Goal: Task Accomplishment & Management: Use online tool/utility

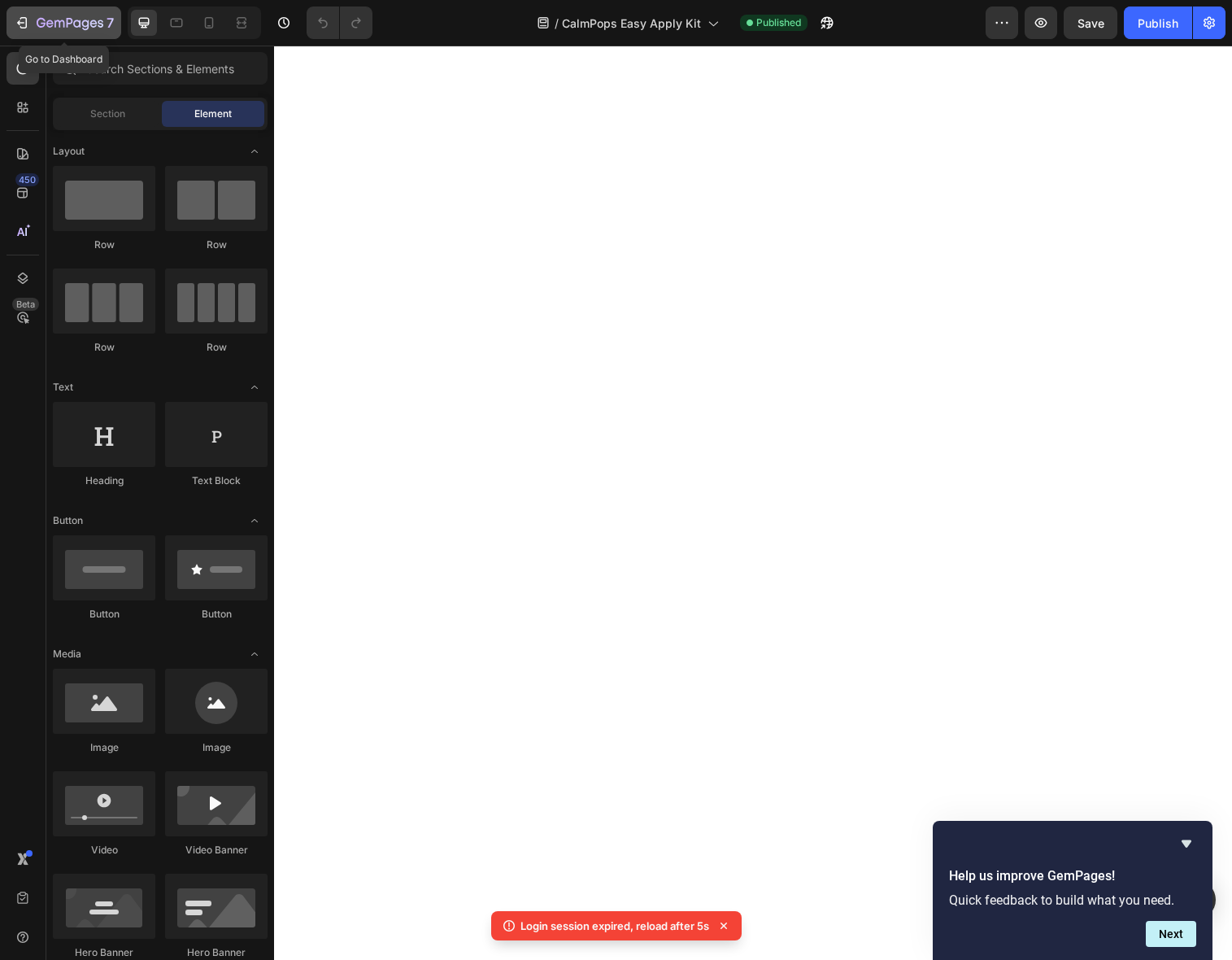
click at [77, 23] on icon "button" at bounding box center [70, 23] width 67 height 14
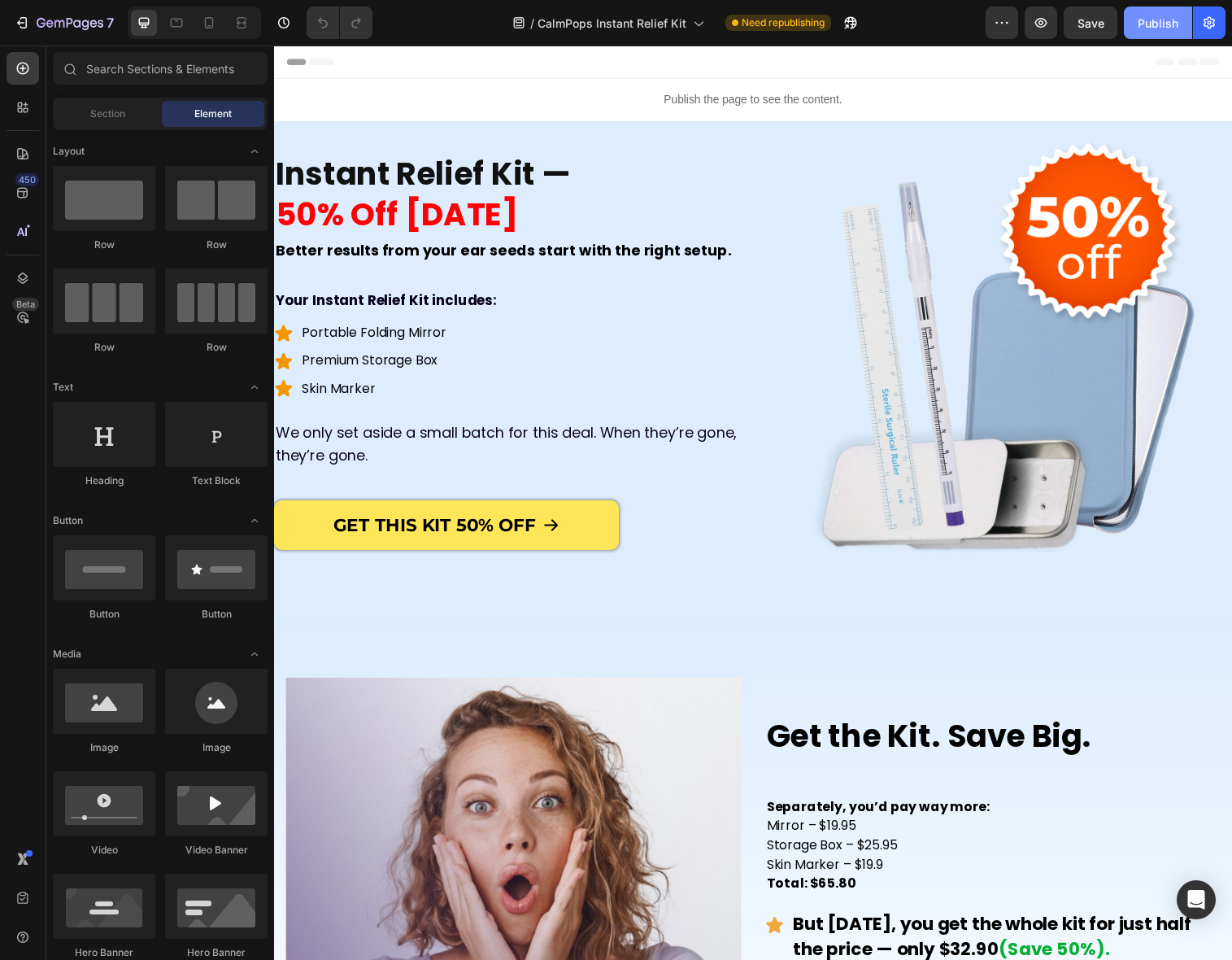
click at [1164, 30] on div "Publish" at bounding box center [1158, 23] width 41 height 17
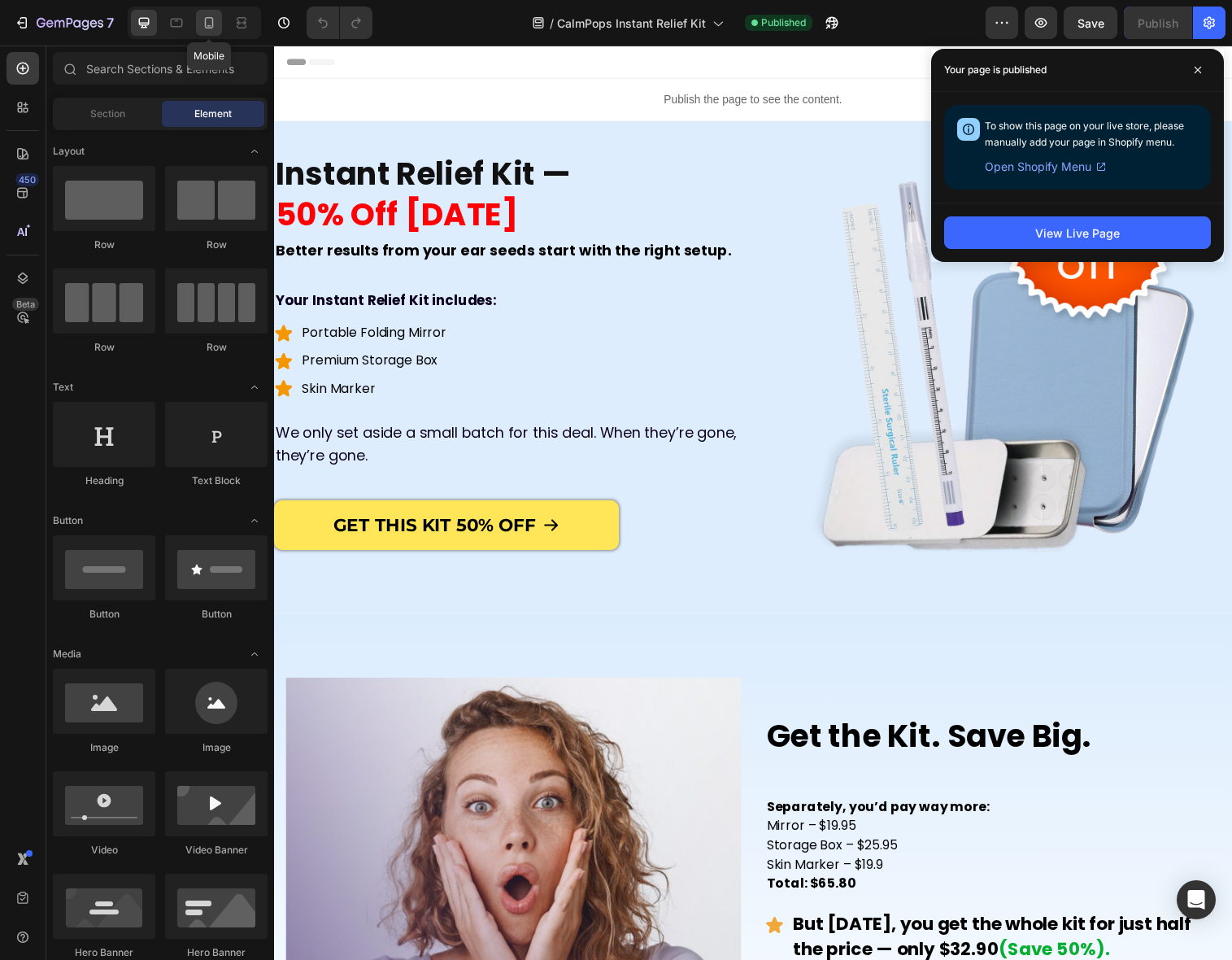
click at [209, 29] on icon at bounding box center [209, 22] width 16 height 16
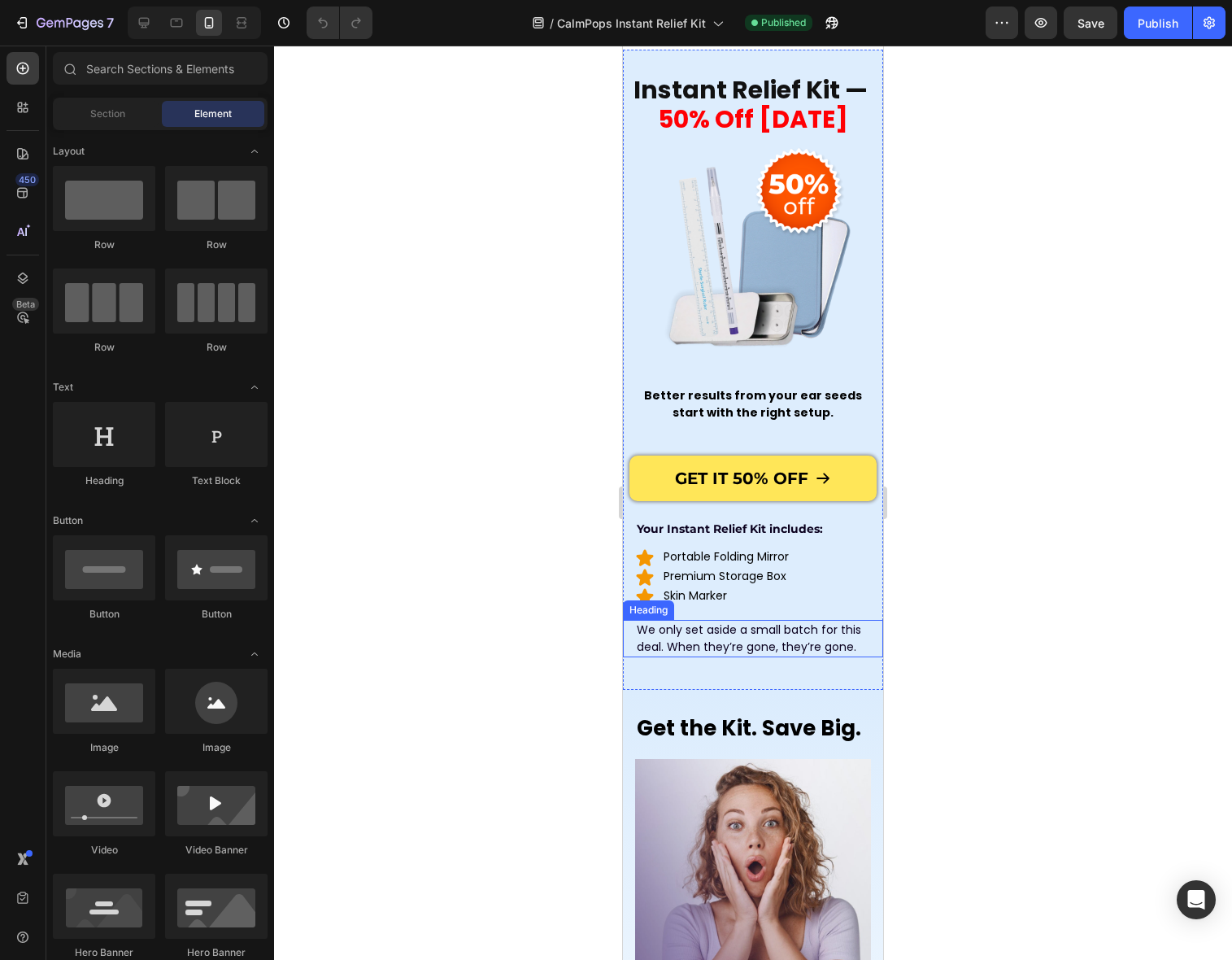
scroll to position [81, 0]
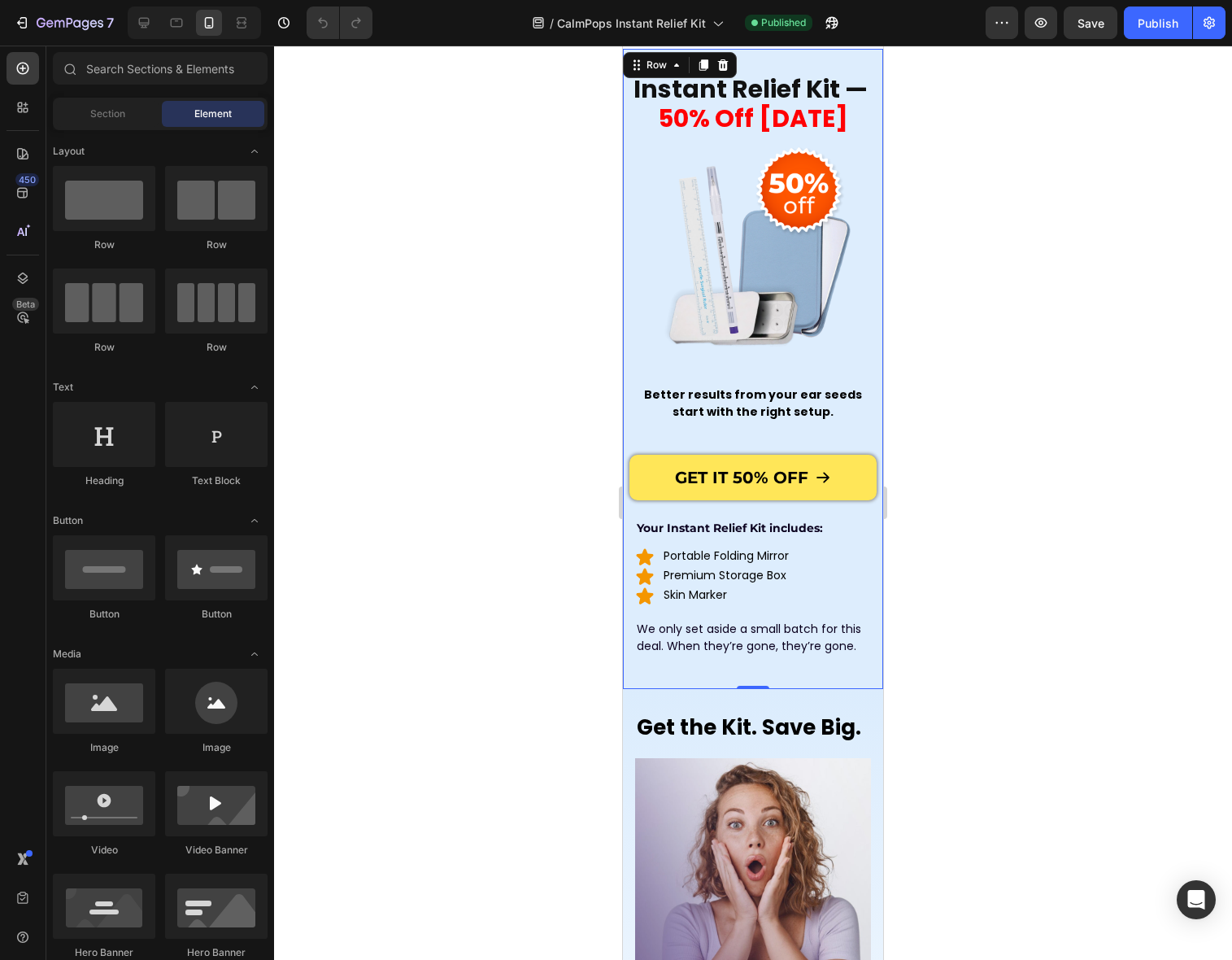
click at [702, 673] on div "Instant Relief Kit — 50% Off Today Heading Image Better results from your ear s…" at bounding box center [752, 360] width 260 height 624
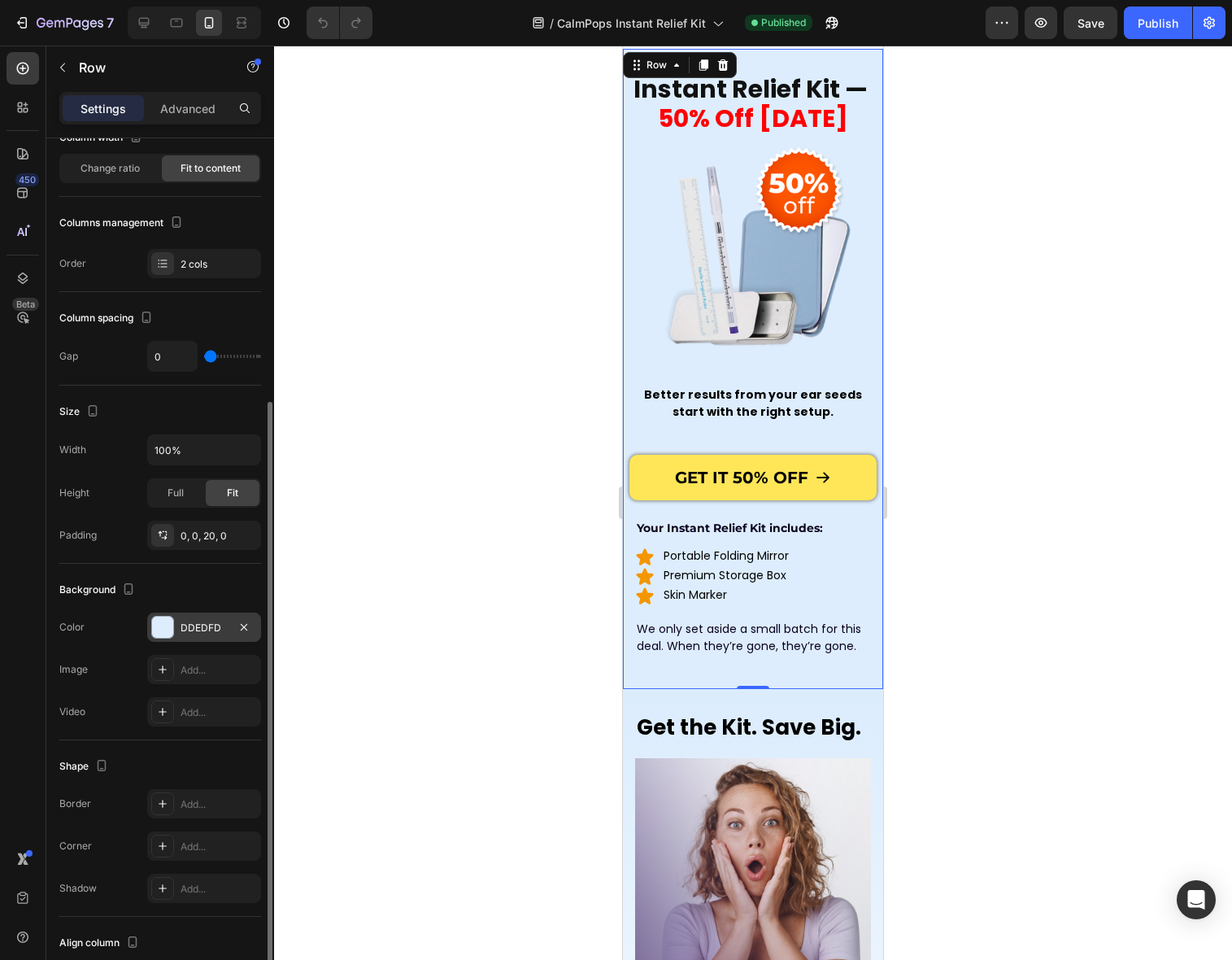
scroll to position [226, 0]
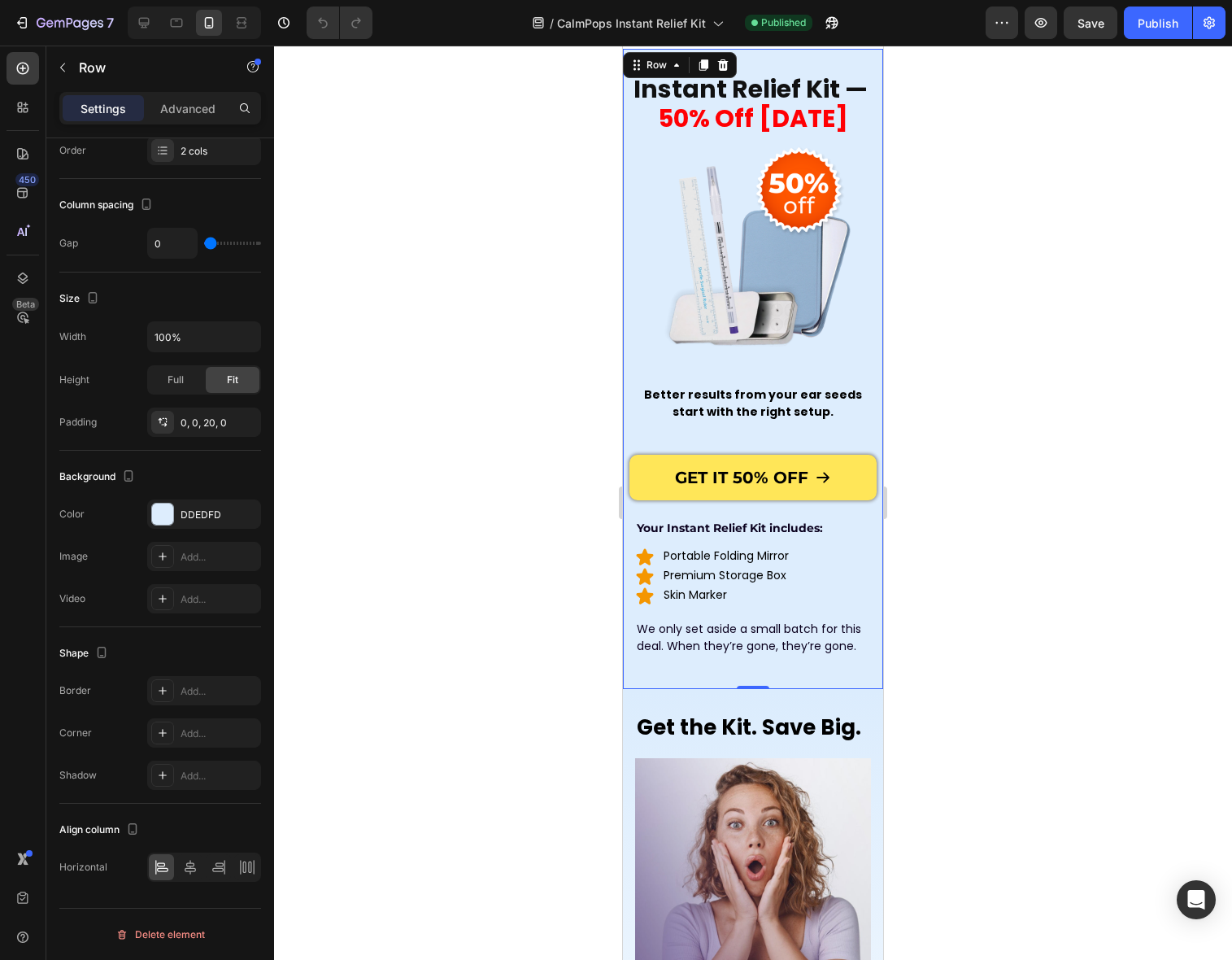
click at [692, 664] on div "Instant Relief Kit — 50% Off Today Heading Image Better results from your ear s…" at bounding box center [752, 360] width 260 height 624
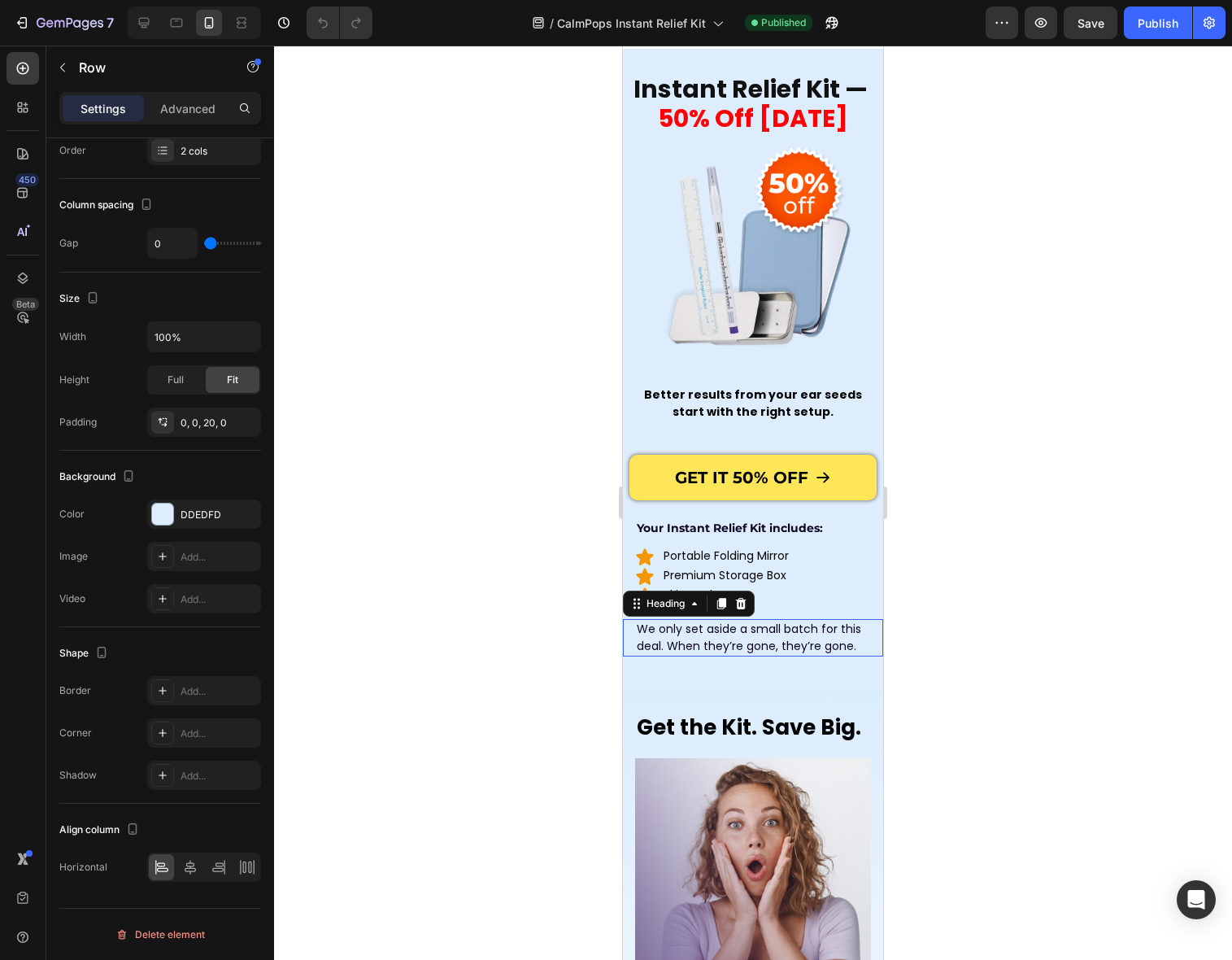
click at [705, 640] on span "We only set aside a small batch for this deal. When they’re gone, they’re gone." at bounding box center [748, 638] width 225 height 34
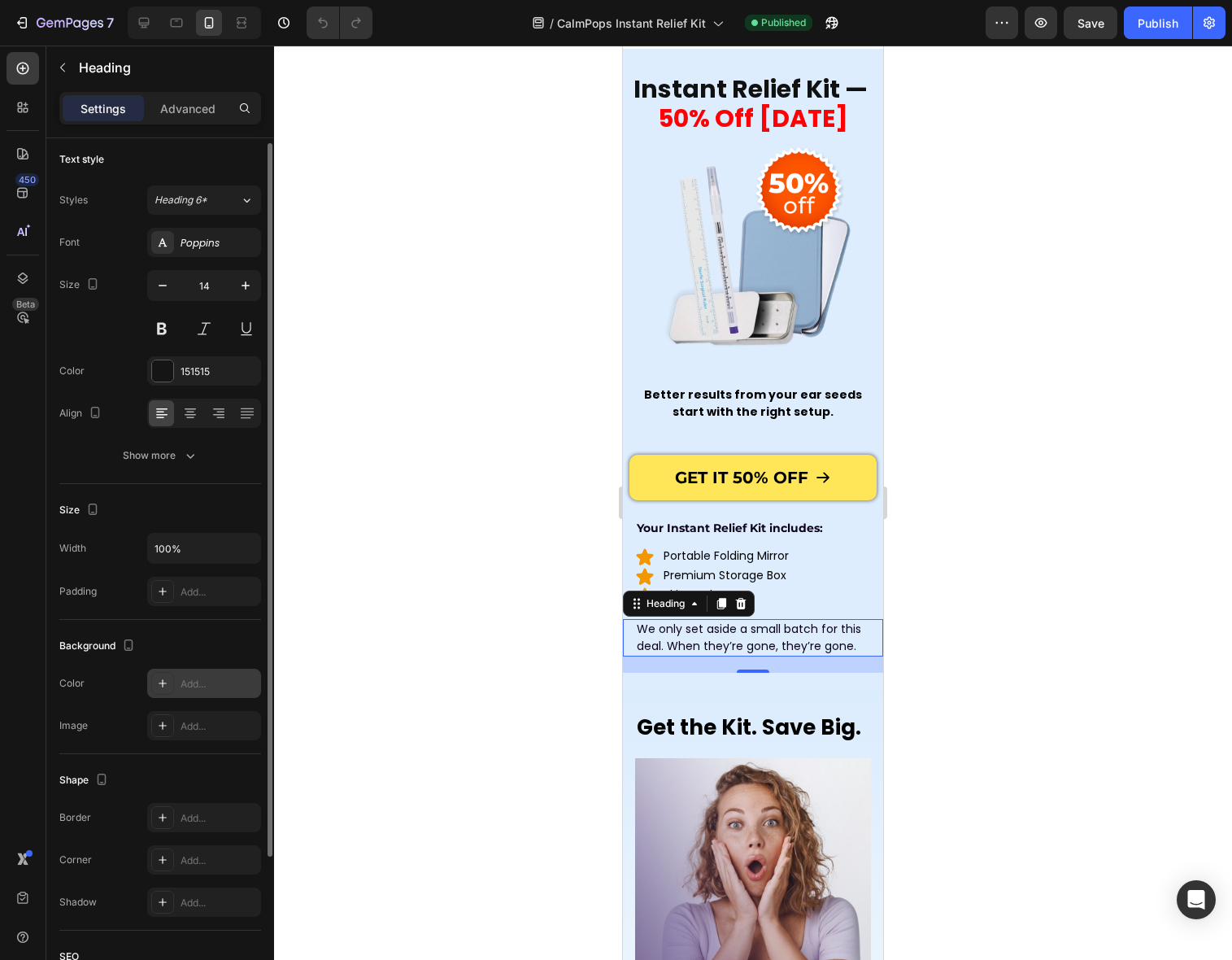
scroll to position [7, 0]
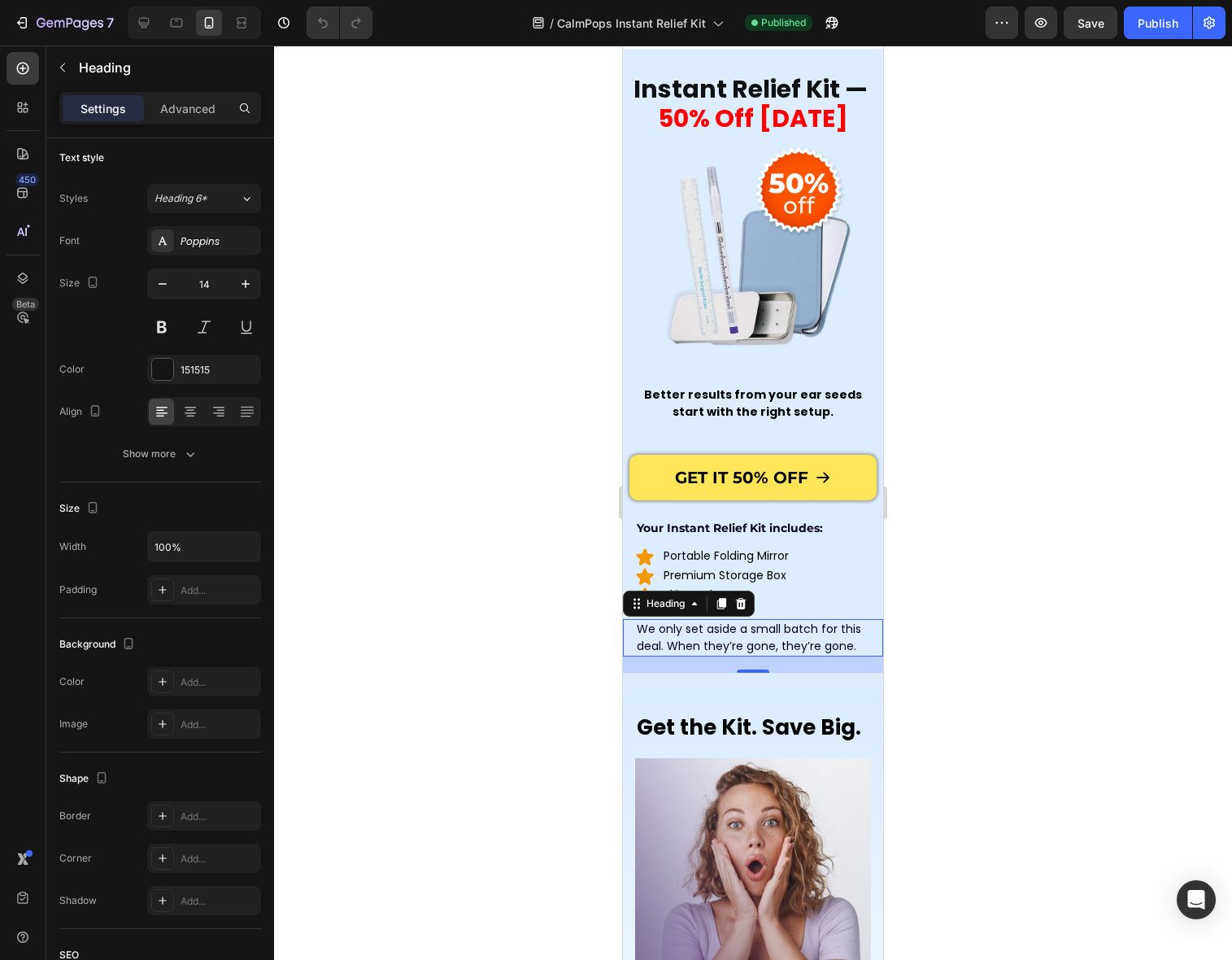
click at [712, 665] on div "20" at bounding box center [752, 664] width 260 height 16
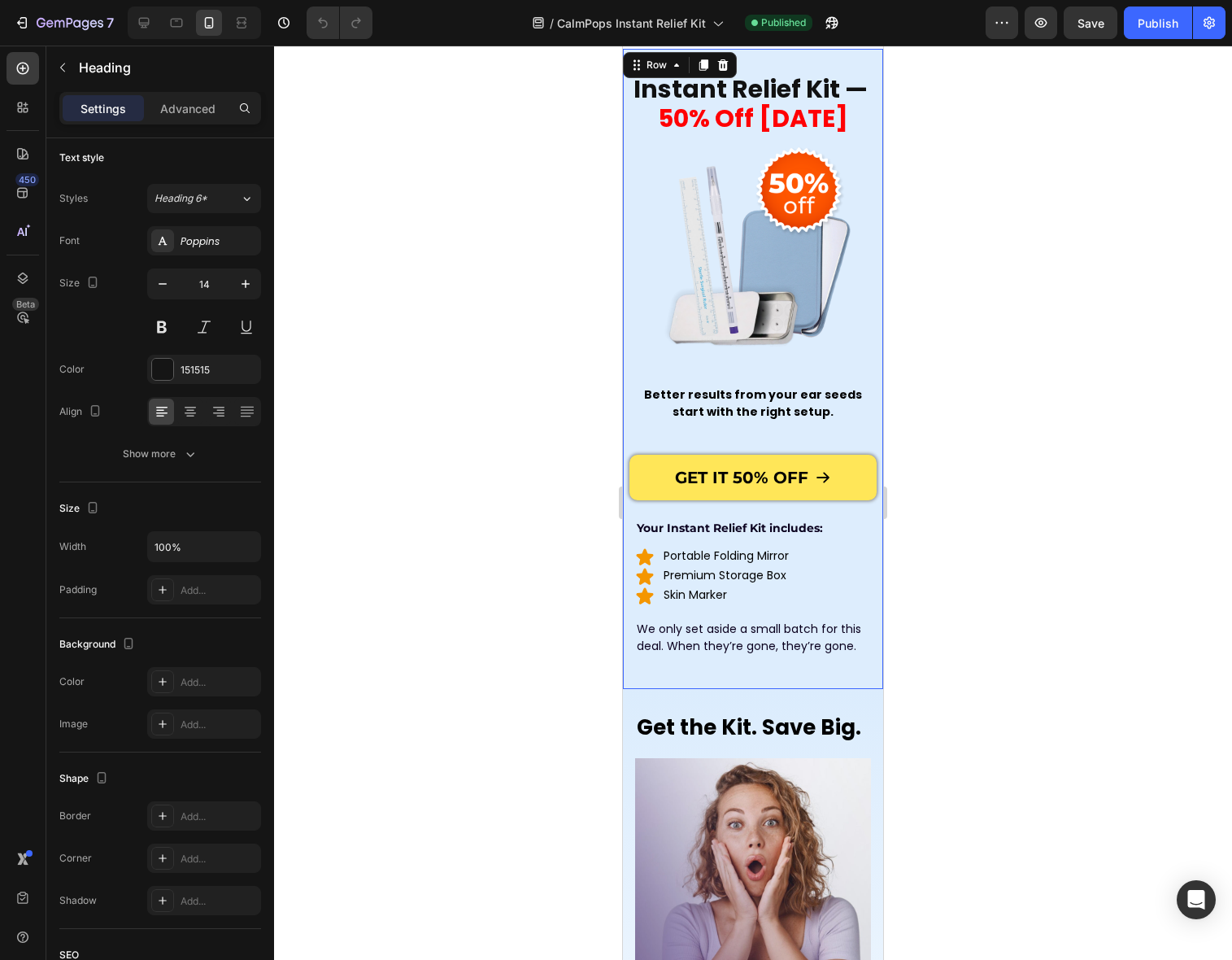
click at [787, 669] on div "Instant Relief Kit — 50% Off Today Heading Image Better results from your ear s…" at bounding box center [752, 360] width 260 height 624
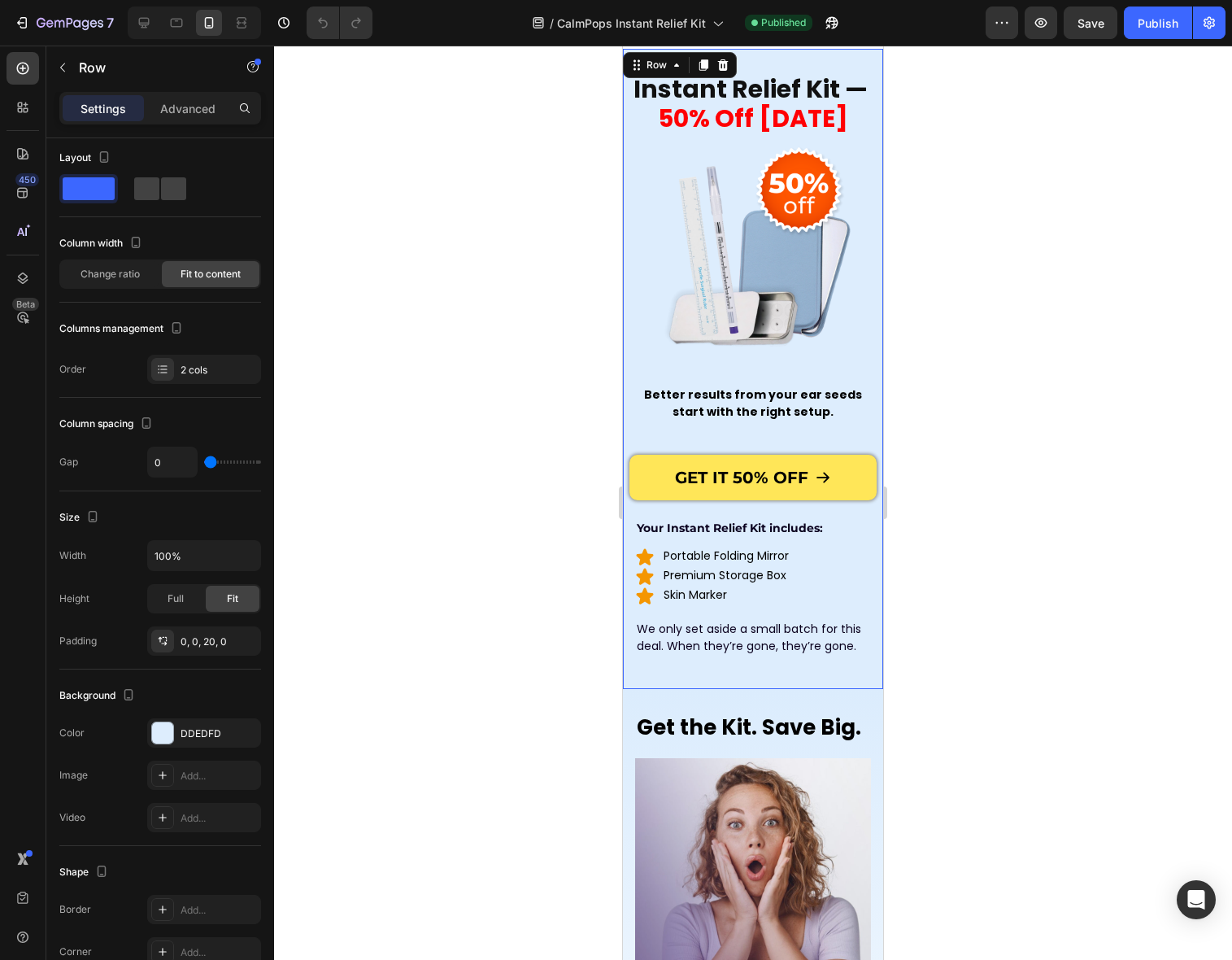
scroll to position [0, 0]
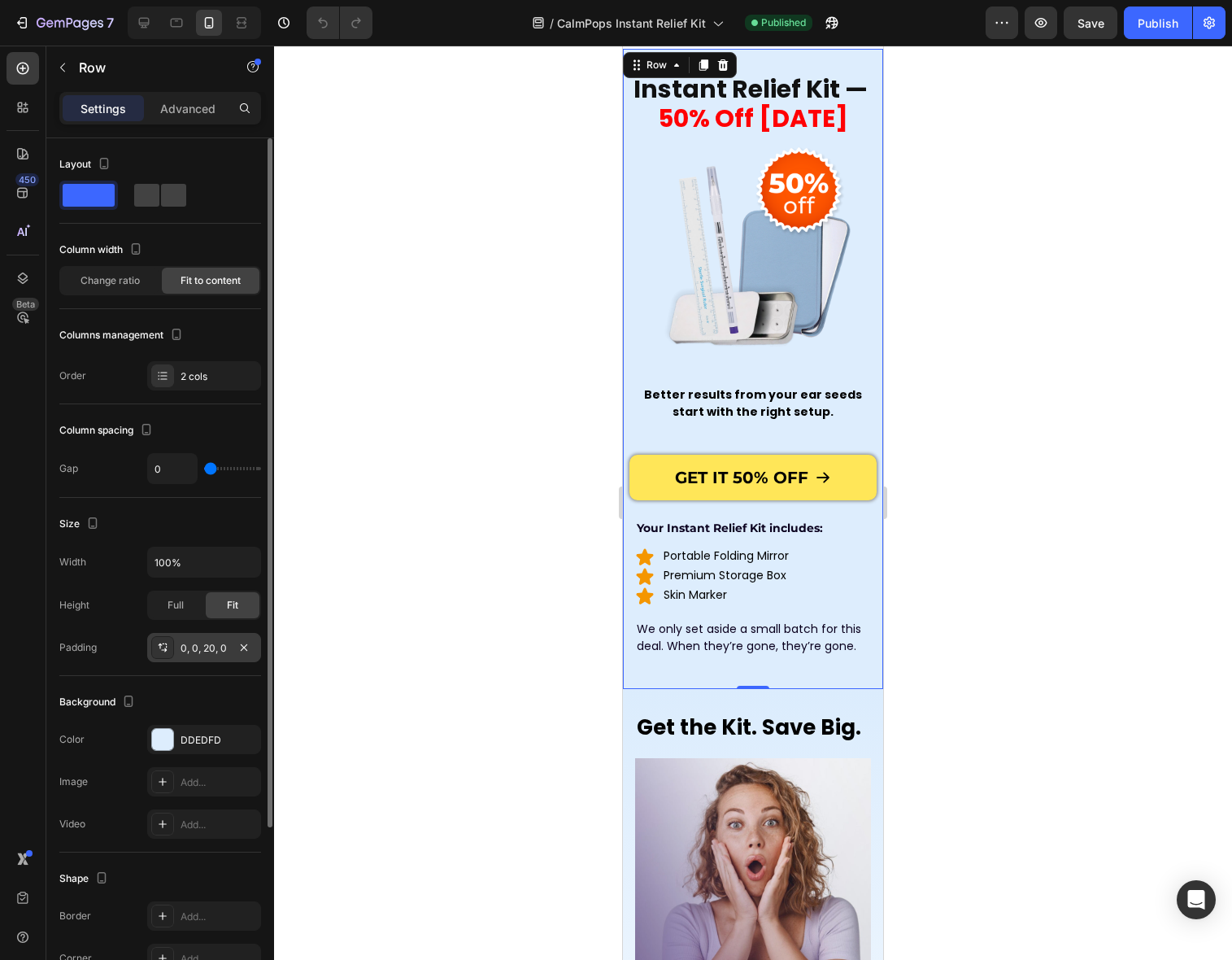
click at [216, 651] on div "0, 0, 20, 0" at bounding box center [204, 649] width 48 height 15
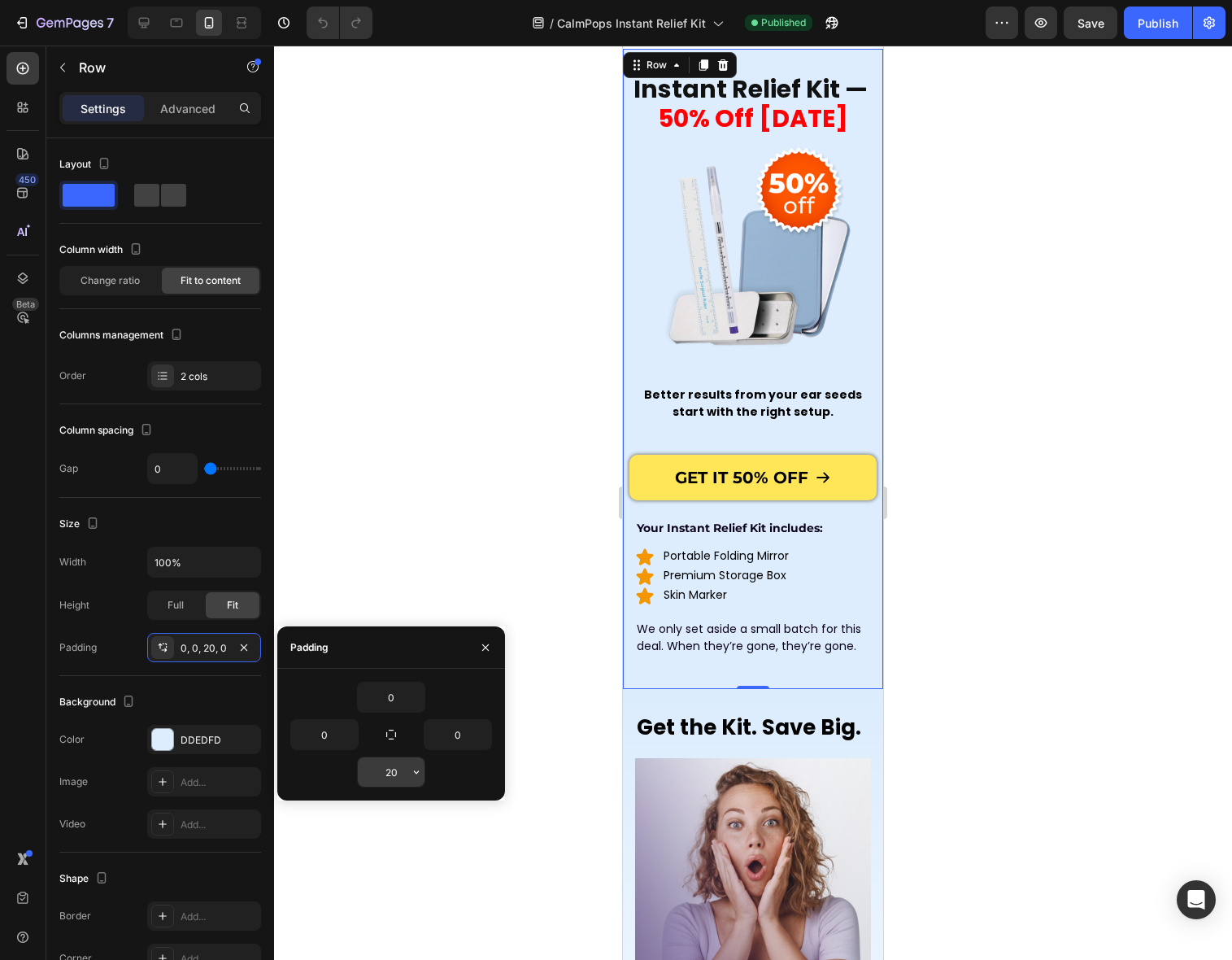
click at [393, 772] on input "20" at bounding box center [391, 771] width 67 height 29
click at [390, 772] on input "20" at bounding box center [391, 771] width 67 height 29
type input "0"
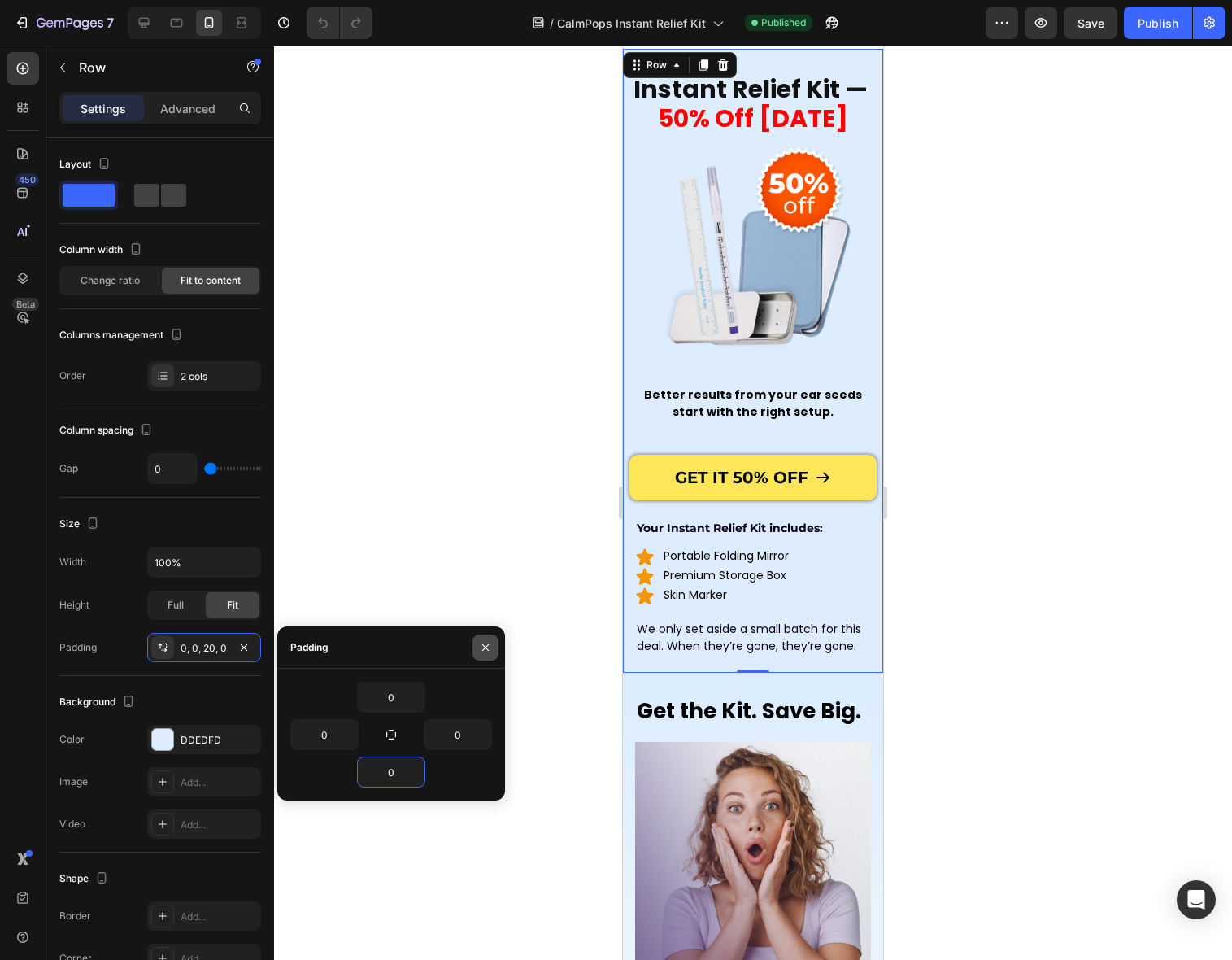
click at [486, 652] on icon "button" at bounding box center [486, 648] width 13 height 13
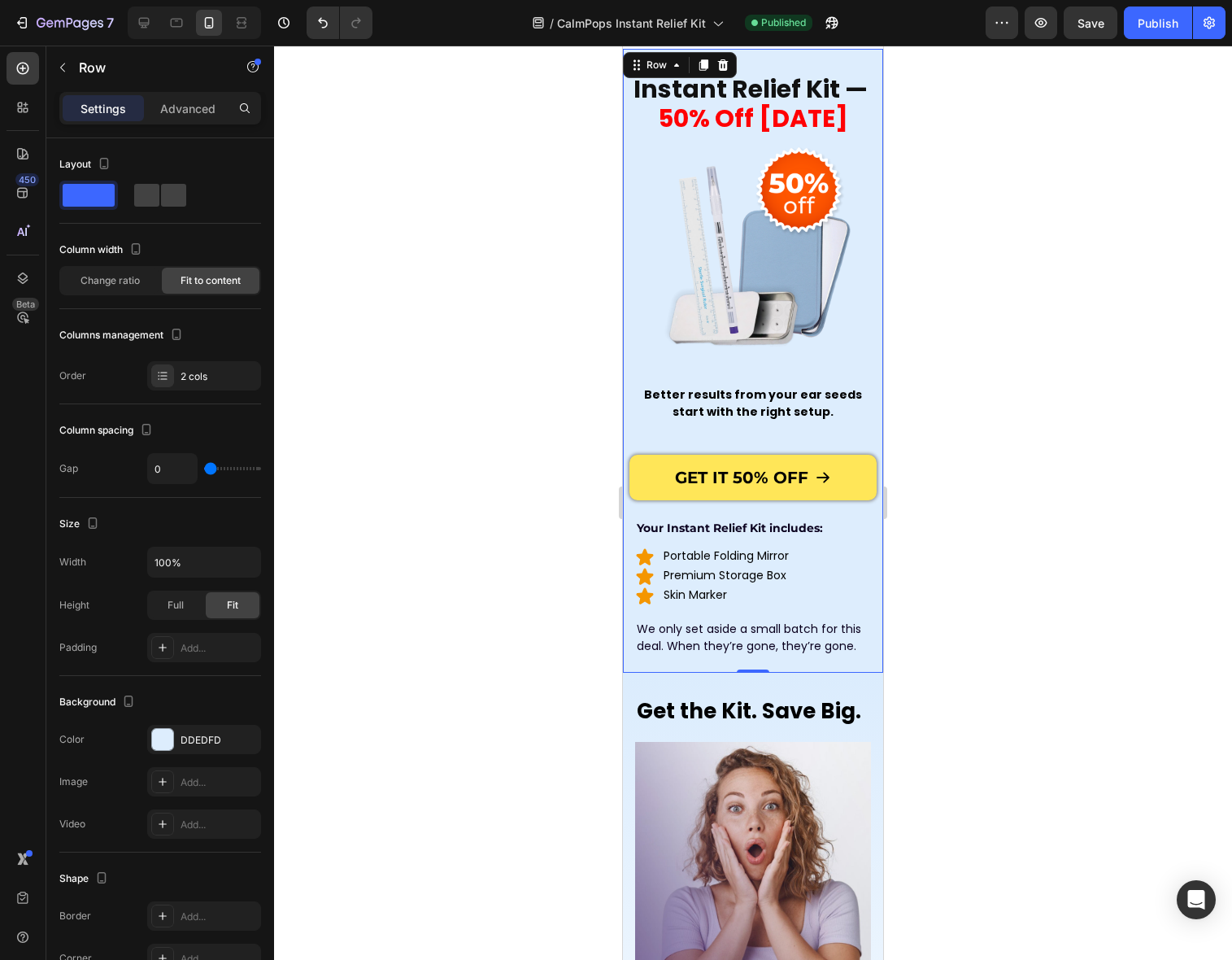
click at [711, 661] on div "Instant Relief Kit — 50% Off Today Heading Image Better results from your ear s…" at bounding box center [752, 360] width 260 height 624
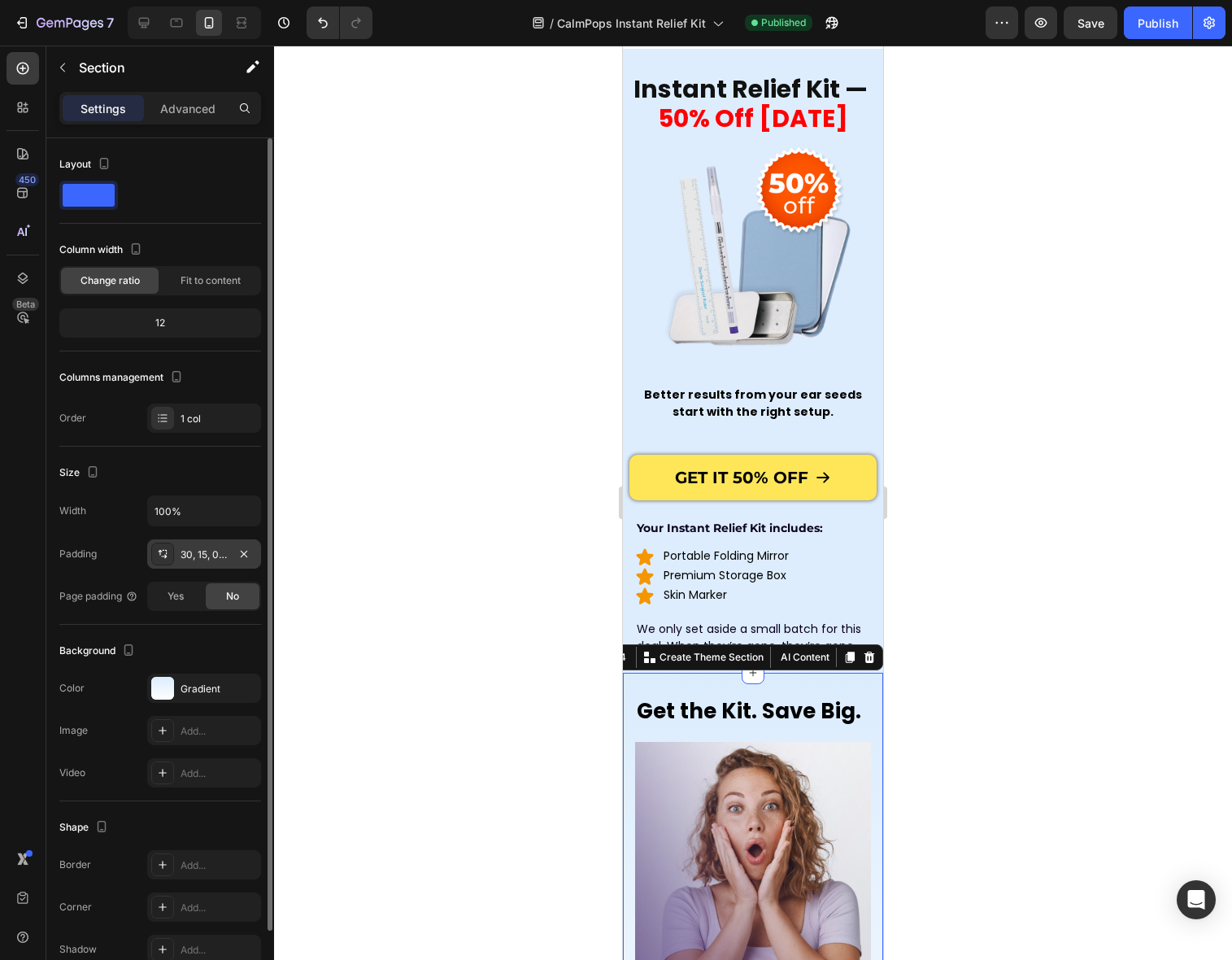
click at [195, 552] on div "30, 15, 0, 15" at bounding box center [204, 555] width 48 height 15
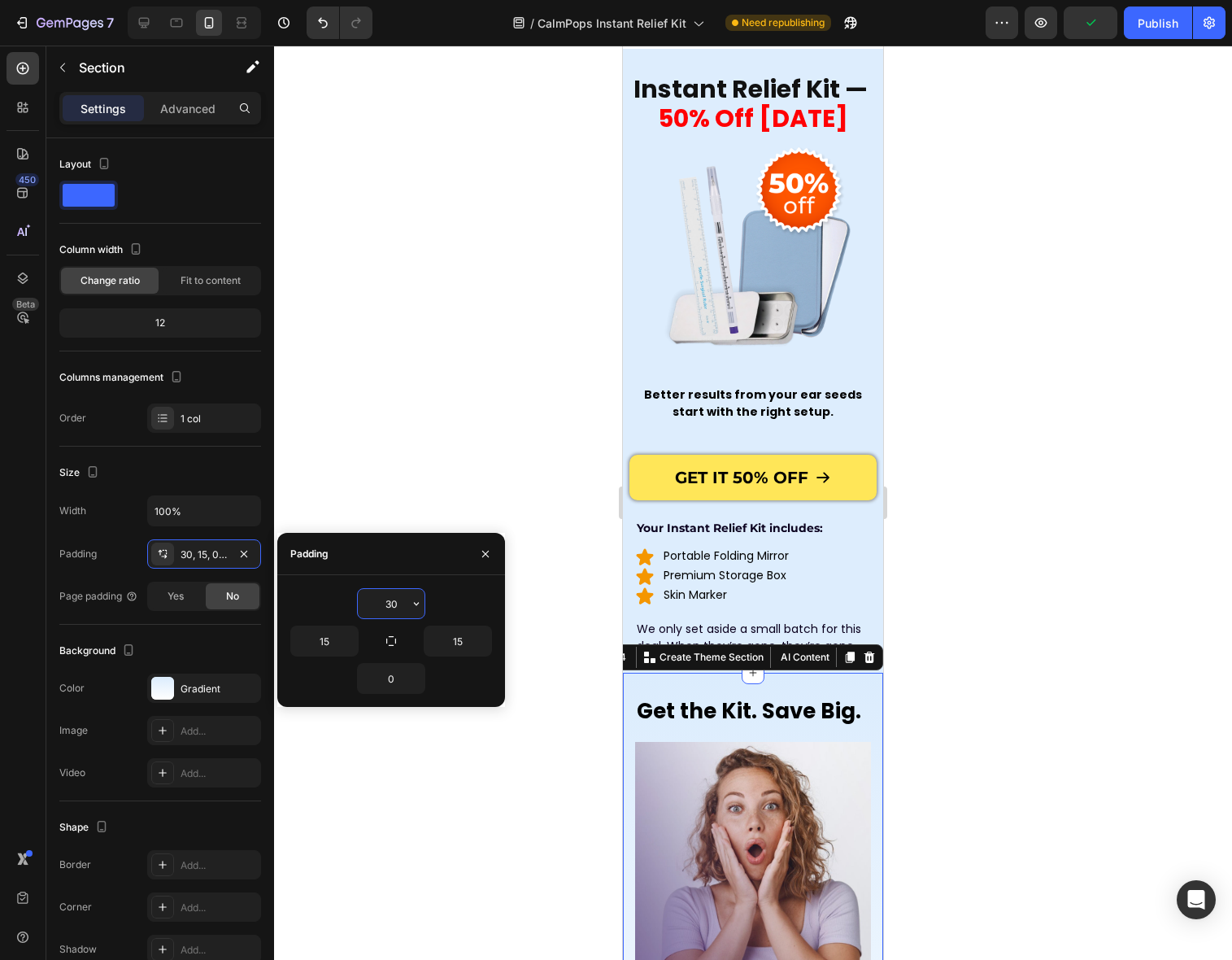
click at [390, 603] on input "30" at bounding box center [391, 603] width 67 height 29
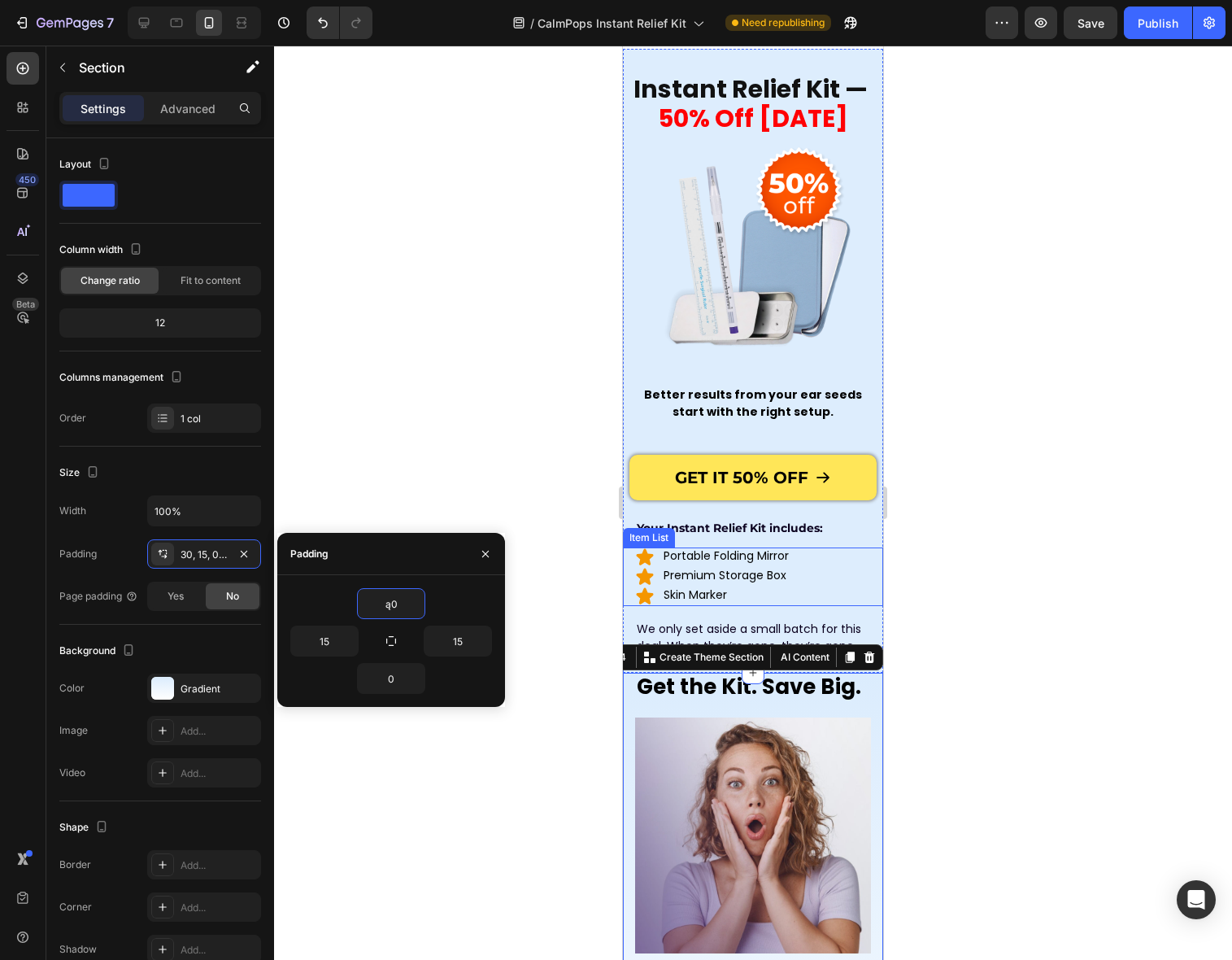
type input "ą"
type input "10"
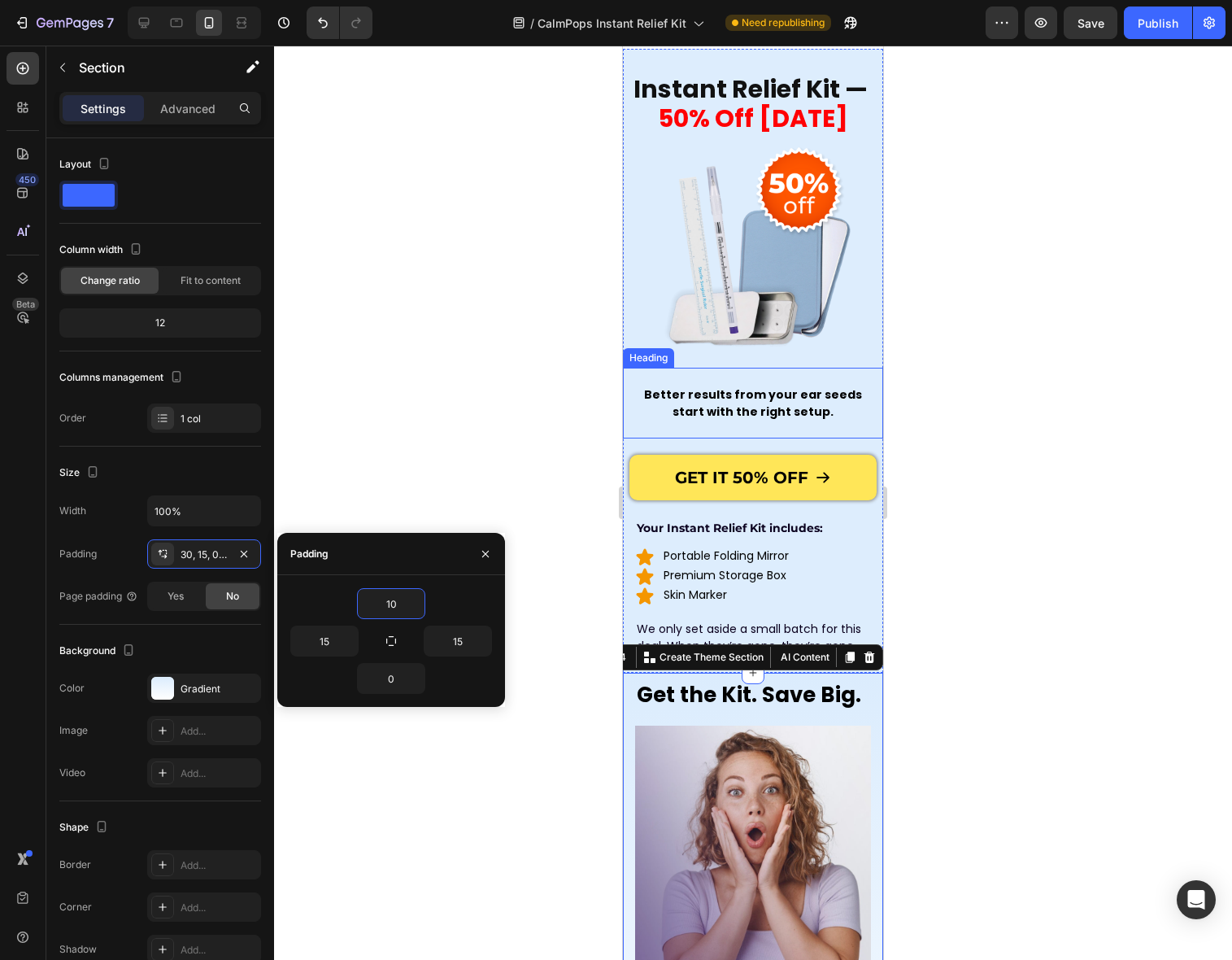
click at [786, 386] on span "Better results from your ear seeds start with the right setup." at bounding box center [753, 403] width 218 height 34
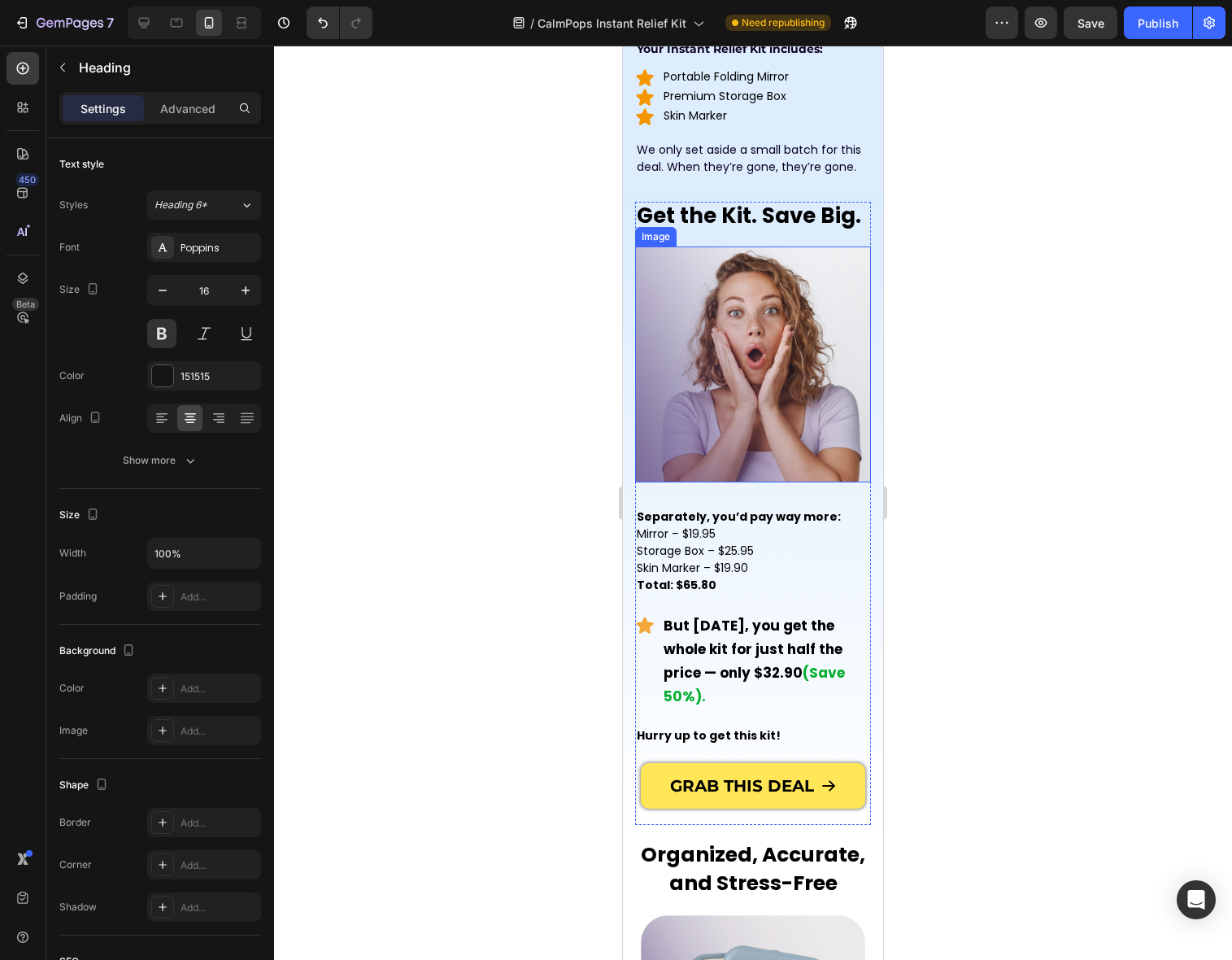
scroll to position [561, 0]
click at [769, 381] on img at bounding box center [752, 363] width 236 height 236
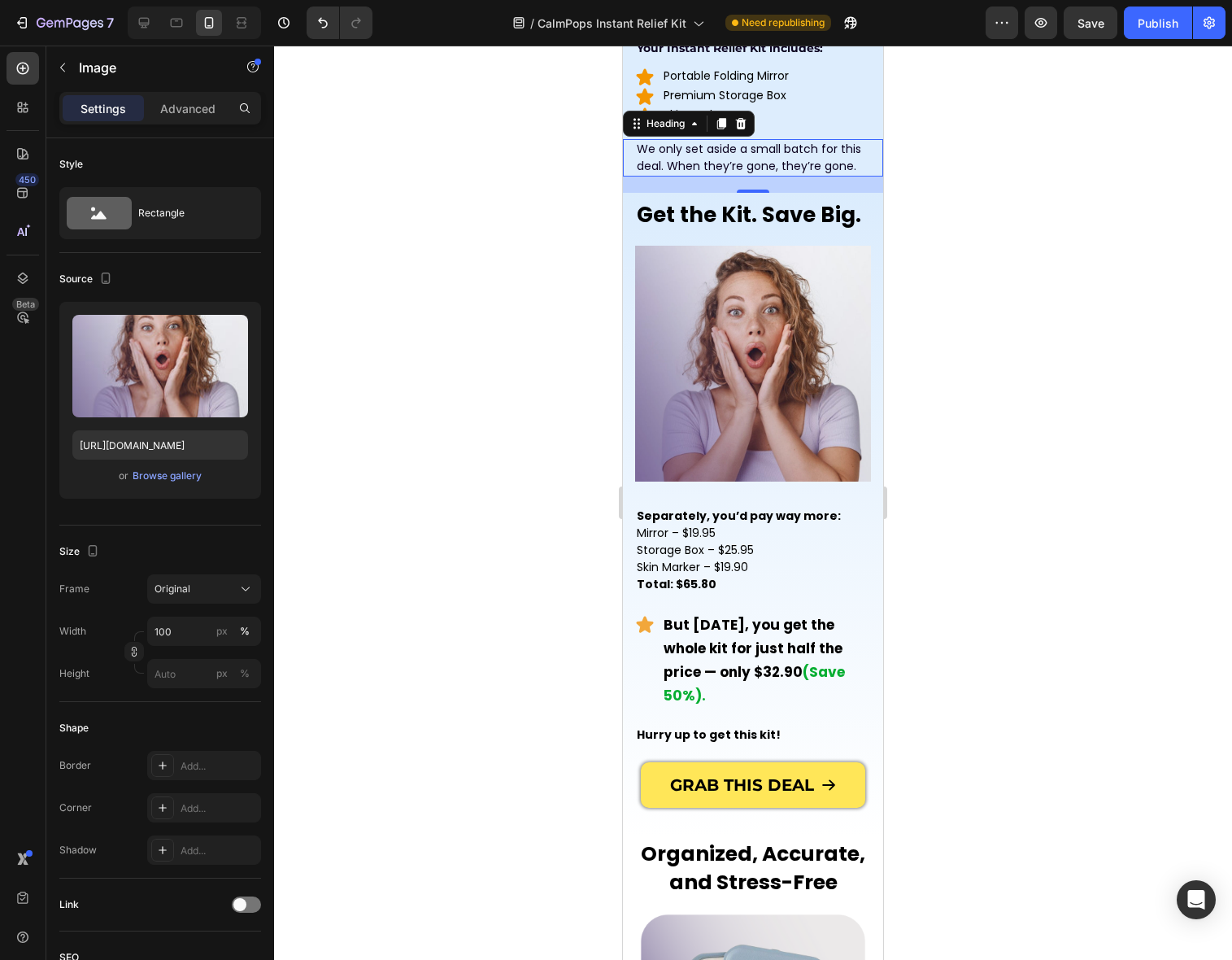
click at [818, 150] on span "We only set aside a small batch for this deal. When they’re gone, they’re gone." at bounding box center [748, 158] width 225 height 34
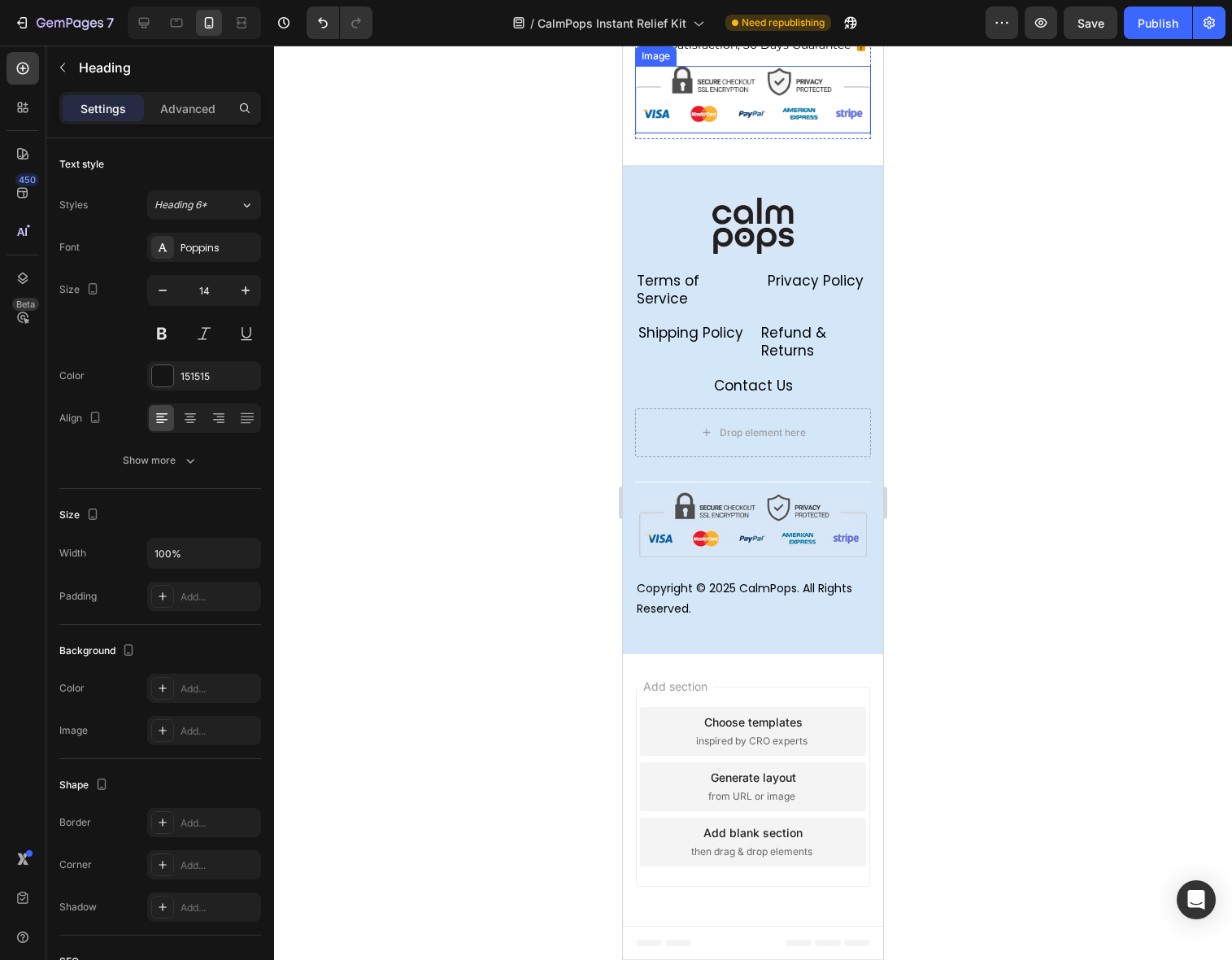
scroll to position [4684, 0]
click at [1156, 32] on button "Publish" at bounding box center [1157, 22] width 68 height 33
click at [1042, 22] on icon "button" at bounding box center [1040, 22] width 16 height 16
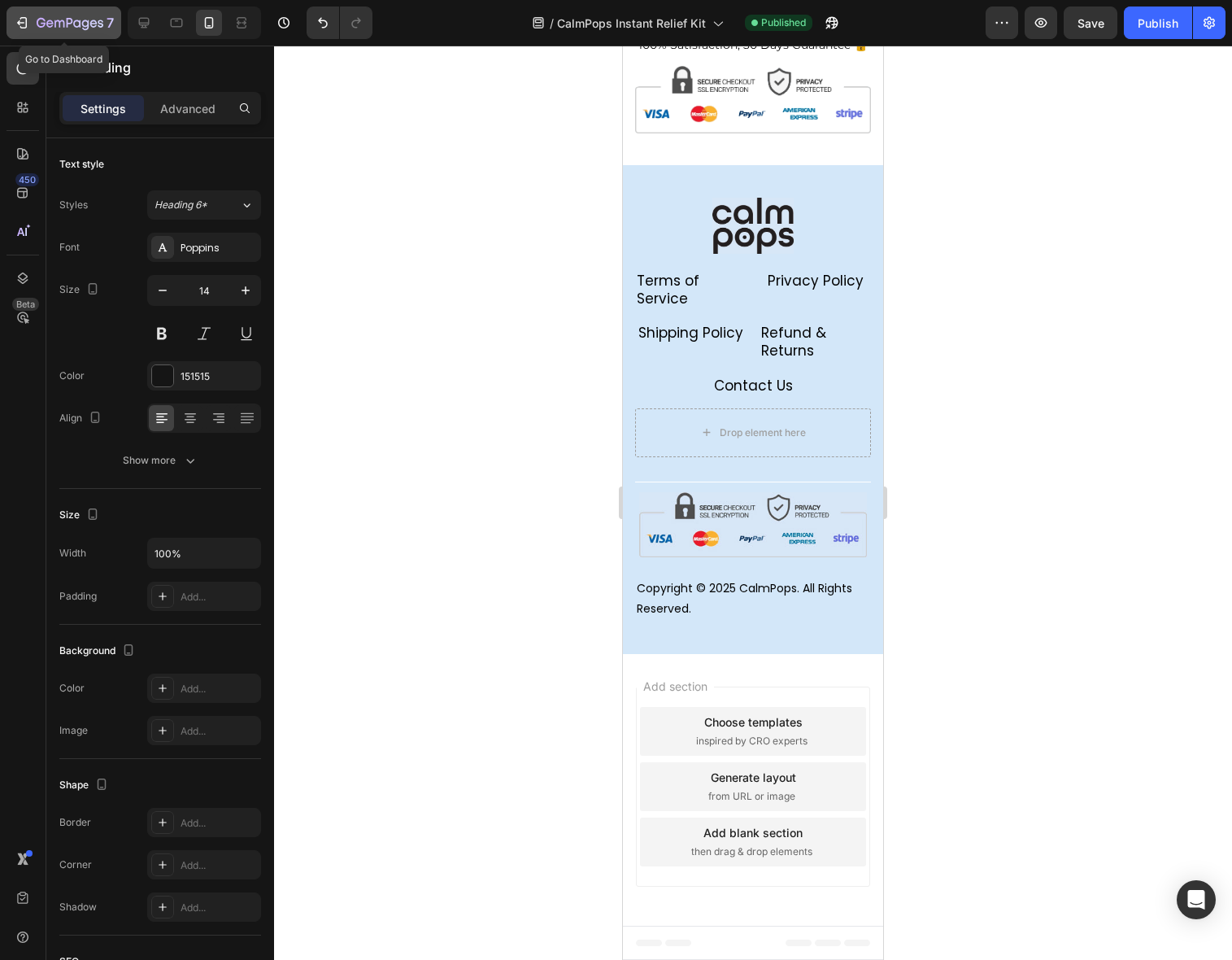
click at [75, 21] on icon "button" at bounding box center [77, 23] width 7 height 7
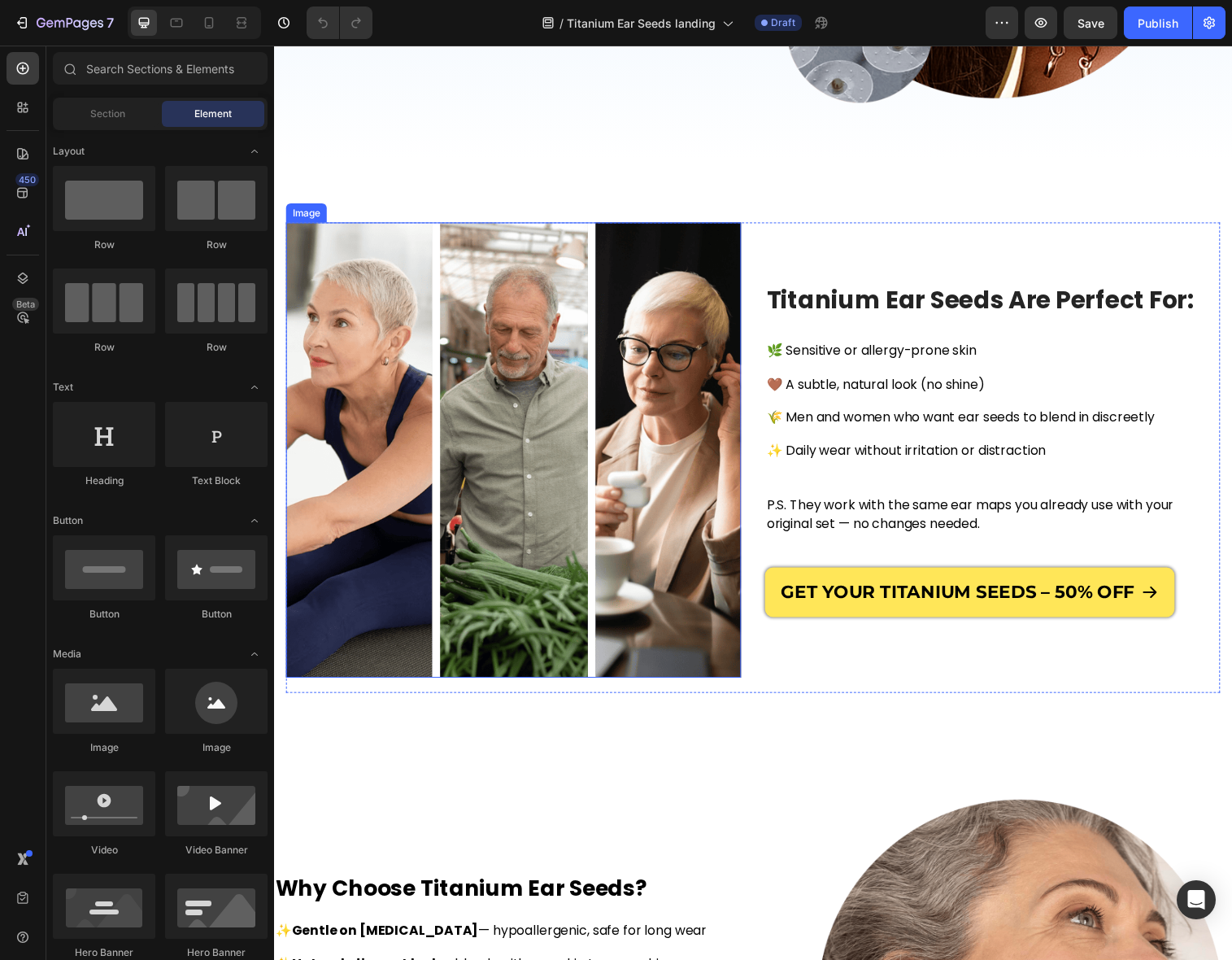
scroll to position [465, 0]
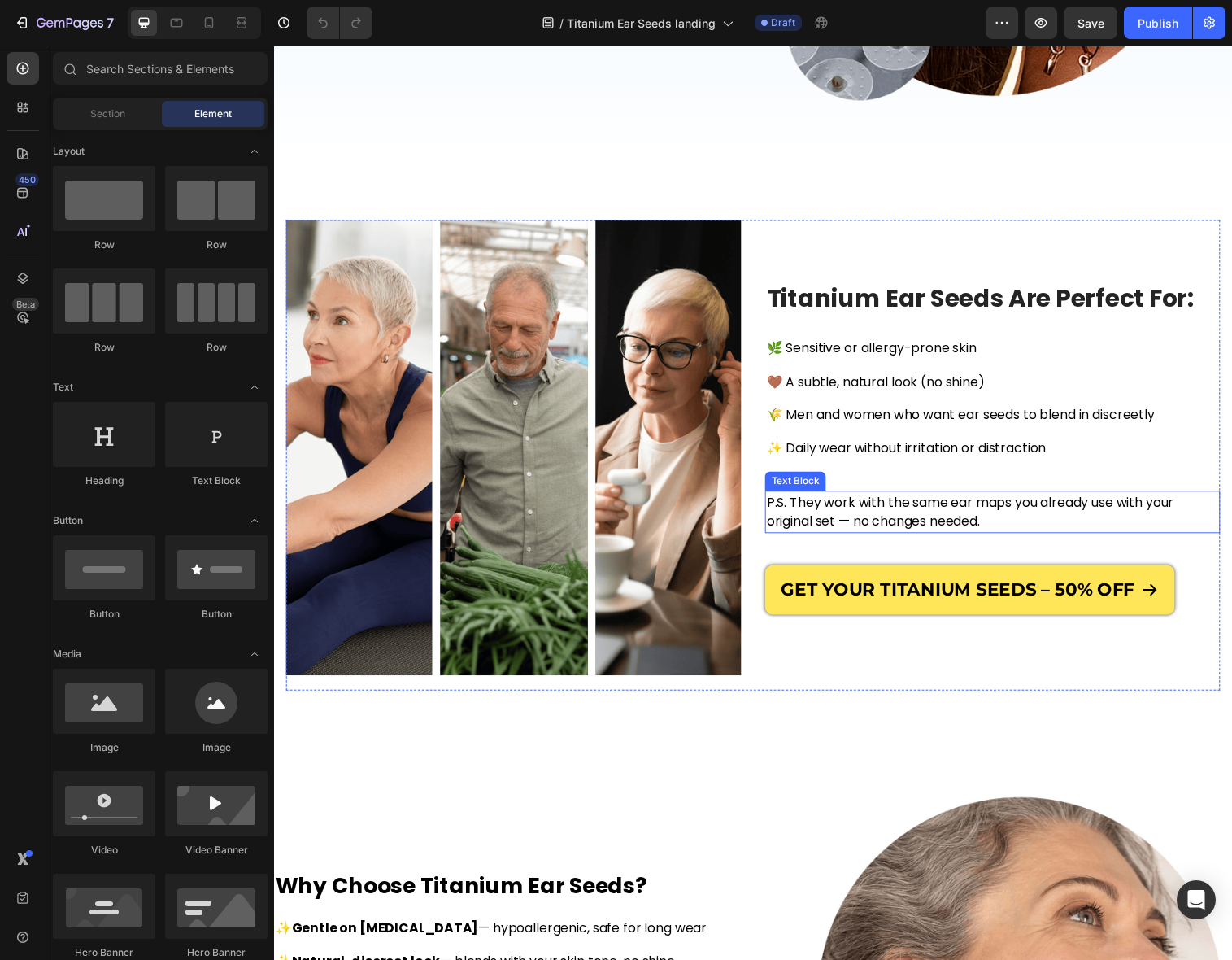
click at [801, 518] on span "P.S. They work with the same ear maps you already use with your original set — …" at bounding box center [982, 519] width 415 height 38
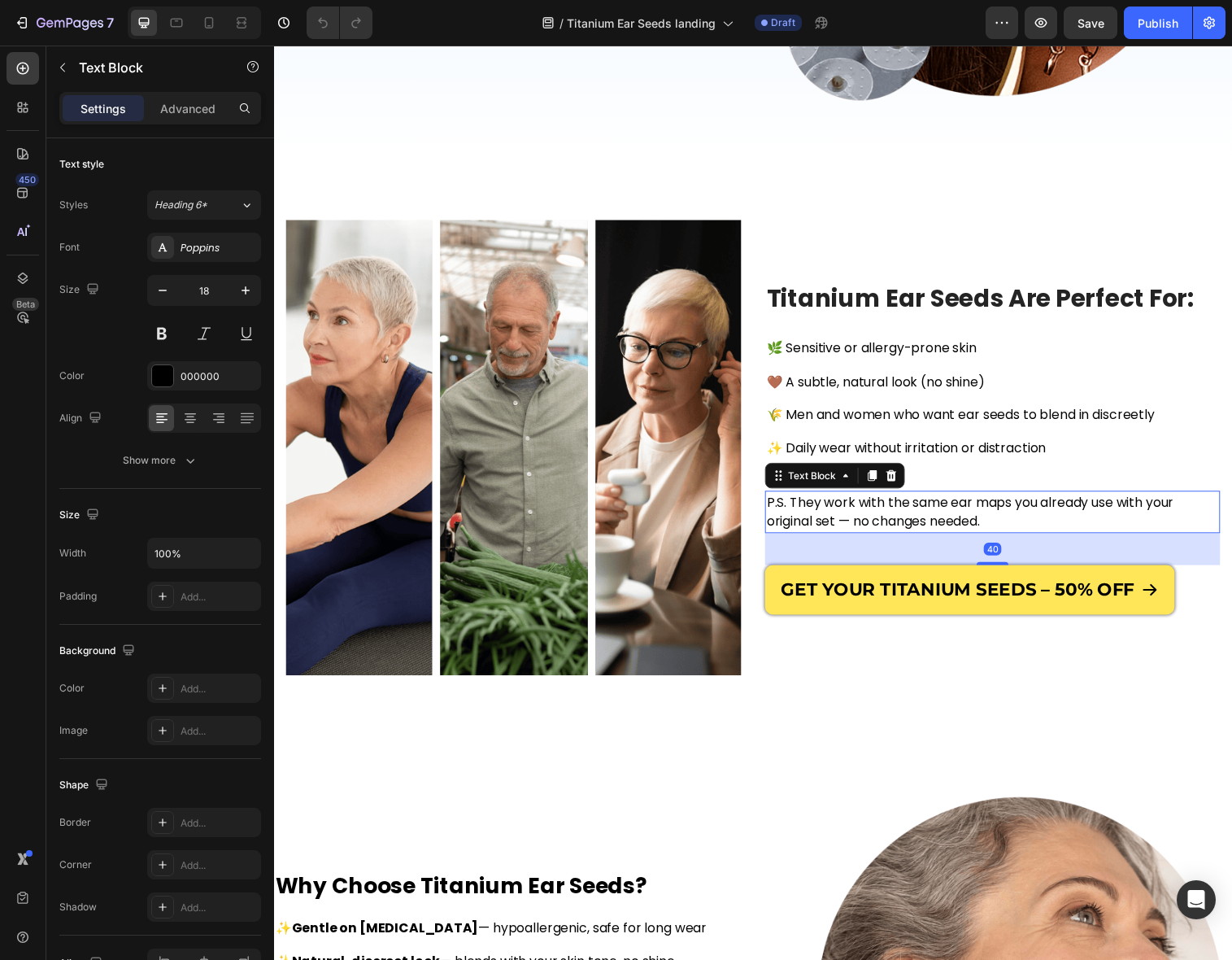
click at [801, 518] on span "P.S. They work with the same ear maps you already use with your original set — …" at bounding box center [982, 519] width 415 height 38
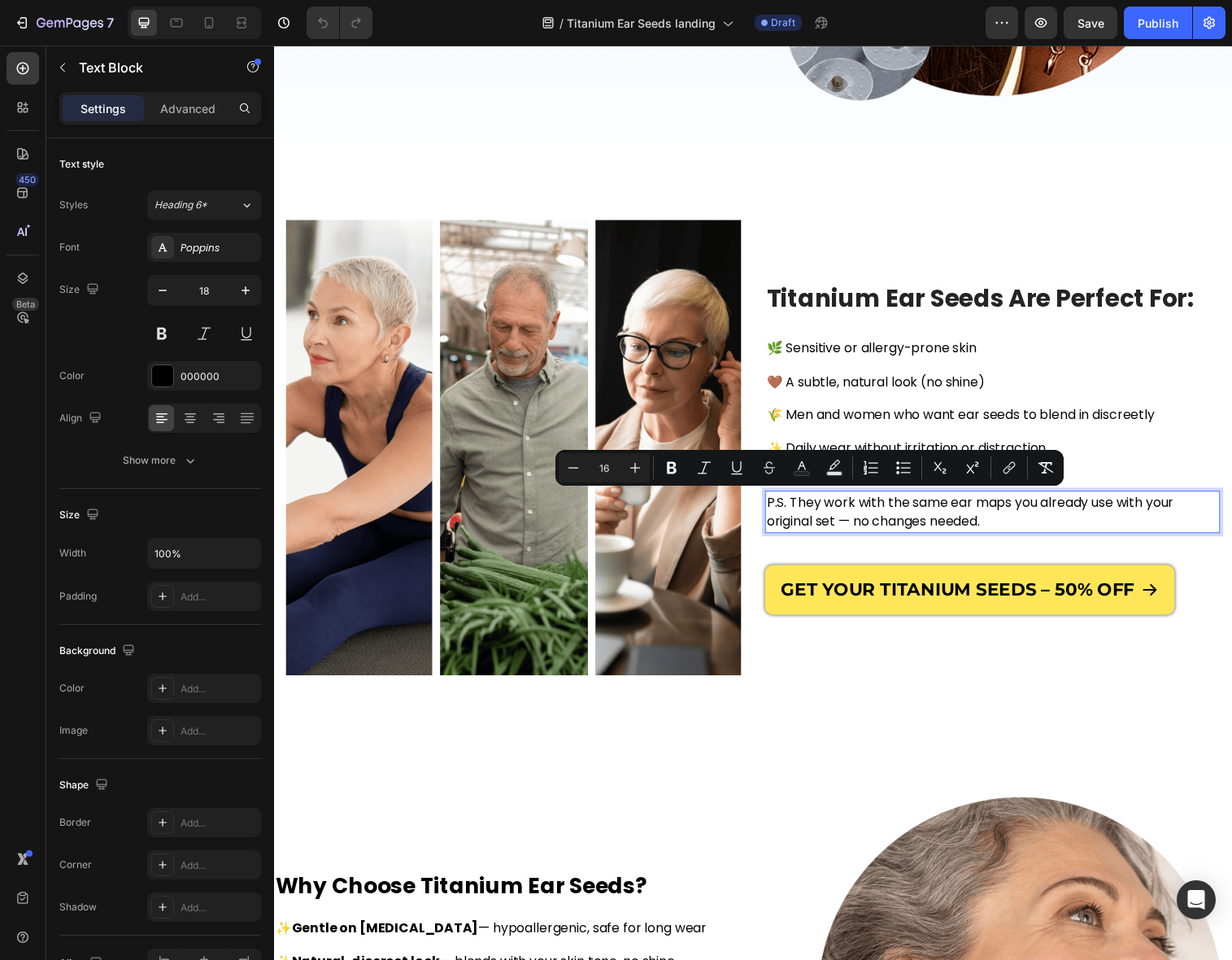
click at [885, 528] on span "P.S. They work with the same ear maps you already use with your original set — …" at bounding box center [982, 519] width 415 height 38
drag, startPoint x: 798, startPoint y: 513, endPoint x: 779, endPoint y: 514, distance: 19.0
click at [779, 514] on span "P.S. They work with the same ear maps you already use with your original set — …" at bounding box center [982, 519] width 415 height 38
click at [844, 533] on span "P.S. They work with the same ear maps you already use with your original set — …" at bounding box center [982, 519] width 414 height 38
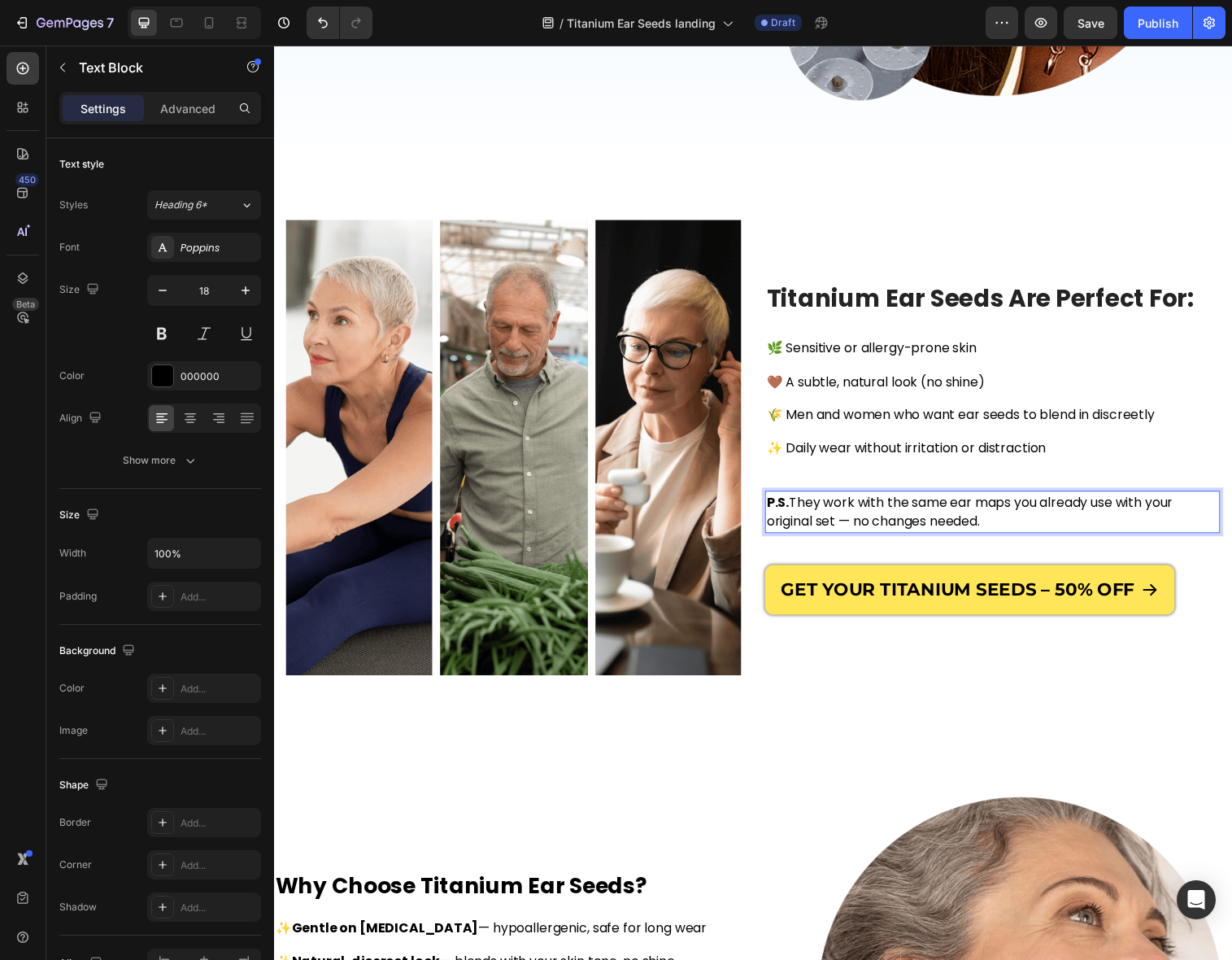
click at [915, 515] on span "P.S. They work with the same ear maps you already use with your original set — …" at bounding box center [982, 519] width 414 height 38
click at [943, 404] on p "🌿 Sensitive or allergy-prone skin 🤎 A subtle, natural look (no shine) 🌾 Men and…" at bounding box center [1006, 405] width 460 height 118
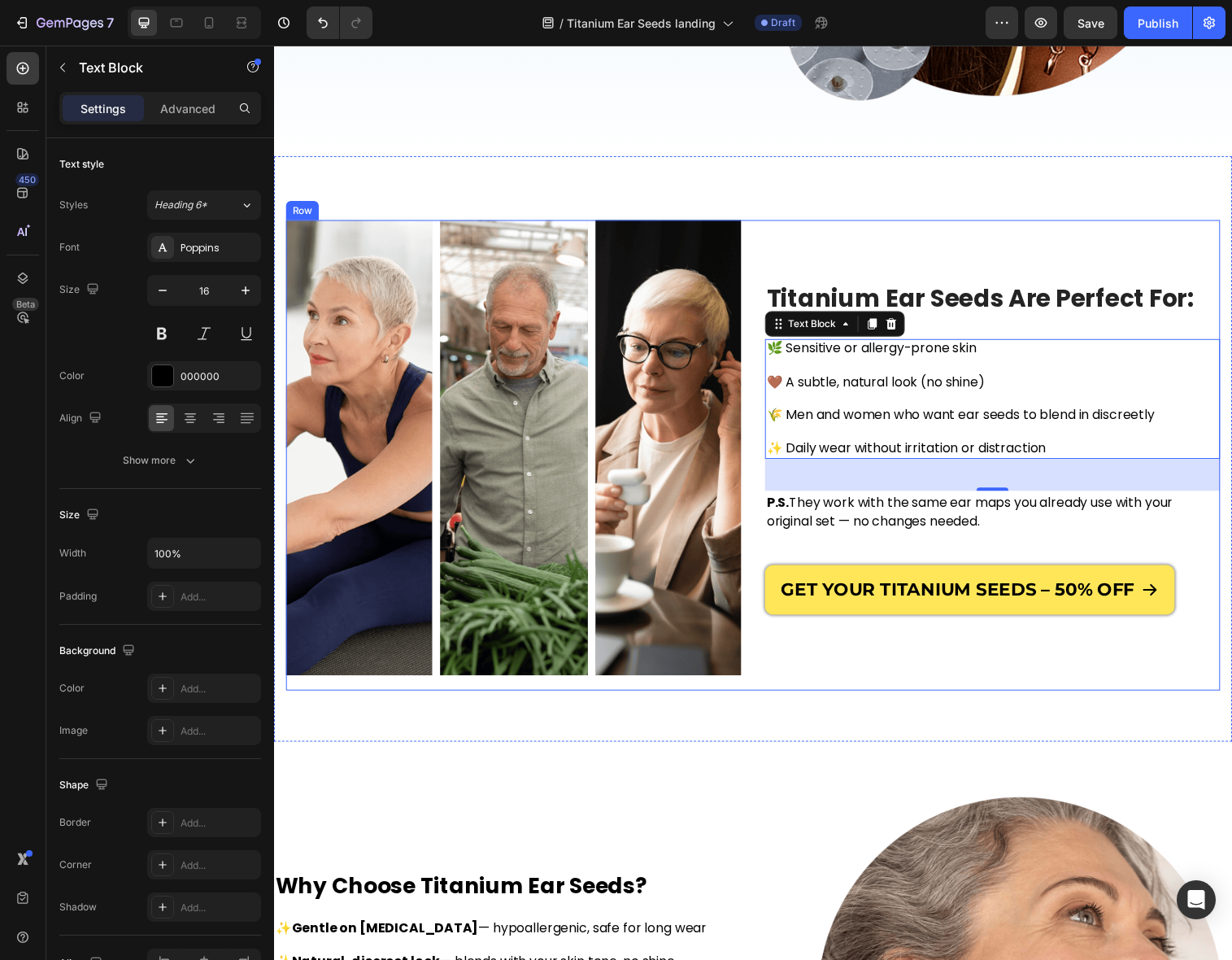
click at [926, 530] on span "P.S. They work with the same ear maps you already use with your original set — …" at bounding box center [982, 519] width 414 height 38
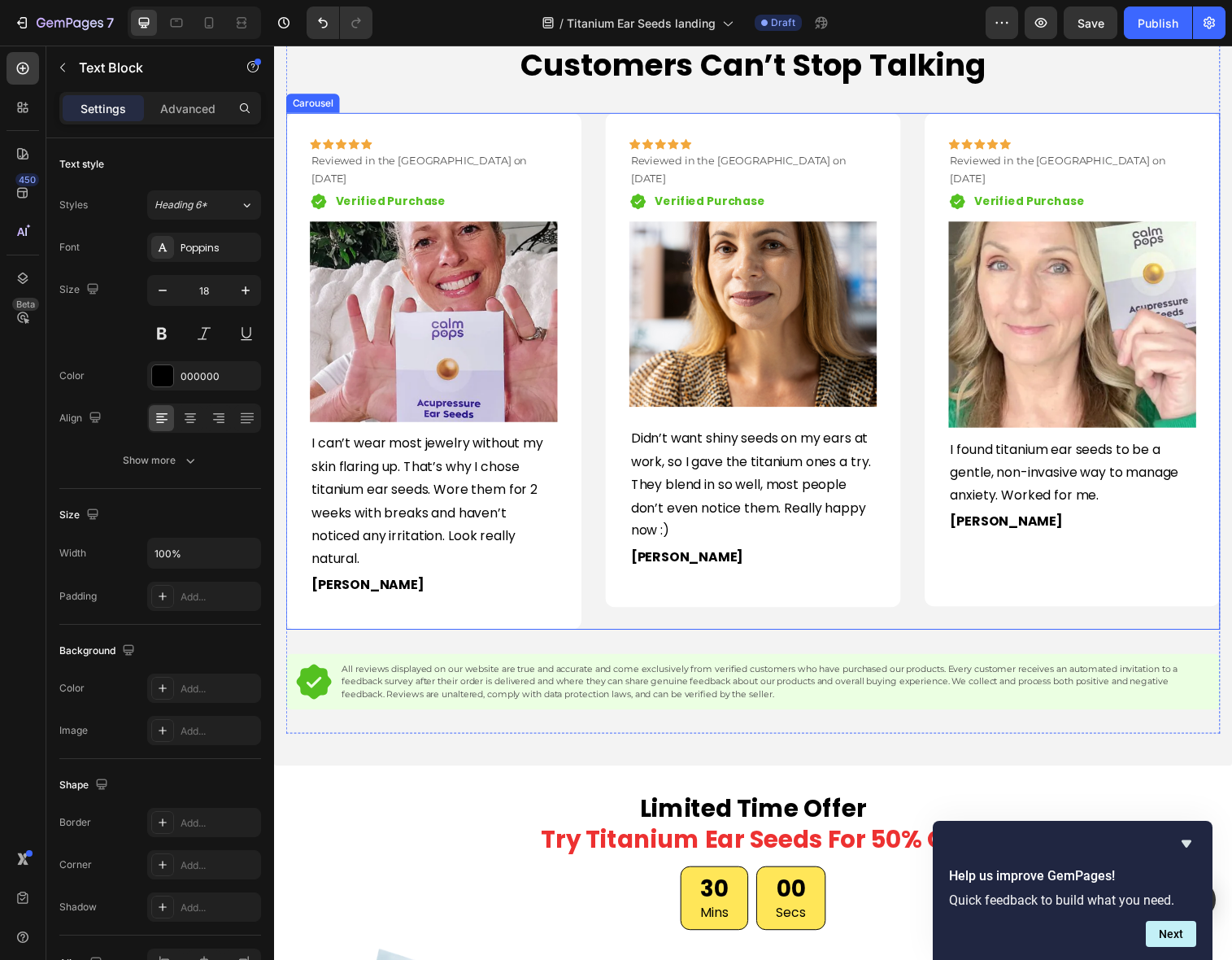
scroll to position [1767, 0]
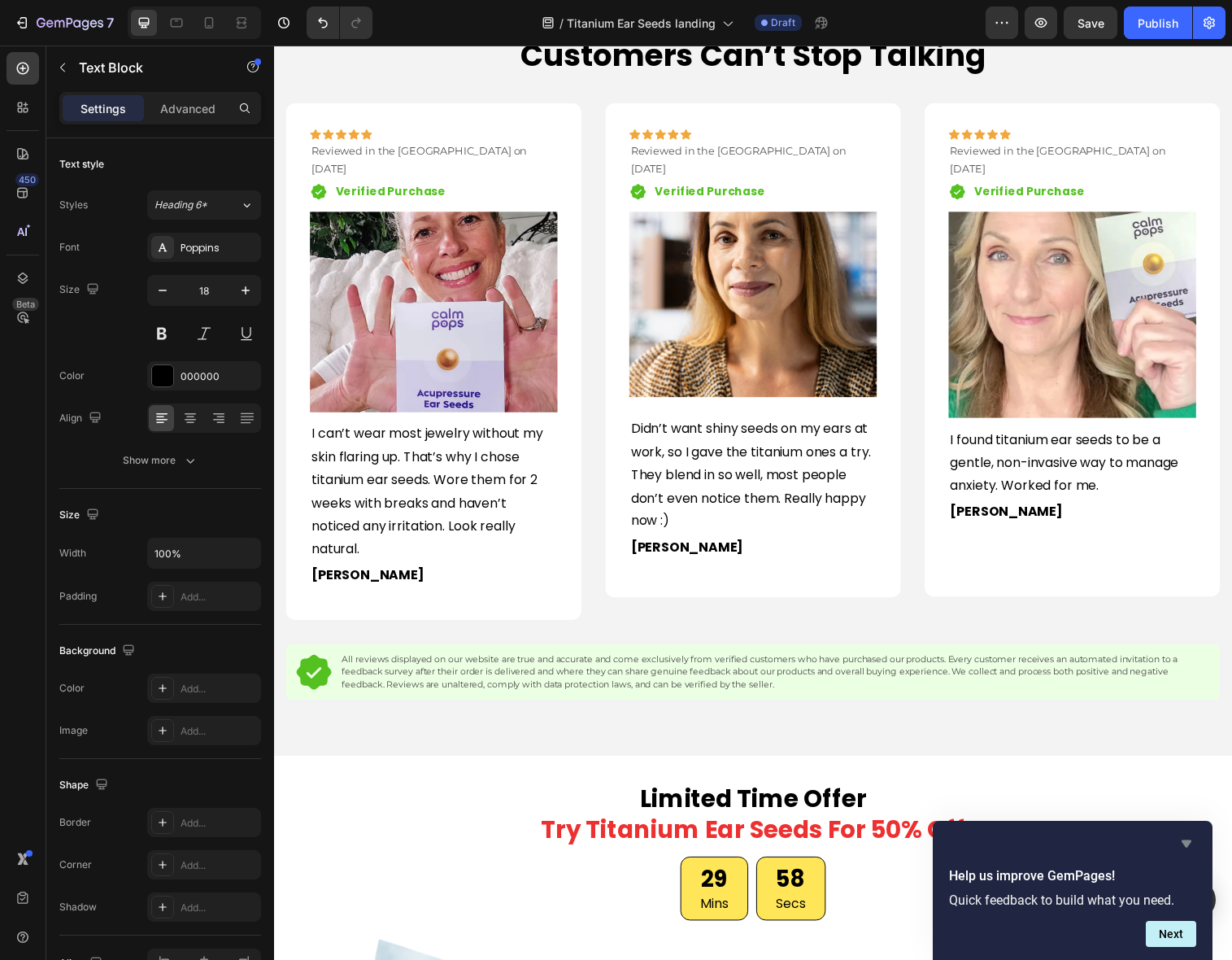
click at [1188, 841] on icon "Hide survey" at bounding box center [1186, 843] width 9 height 7
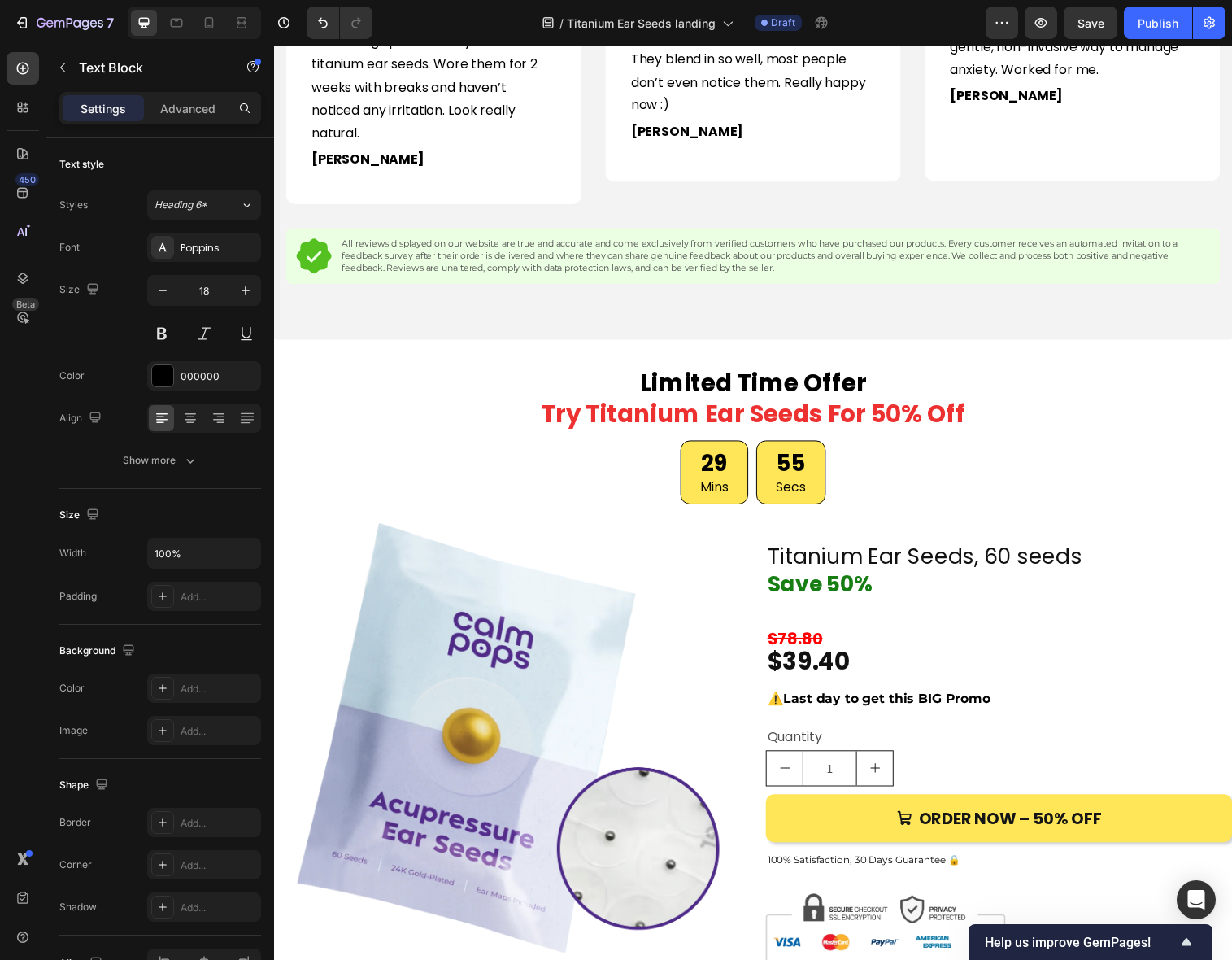
scroll to position [2192, 0]
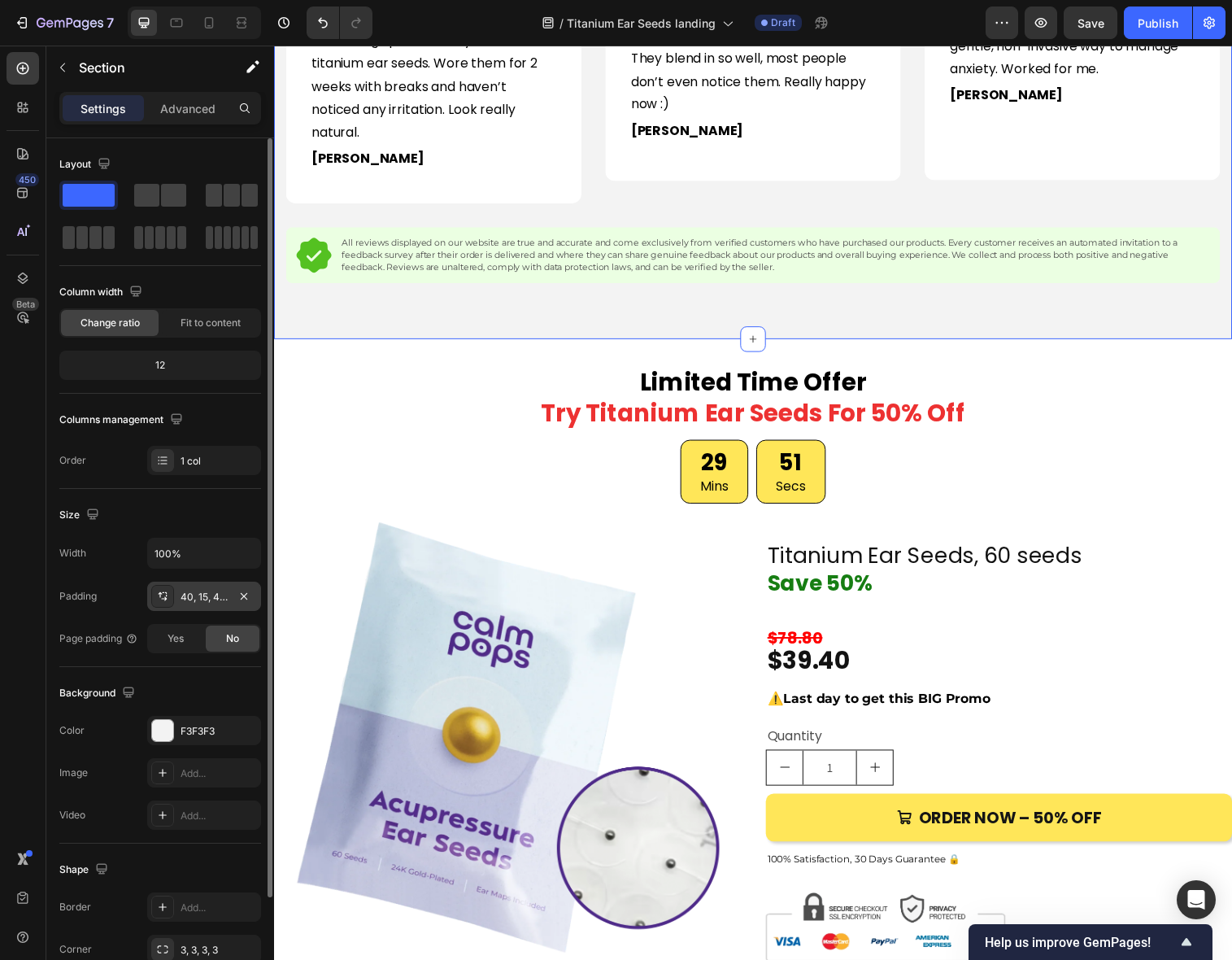
click at [215, 594] on div "40, 15, 40, 15" at bounding box center [204, 597] width 48 height 15
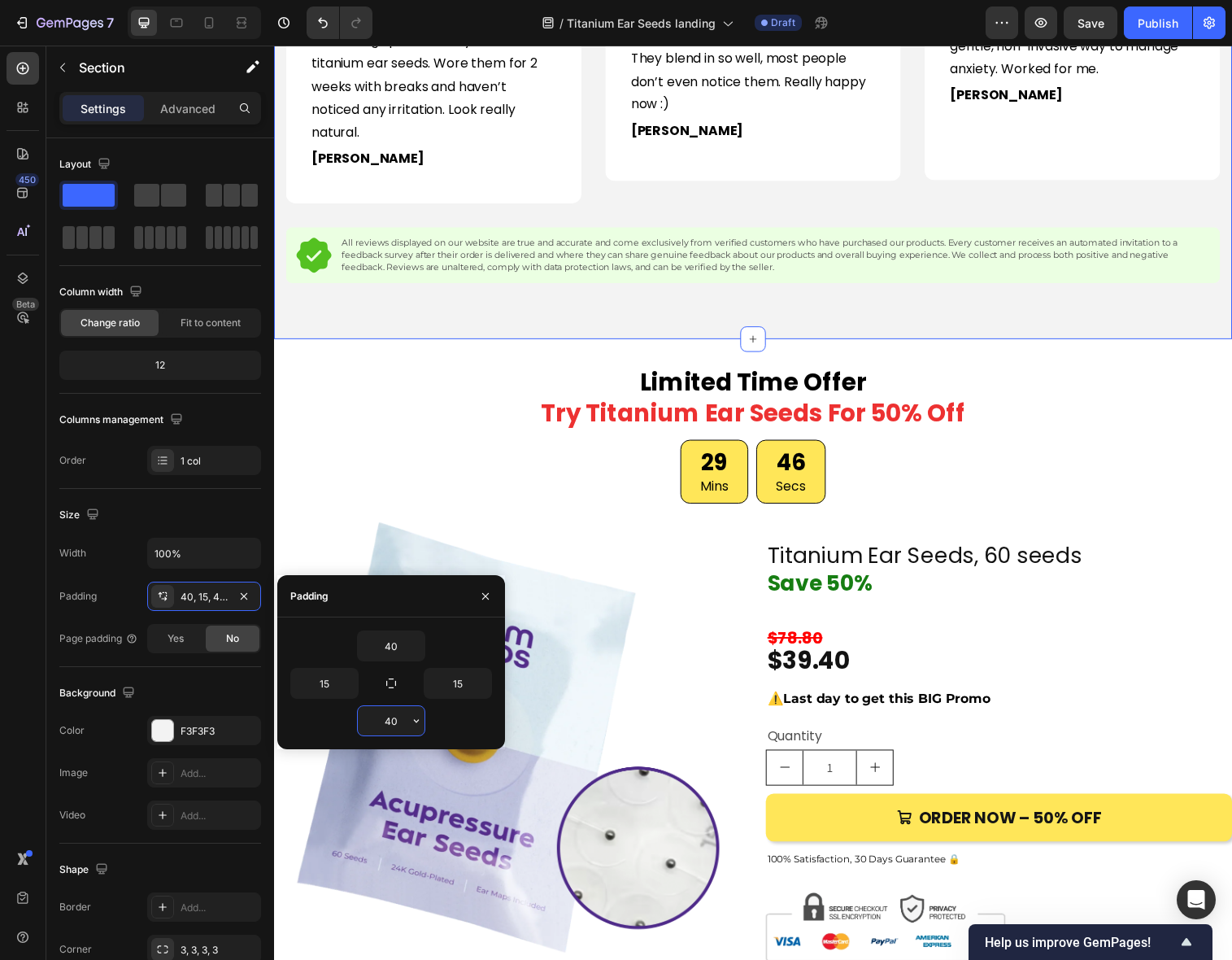
click at [392, 721] on input "40" at bounding box center [391, 720] width 67 height 29
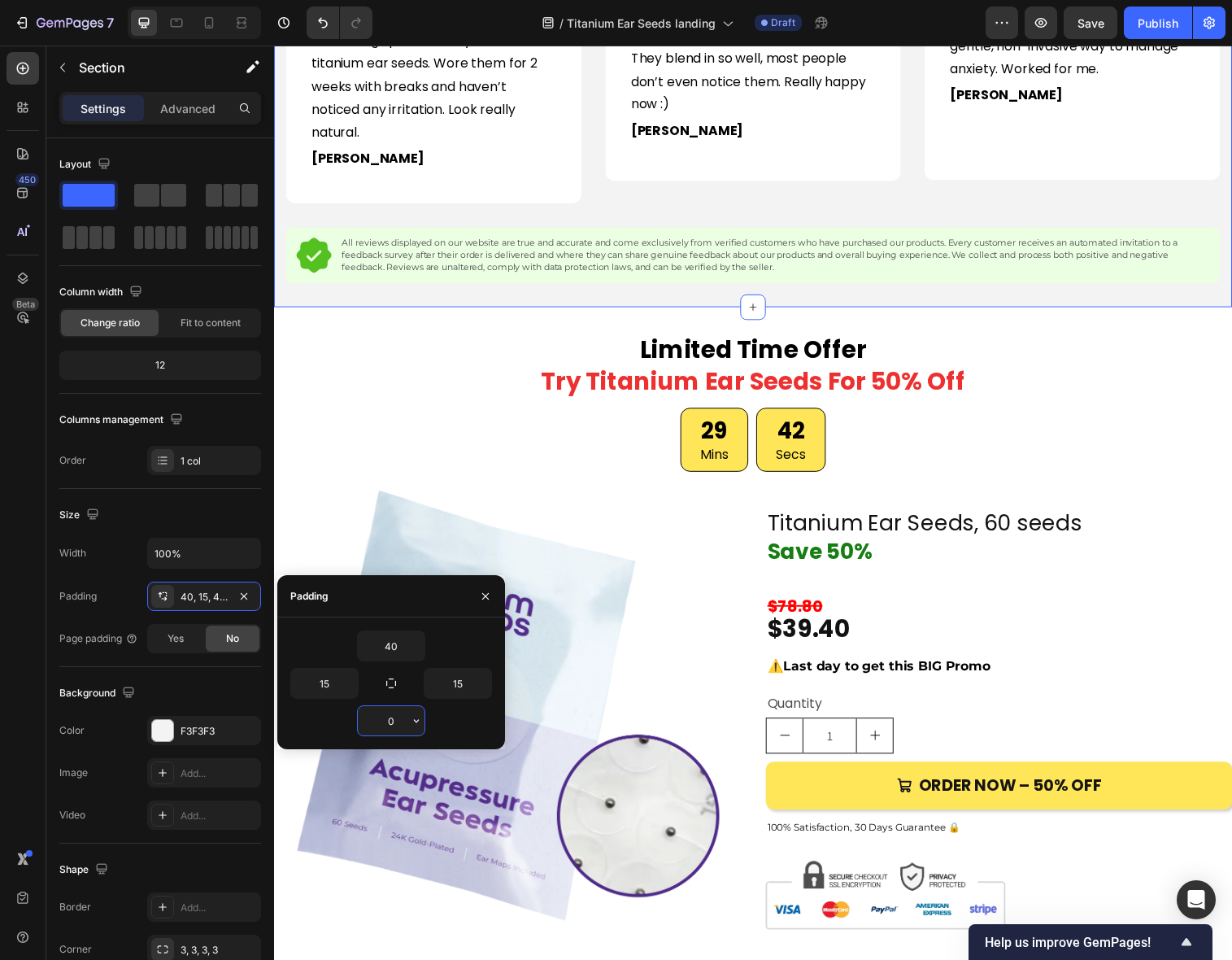
type input "20"
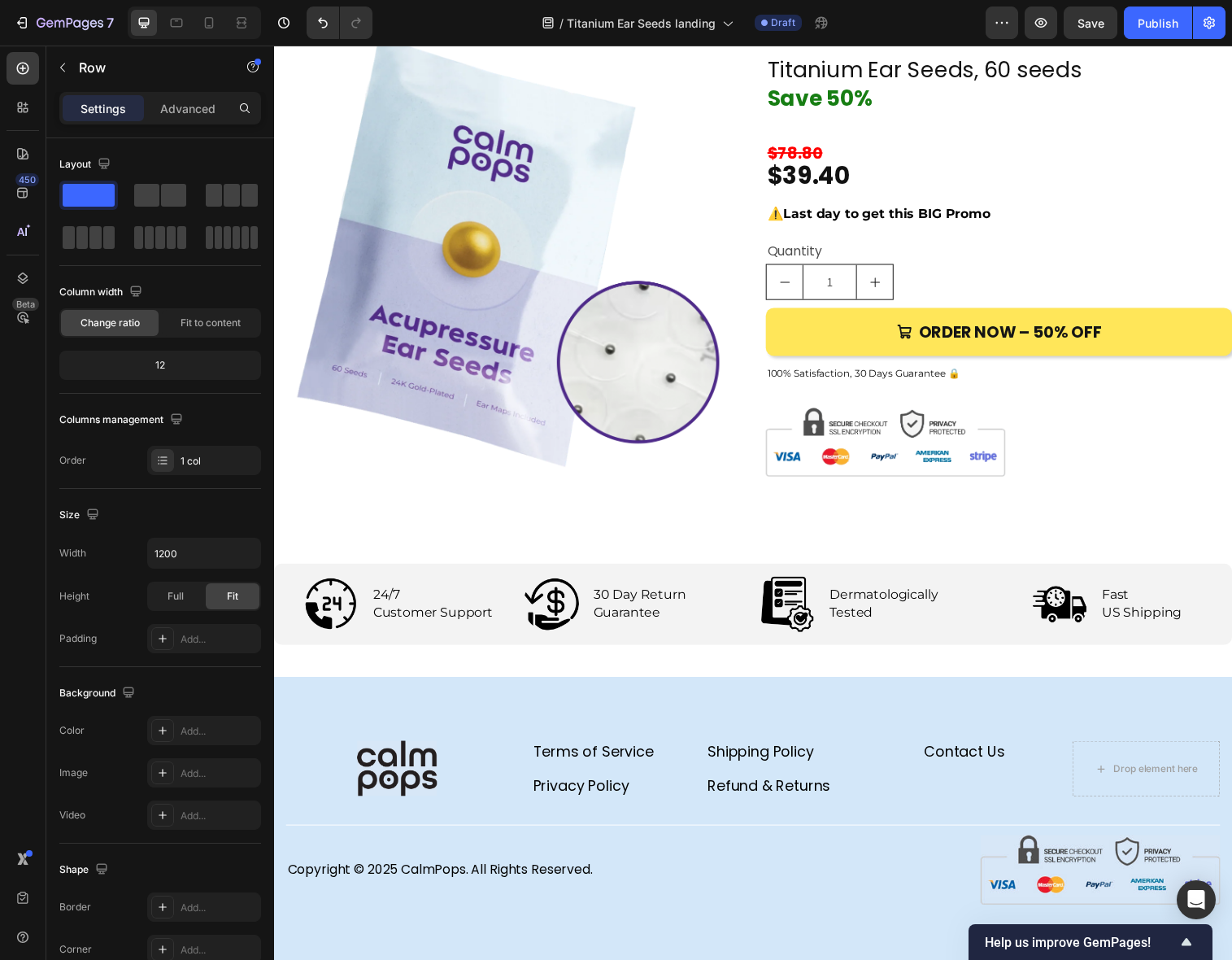
scroll to position [2638, 0]
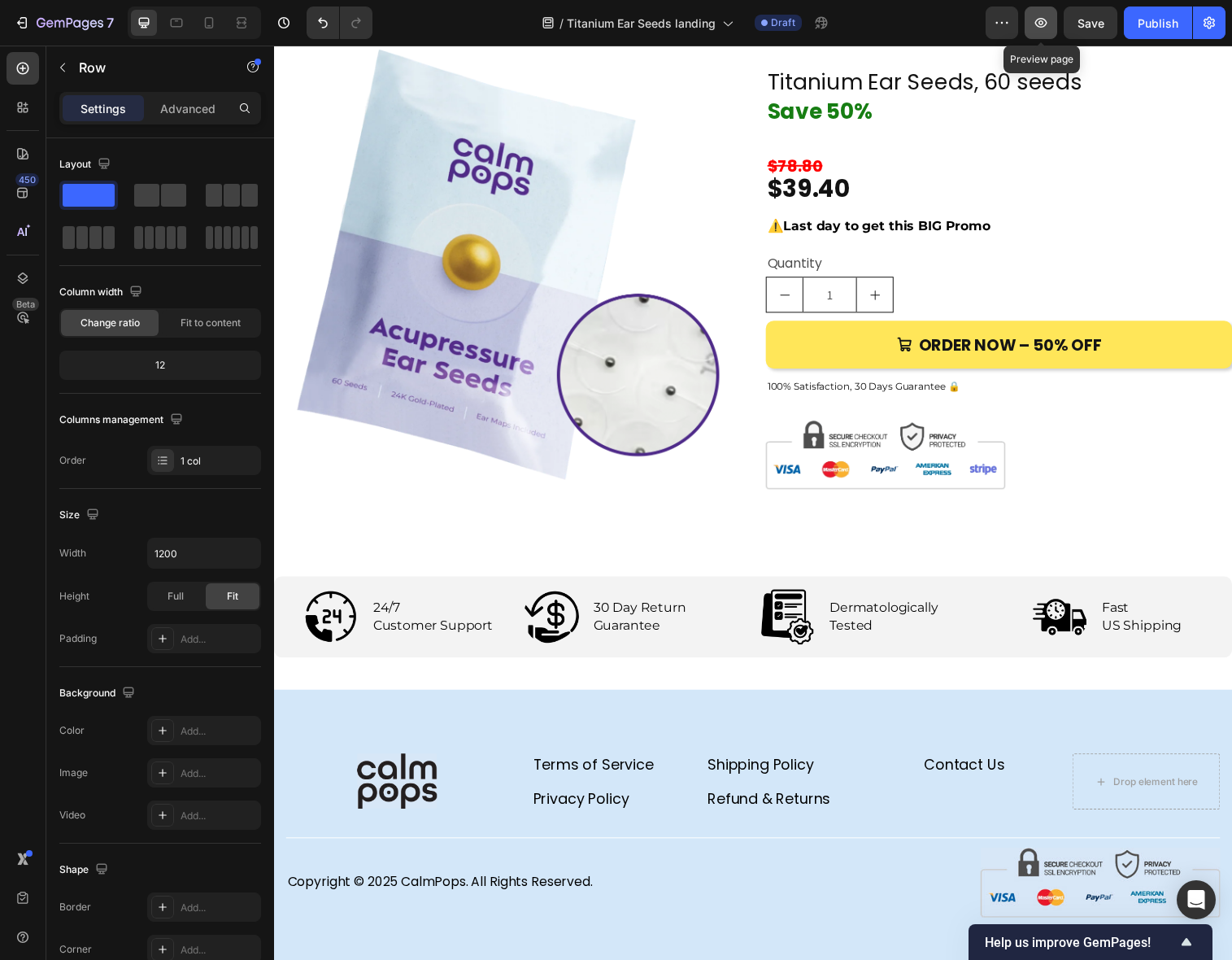
click at [1044, 27] on icon "button" at bounding box center [1040, 22] width 16 height 16
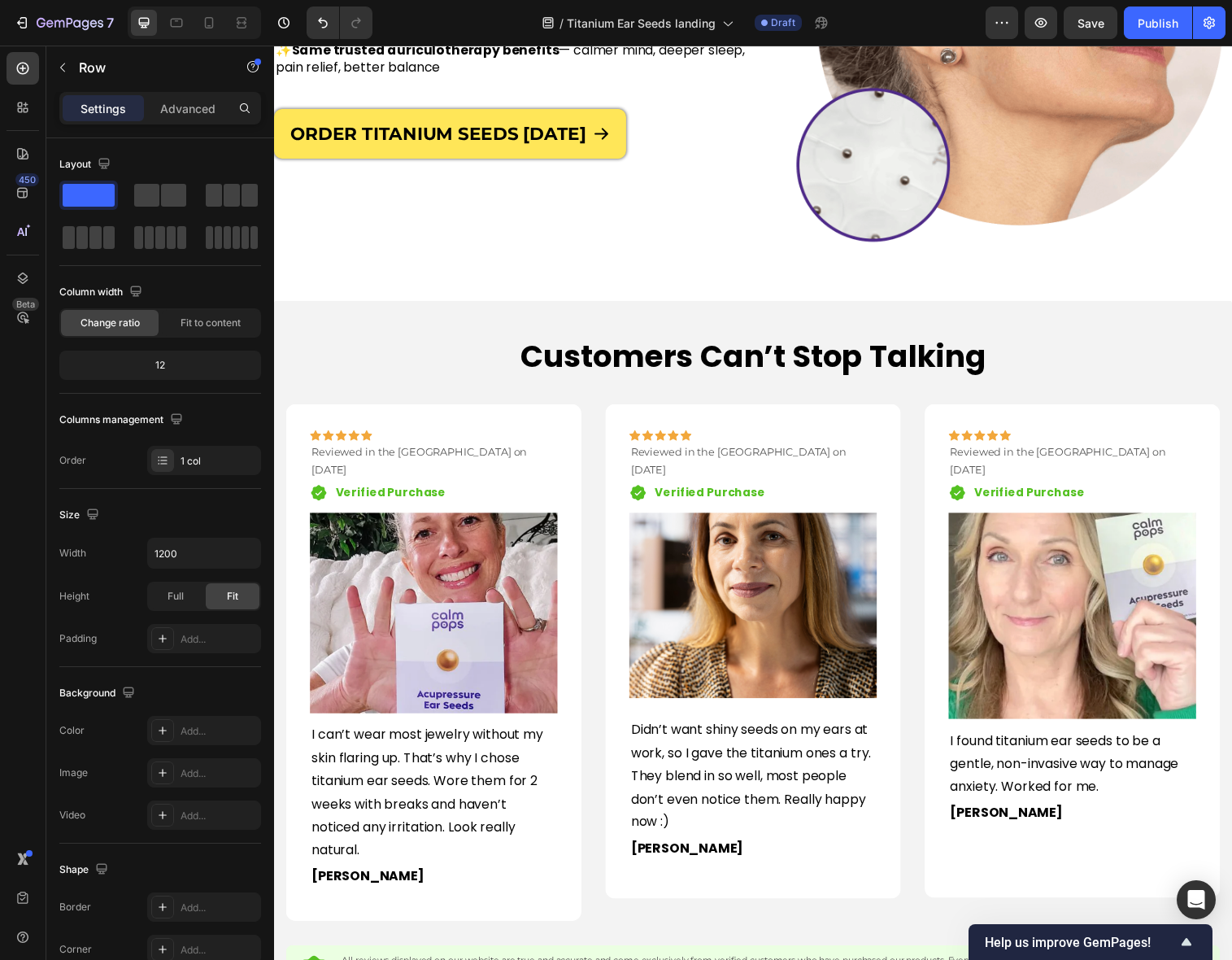
scroll to position [1414, 0]
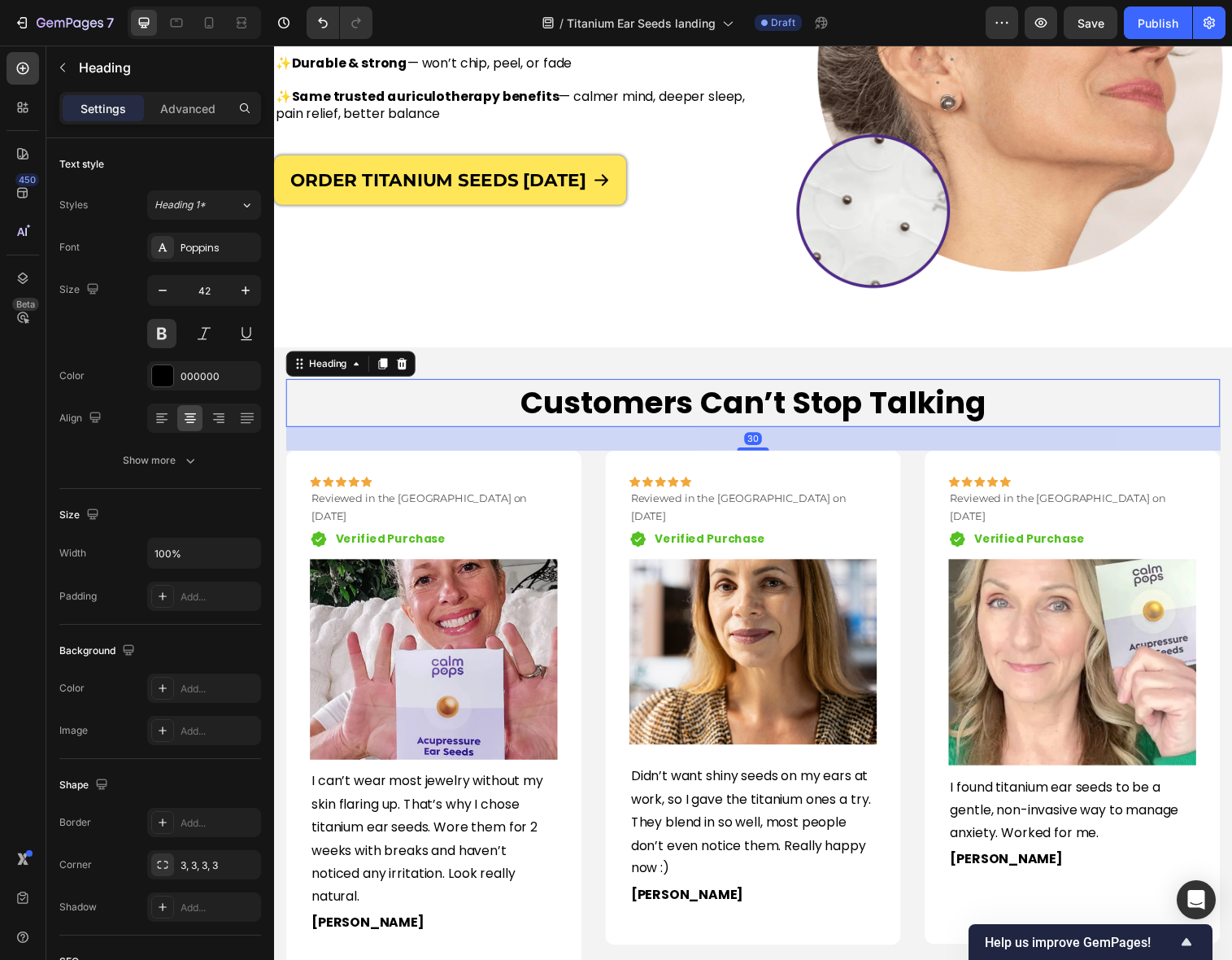
click at [663, 414] on span "Customers Can’t Stop Talking" at bounding box center [762, 408] width 474 height 43
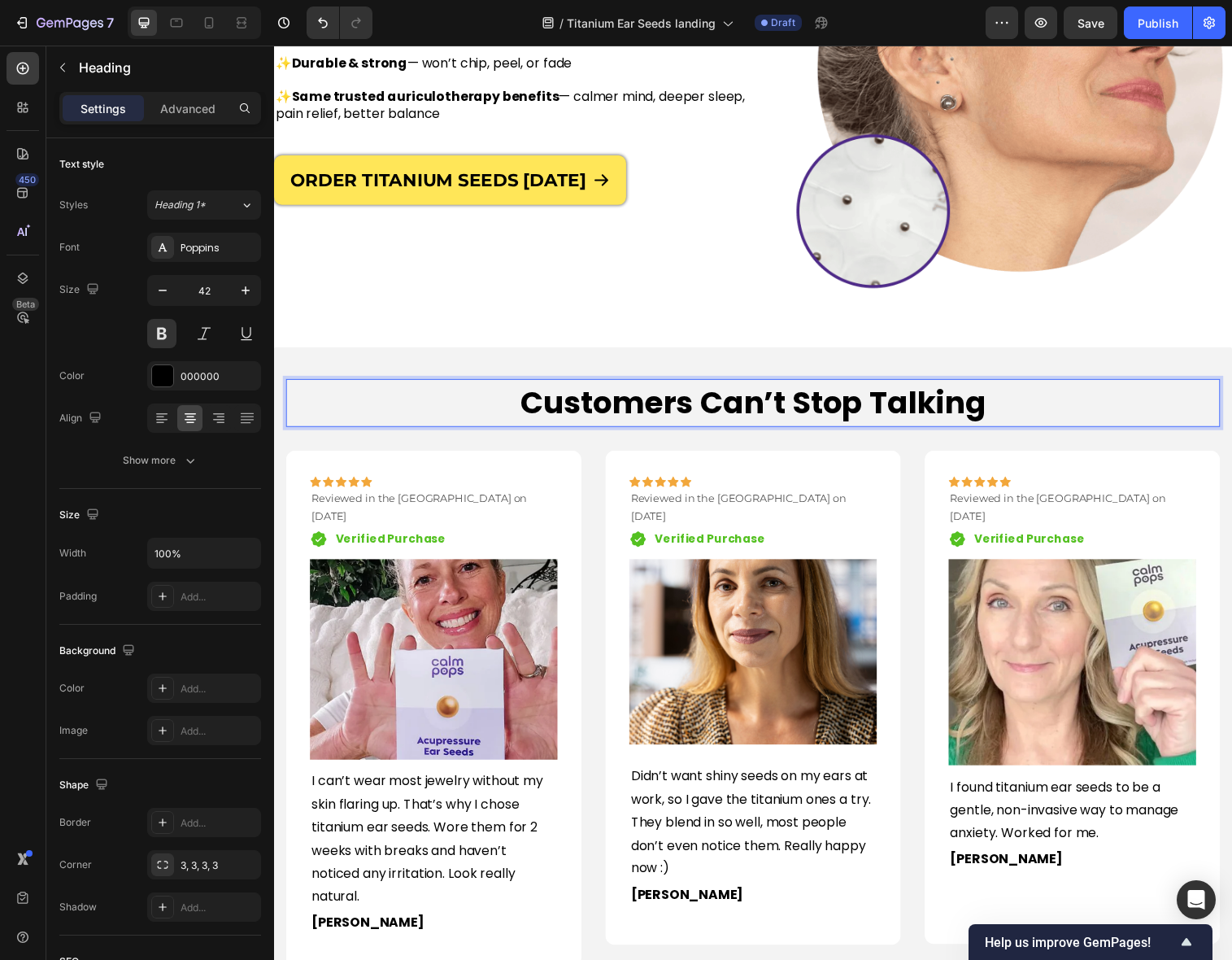
click at [1003, 412] on p "Customers Can’t Stop Talking" at bounding box center [761, 408] width 948 height 46
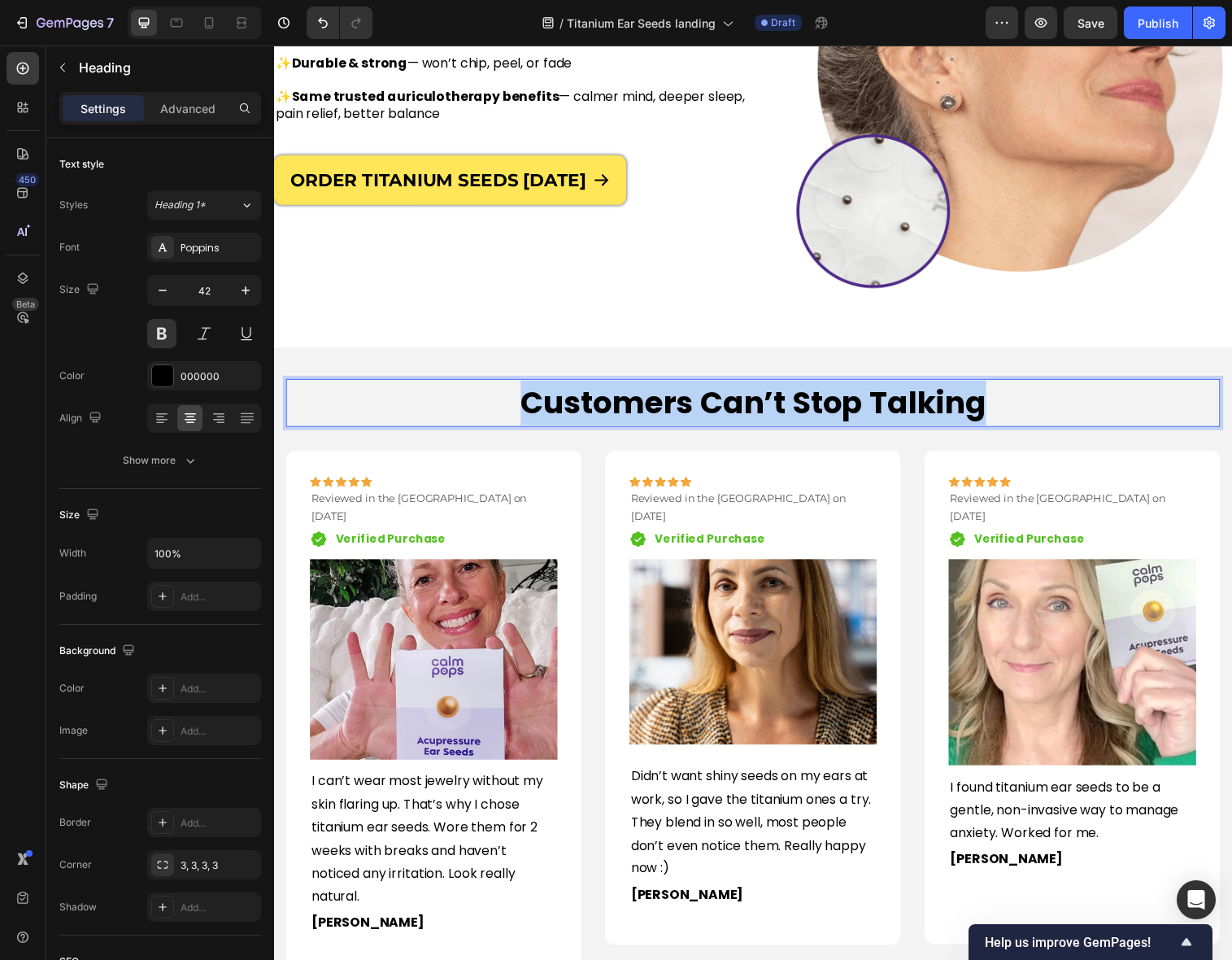
click at [1003, 412] on p "Customers Can’t Stop Talking" at bounding box center [761, 408] width 948 height 46
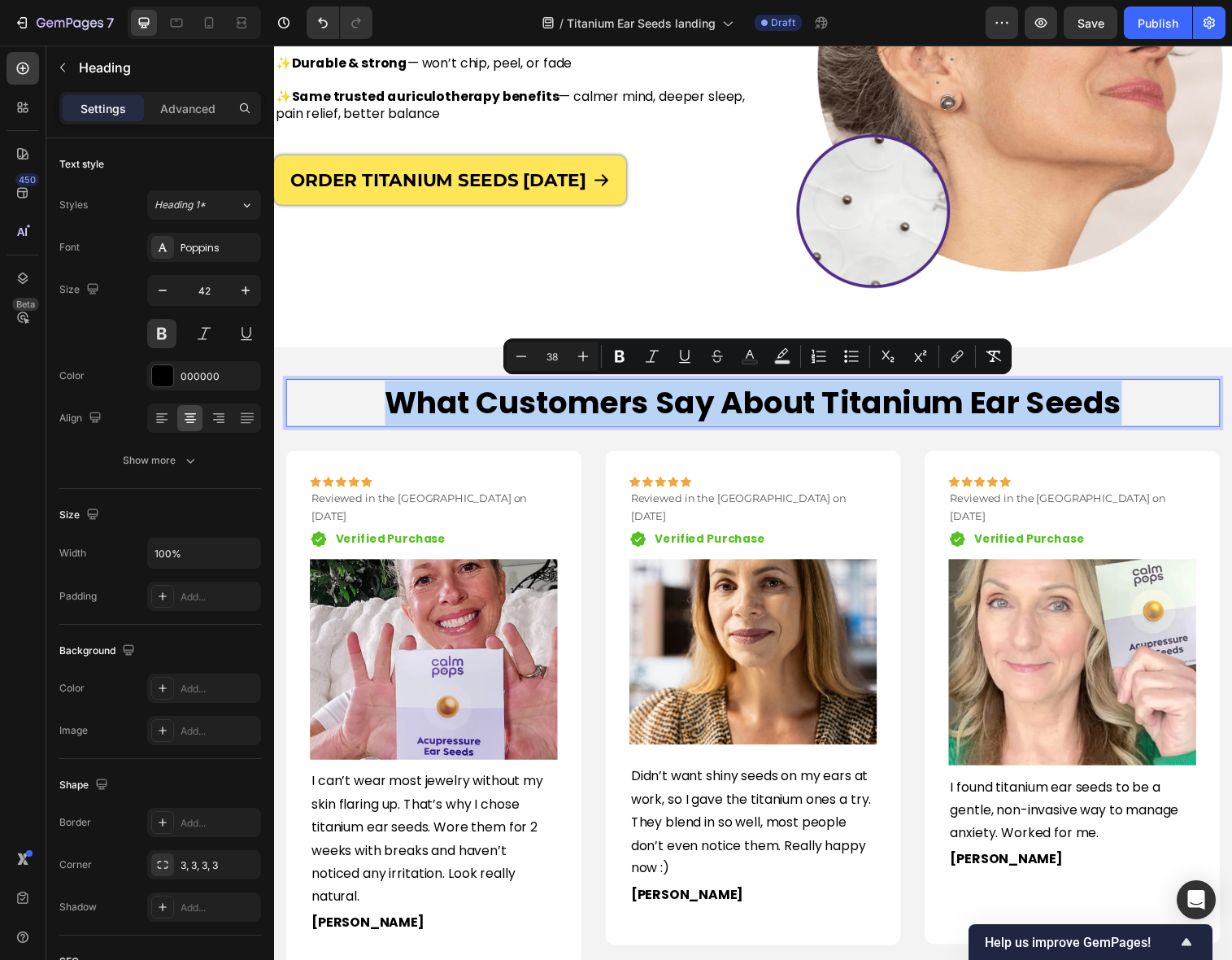
drag, startPoint x: 1139, startPoint y: 406, endPoint x: 400, endPoint y: 420, distance: 739.1
click at [400, 420] on p "What Customers Say About Titanium Ear Seeds" at bounding box center [761, 408] width 948 height 46
click at [639, 416] on span "What Customers Say About Titanium Ear Seeds" at bounding box center [761, 408] width 750 height 43
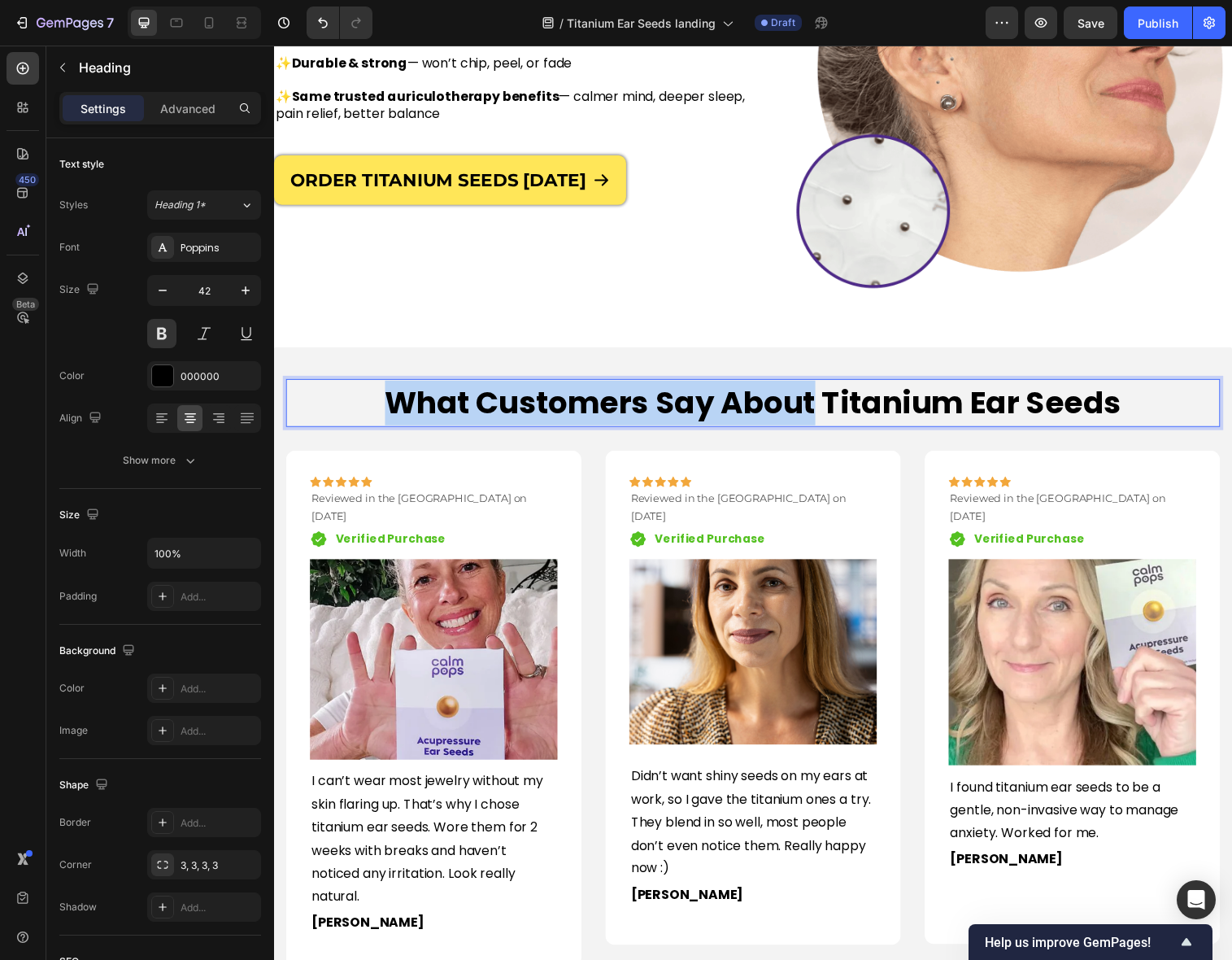
drag, startPoint x: 827, startPoint y: 411, endPoint x: 399, endPoint y: 419, distance: 428.1
click at [399, 419] on span "What Customers Say About Titanium Ear Seeds" at bounding box center [761, 408] width 750 height 43
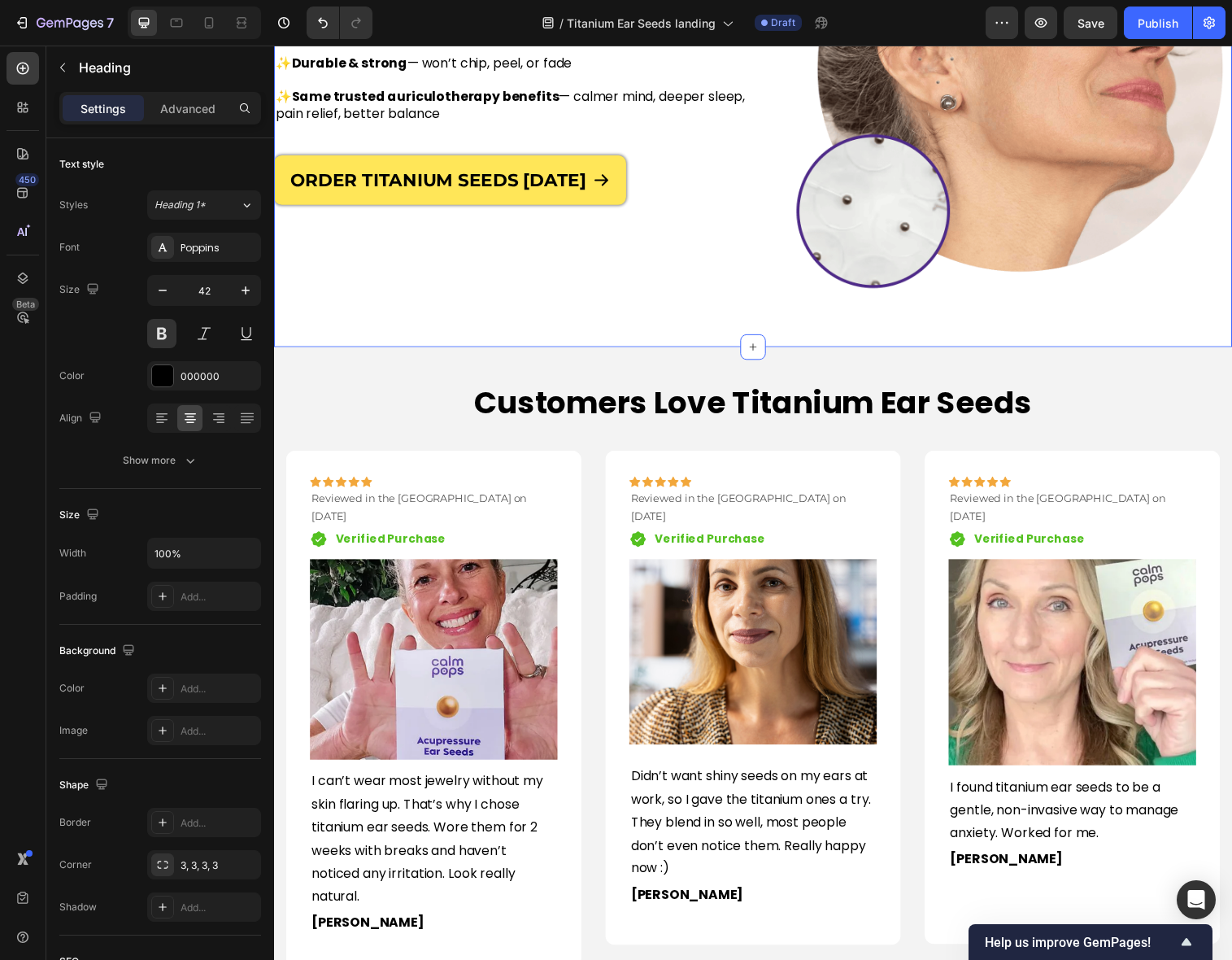
click at [482, 348] on div "Why Choose Titanium Ear Seeds? Heading ✨ Gentle on [MEDICAL_DATA] — hypoallerge…" at bounding box center [761, 78] width 976 height 546
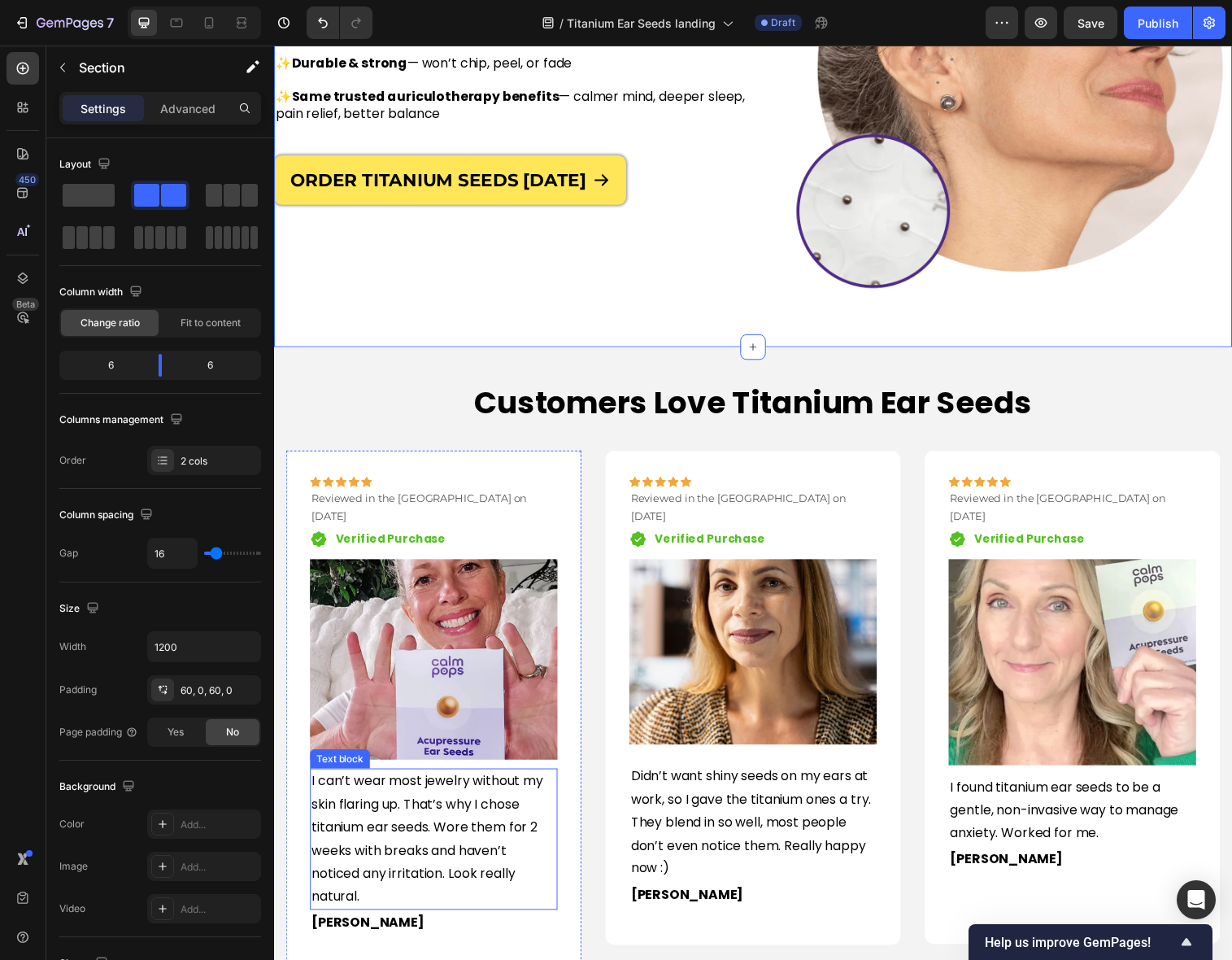
click at [317, 783] on p "I can’t wear most jewelry without my skin flaring up. That’s why I chose titani…" at bounding box center [436, 853] width 249 height 141
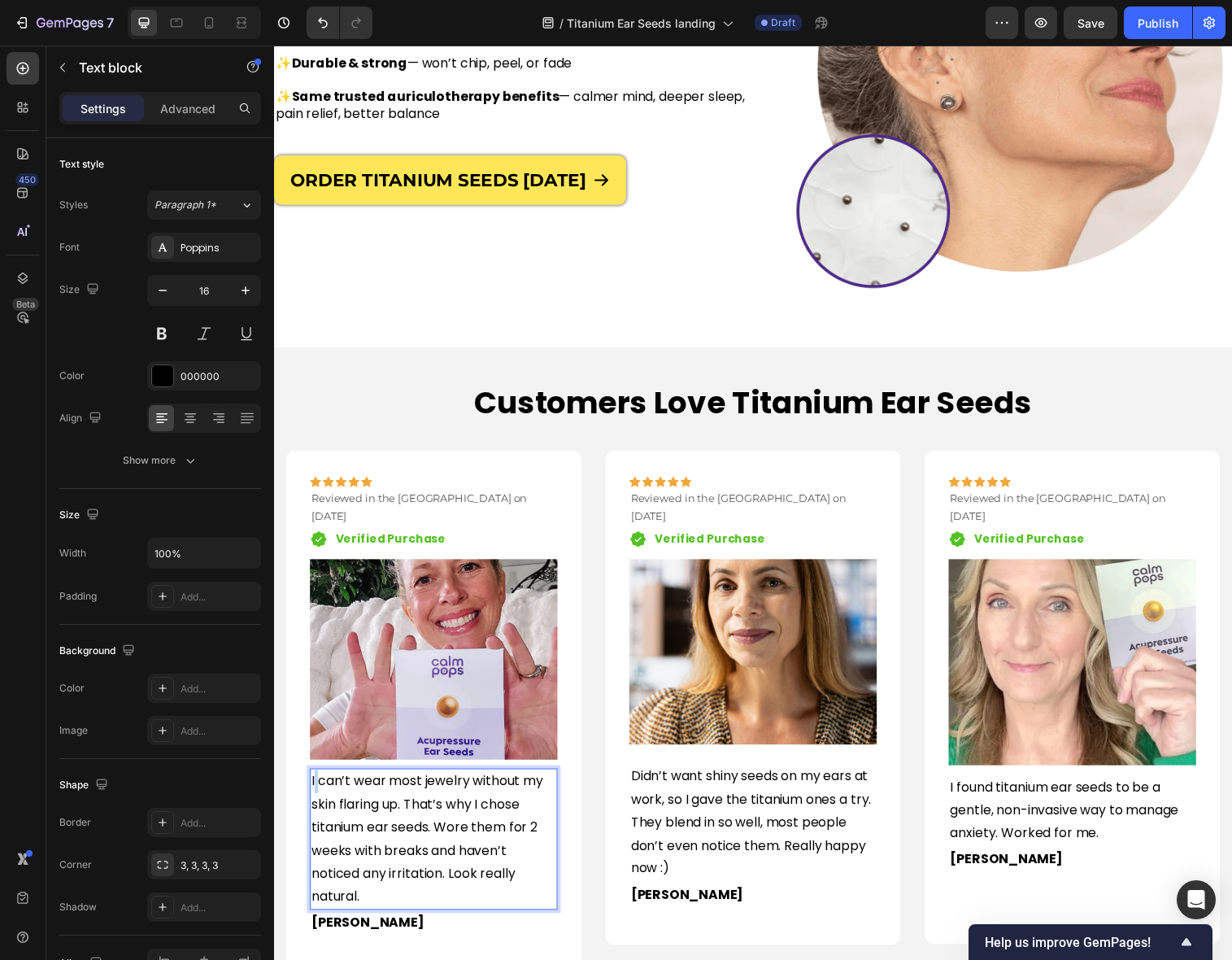
click at [317, 783] on p "I can’t wear most jewelry without my skin flaring up. That’s why I chose titani…" at bounding box center [436, 853] width 249 height 141
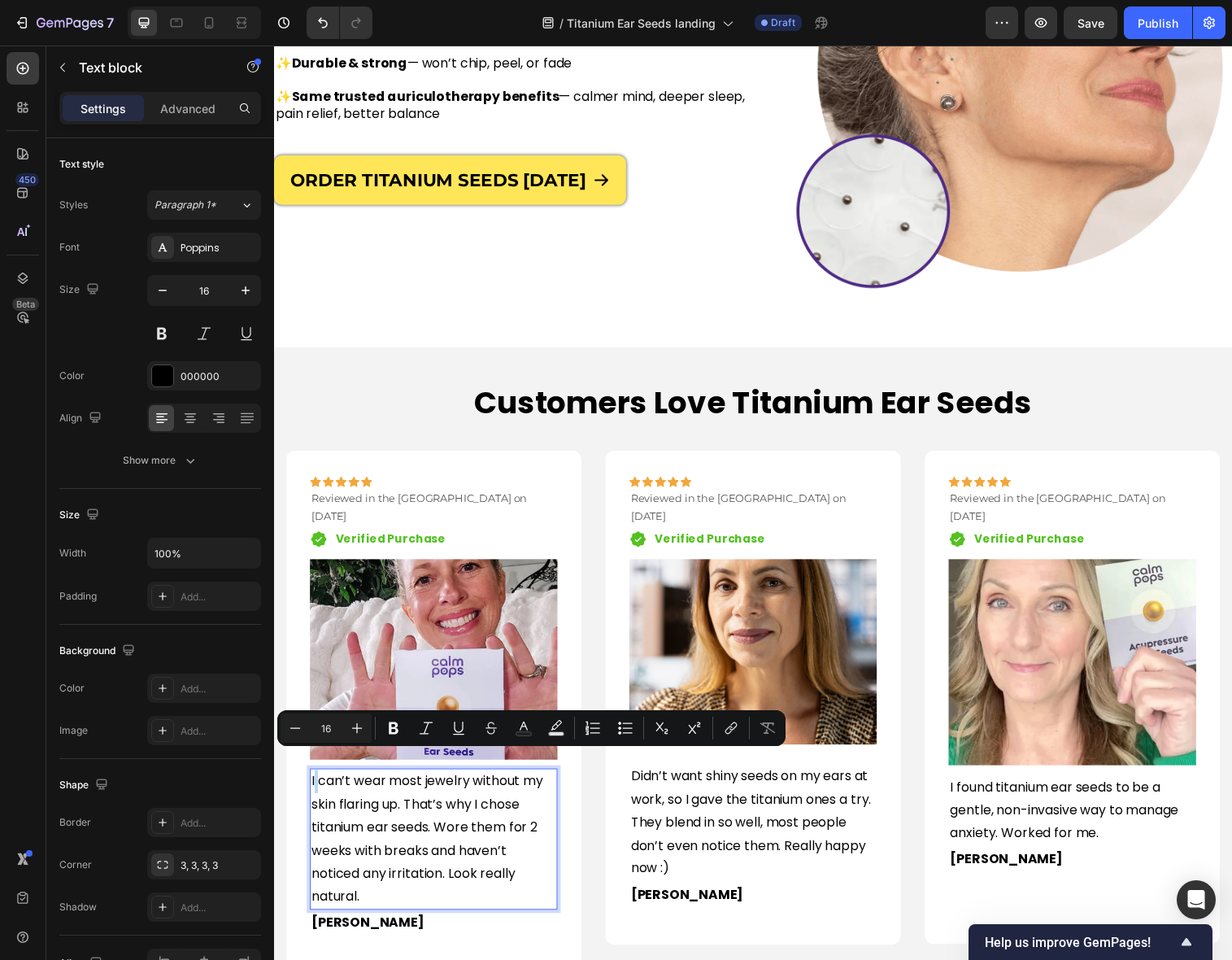
click at [317, 783] on p "I can’t wear most jewelry without my skin flaring up. That’s why I chose titani…" at bounding box center [436, 853] width 249 height 141
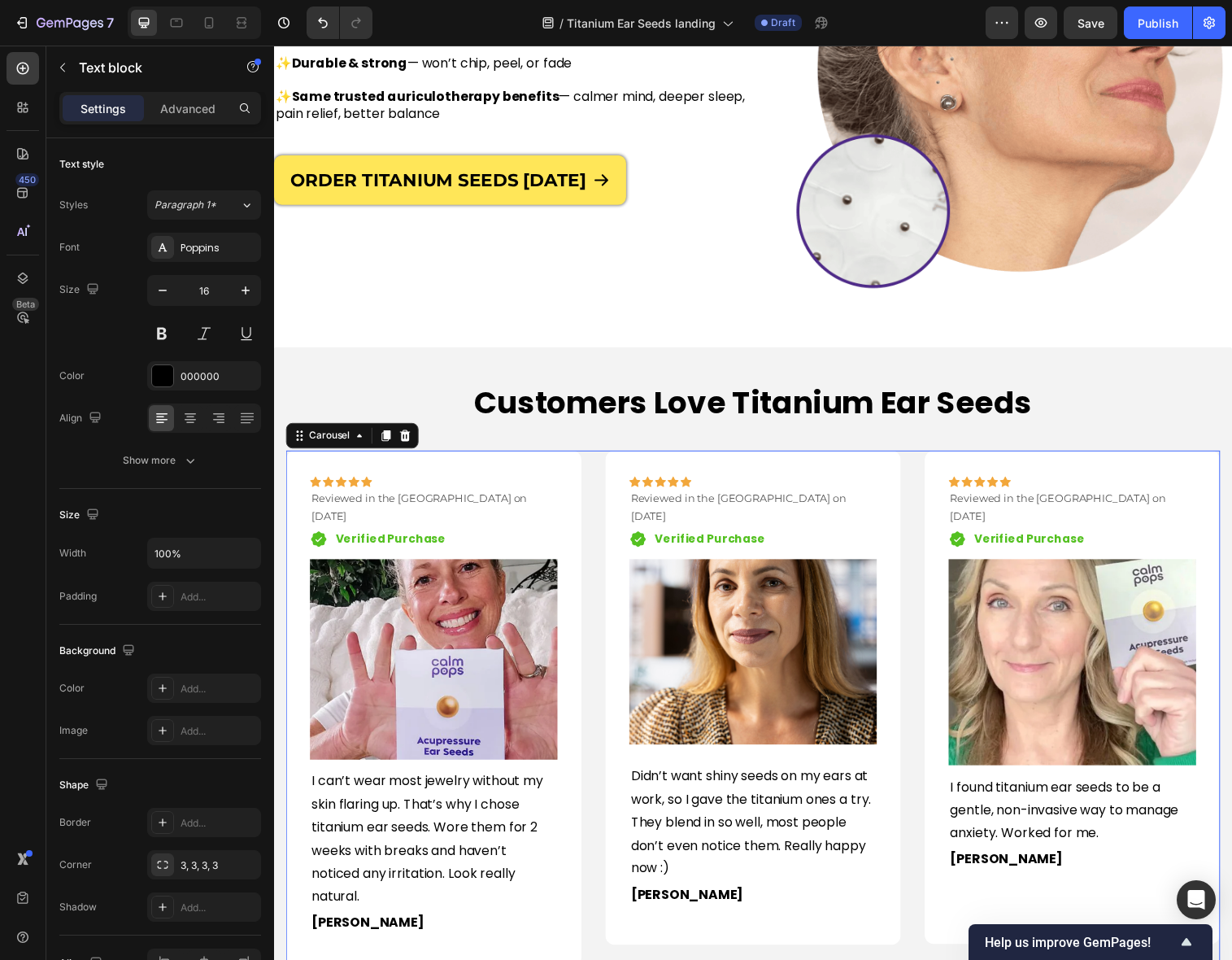
click at [596, 895] on div "Icon Icon Icon Icon Icon Row Reviewed in the [GEOGRAPHIC_DATA] on [DATE] Text b…" at bounding box center [761, 720] width 951 height 527
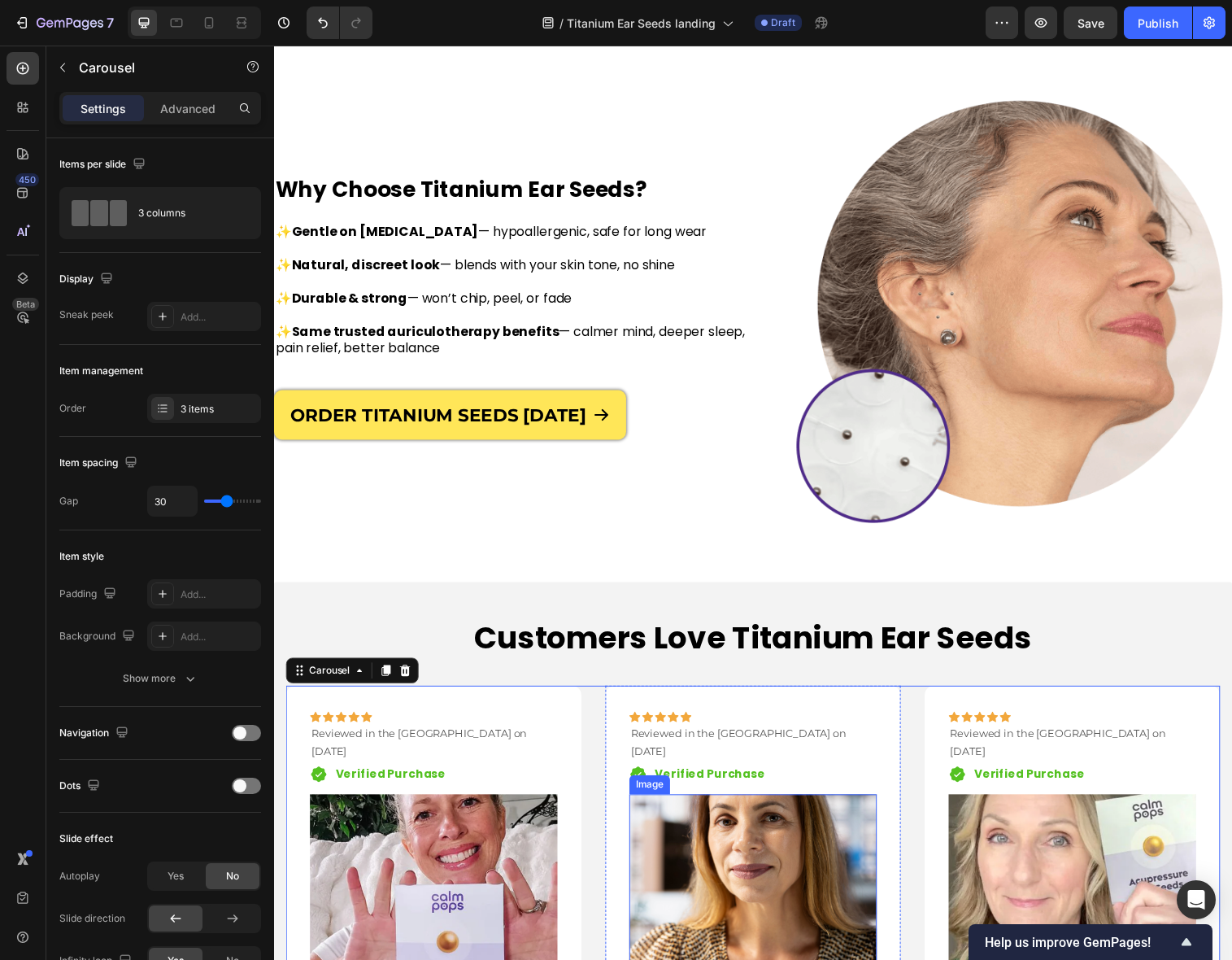
scroll to position [1087, 0]
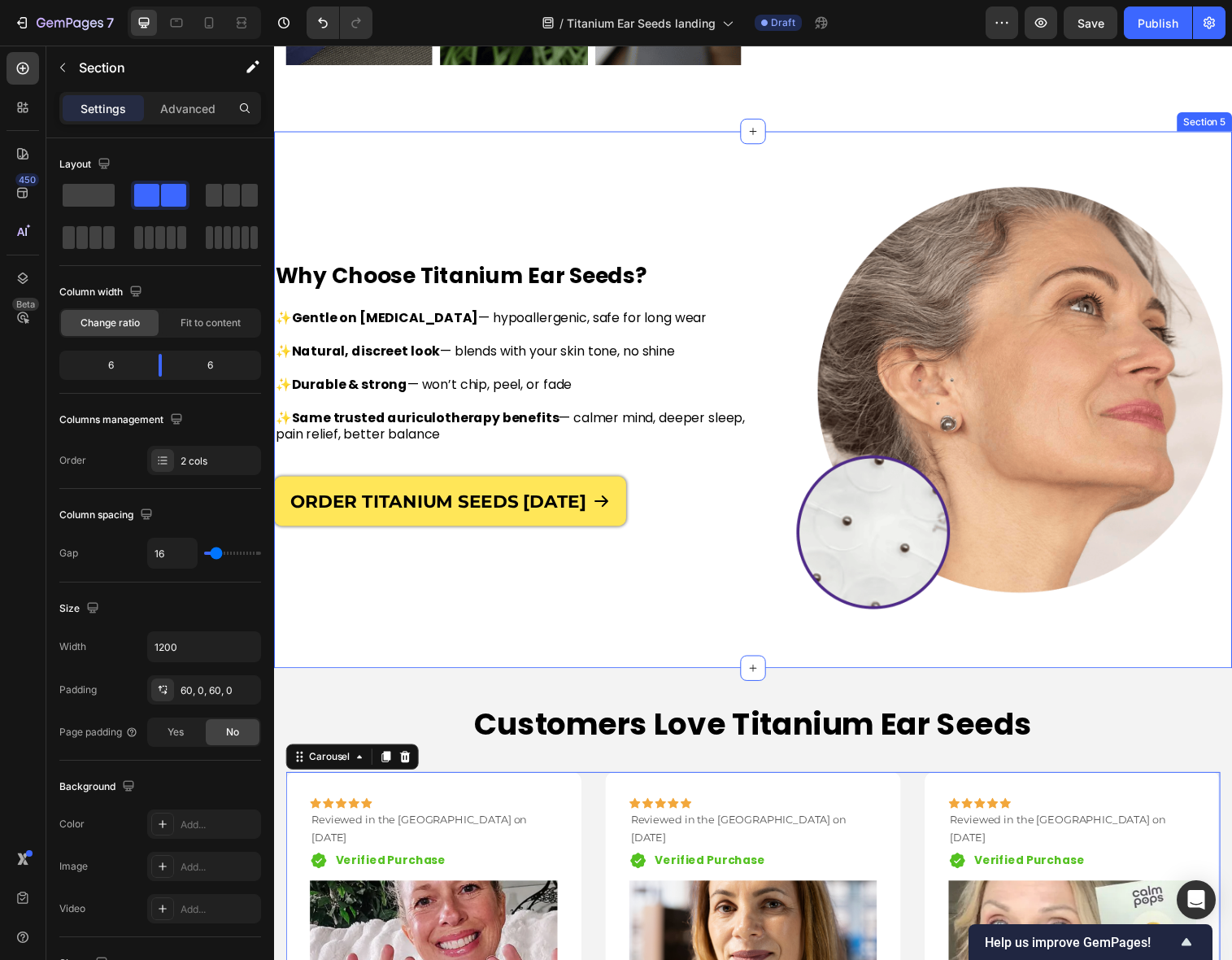
click at [642, 673] on div "Why Choose Titanium Ear Seeds? Heading ✨ Gentle on [MEDICAL_DATA] — hypoallerge…" at bounding box center [761, 405] width 976 height 546
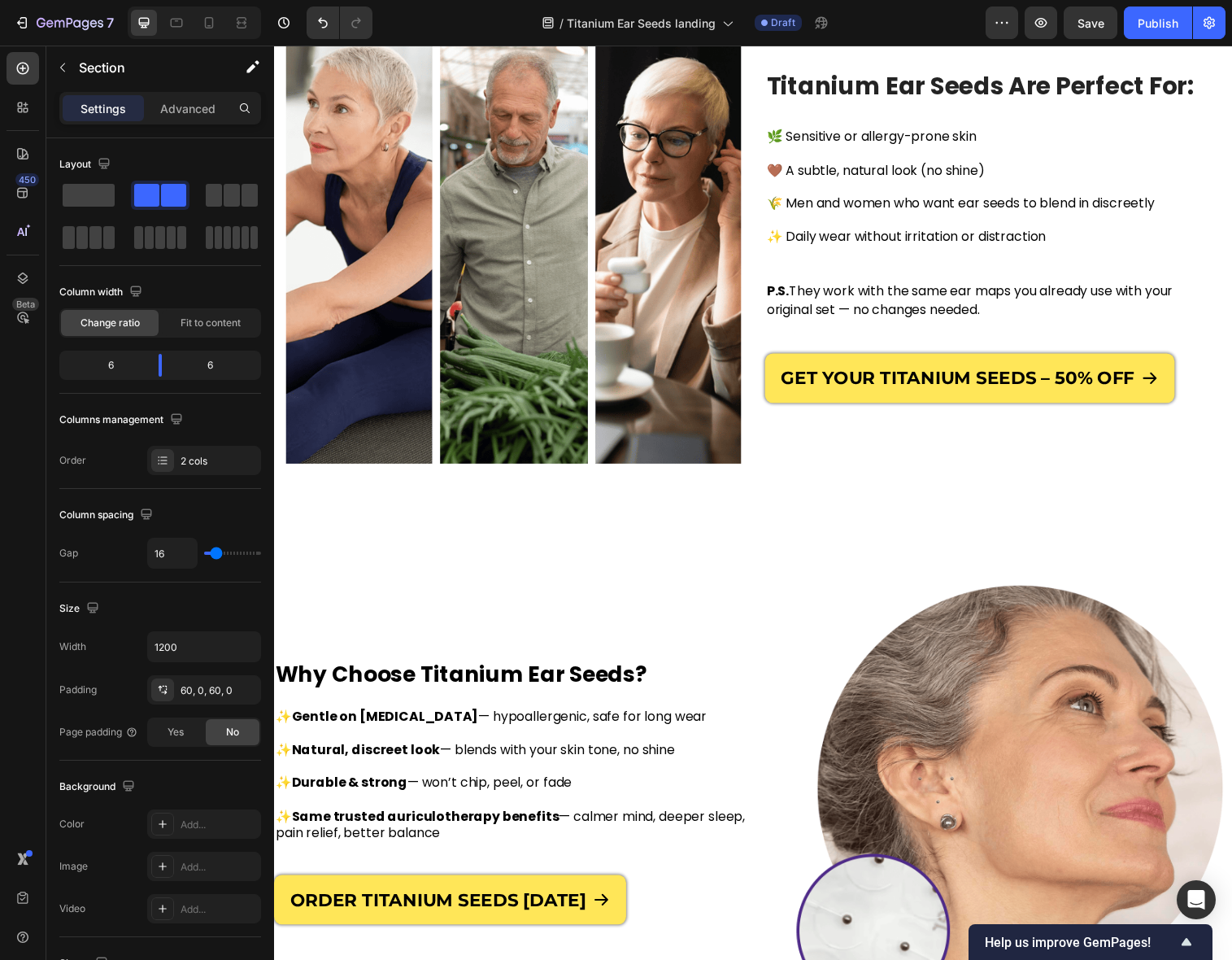
scroll to position [683, 0]
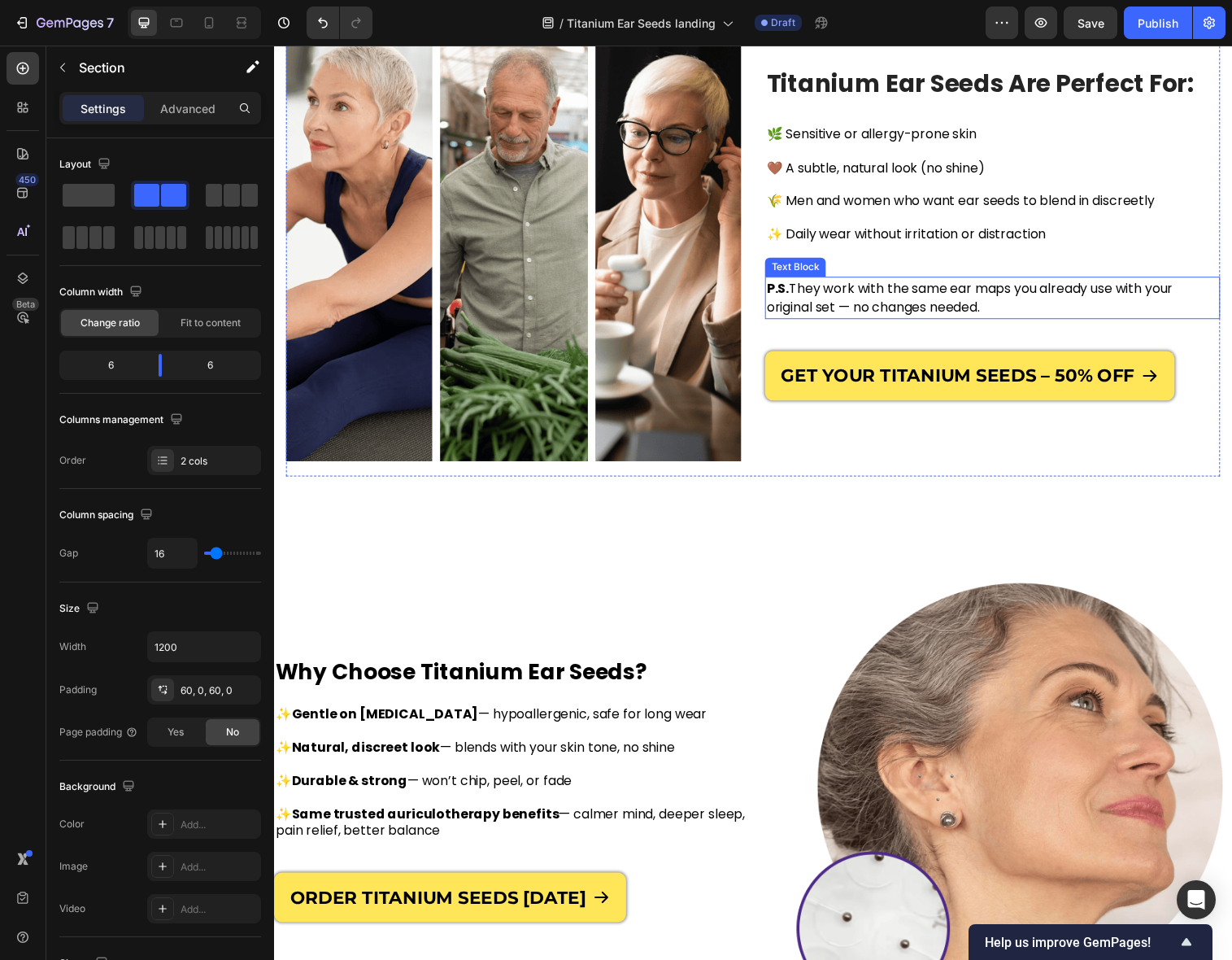
click at [869, 291] on span "P.S. They work with the same ear maps you already use with your original set — …" at bounding box center [982, 302] width 414 height 38
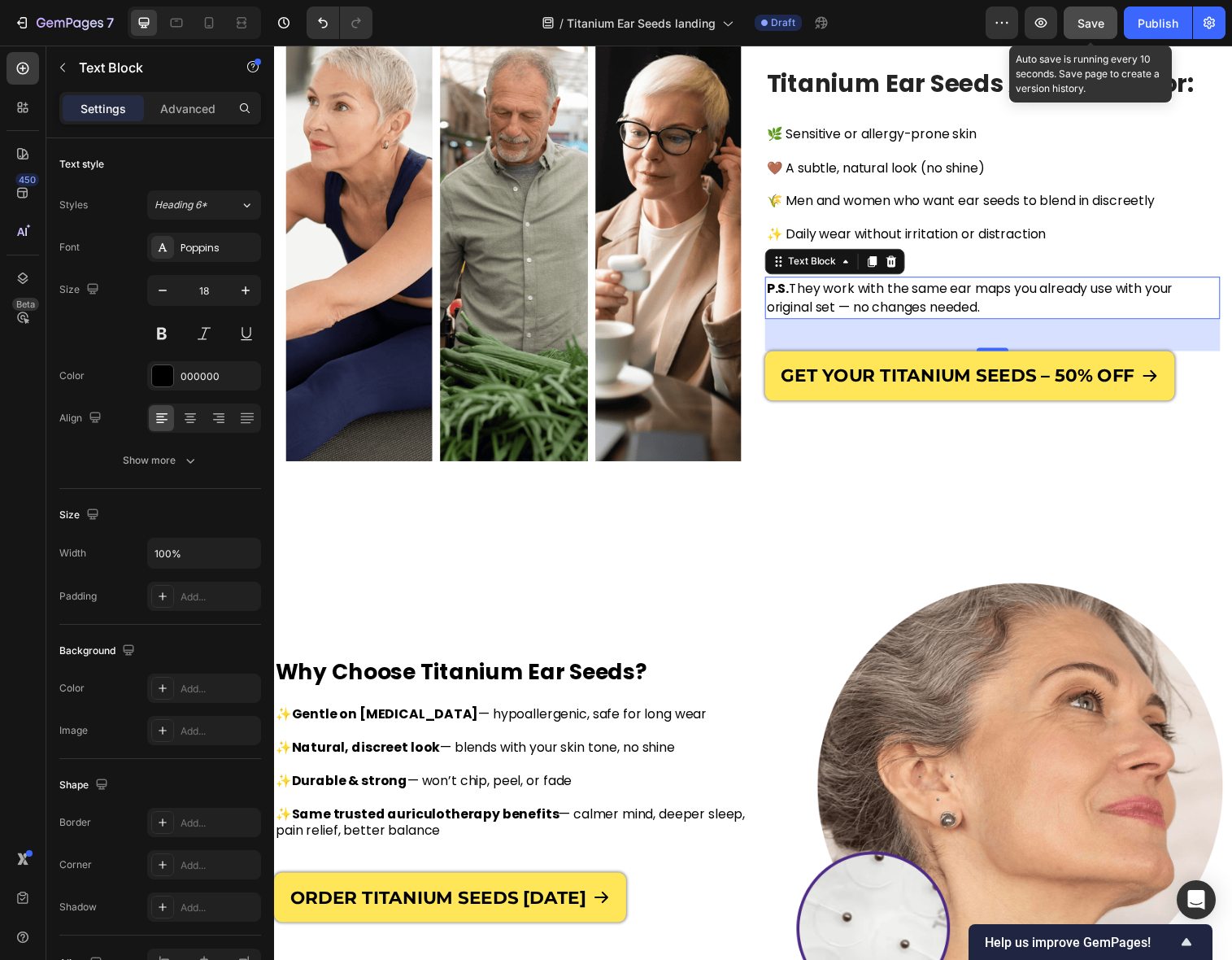
click at [1090, 24] on span "Save" at bounding box center [1090, 22] width 27 height 14
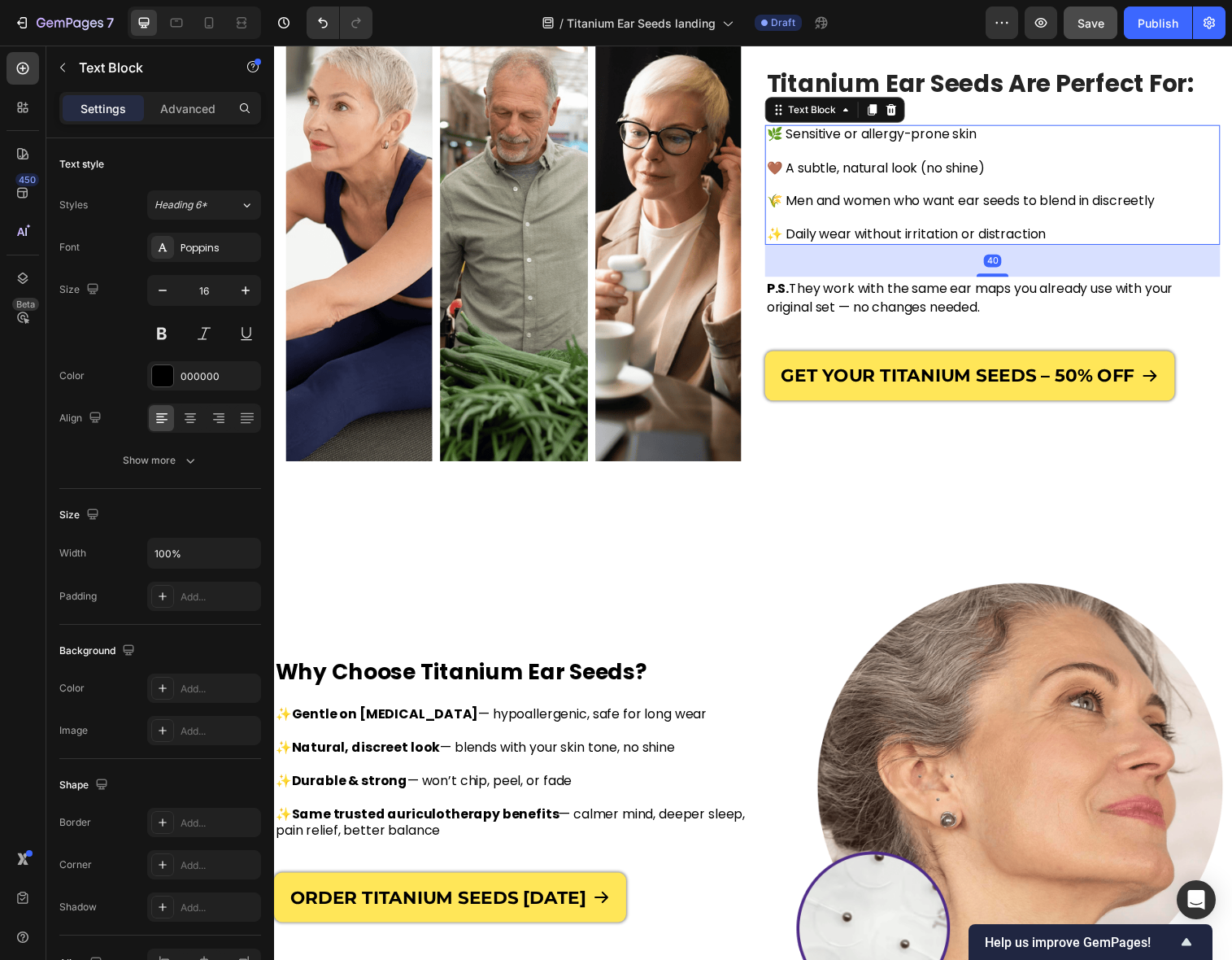
click at [890, 203] on span "🌾 Men and women who want ear seeds to blend in discreetly" at bounding box center [973, 203] width 395 height 19
click at [990, 140] on span "🌿 Sensitive or allergy-prone skin" at bounding box center [882, 135] width 213 height 19
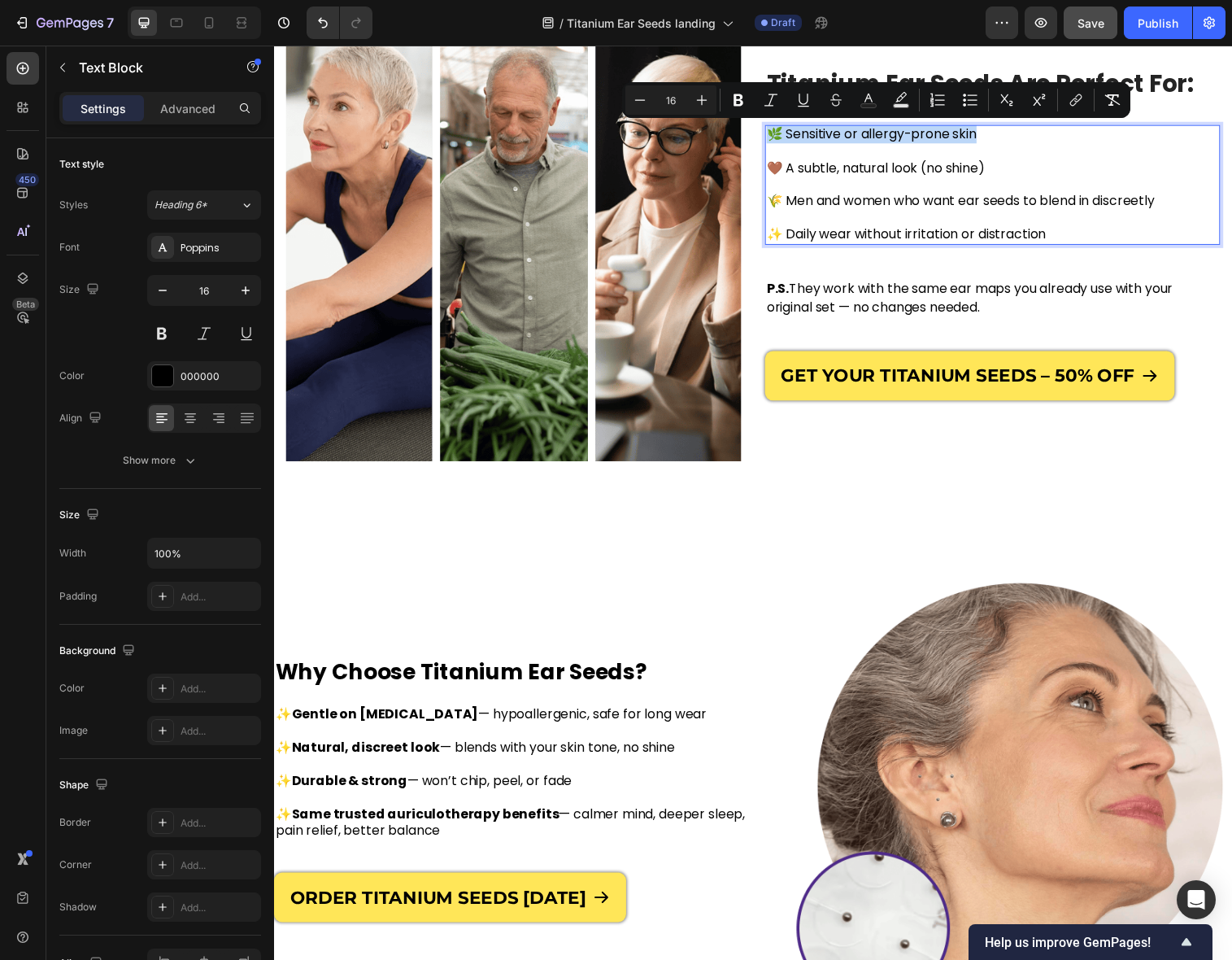
drag, startPoint x: 996, startPoint y: 139, endPoint x: 780, endPoint y: 138, distance: 216.0
click at [780, 138] on p "🌿 Sensitive or allergy-prone skin 🤎 A subtle, natural look (no shine) 🌾 Men and…" at bounding box center [1006, 186] width 460 height 118
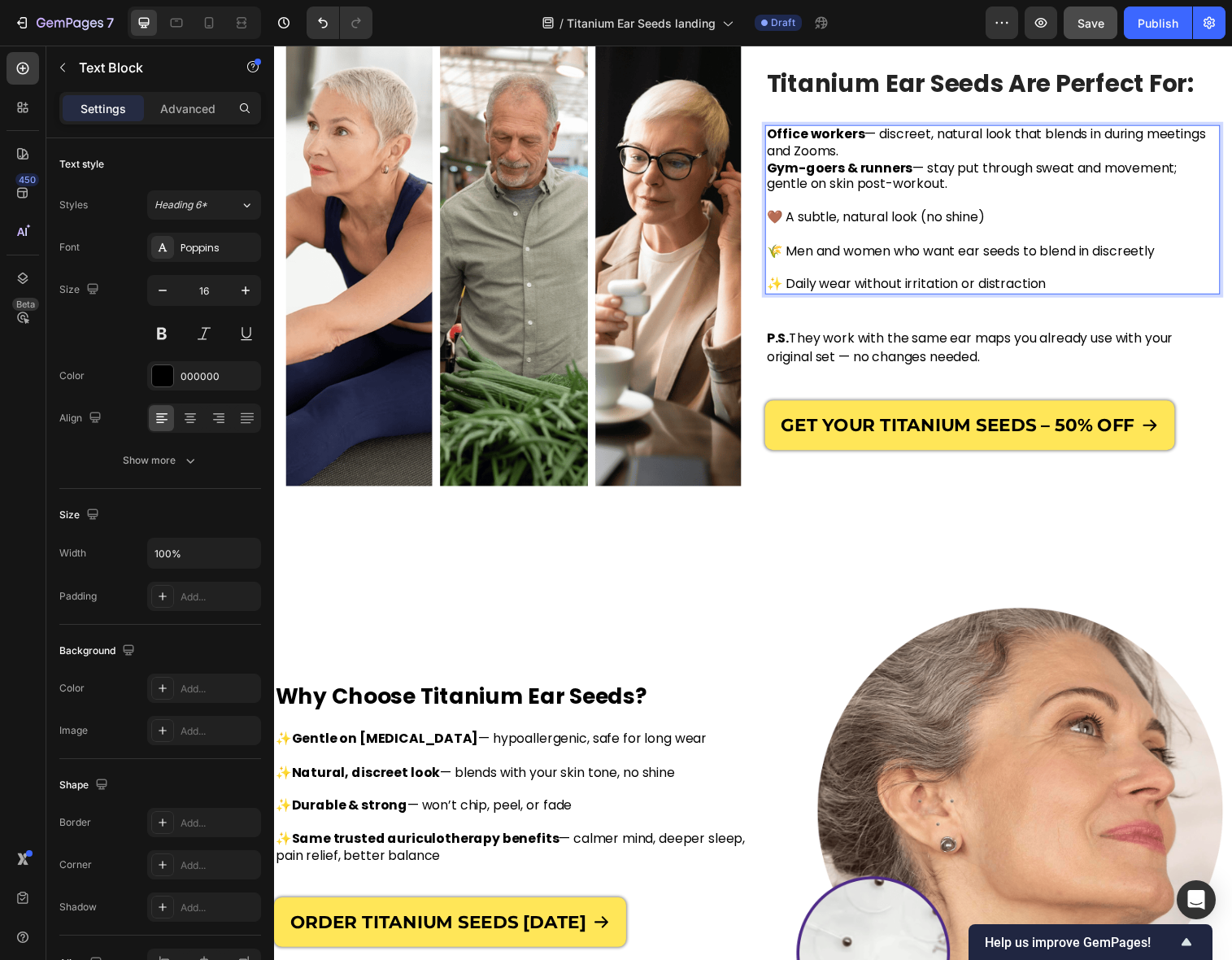
click at [856, 208] on p "Gym-goers & runners — stay put through sweat and movement; gentle on skin post-…" at bounding box center [1006, 229] width 460 height 135
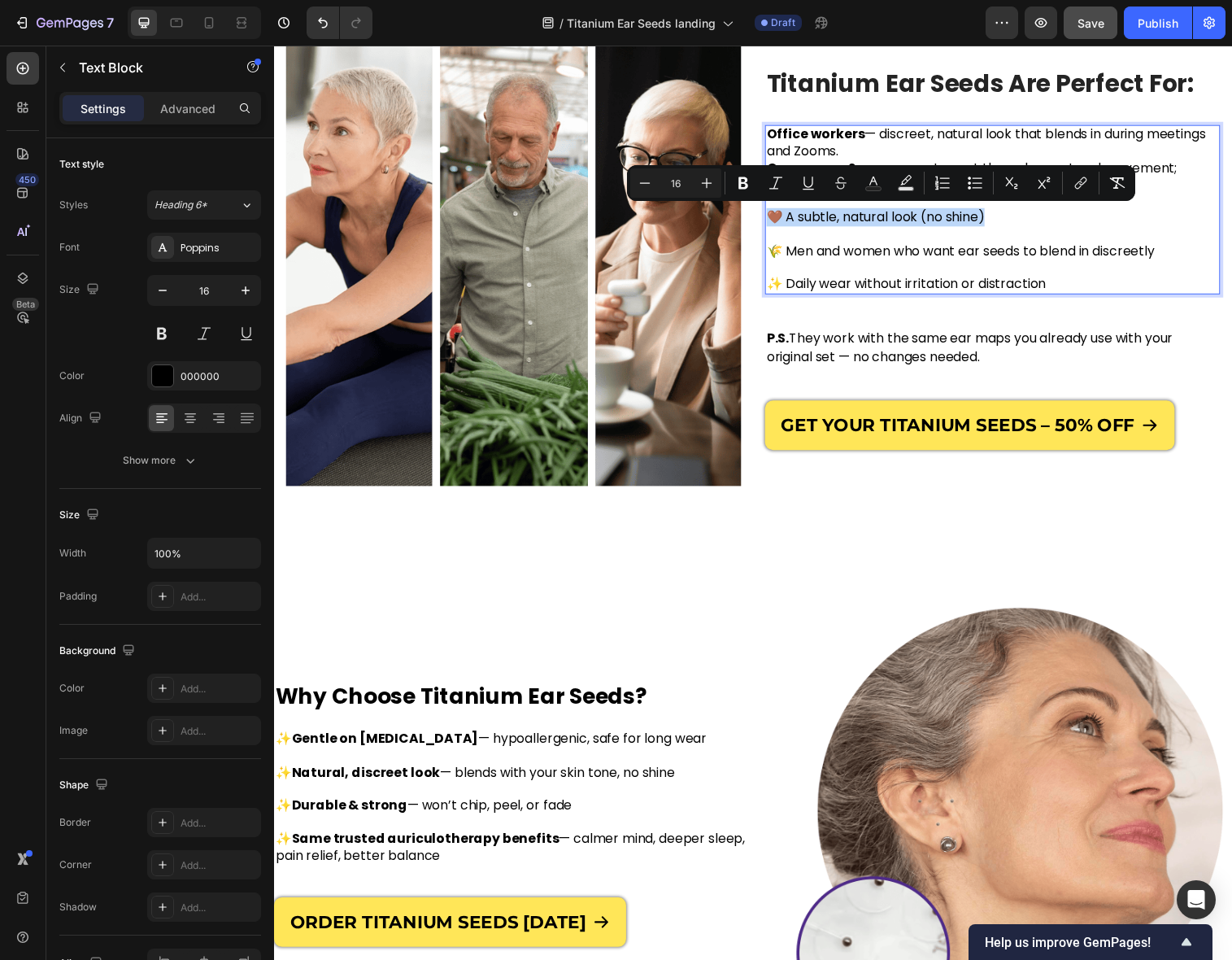
drag, startPoint x: 1005, startPoint y: 219, endPoint x: 779, endPoint y: 217, distance: 226.0
click at [779, 217] on p "Gym-goers & runners — stay put through sweat and movement; gentle on skin post-…" at bounding box center [1006, 229] width 460 height 135
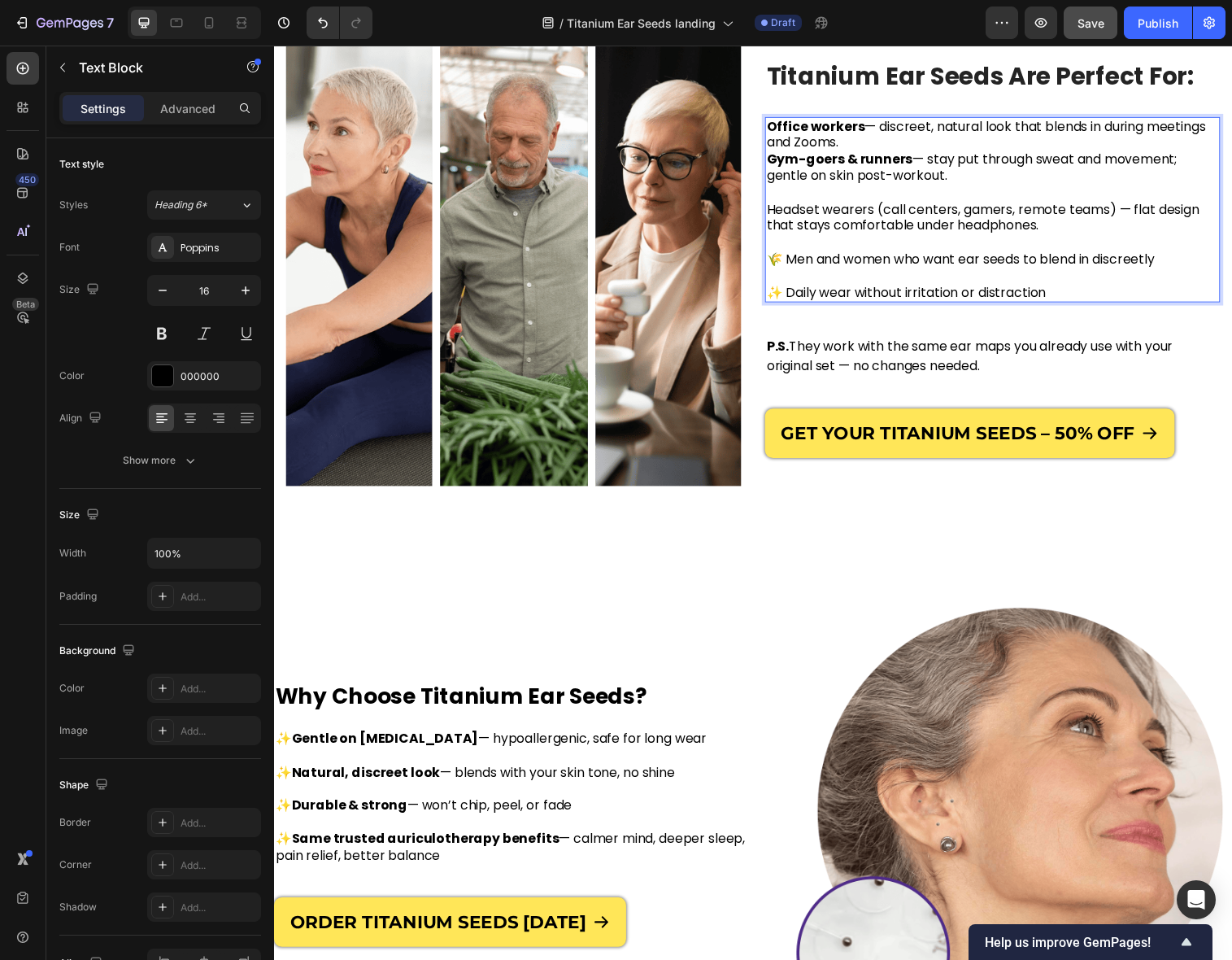
click at [883, 213] on span "Headset wearers (call centers, gamers, remote teams) — flat design that stays c…" at bounding box center [995, 220] width 441 height 35
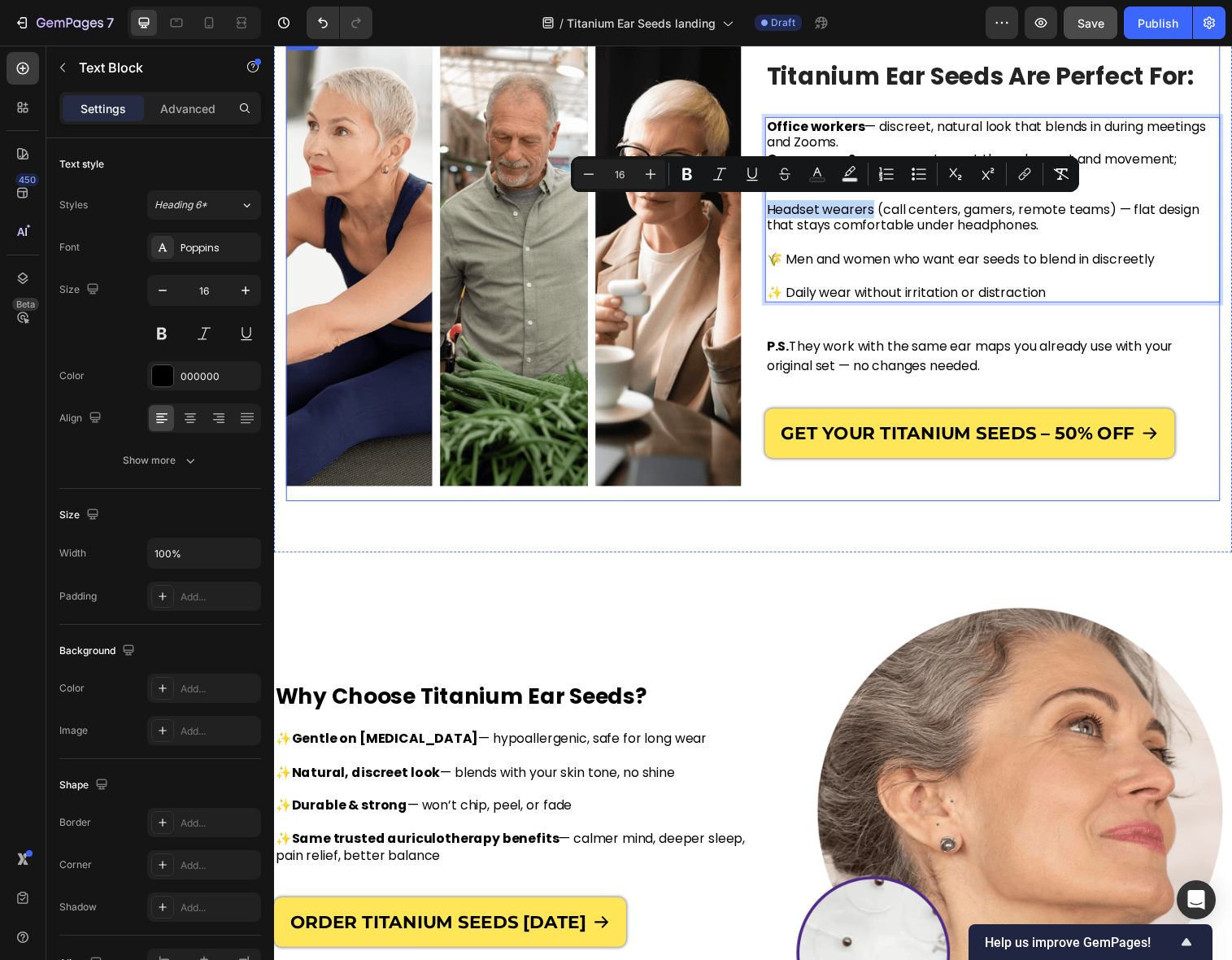
drag, startPoint x: 885, startPoint y: 213, endPoint x: 765, endPoint y: 220, distance: 120.2
click at [765, 220] on div "GET YOUR TITANIUM SEEDS – 50% OFF Button Image Titanium Ear Seeds Are Perfect F…" at bounding box center [761, 269] width 951 height 479
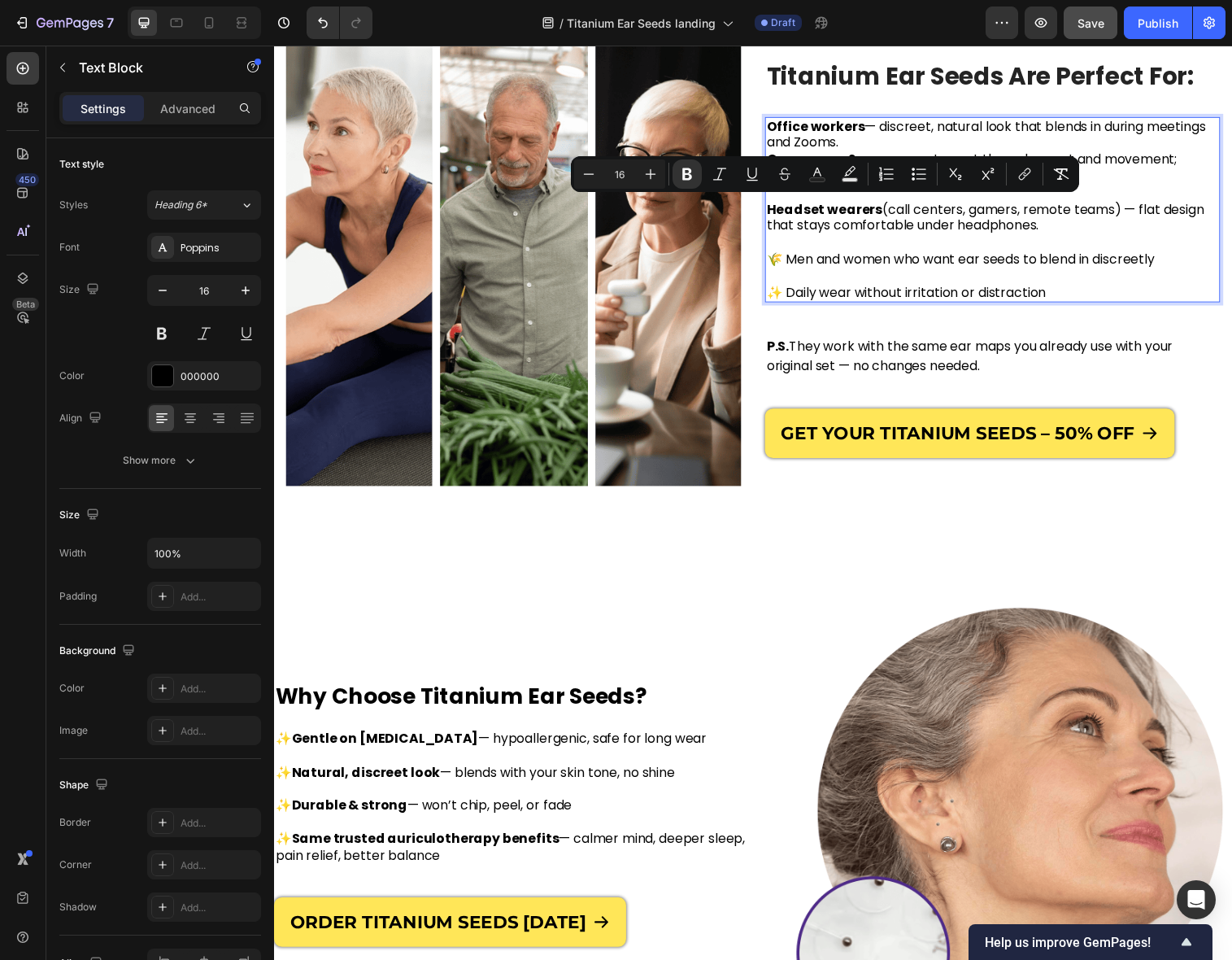
click at [850, 273] on p "Gym-goers & runners — stay put through sweat and movement; gentle on skin post-…" at bounding box center [1006, 228] width 460 height 152
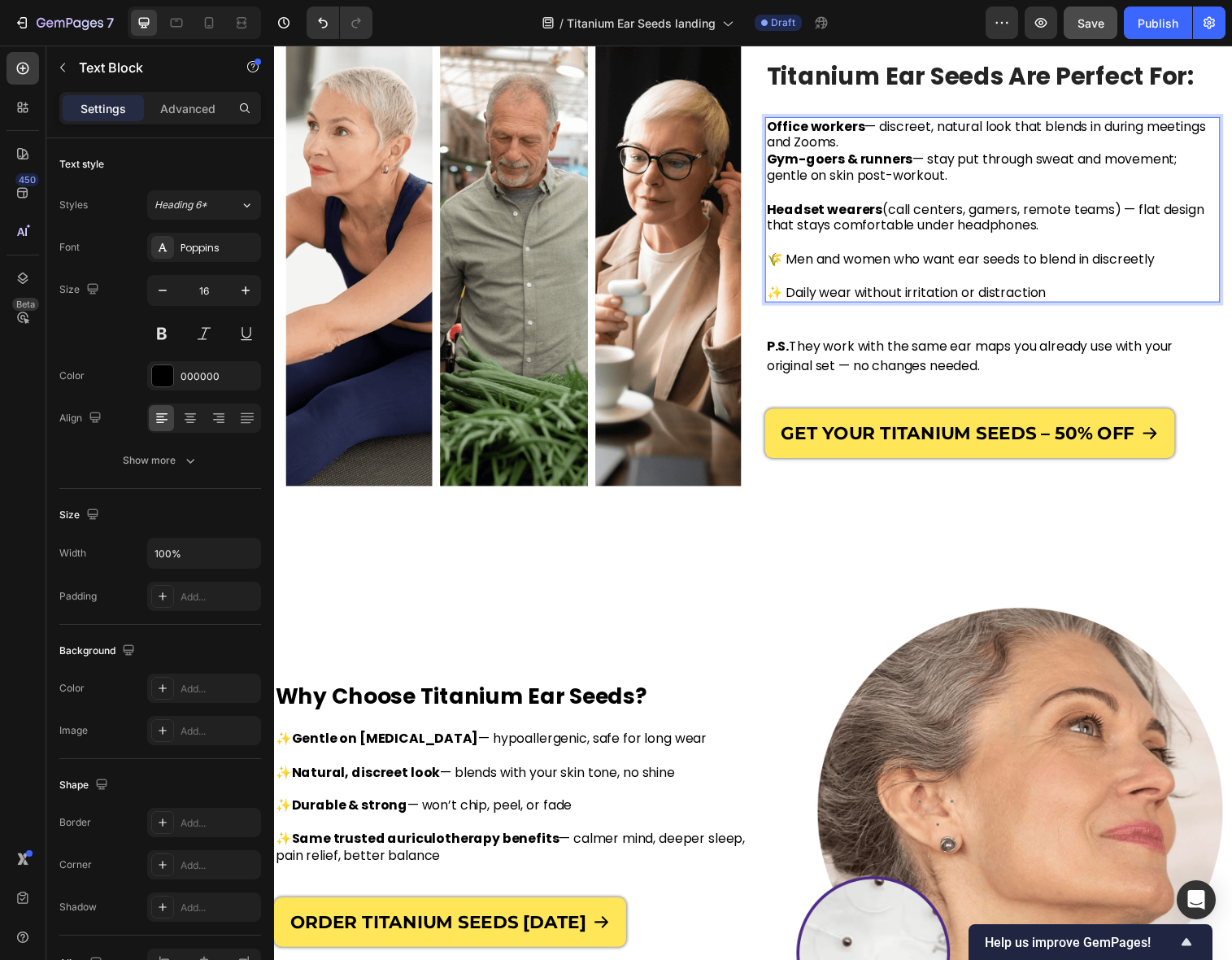
click at [948, 188] on p "Gym-goers & runners — stay put through sweat and movement; gentle on skin post-…" at bounding box center [1006, 228] width 460 height 152
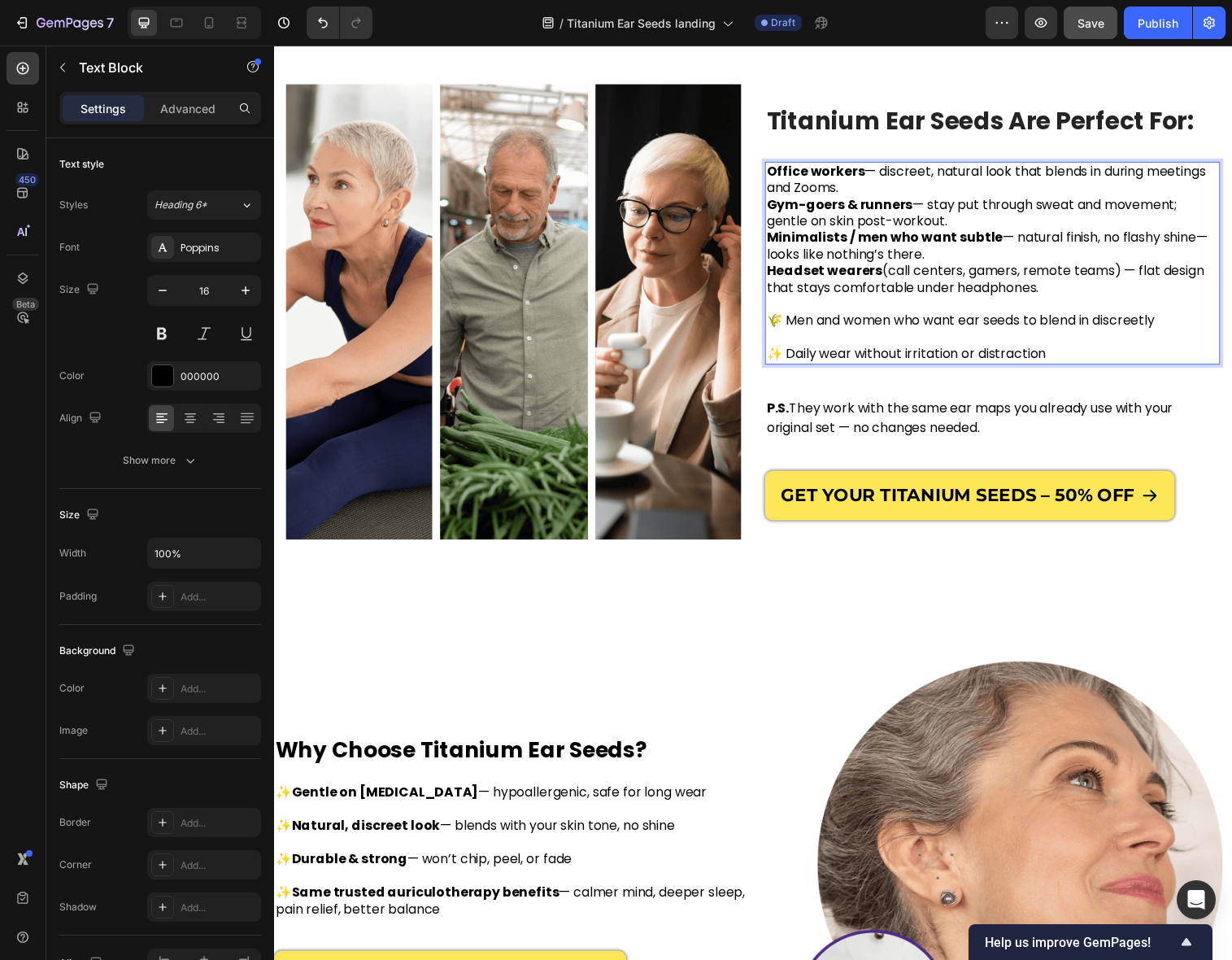
scroll to position [579, 0]
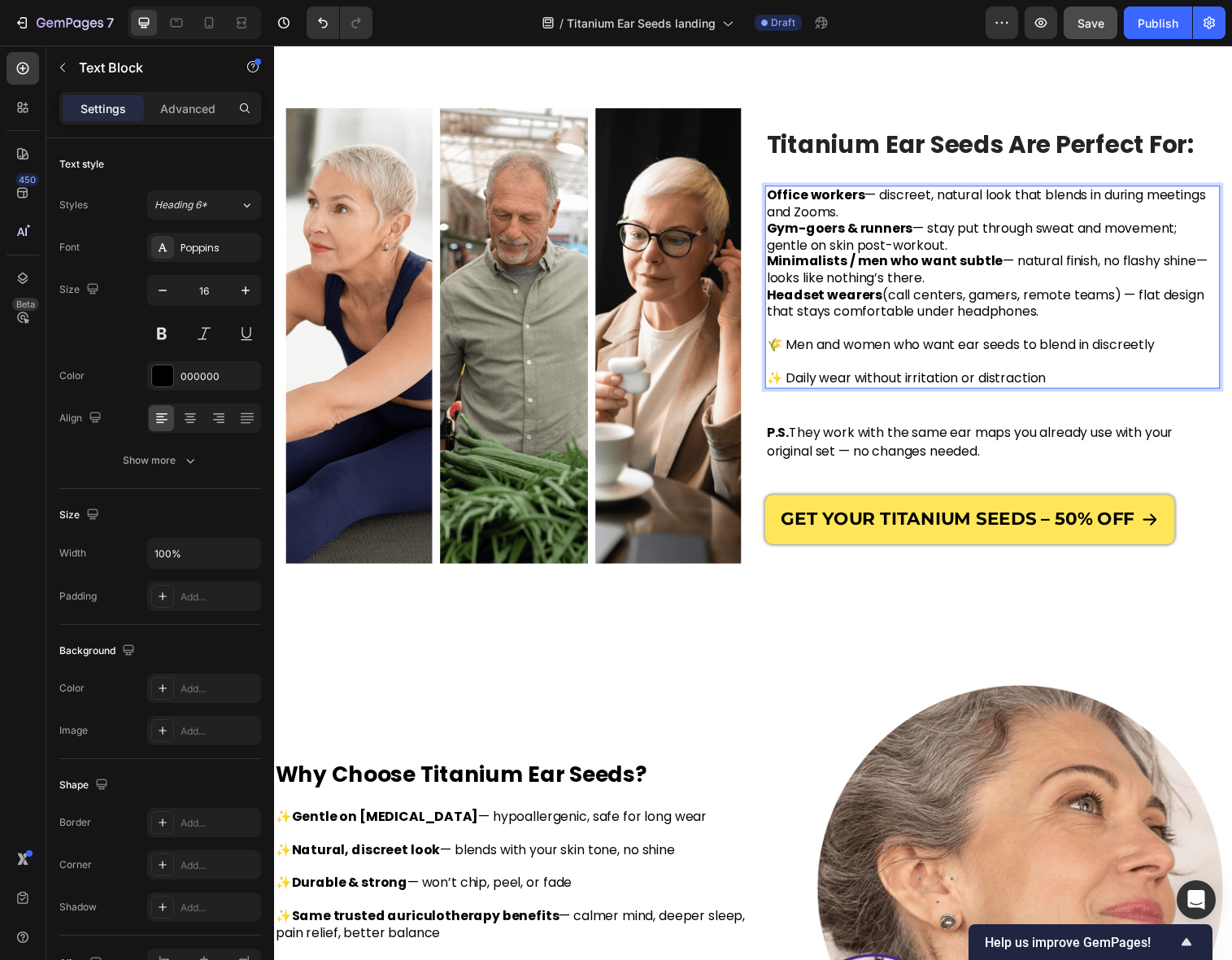
click at [899, 215] on p "Office workers — discreet, natural look that blends in during meetings and Zoom…" at bounding box center [1006, 206] width 460 height 34
click at [916, 347] on span "🌾 Men and women who want ear seeds to blend in discreetly" at bounding box center [973, 350] width 395 height 19
click at [1075, 386] on p "Gym-goers & runners — stay put through sweat and movement; gentle on skin post-…" at bounding box center [1006, 308] width 460 height 169
click at [950, 284] on p "Gym-goers & runners — stay put through sweat and movement; gentle on skin post-…" at bounding box center [1006, 308] width 460 height 169
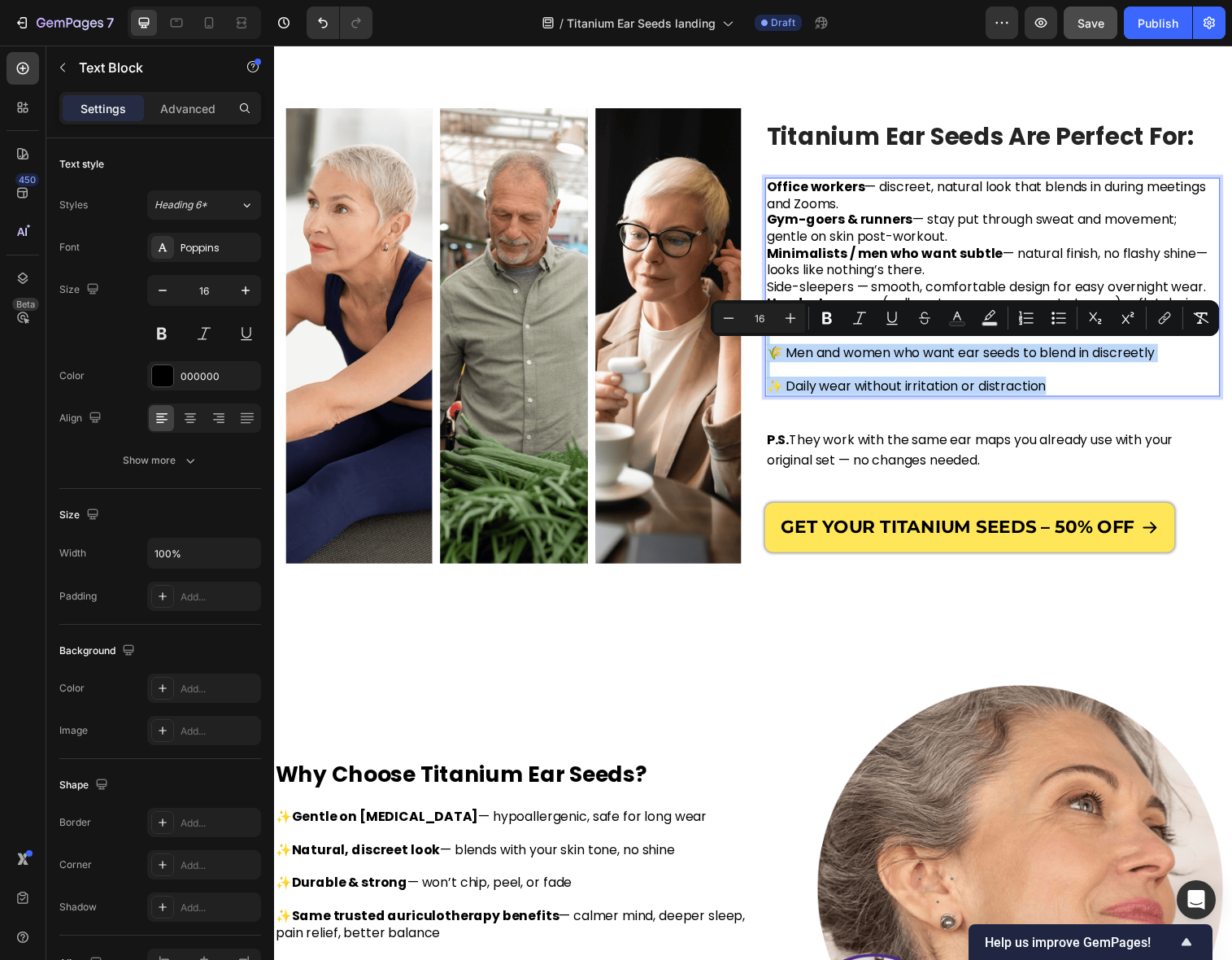
drag, startPoint x: 1072, startPoint y: 393, endPoint x: 818, endPoint y: 348, distance: 258.0
click at [818, 348] on p "⁠⁠⁠⁠⁠⁠⁠Side-sleepers — smooth, comfortable design for easy overnight wear. Head…" at bounding box center [1006, 342] width 460 height 118
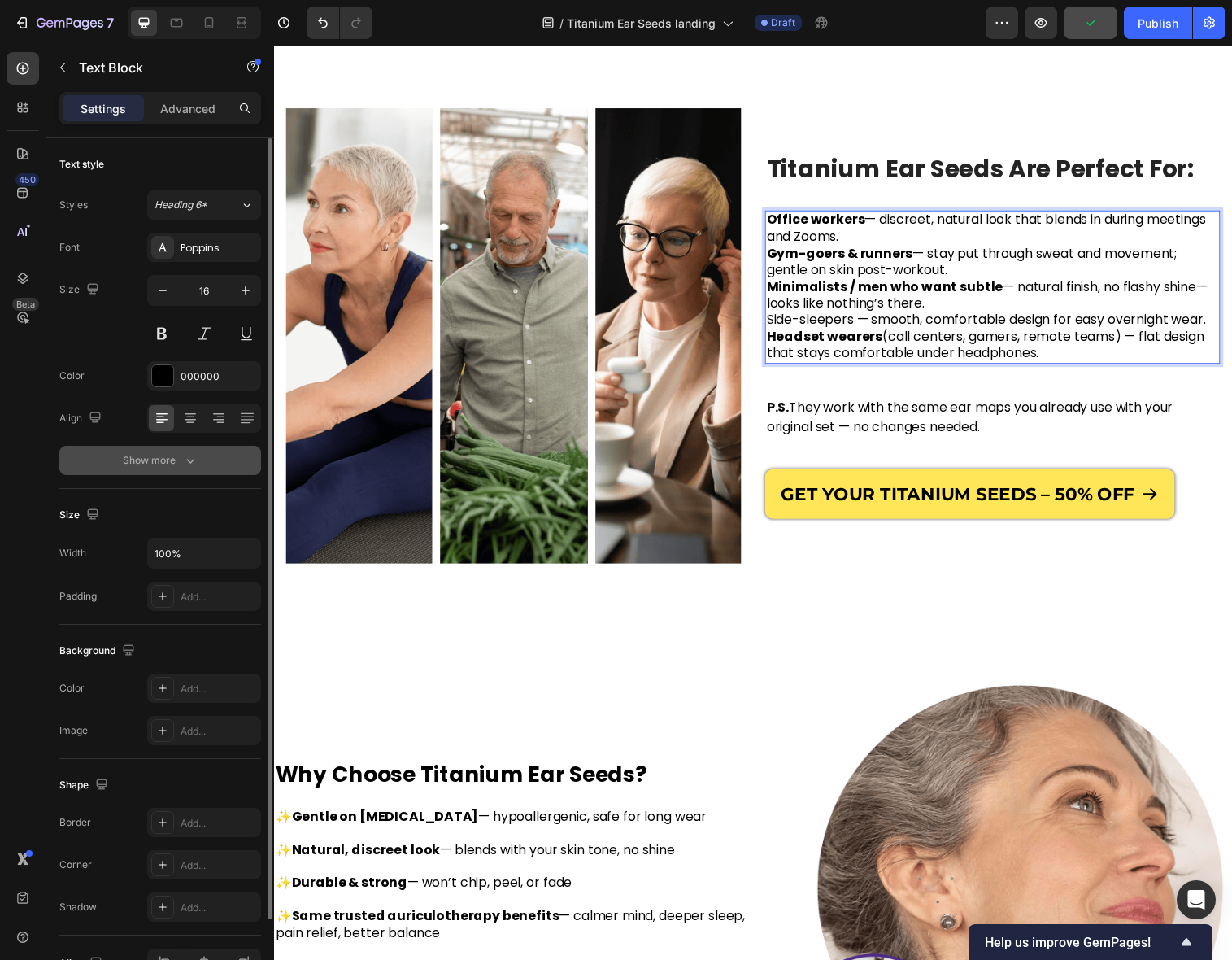
click at [185, 462] on icon "button" at bounding box center [189, 459] width 16 height 16
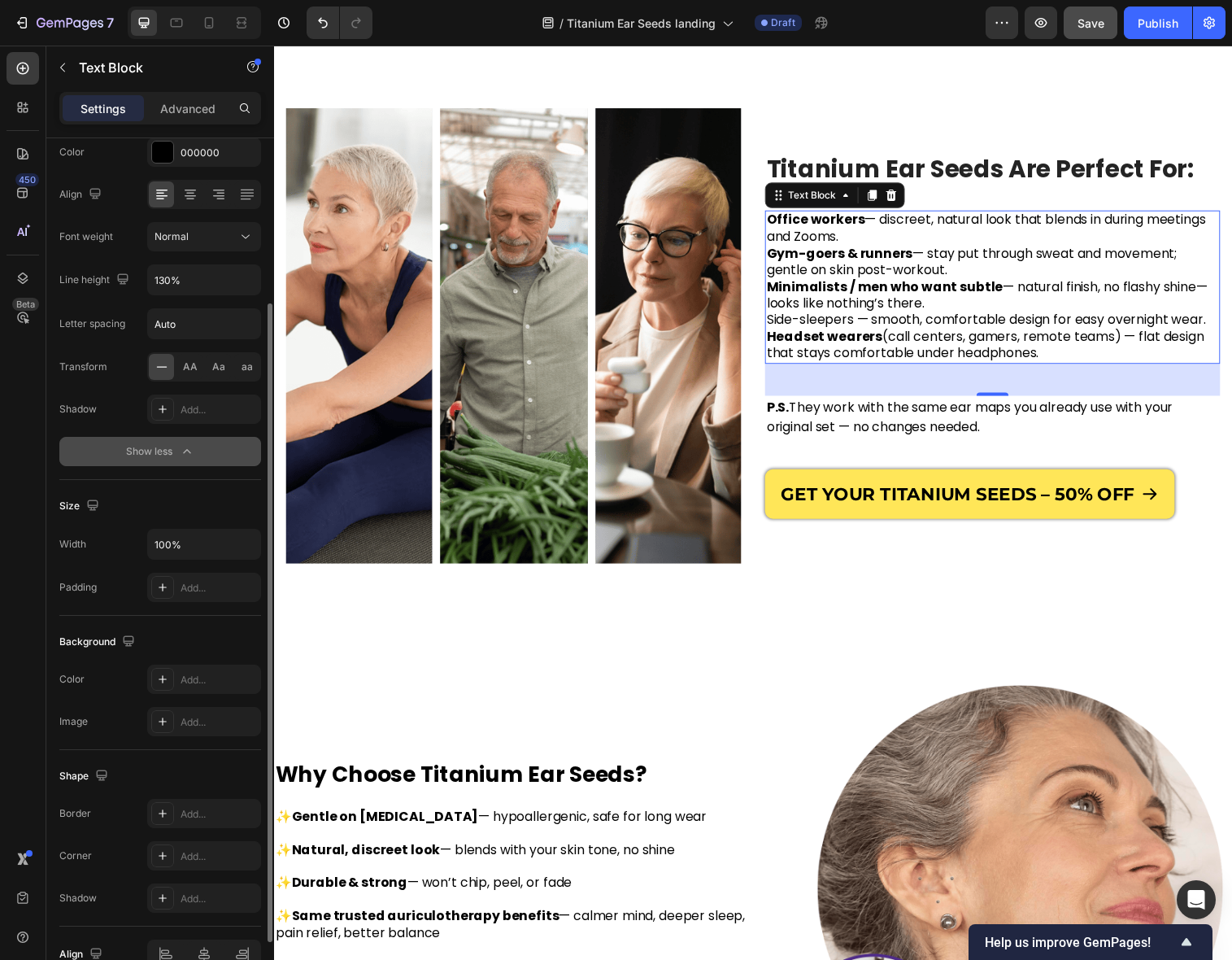
scroll to position [310, 0]
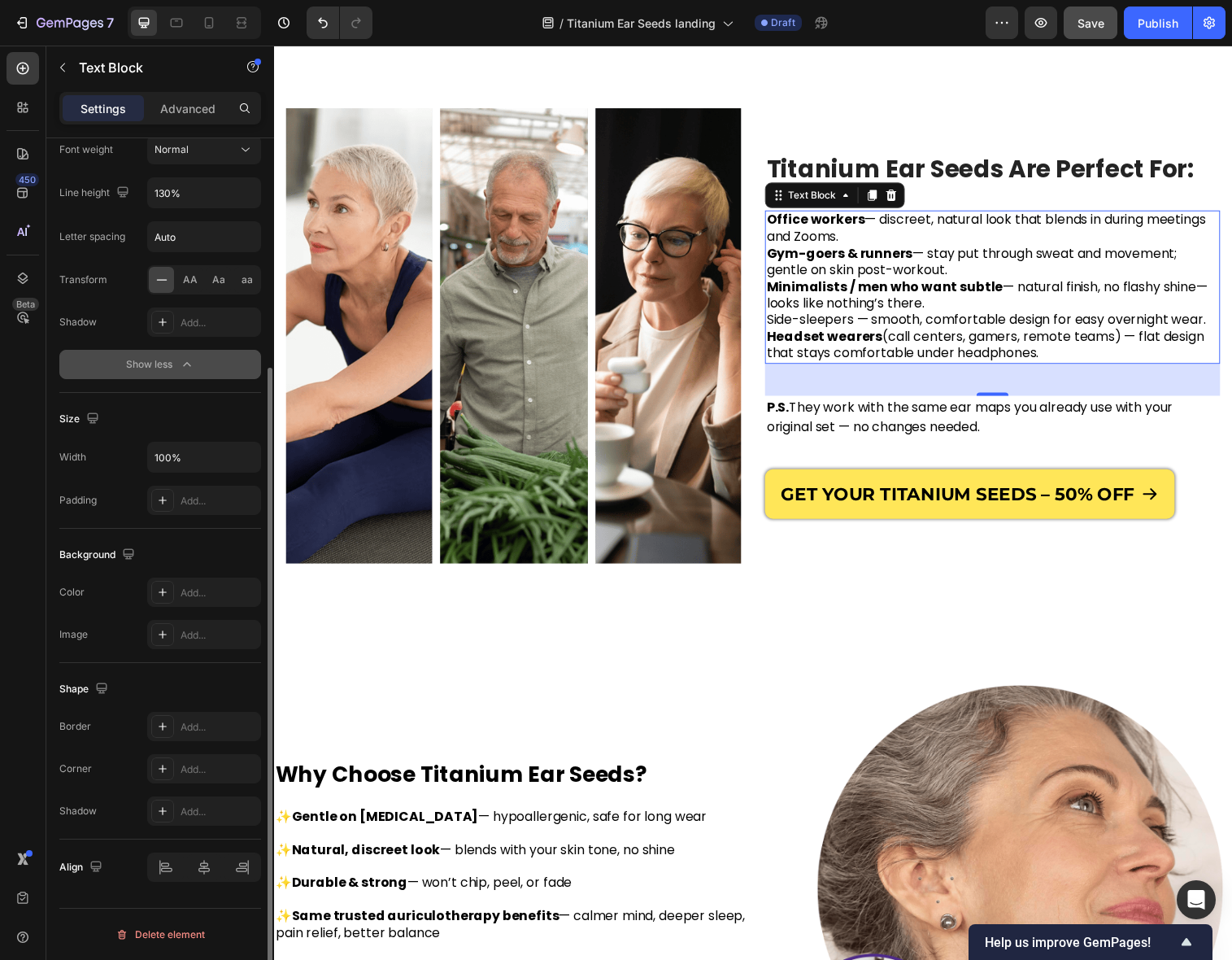
click at [776, 220] on strong "Office workers" at bounding box center [825, 223] width 100 height 19
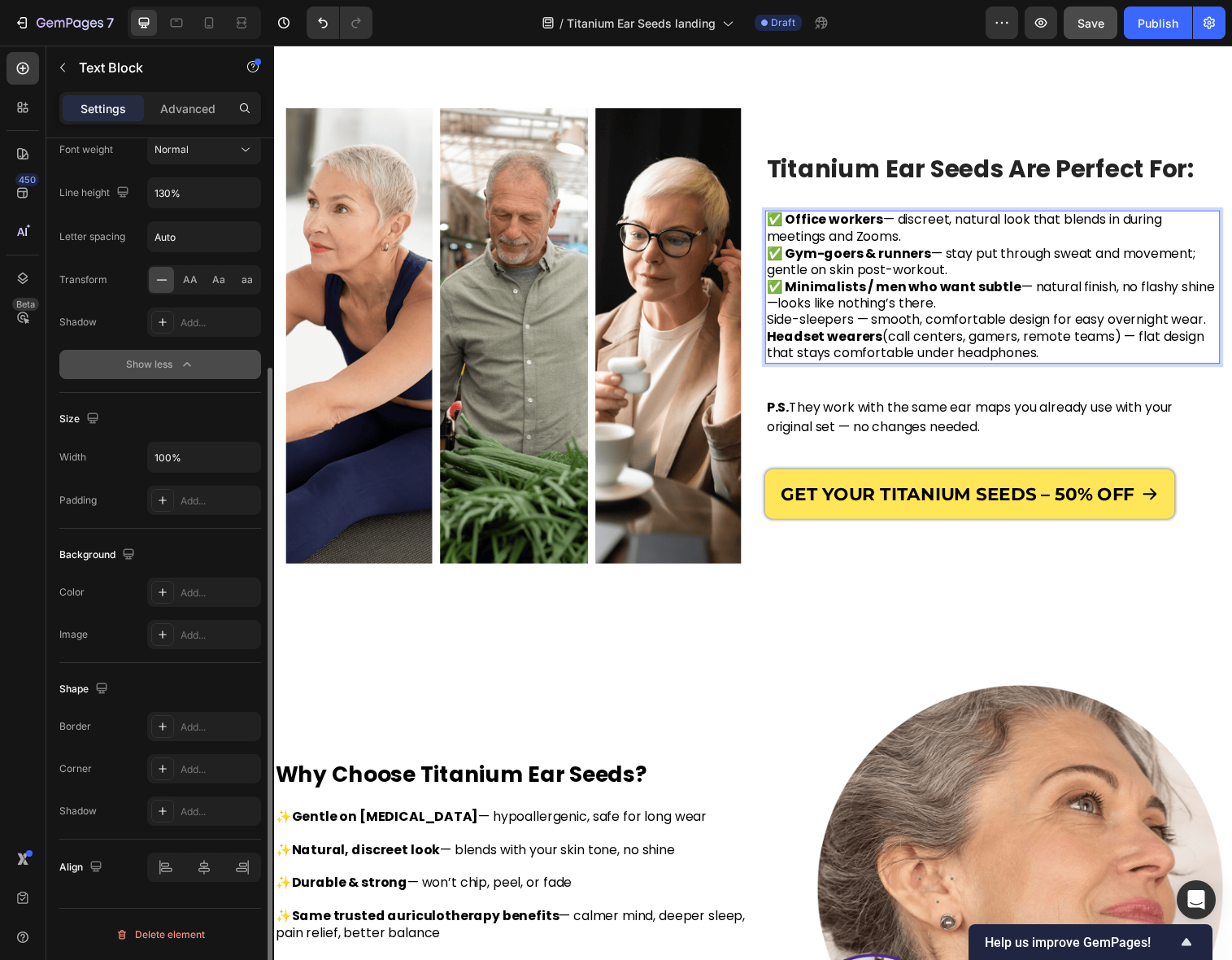
click at [777, 324] on p "Side-sleepers — smooth, comfortable design for easy overnight wear. Headset wea…" at bounding box center [1006, 341] width 460 height 50
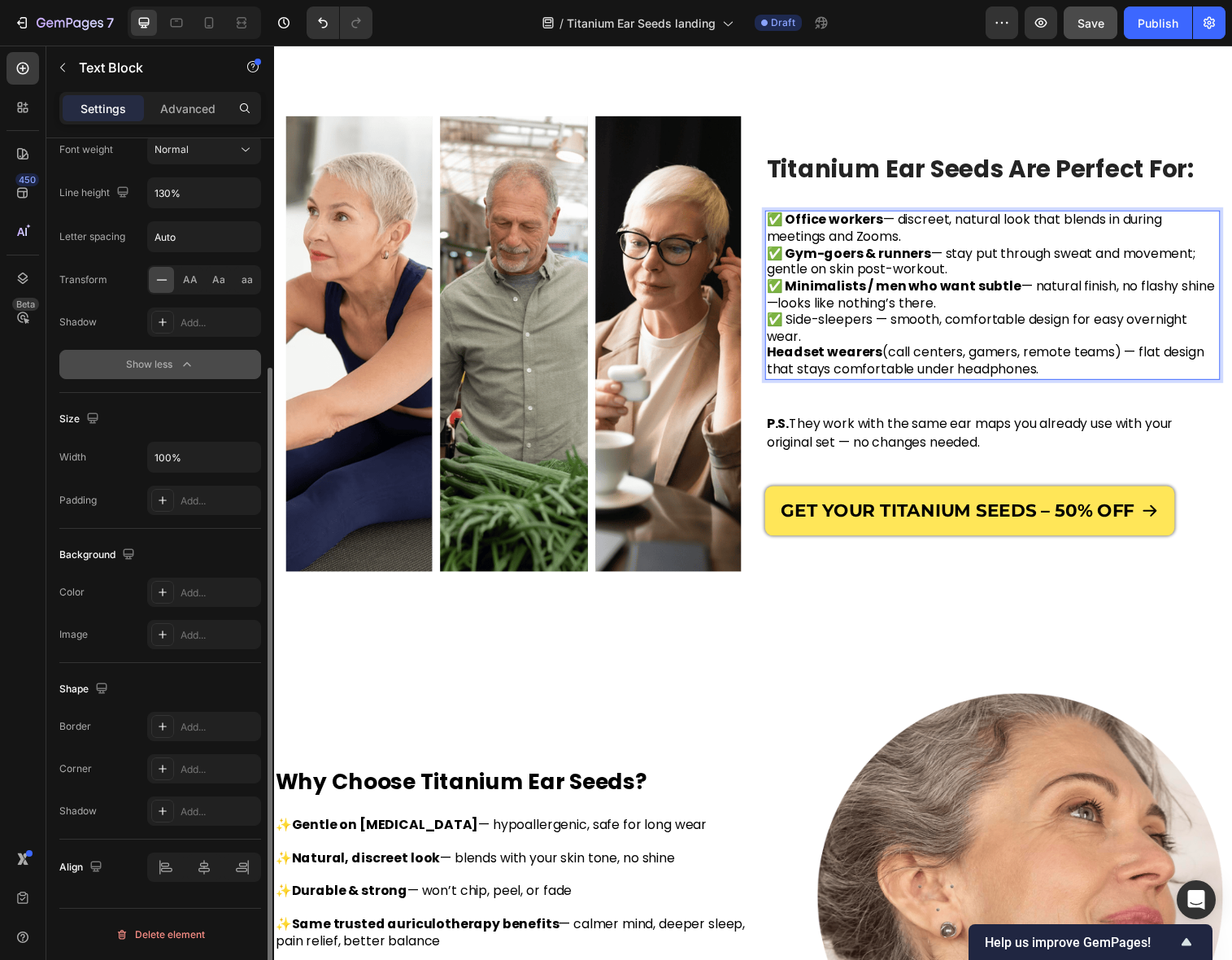
click at [781, 360] on strong "Headset wearers" at bounding box center [834, 357] width 118 height 19
click at [781, 359] on strong "Headset wearers" at bounding box center [834, 357] width 118 height 19
click at [837, 325] on p "✅ Side-sleepers — smooth, comfortable design for easy overnight wear. ✅ Headset…" at bounding box center [1006, 350] width 460 height 67
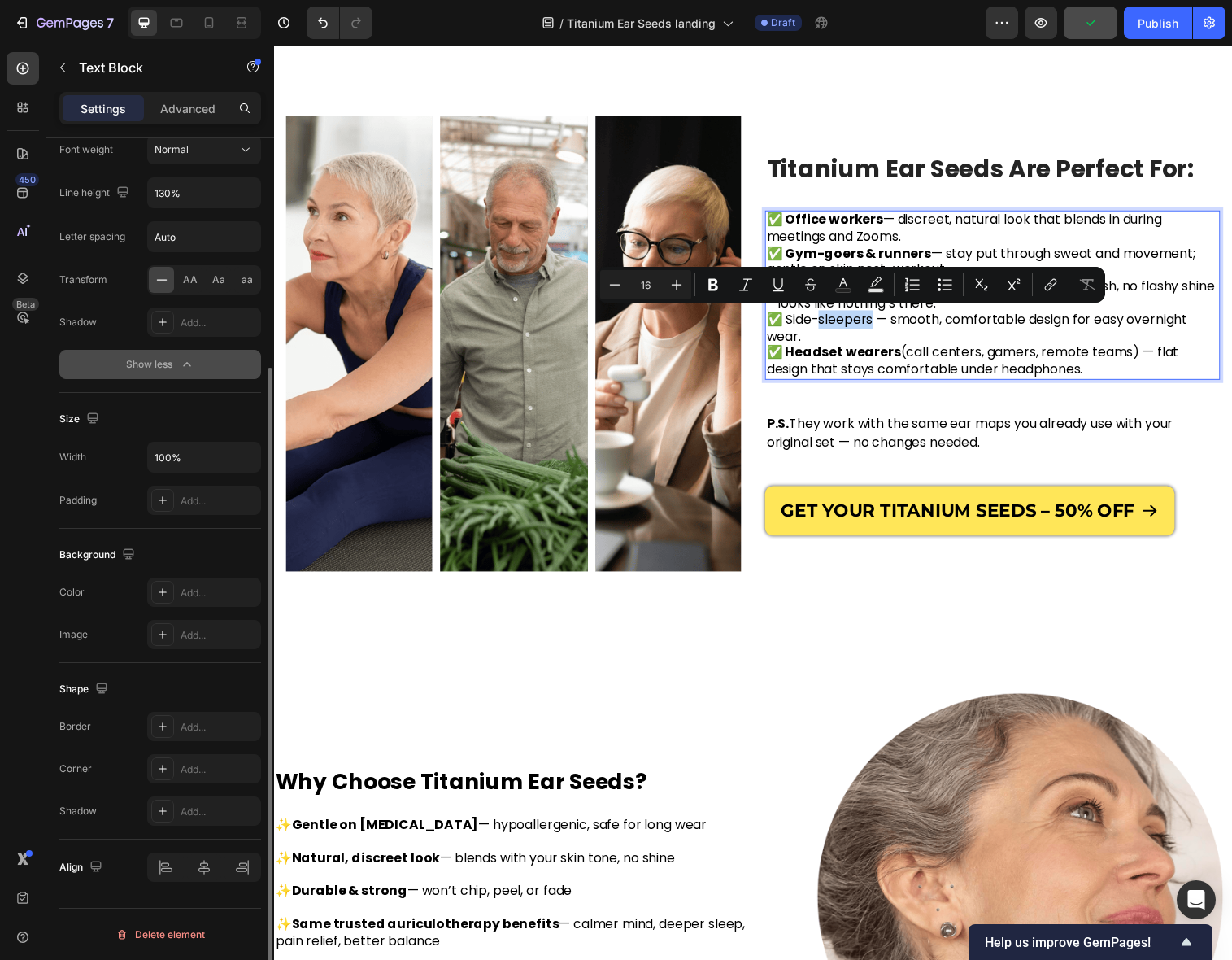
click at [877, 325] on p "✅ Side-sleepers — smooth, comfortable design for easy overnight wear. ✅ Headset…" at bounding box center [1006, 350] width 460 height 67
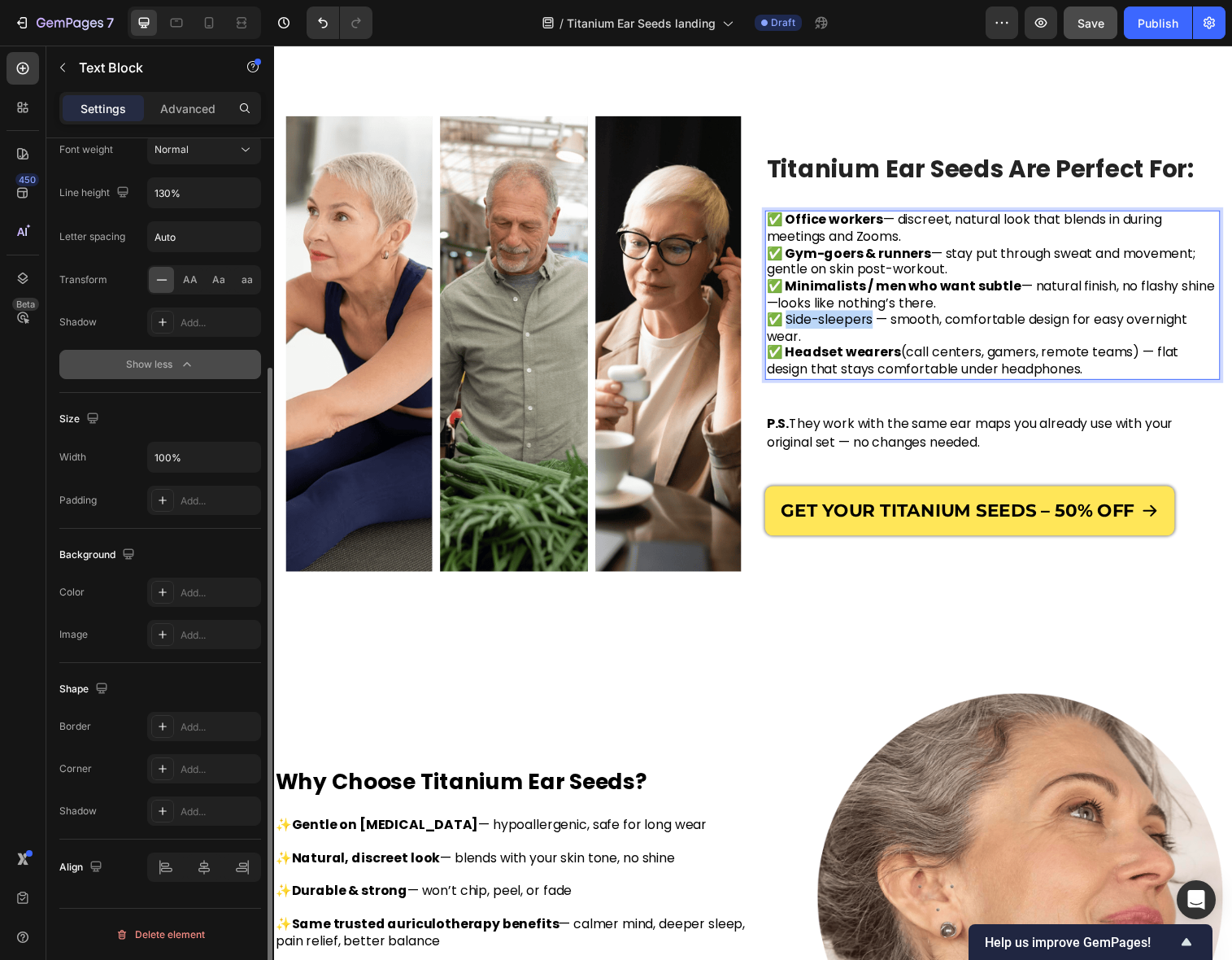
drag, startPoint x: 883, startPoint y: 325, endPoint x: 799, endPoint y: 322, distance: 84.1
click at [799, 322] on p "✅ Side-sleepers — smooth, comfortable design for easy overnight wear. ✅ Headset…" at bounding box center [1006, 350] width 460 height 67
click at [856, 367] on span "✅ Headset wearers (call centers, gamers, remote teams) — flat design that stays…" at bounding box center [985, 365] width 419 height 35
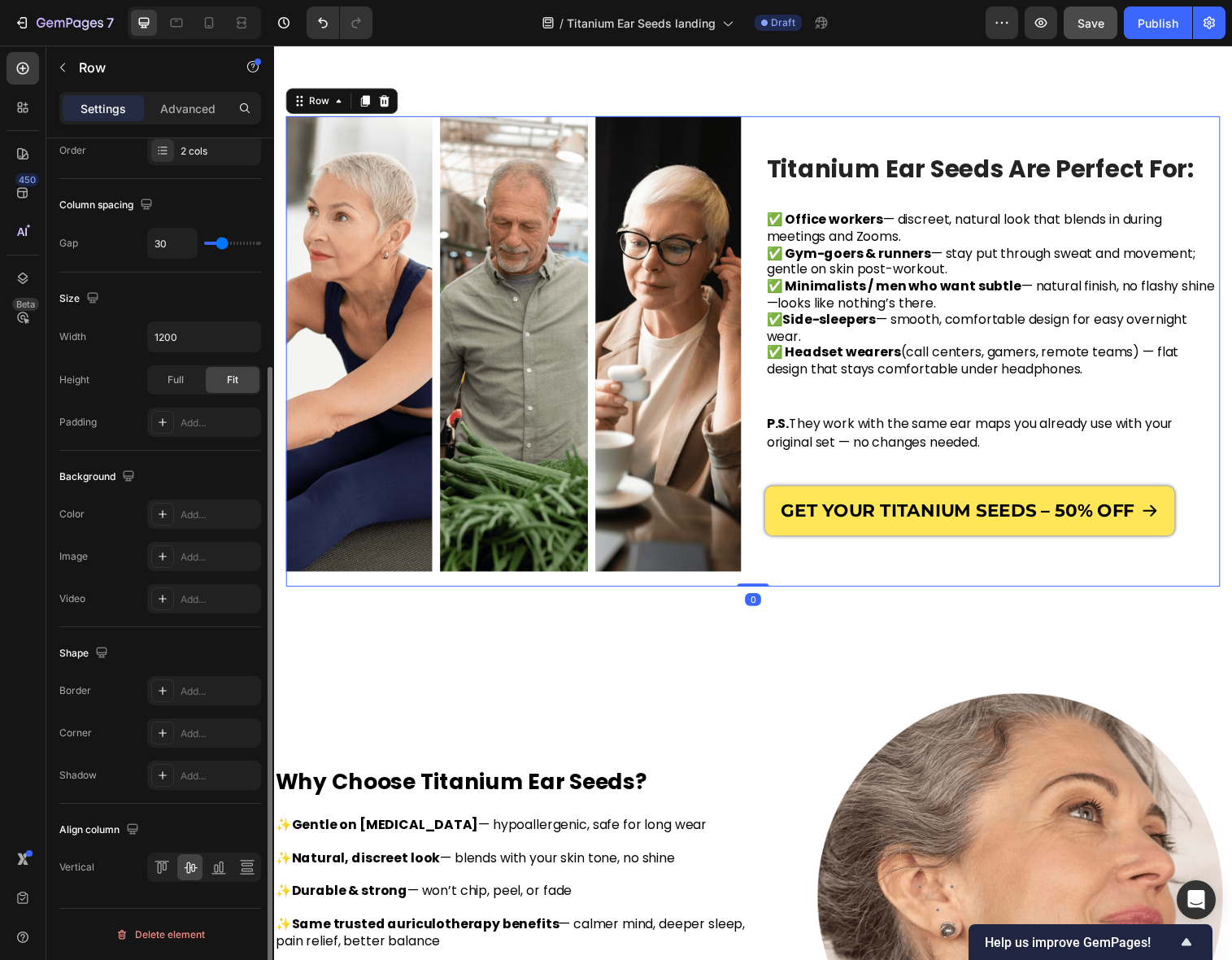
click at [984, 401] on div "Titanium Ear Seeds Are Perfect For: Heading Titanium Ear Seeds Are Perfect For:…" at bounding box center [1006, 357] width 463 height 479
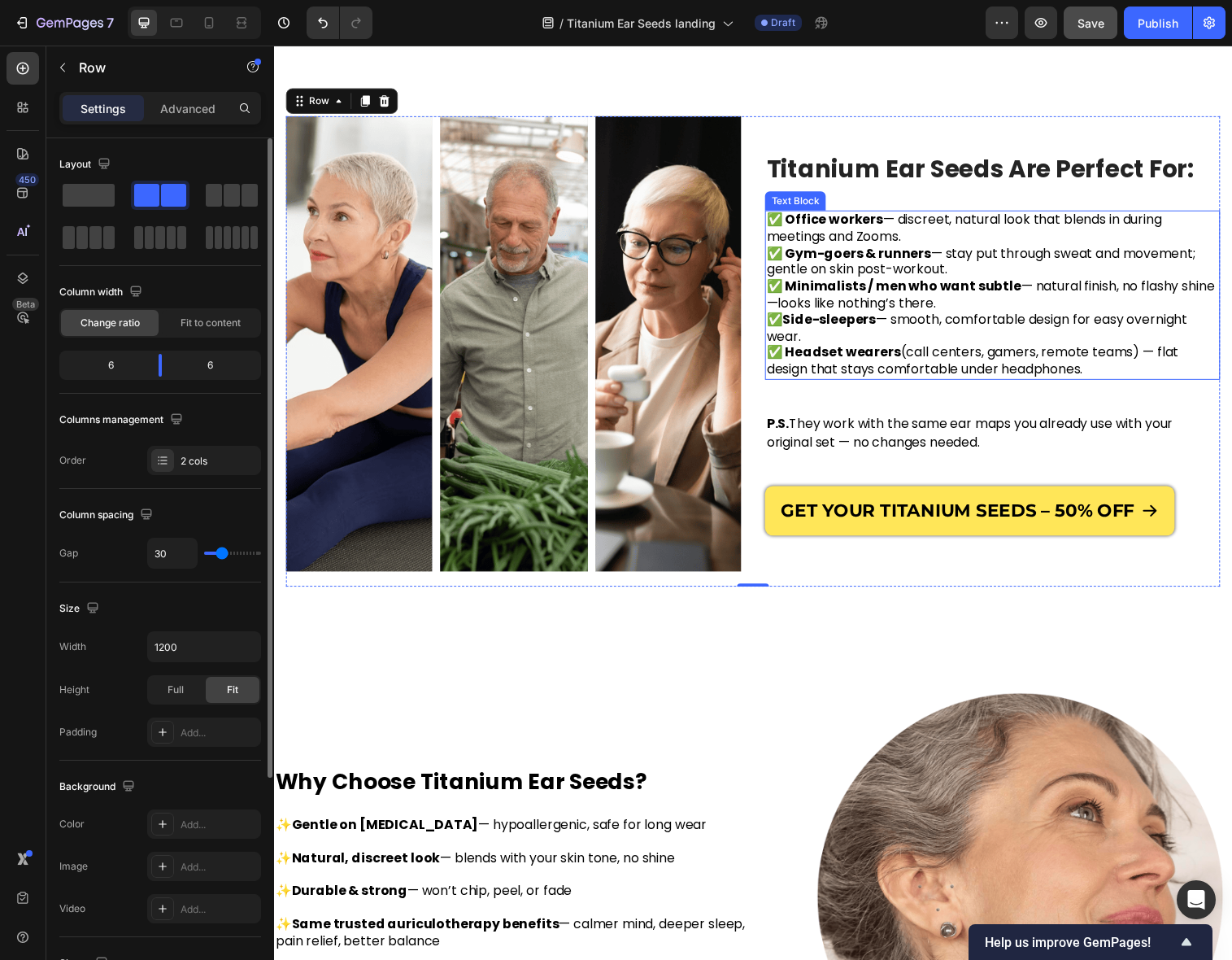
click at [1129, 367] on span "✅ Headset wearers (call centers, gamers, remote teams) — flat design that stays…" at bounding box center [985, 365] width 419 height 35
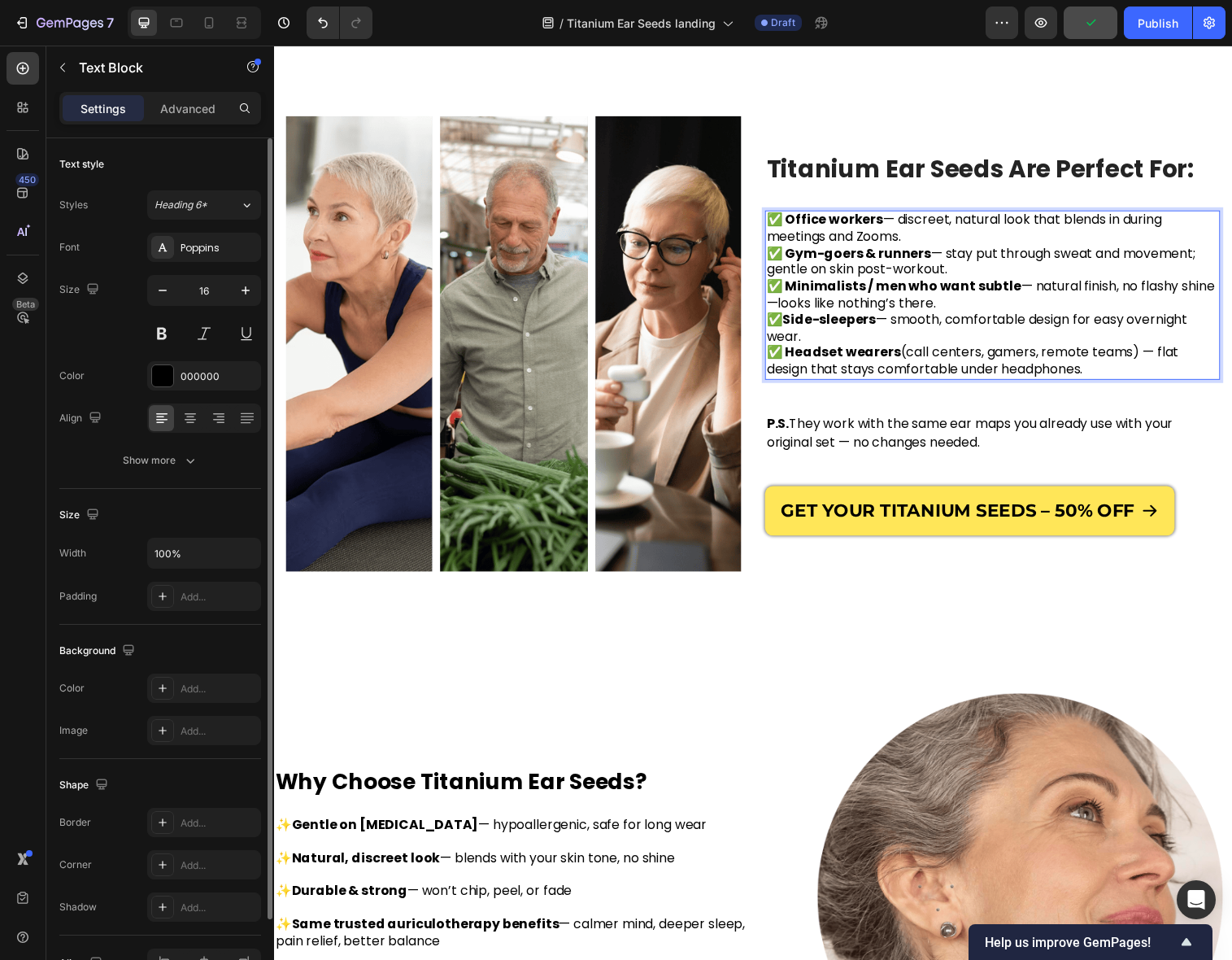
drag, startPoint x: 1119, startPoint y: 368, endPoint x: 778, endPoint y: 215, distance: 373.8
click at [778, 215] on div "✅ Office workers — discreet, natural look that blends in during meetings and Zo…" at bounding box center [1006, 299] width 463 height 172
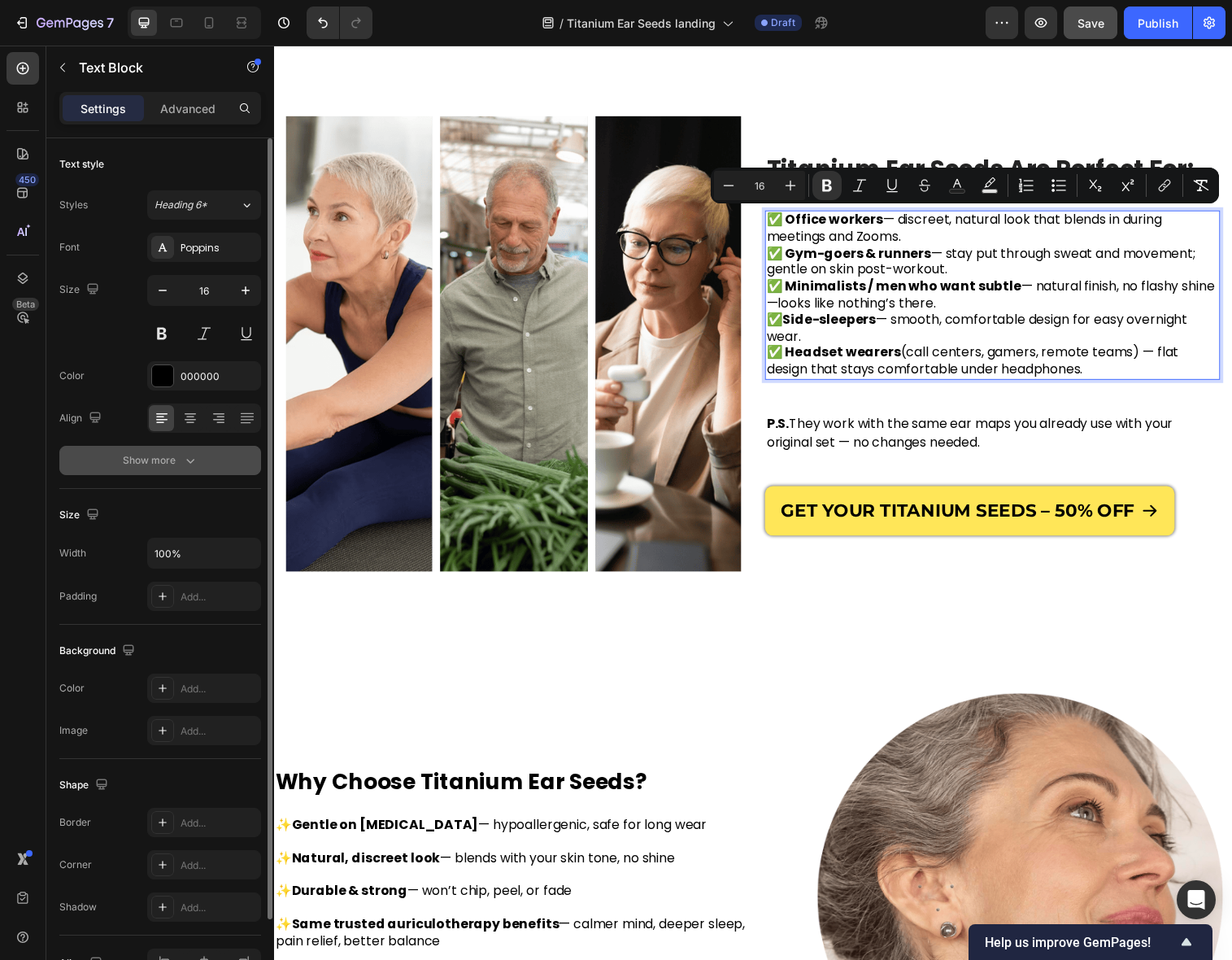
click at [191, 462] on icon "button" at bounding box center [189, 459] width 16 height 16
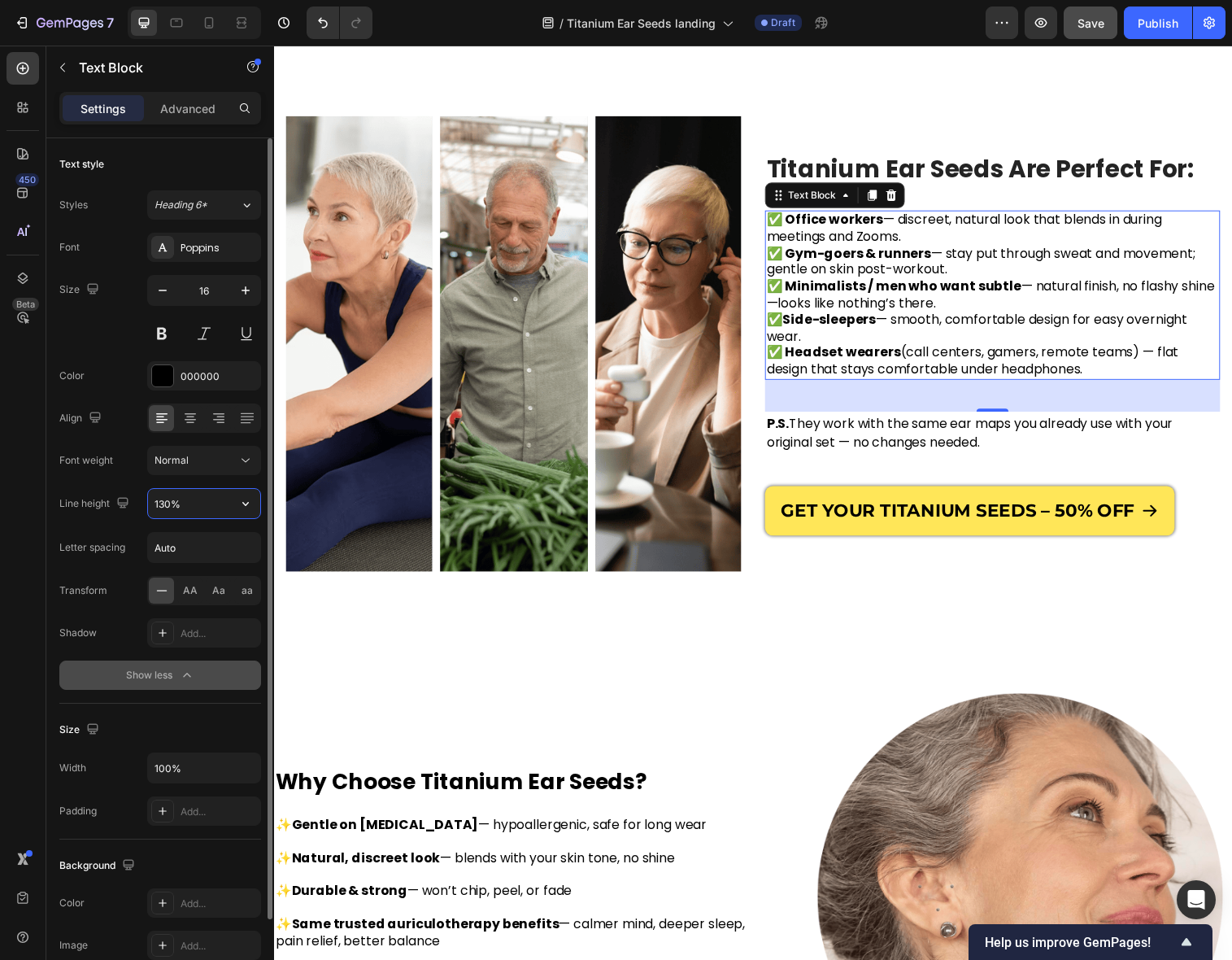
click at [165, 500] on input "130%" at bounding box center [204, 502] width 112 height 29
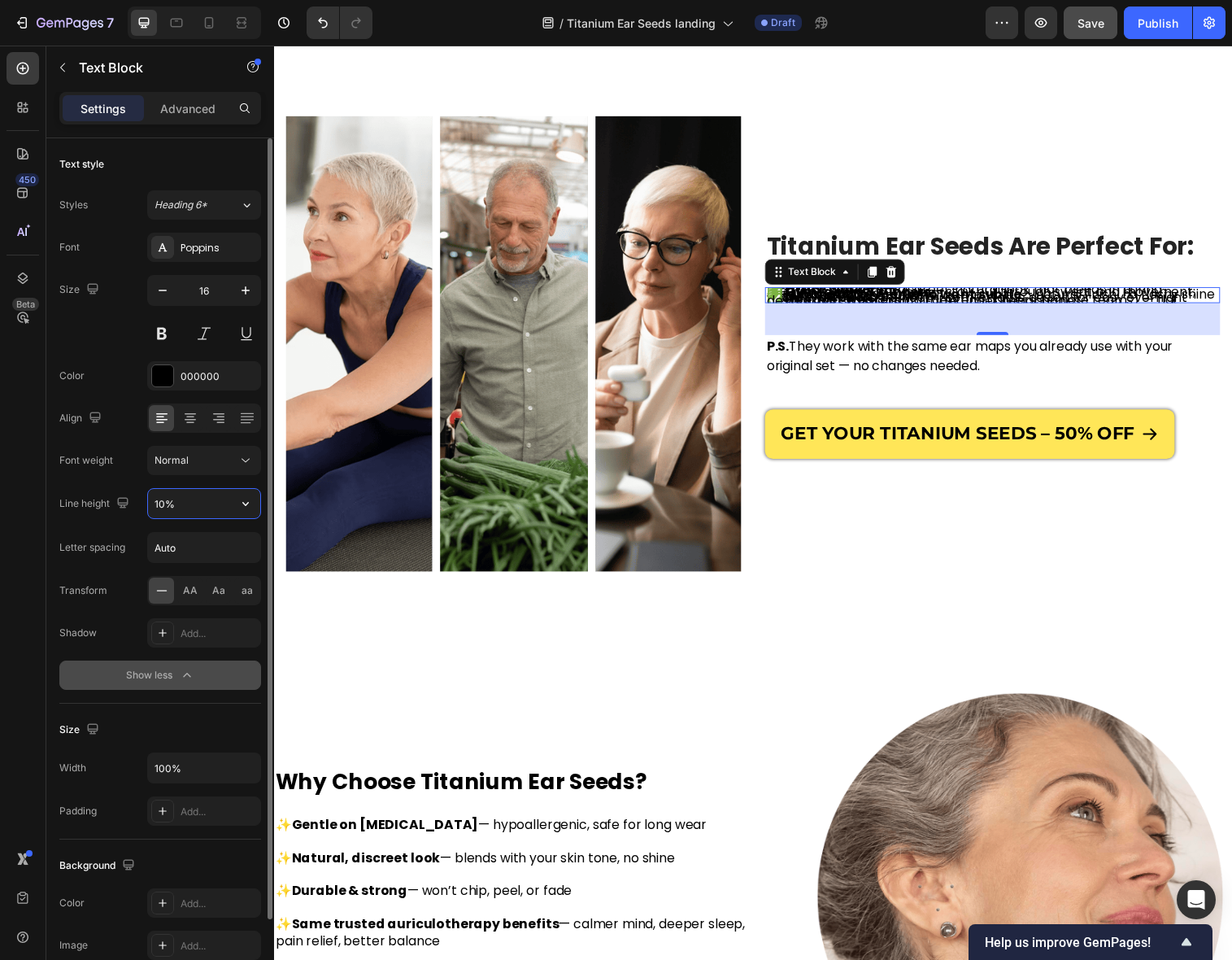
type input "160%"
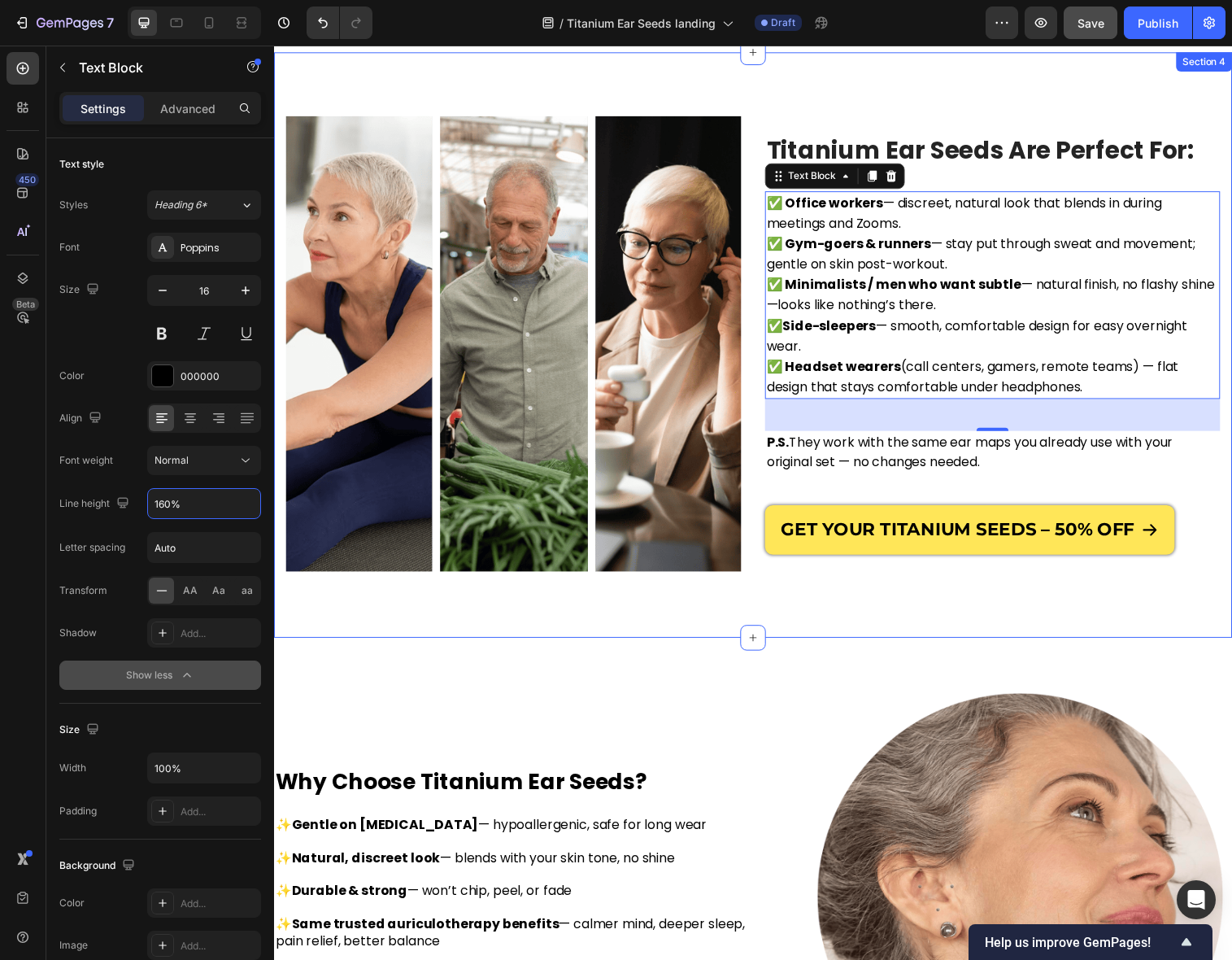
click at [507, 661] on div "Why Choose Titanium Ear Seeds? Heading ✨ Gentle on [MEDICAL_DATA] — hypoallerge…" at bounding box center [761, 921] width 976 height 546
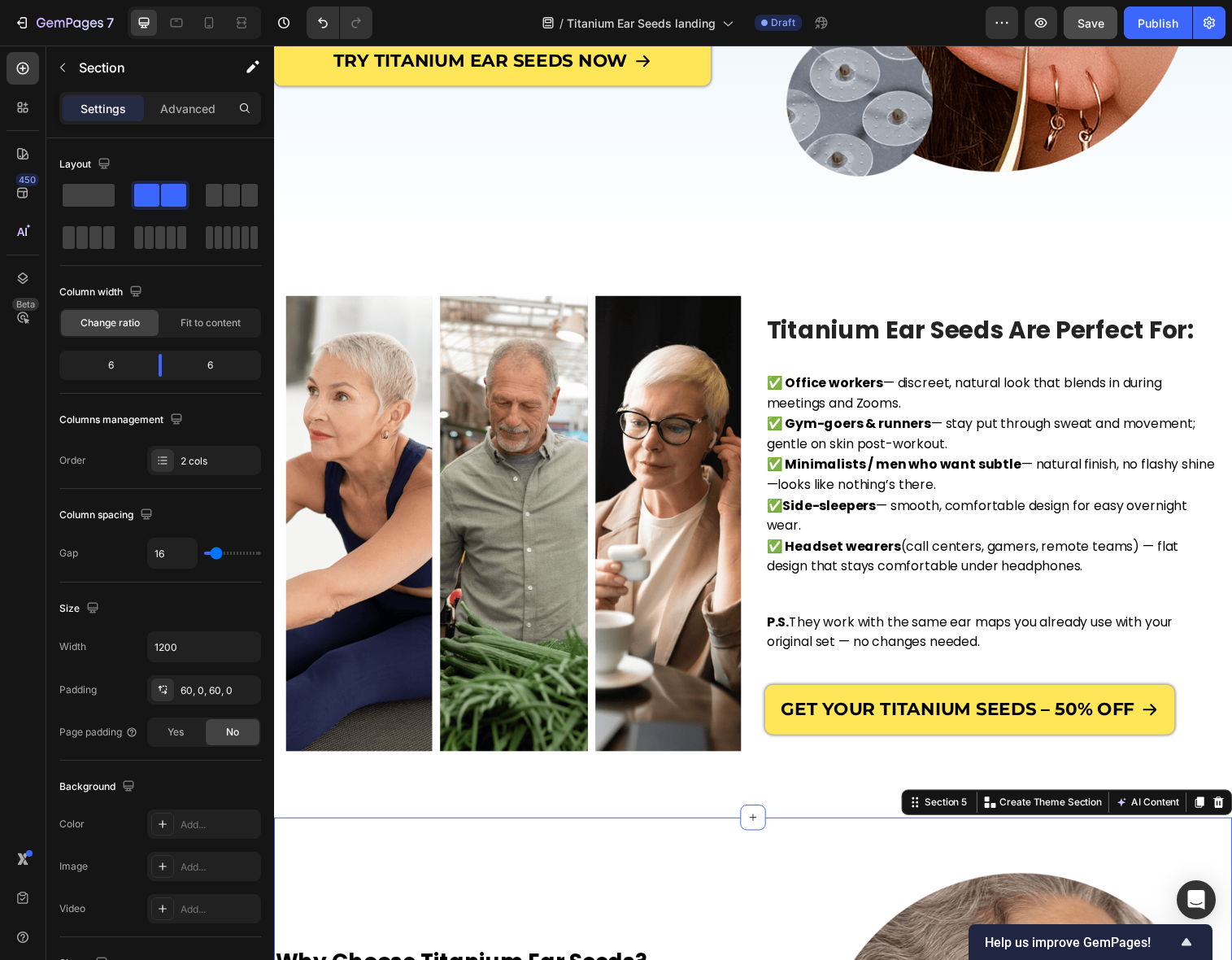
scroll to position [377, 0]
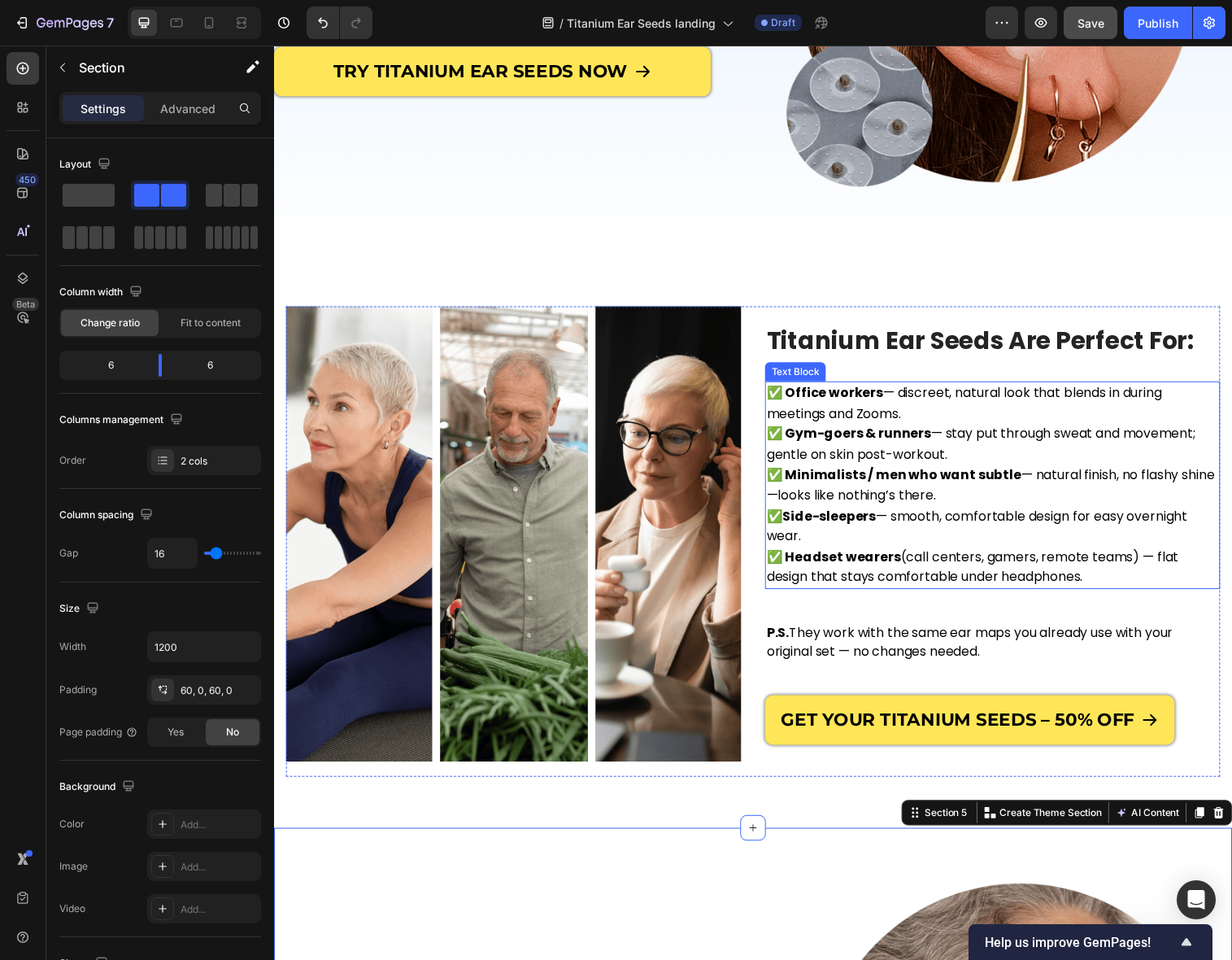
click at [795, 401] on strong "✅ Office workers" at bounding box center [834, 399] width 118 height 19
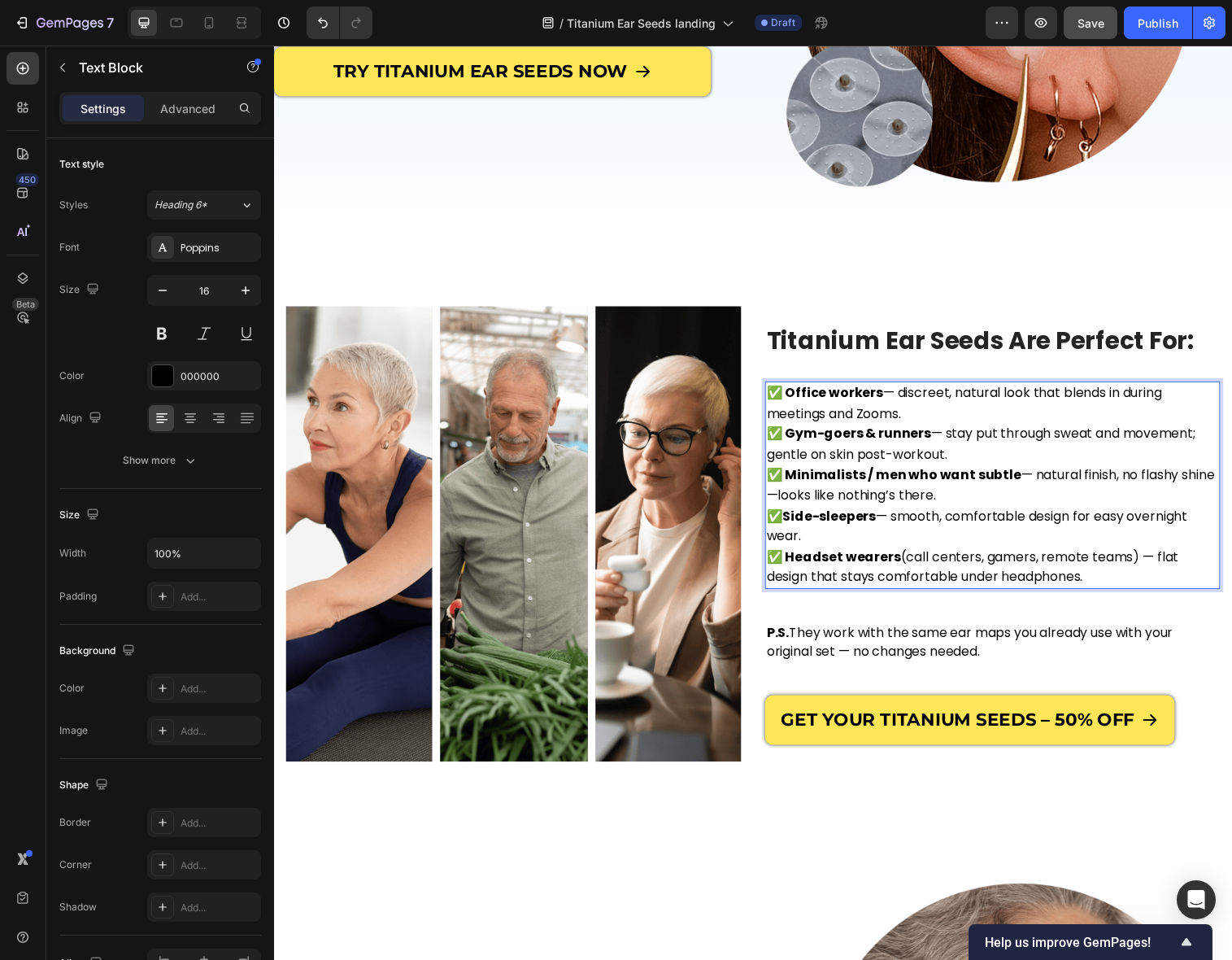
click at [800, 400] on strong "✅ Office workers" at bounding box center [834, 399] width 118 height 19
click at [795, 397] on strong "✅ Office workers" at bounding box center [834, 399] width 118 height 19
click at [798, 437] on strong "✅ Gym-goers & runners" at bounding box center [859, 440] width 168 height 19
click at [797, 483] on strong "✅ Minimalists / men who want subtle" at bounding box center [905, 482] width 259 height 19
click at [798, 527] on strong "Side-sleepers" at bounding box center [840, 524] width 95 height 19
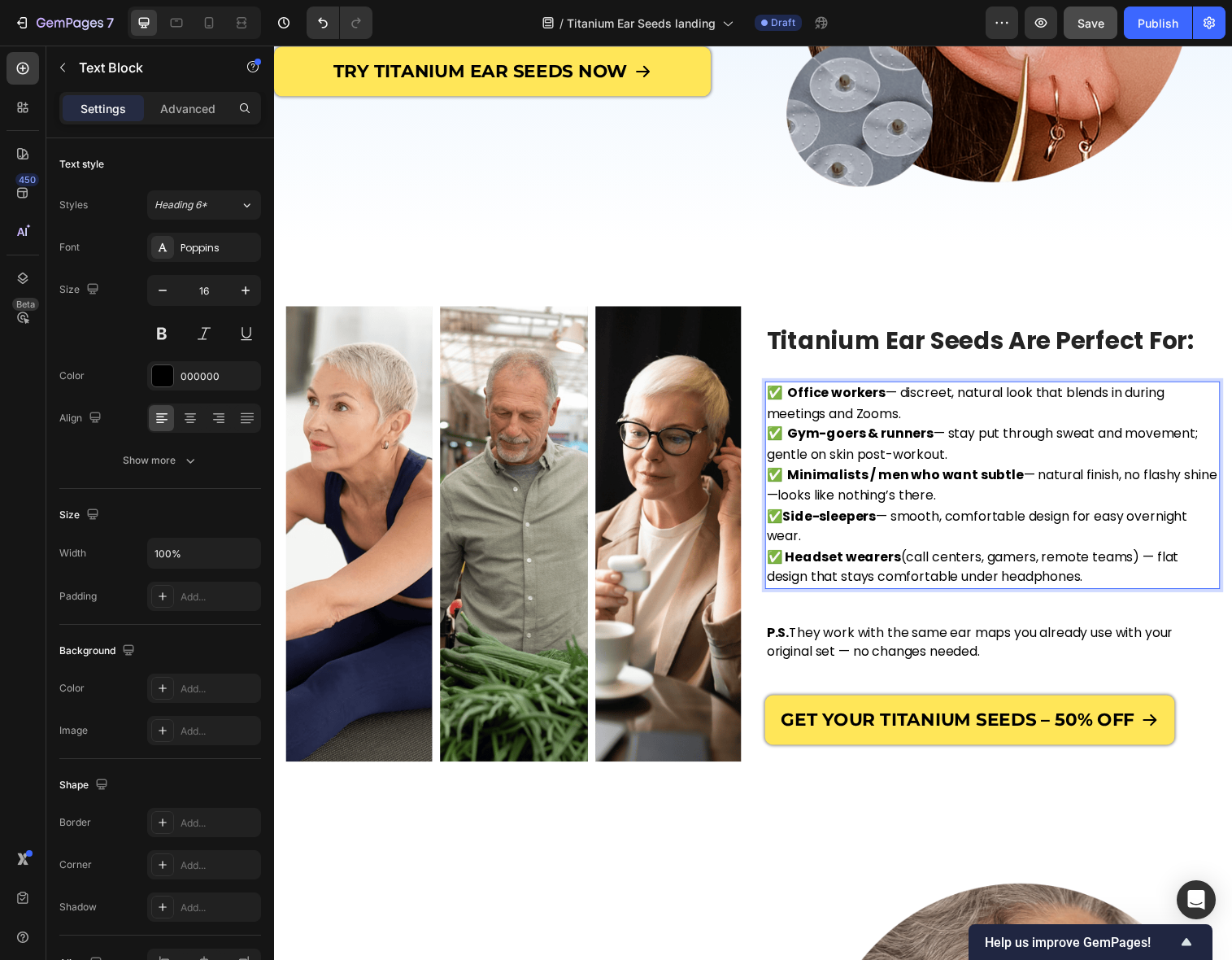
click at [799, 564] on strong "✅ Headset wearers" at bounding box center [843, 566] width 137 height 19
click at [908, 523] on p "✅ Side-sleepers — smooth, comfortable design for easy overnight wear. ✅ Headset…" at bounding box center [1006, 555] width 460 height 83
click at [943, 348] on span "Titanium Ear Seeds Are Perfect For:" at bounding box center [992, 346] width 435 height 35
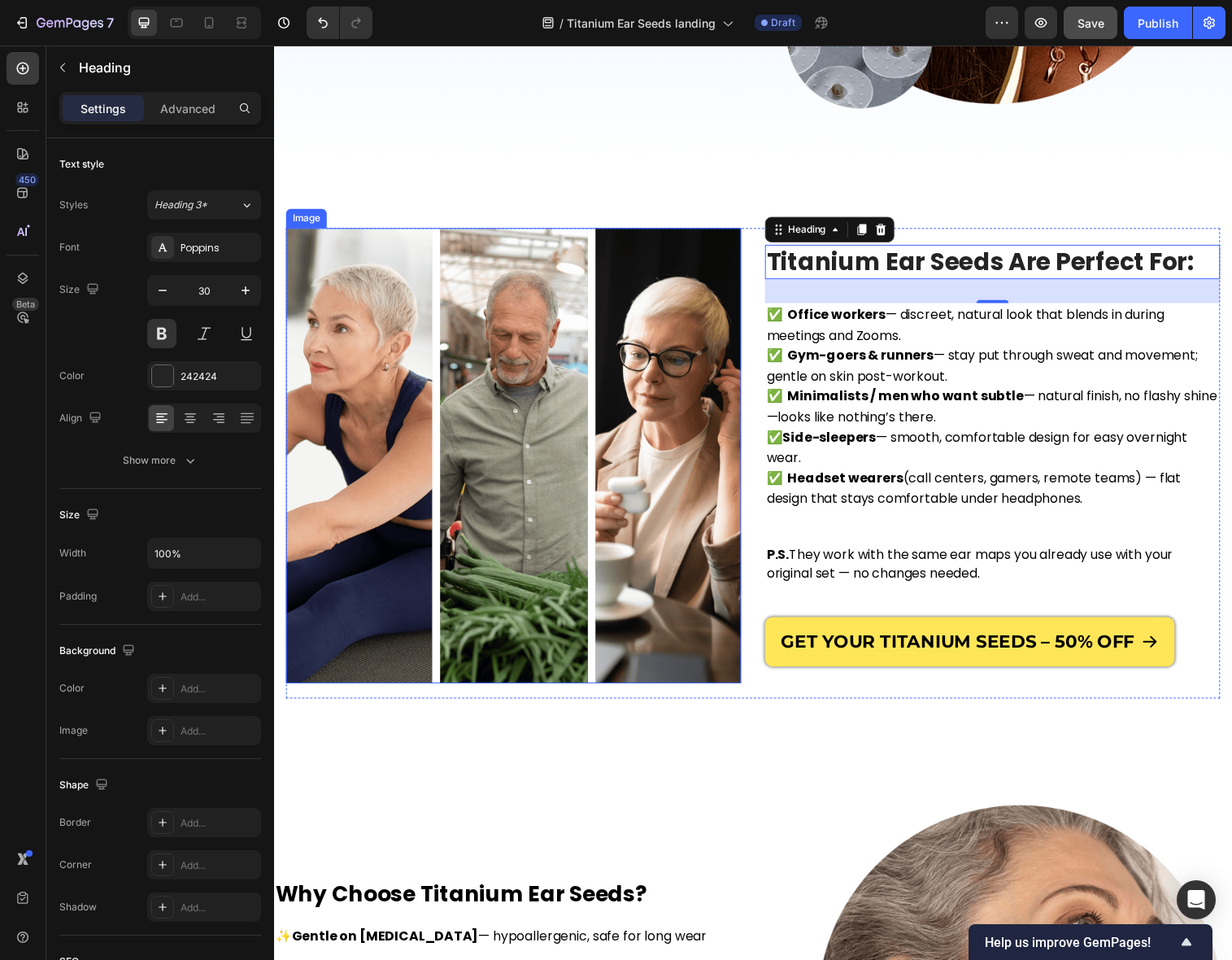
scroll to position [437, 0]
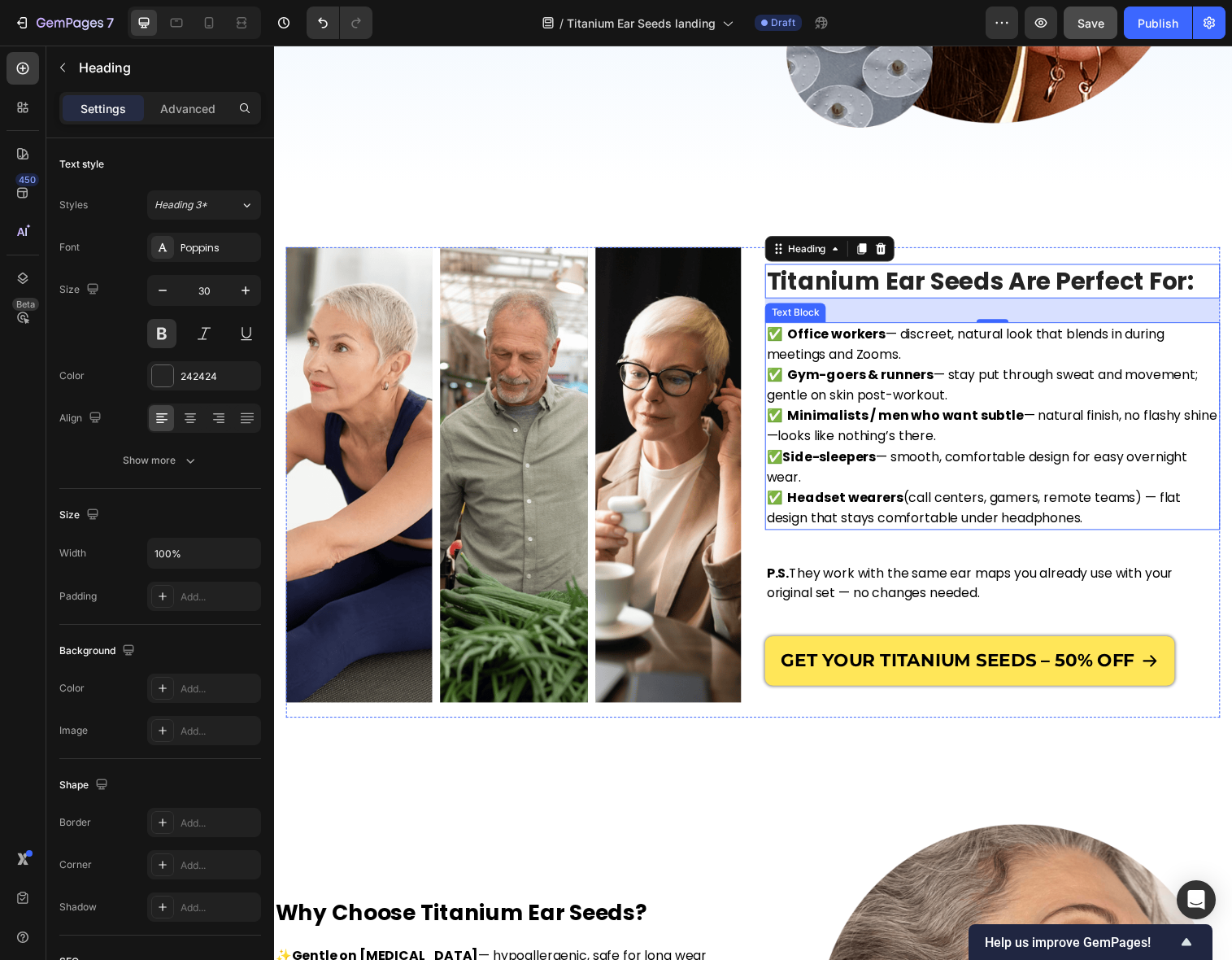
click at [930, 521] on span "✅ Headset wearers (call centers, gamers, remote teams) — flat design that stays…" at bounding box center [986, 515] width 422 height 40
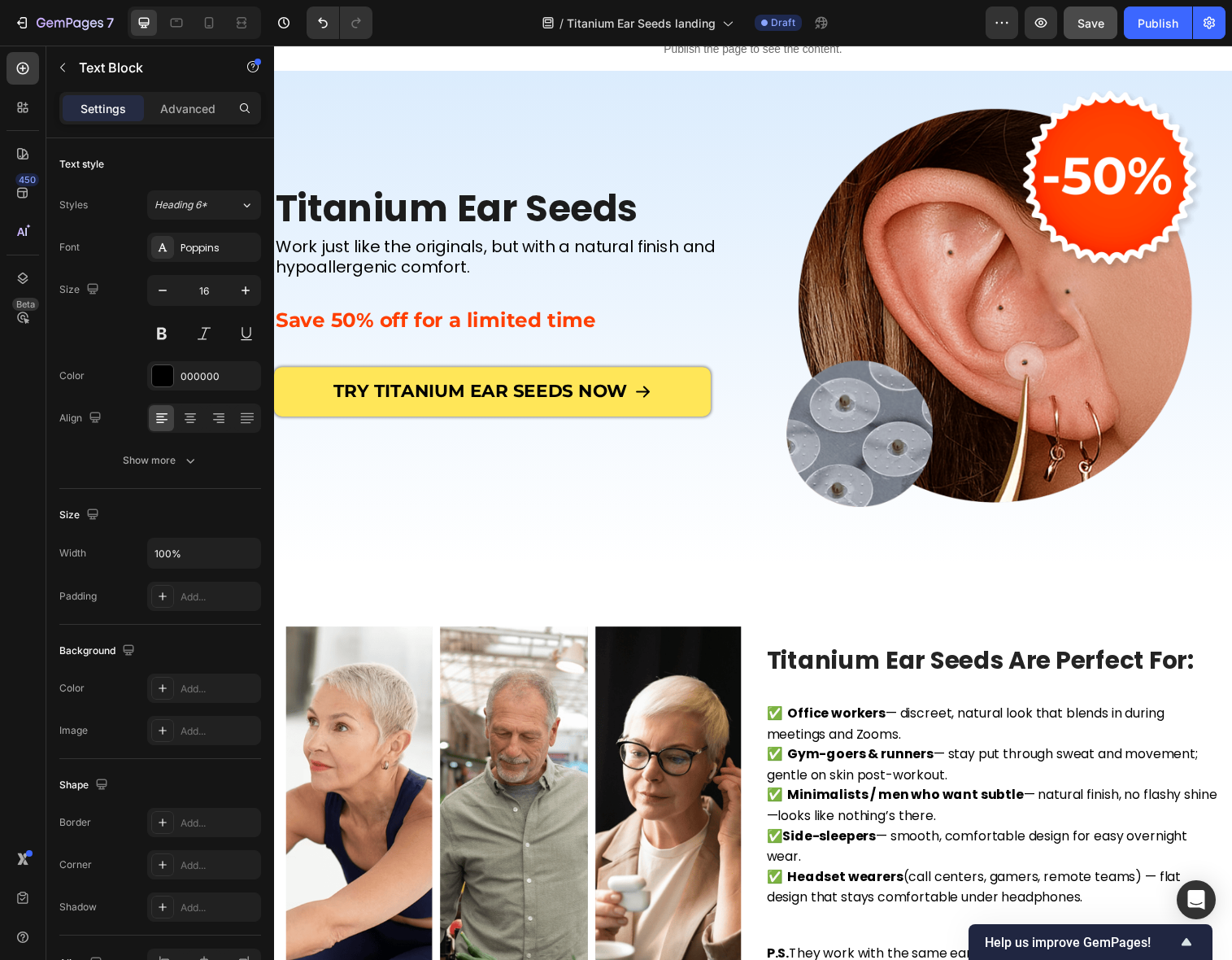
scroll to position [48, 0]
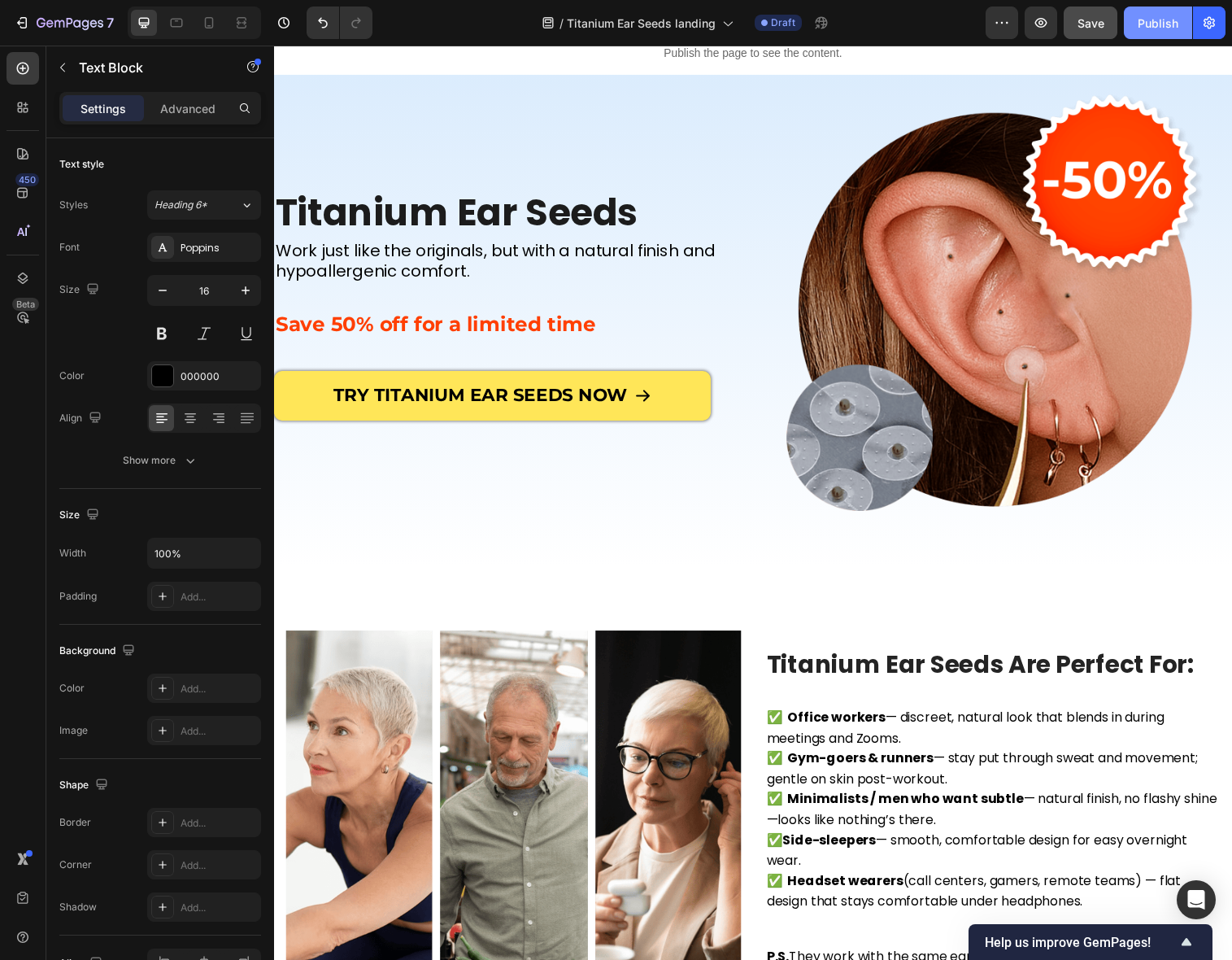
click at [1155, 27] on div "Publish" at bounding box center [1158, 23] width 41 height 17
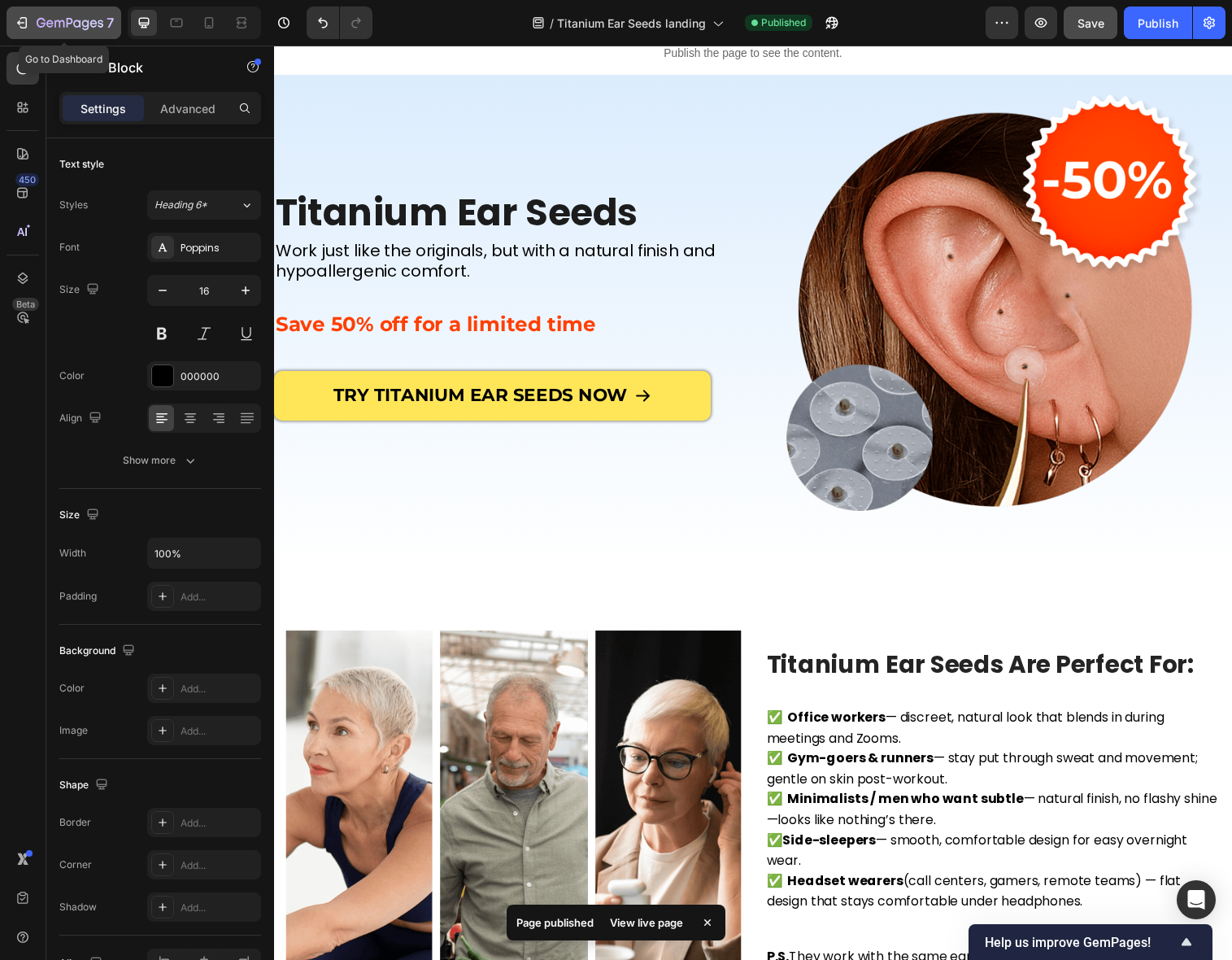
click at [90, 30] on icon "button" at bounding box center [70, 23] width 67 height 14
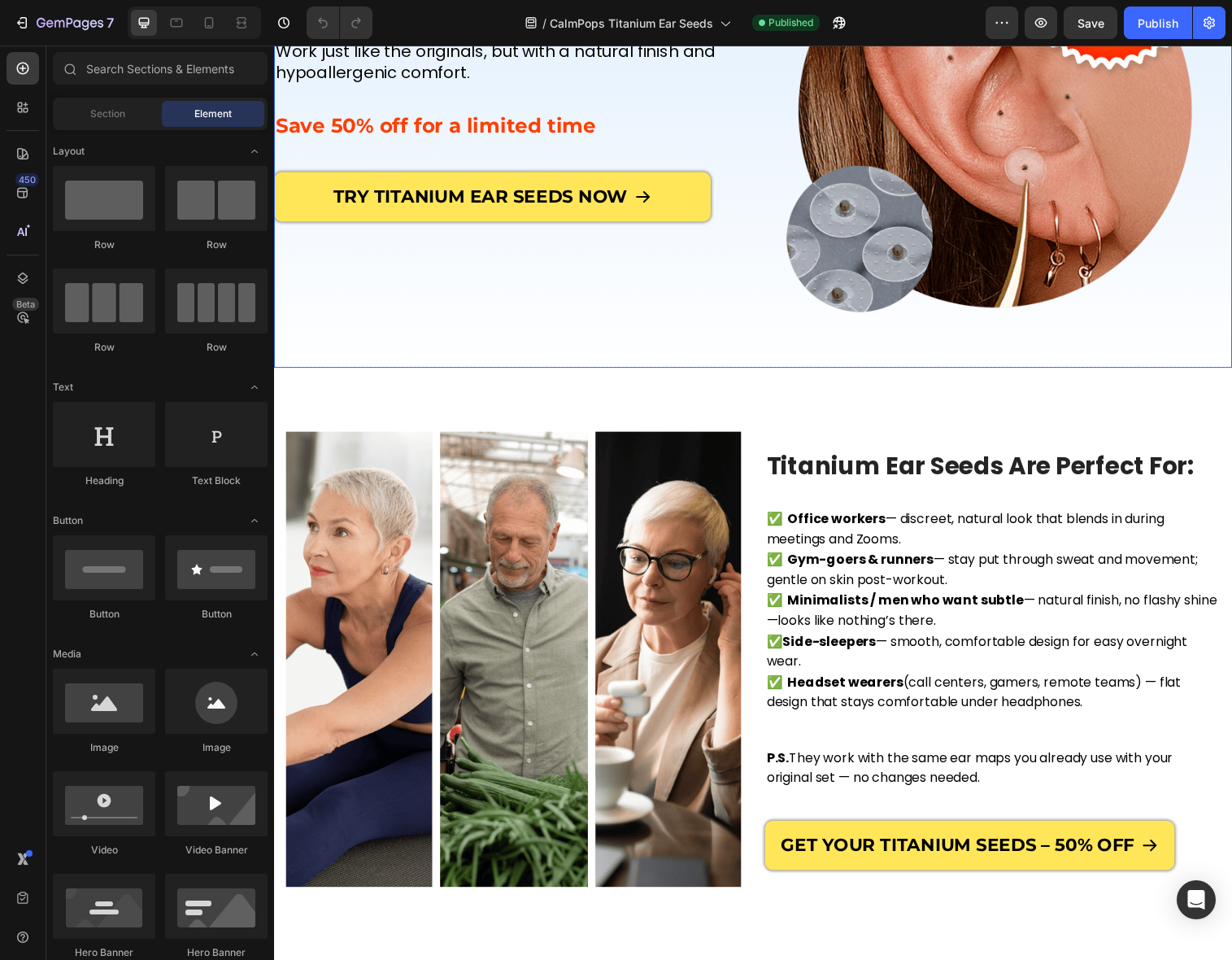
scroll to position [258, 0]
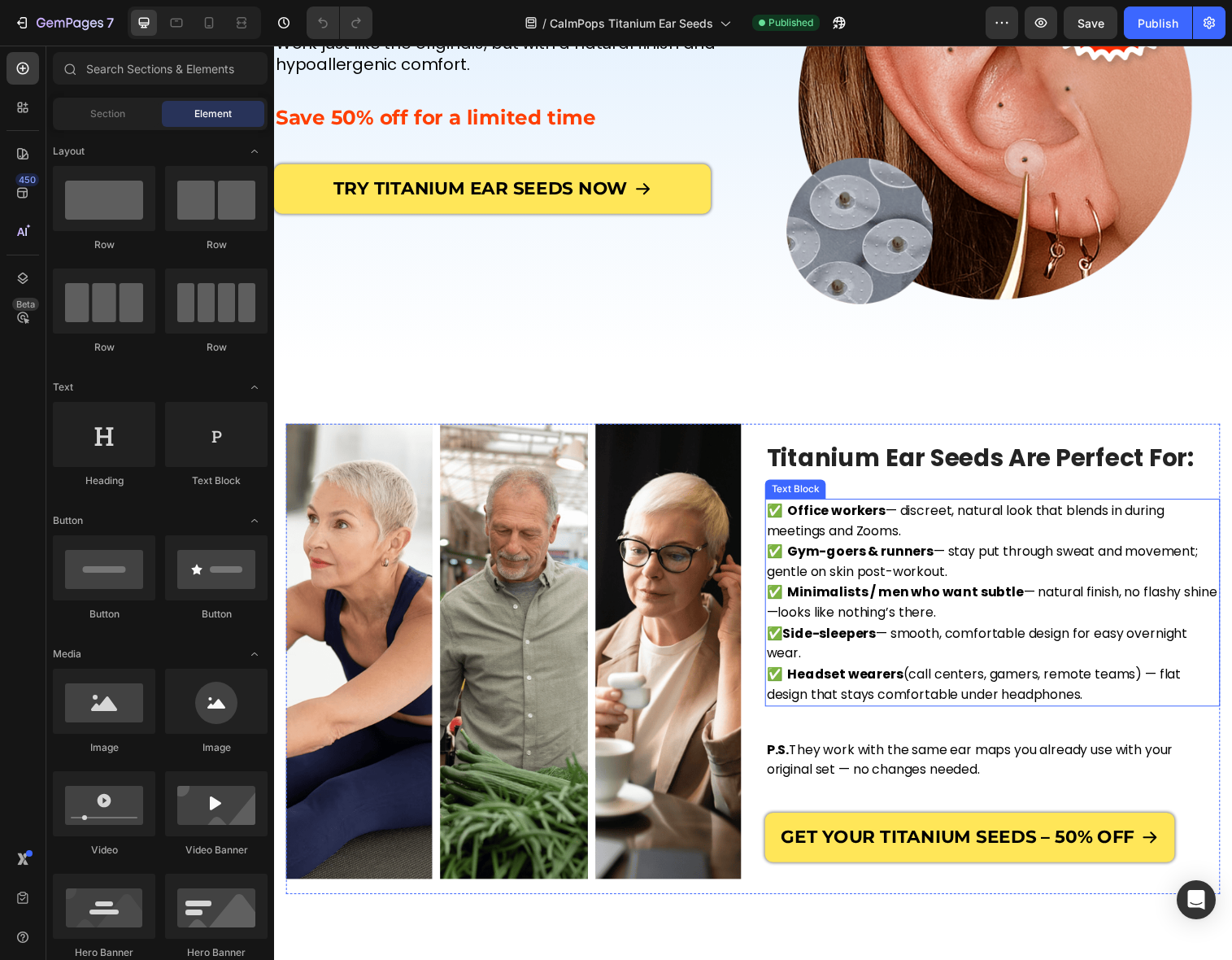
click at [1124, 706] on p "✅ Side-sleepers — smooth, comfortable design for easy overnight wear. ✅ Headset…" at bounding box center [1006, 675] width 460 height 83
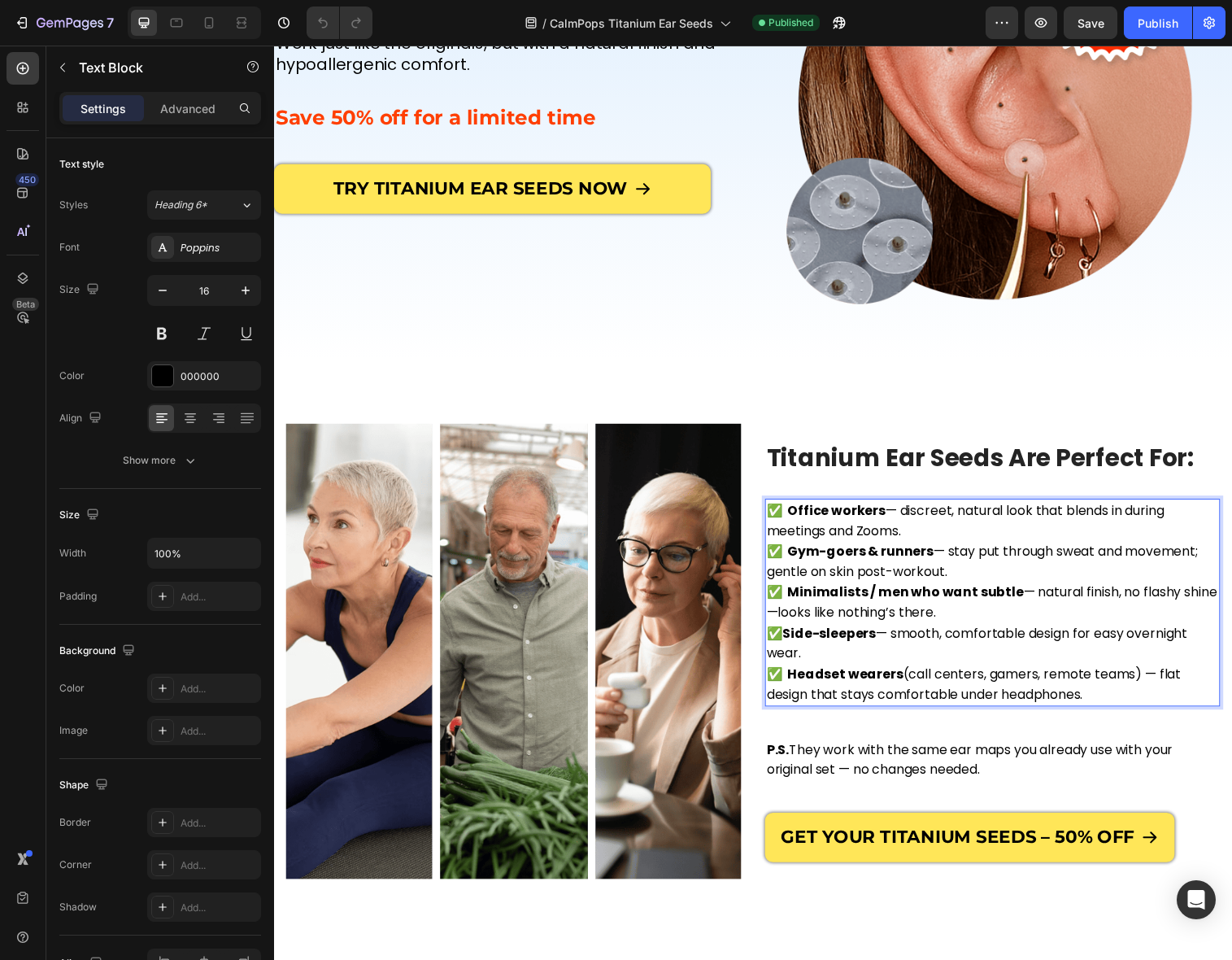
click at [1124, 706] on p "✅ Side-sleepers — smooth, comfortable design for easy overnight wear. ✅ Headset…" at bounding box center [1006, 675] width 460 height 83
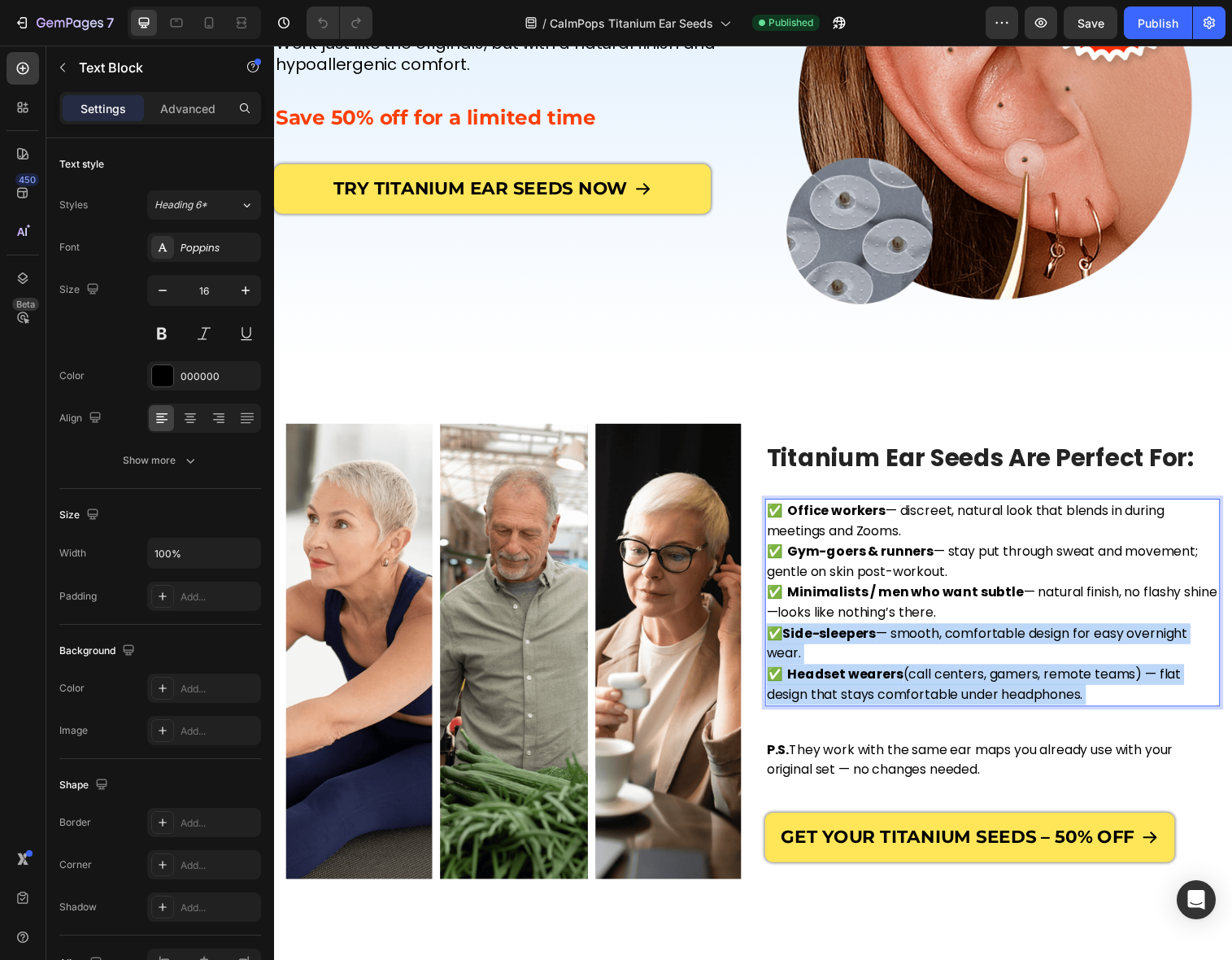
drag, startPoint x: 1116, startPoint y: 706, endPoint x: 782, endPoint y: 519, distance: 382.8
click at [782, 519] on div "✅ Office workers — discreet, natural look that blends in during meetings and Zo…" at bounding box center [1006, 612] width 463 height 212
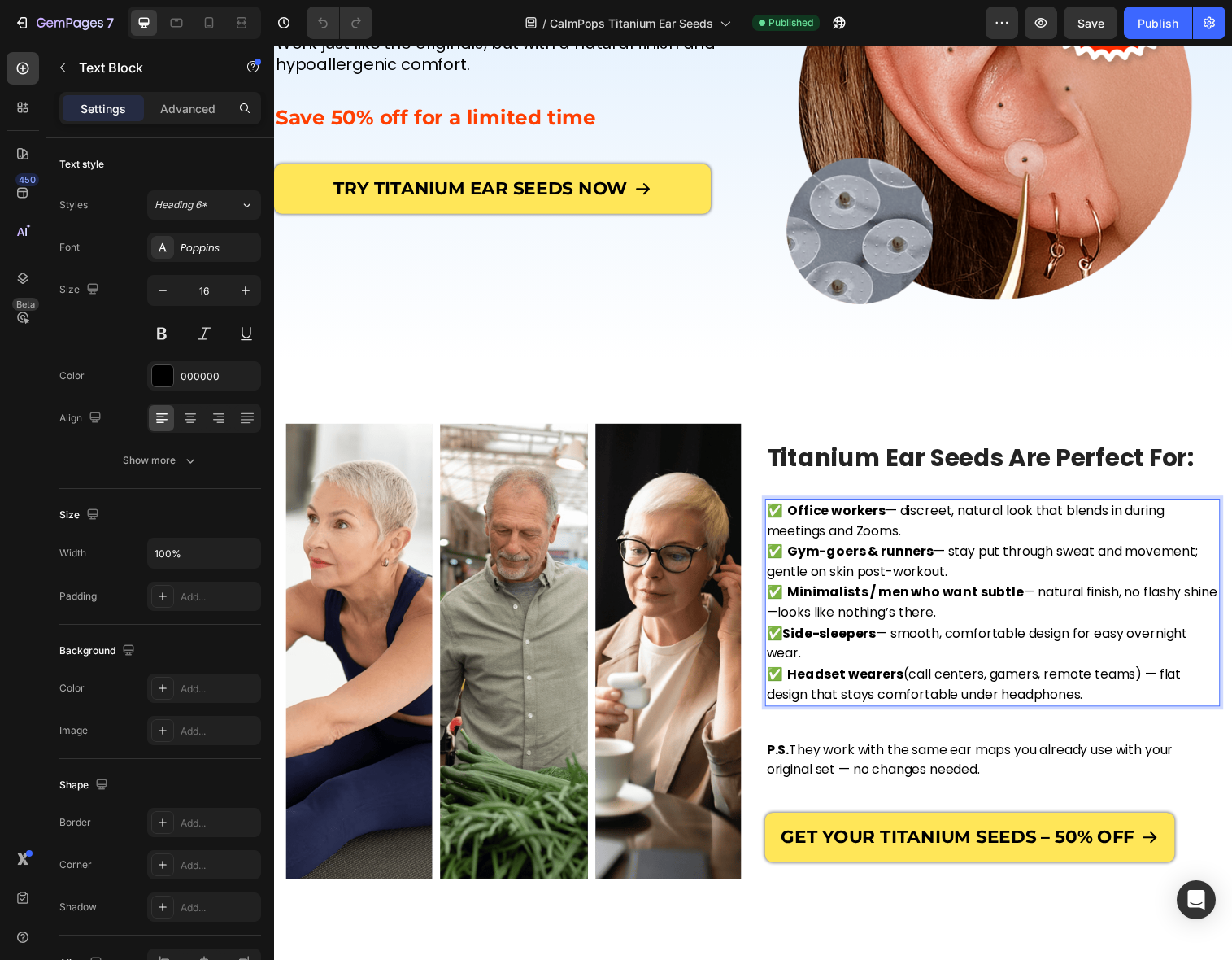
click at [1106, 706] on p "✅ Side-sleepers — smooth, comfortable design for easy overnight wear. ✅ Headset…" at bounding box center [1006, 675] width 460 height 83
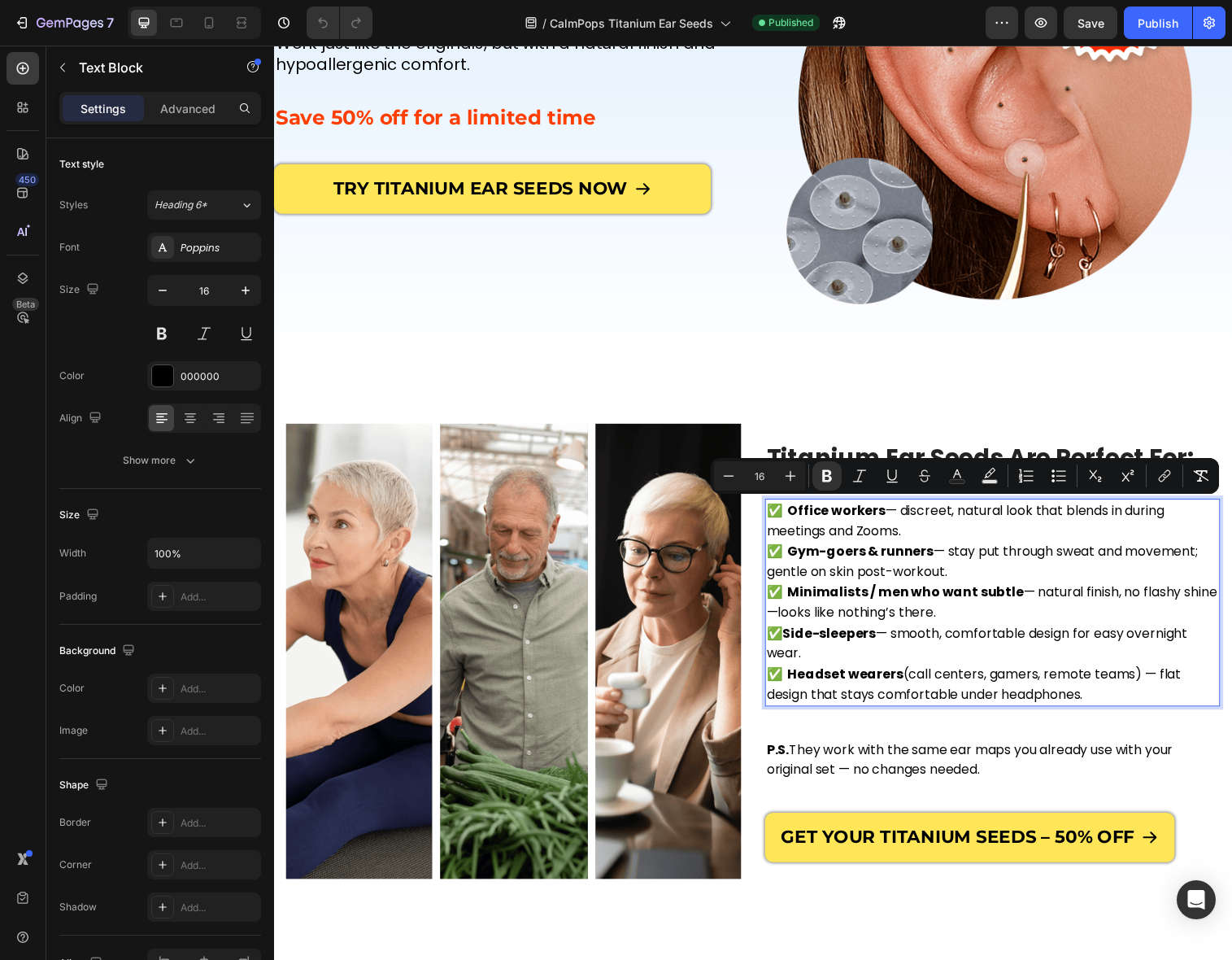
drag, startPoint x: 1113, startPoint y: 706, endPoint x: 781, endPoint y: 525, distance: 378.1
click at [781, 525] on div "✅ Office workers — discreet, natural look that blends in during meetings and Zo…" at bounding box center [1006, 612] width 463 height 212
copy div "✅ Office workers — discreet, natural look that blends in during meetings and Zo…"
click at [211, 22] on icon at bounding box center [209, 22] width 16 height 16
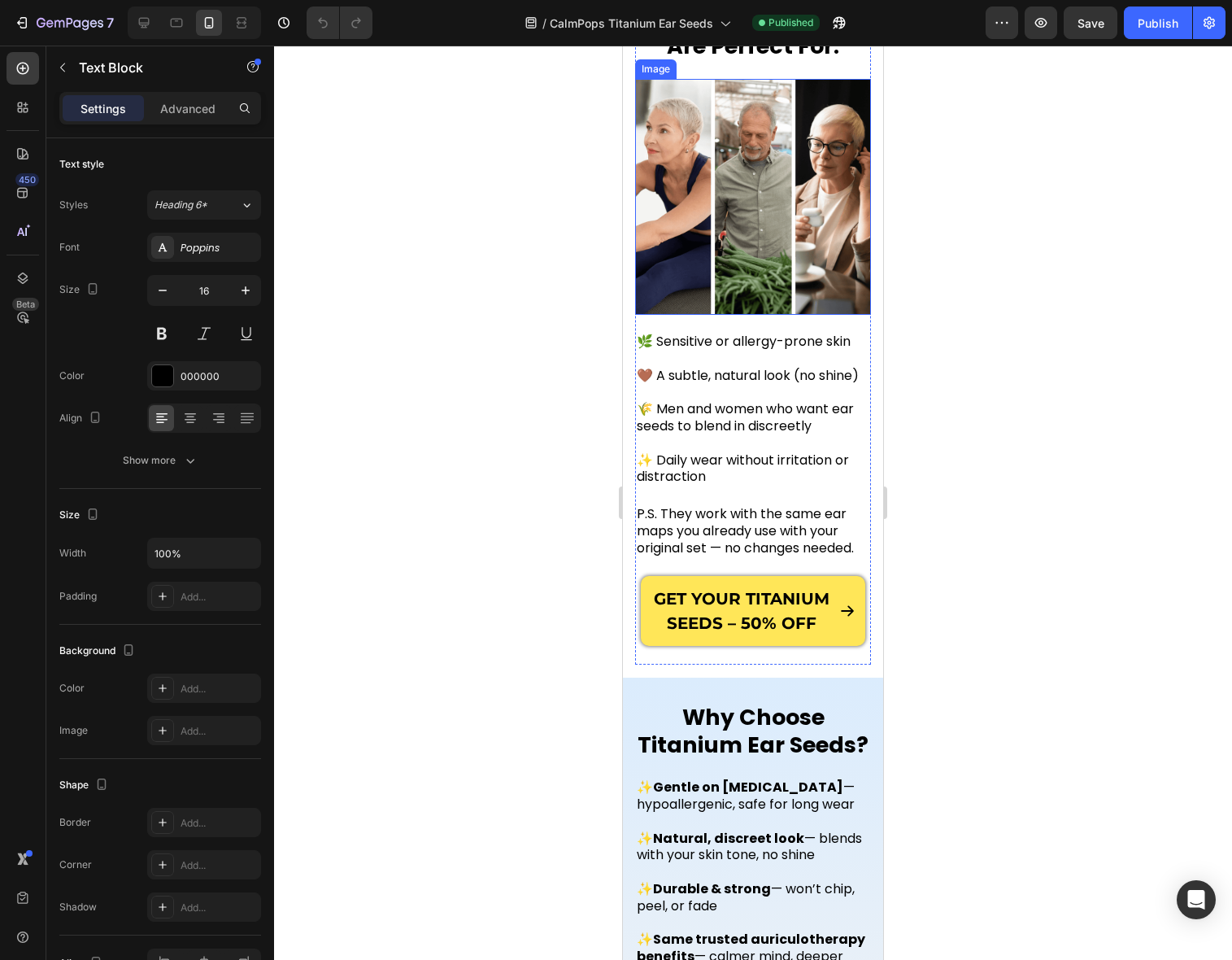
scroll to position [449, 0]
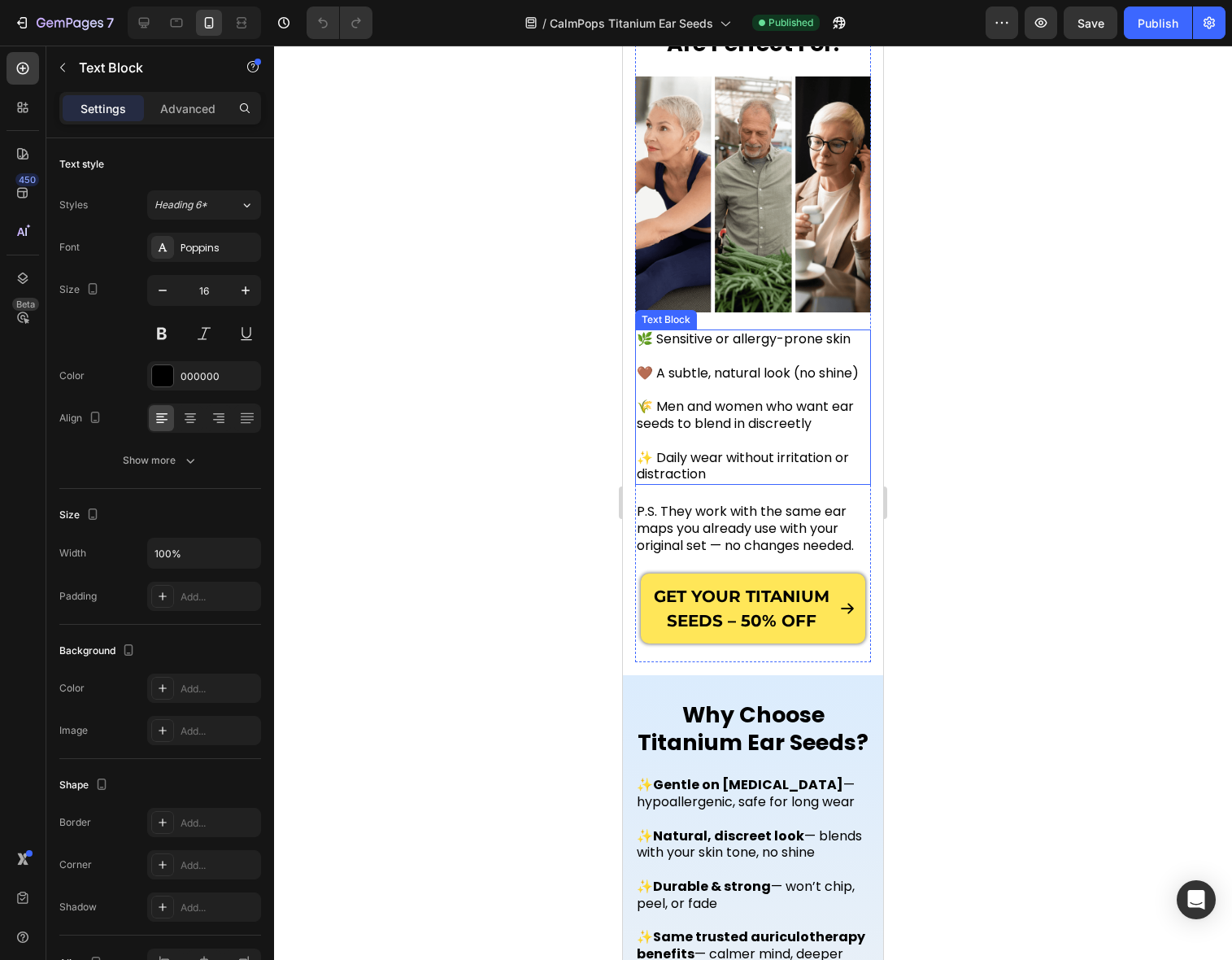
click at [722, 483] on p "🌿 Sensitive or allergy-prone skin 🤎 A subtle, natural look (no shine) 🌾 Men and…" at bounding box center [753, 406] width 233 height 152
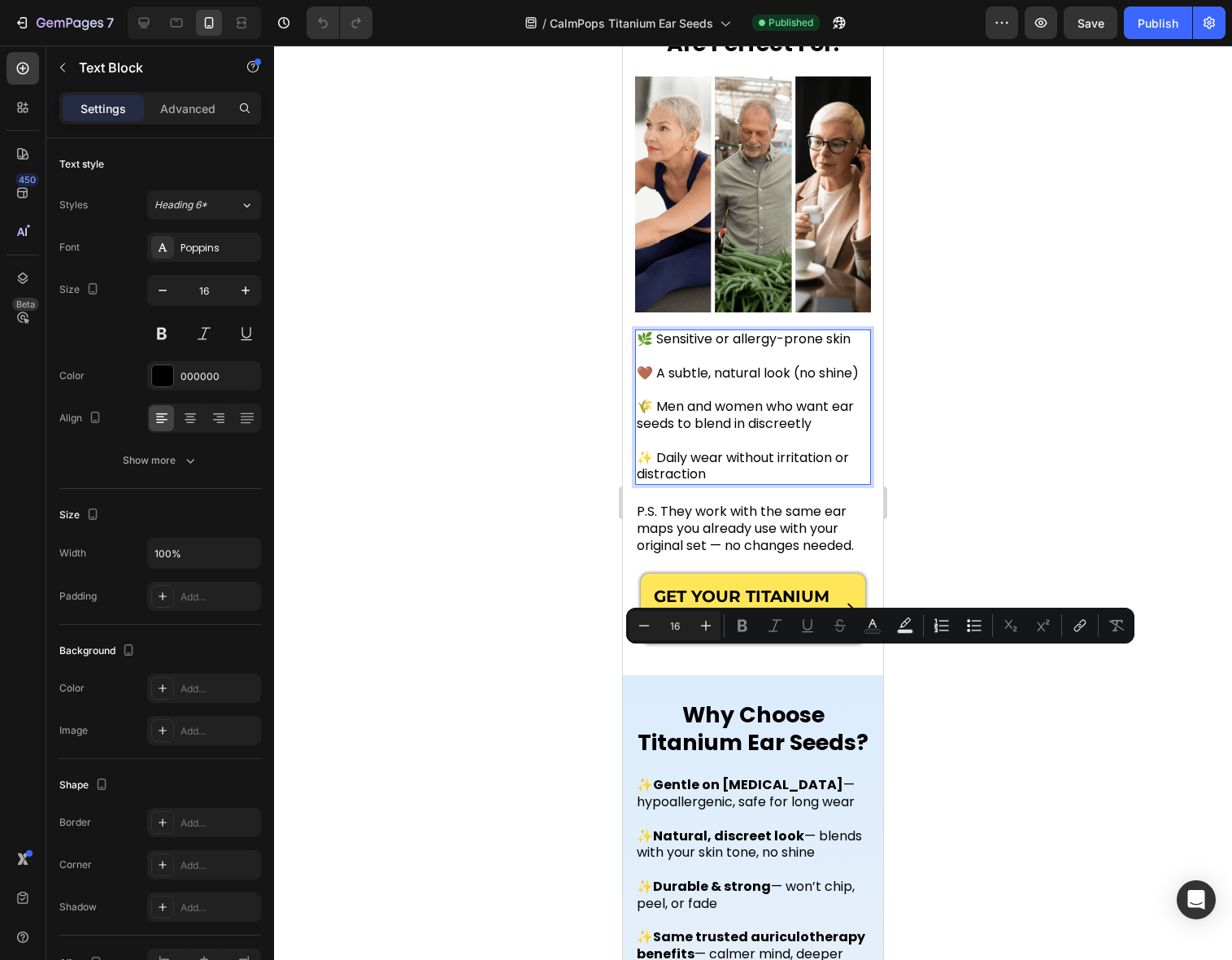
click at [745, 483] on p "🌿 Sensitive or allergy-prone skin 🤎 A subtle, natural look (no shine) 🌾 Men and…" at bounding box center [753, 406] width 233 height 152
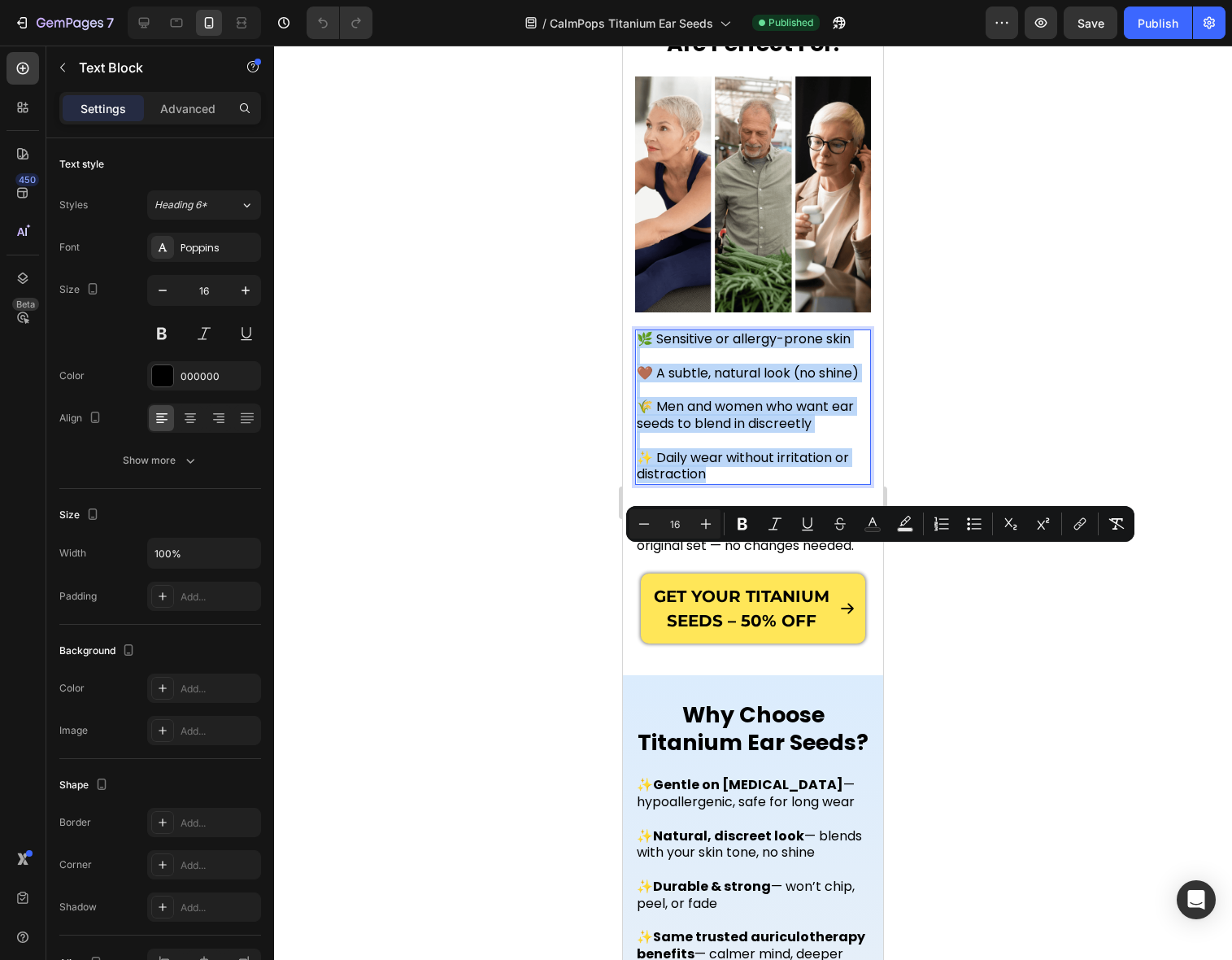
drag, startPoint x: 730, startPoint y: 693, endPoint x: 641, endPoint y: 558, distance: 161.7
click at [641, 483] on p "🌿 Sensitive or allergy-prone skin 🤎 A subtle, natural look (no shine) 🌾 Men and…" at bounding box center [753, 406] width 233 height 152
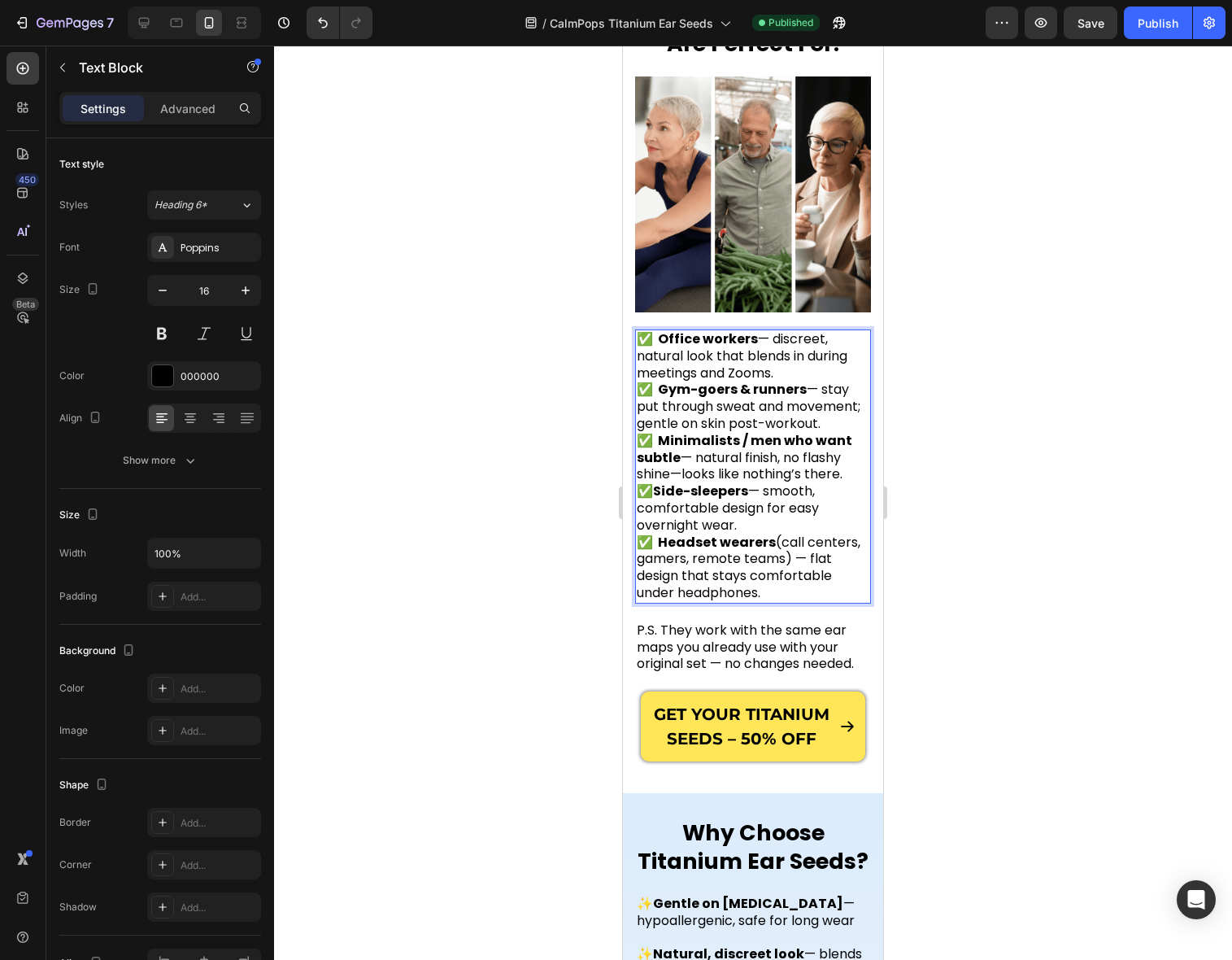
click at [826, 602] on p "✅ Side-sleepers — smooth, comfortable design for easy overnight wear. ✅ Headset…" at bounding box center [753, 542] width 233 height 118
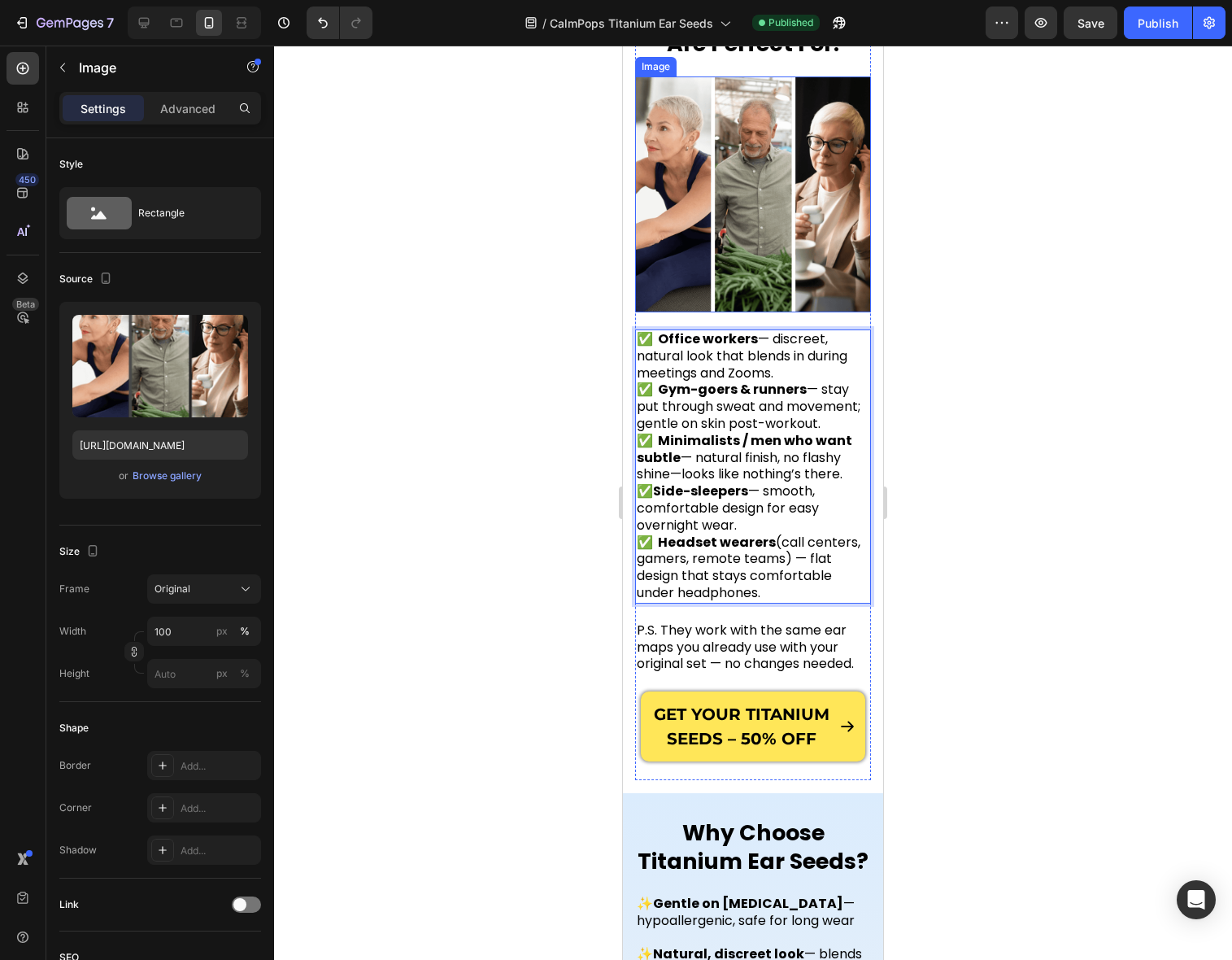
click at [803, 312] on img at bounding box center [752, 194] width 236 height 236
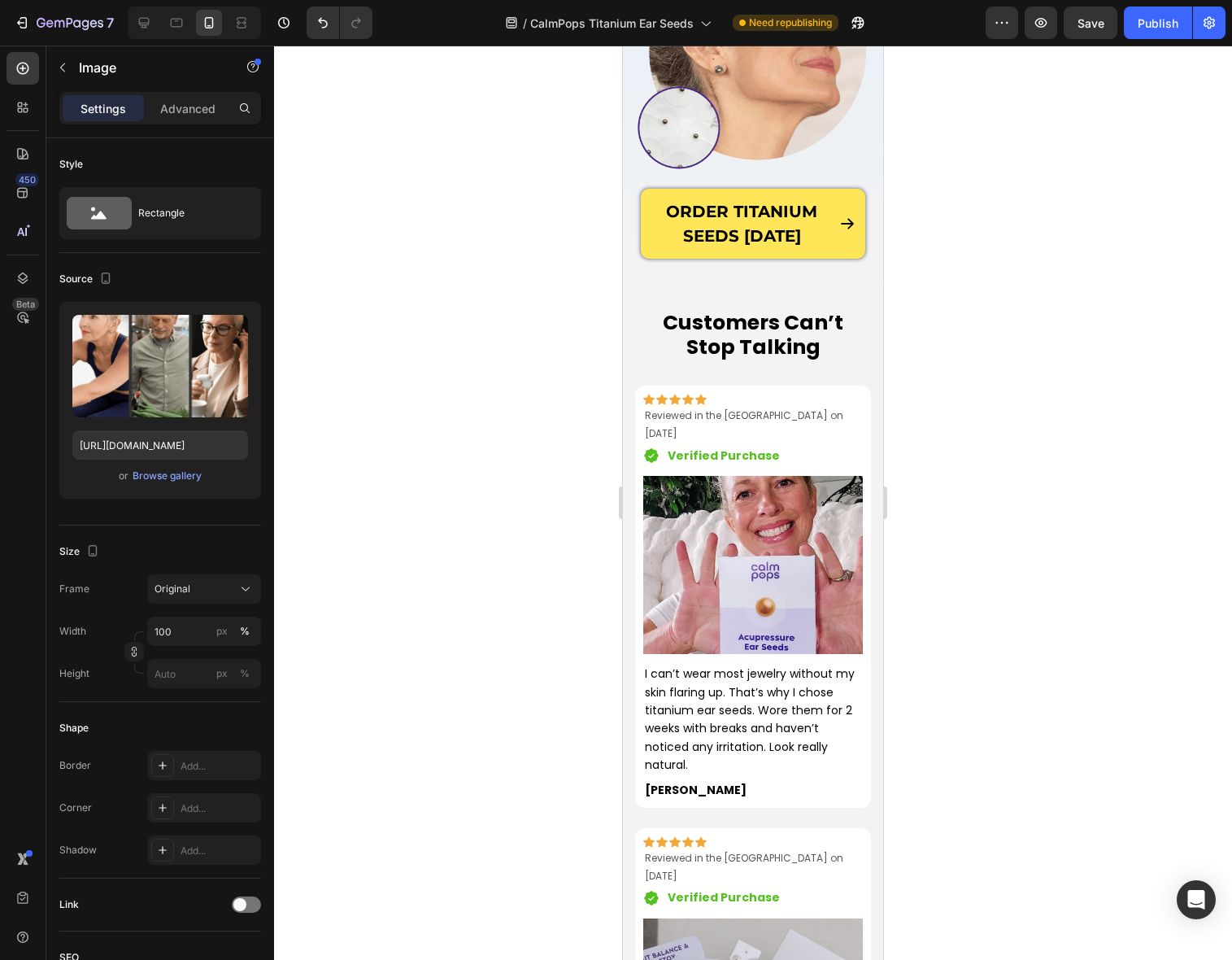
scroll to position [1845, 0]
click at [147, 25] on icon at bounding box center [144, 22] width 10 height 10
type input "https://cdn.shopify.com/s/files/1/0886/6965/1210/files/gempages_572776854180594…"
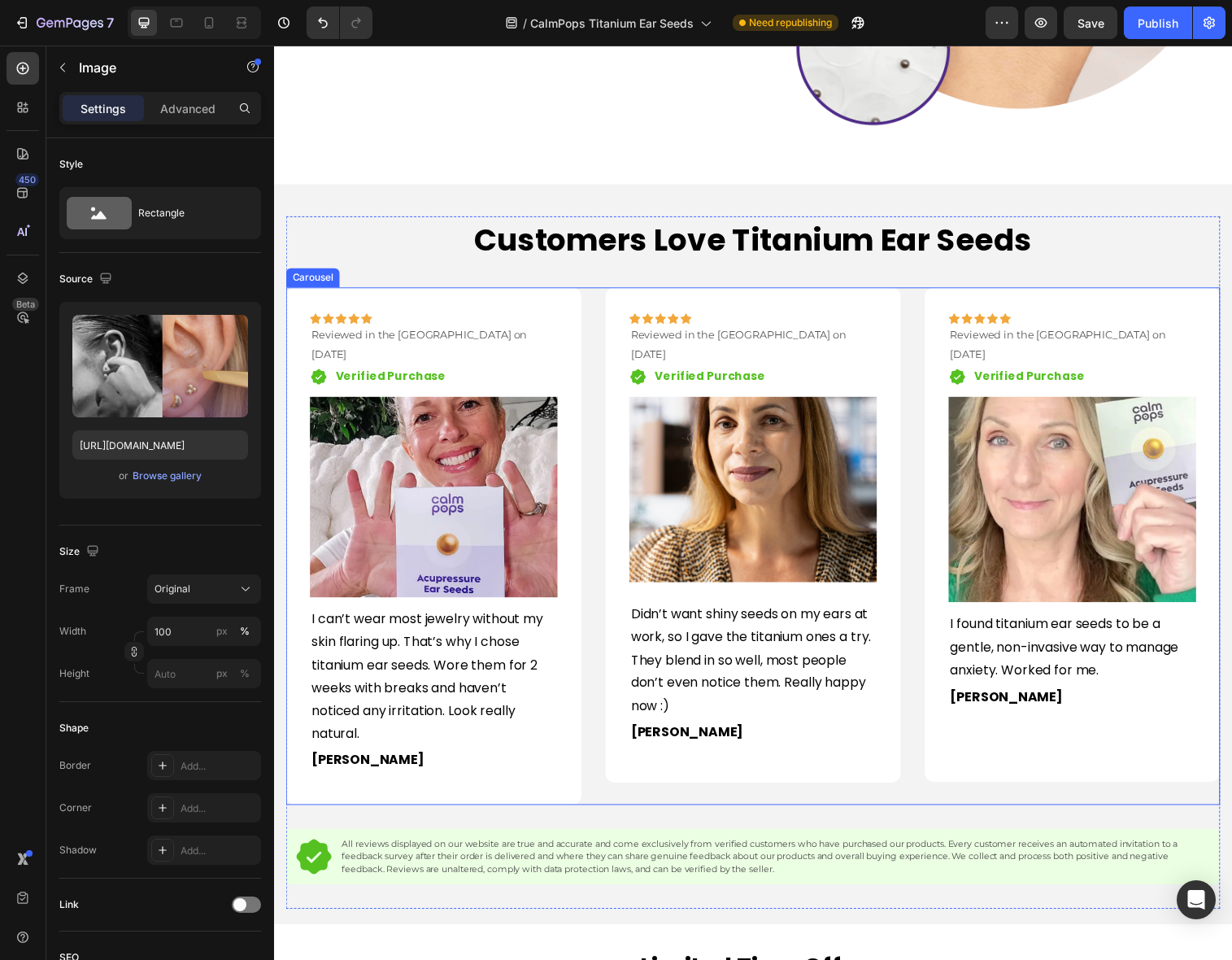
scroll to position [1688, 0]
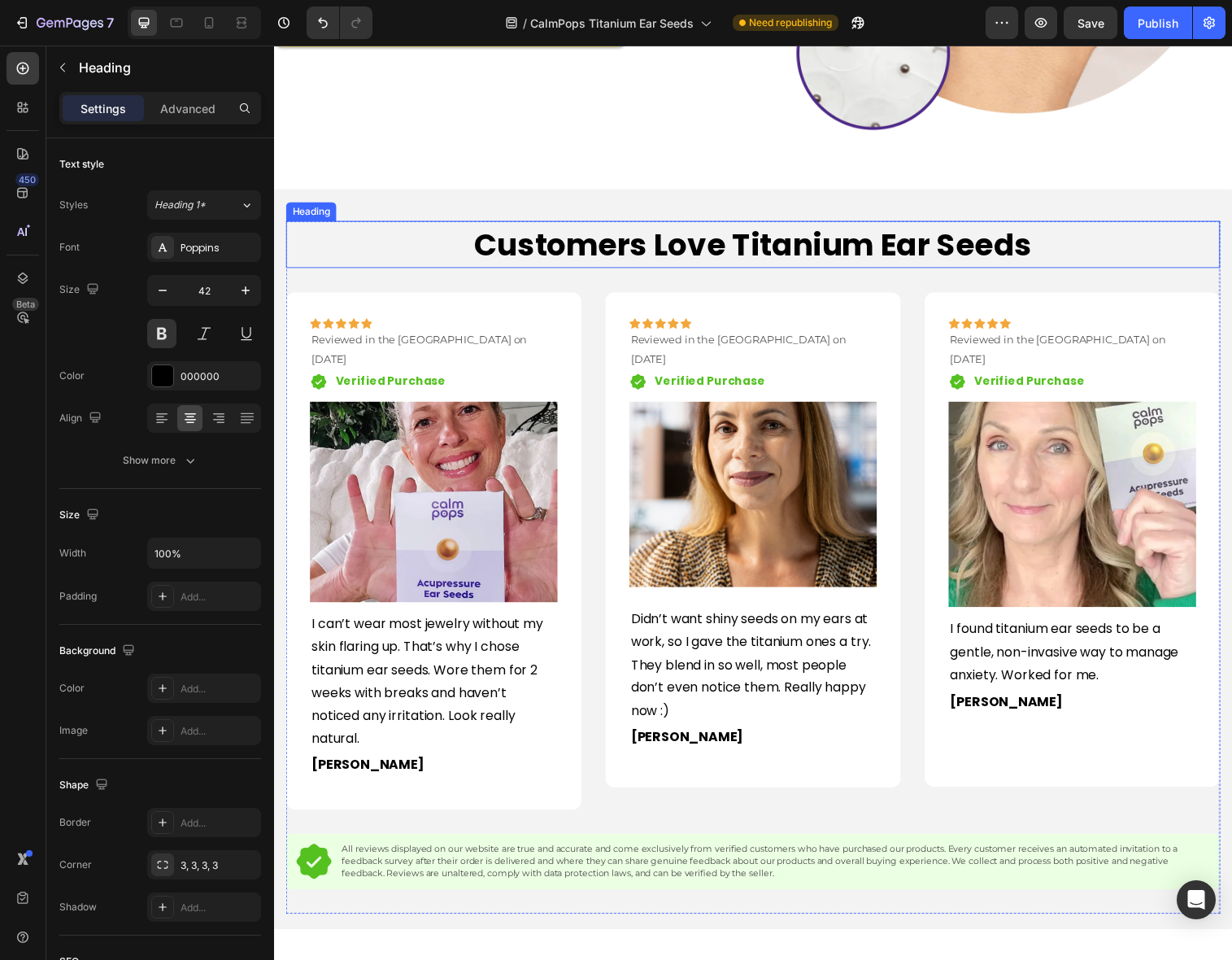
click at [886, 264] on span "Customers Love Titanium Ear Seeds" at bounding box center [762, 248] width 568 height 43
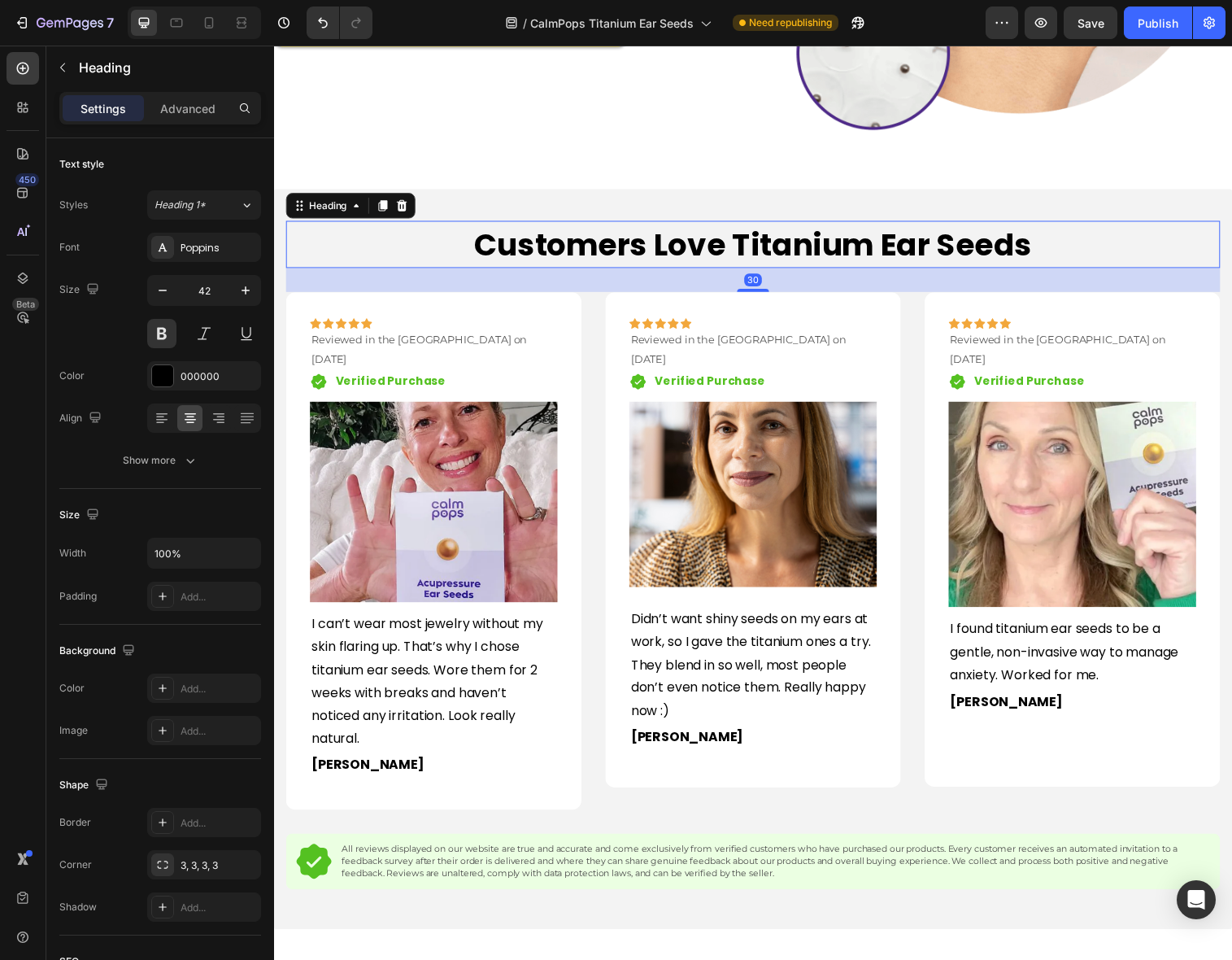
click at [1051, 253] on h2 "Customers Love Titanium Ear Seeds" at bounding box center [761, 248] width 951 height 48
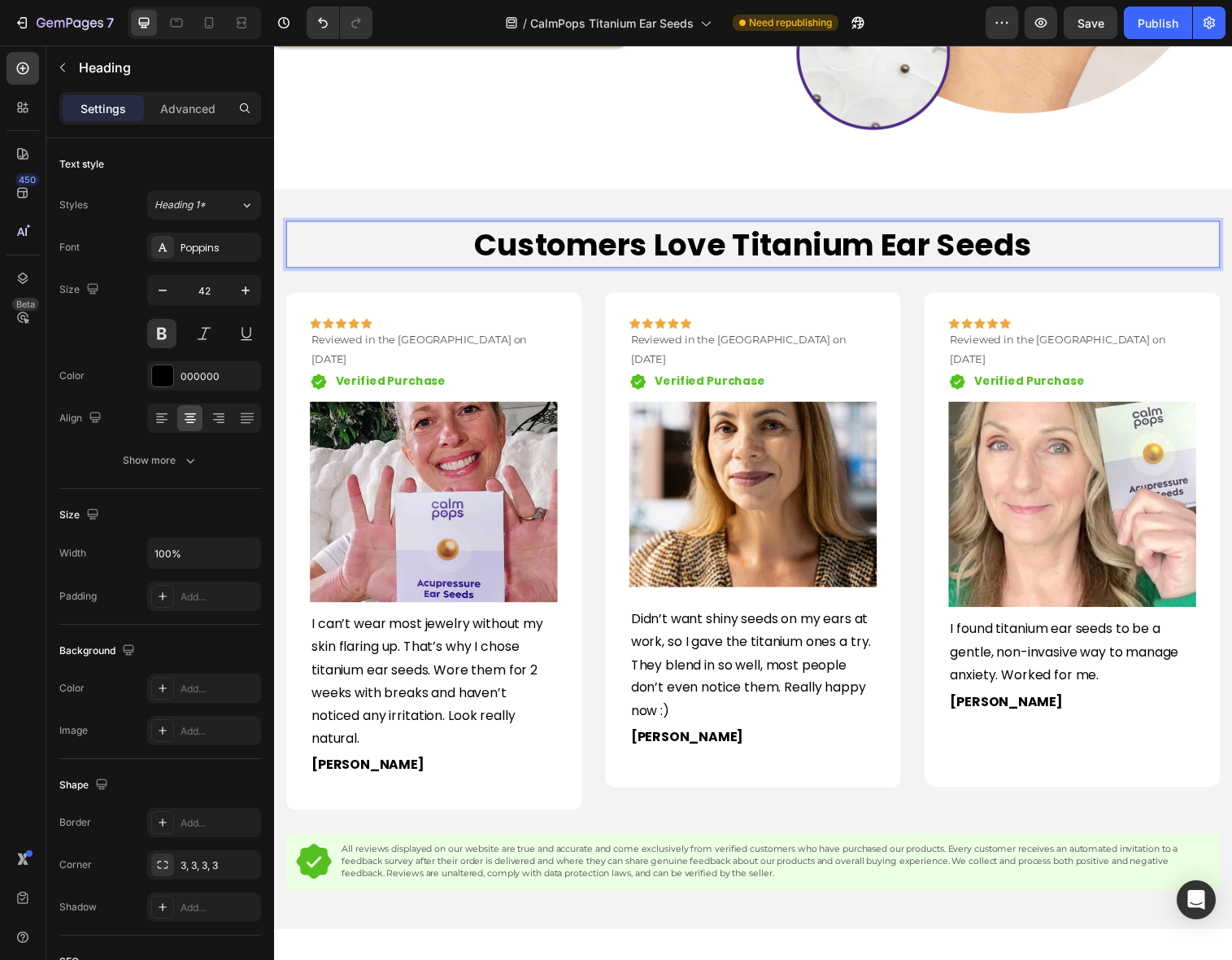
click at [1051, 253] on p "Customers Love Titanium Ear Seeds" at bounding box center [761, 248] width 948 height 46
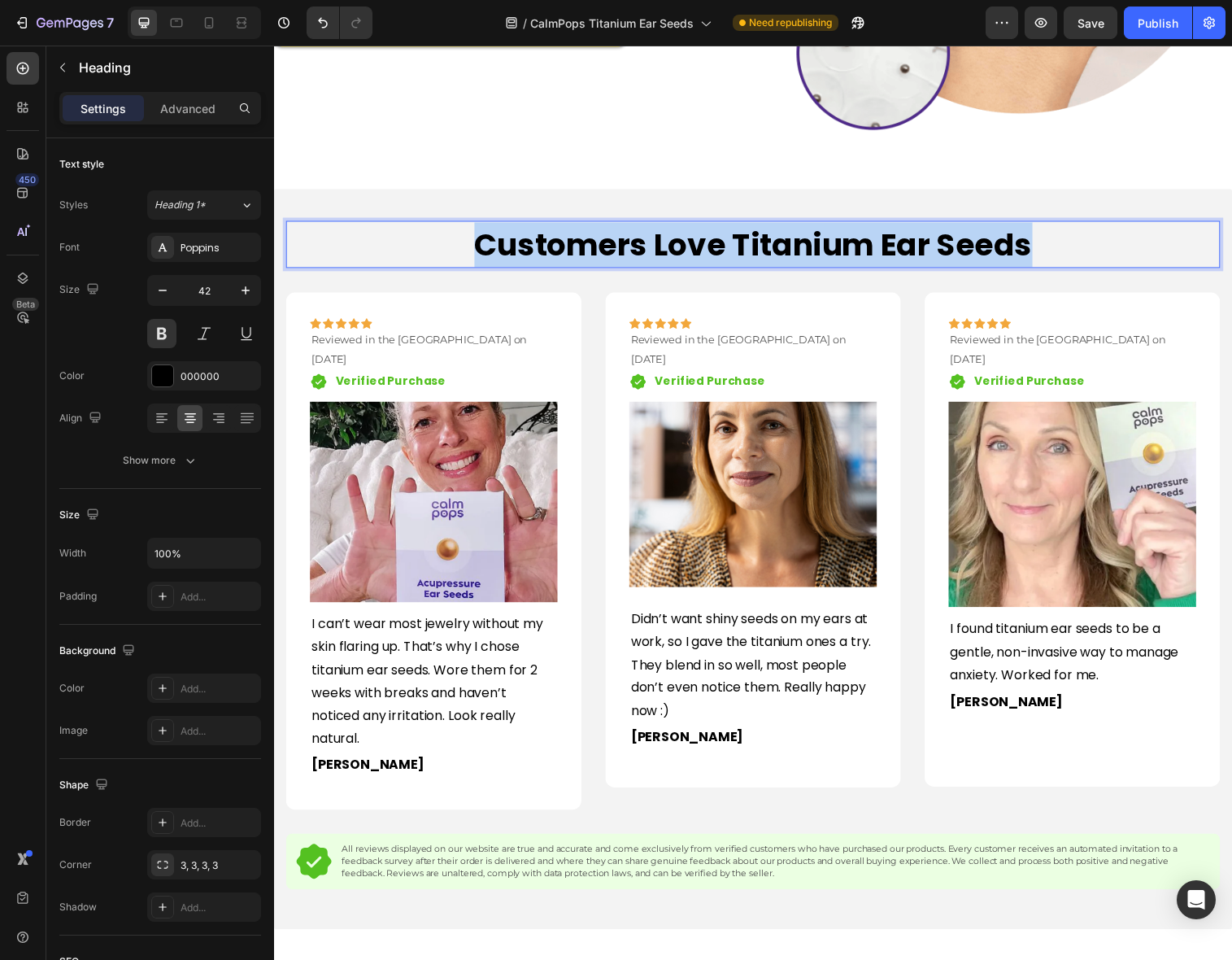
drag, startPoint x: 1048, startPoint y: 250, endPoint x: 487, endPoint y: 254, distance: 561.0
click at [487, 254] on p "Customers Love Titanium Ear Seeds" at bounding box center [761, 248] width 948 height 46
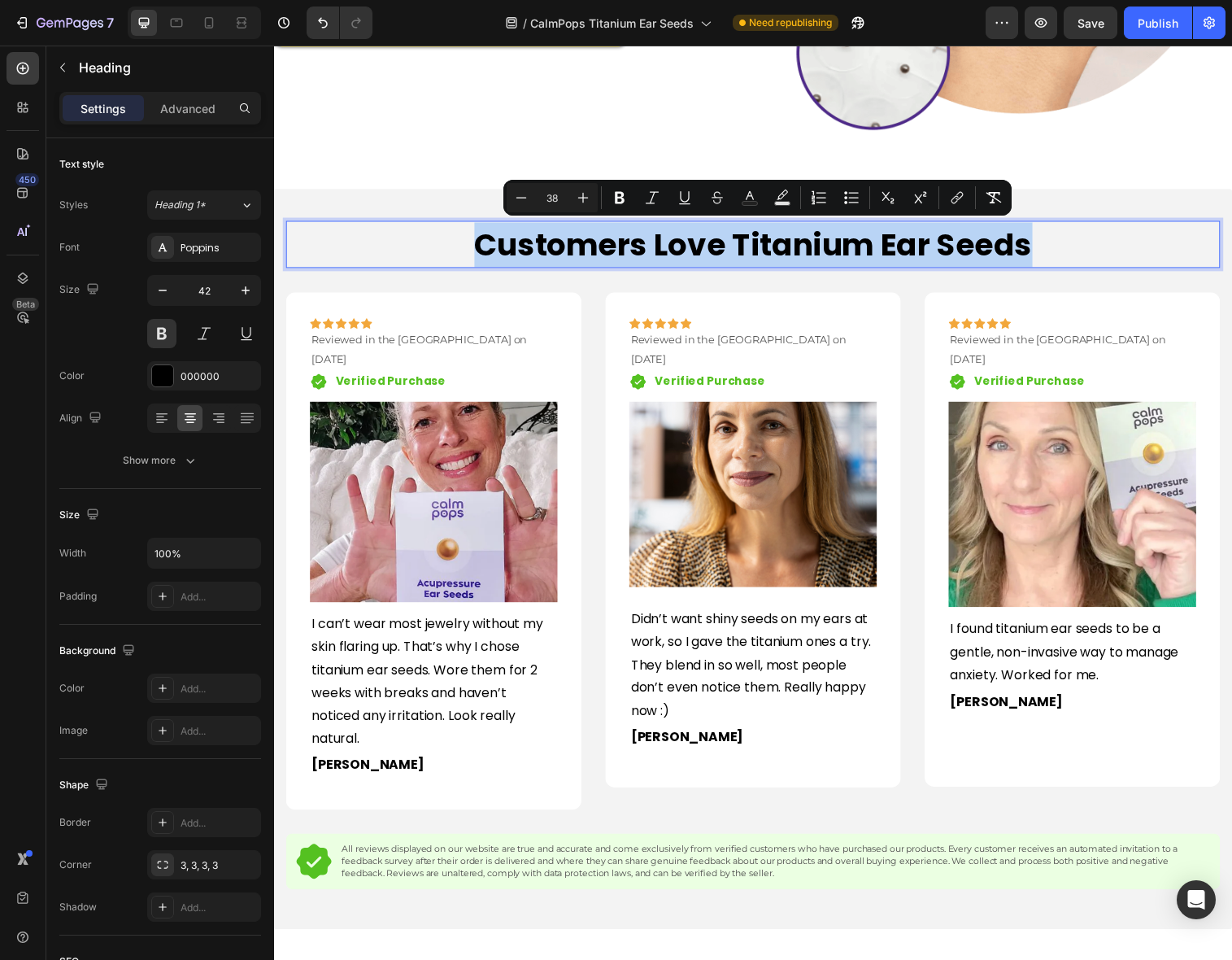
copy span "Customers Love Titanium Ear Seeds"
click at [211, 26] on icon at bounding box center [210, 26] width 4 height 2
type input "46"
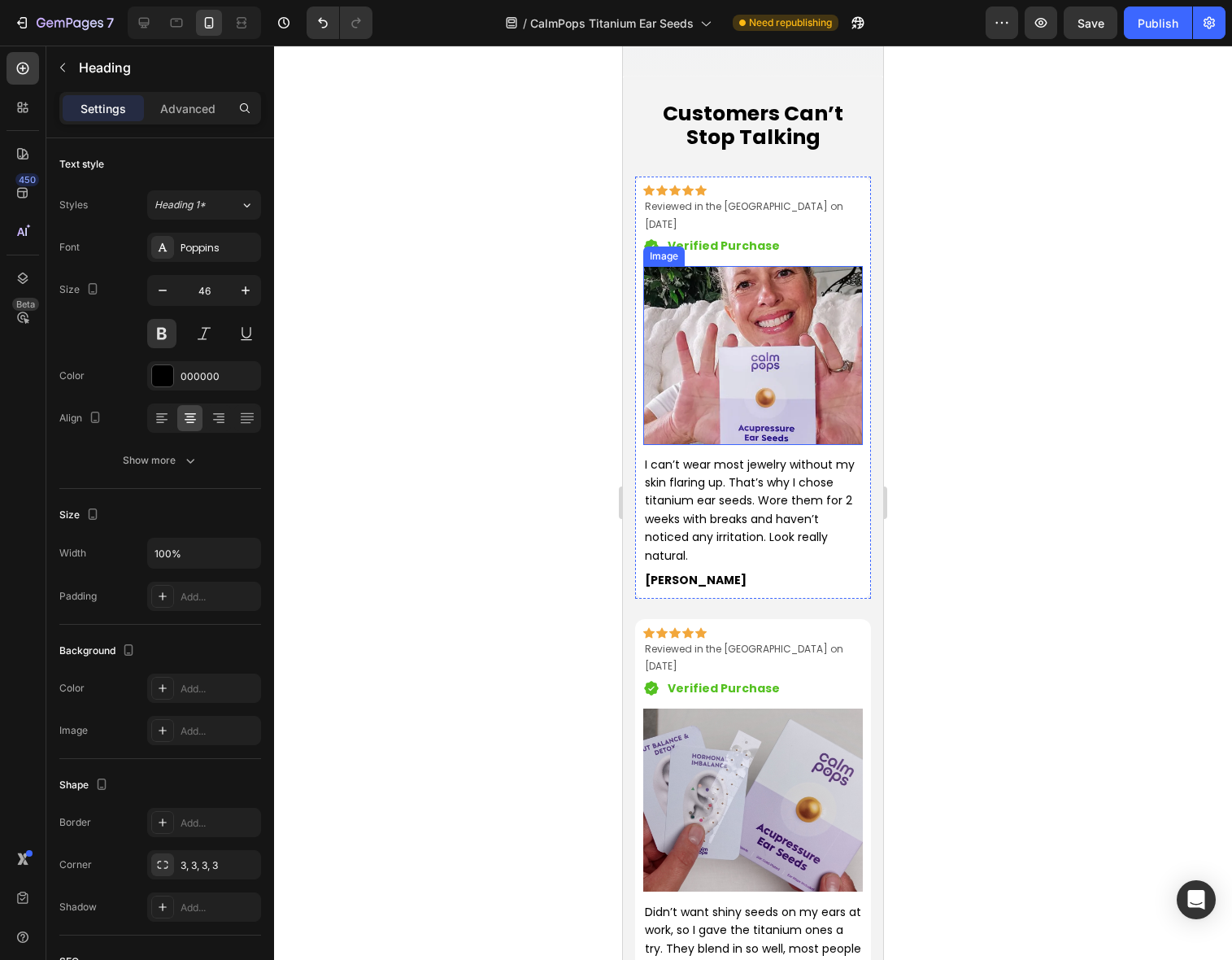
scroll to position [2105, 0]
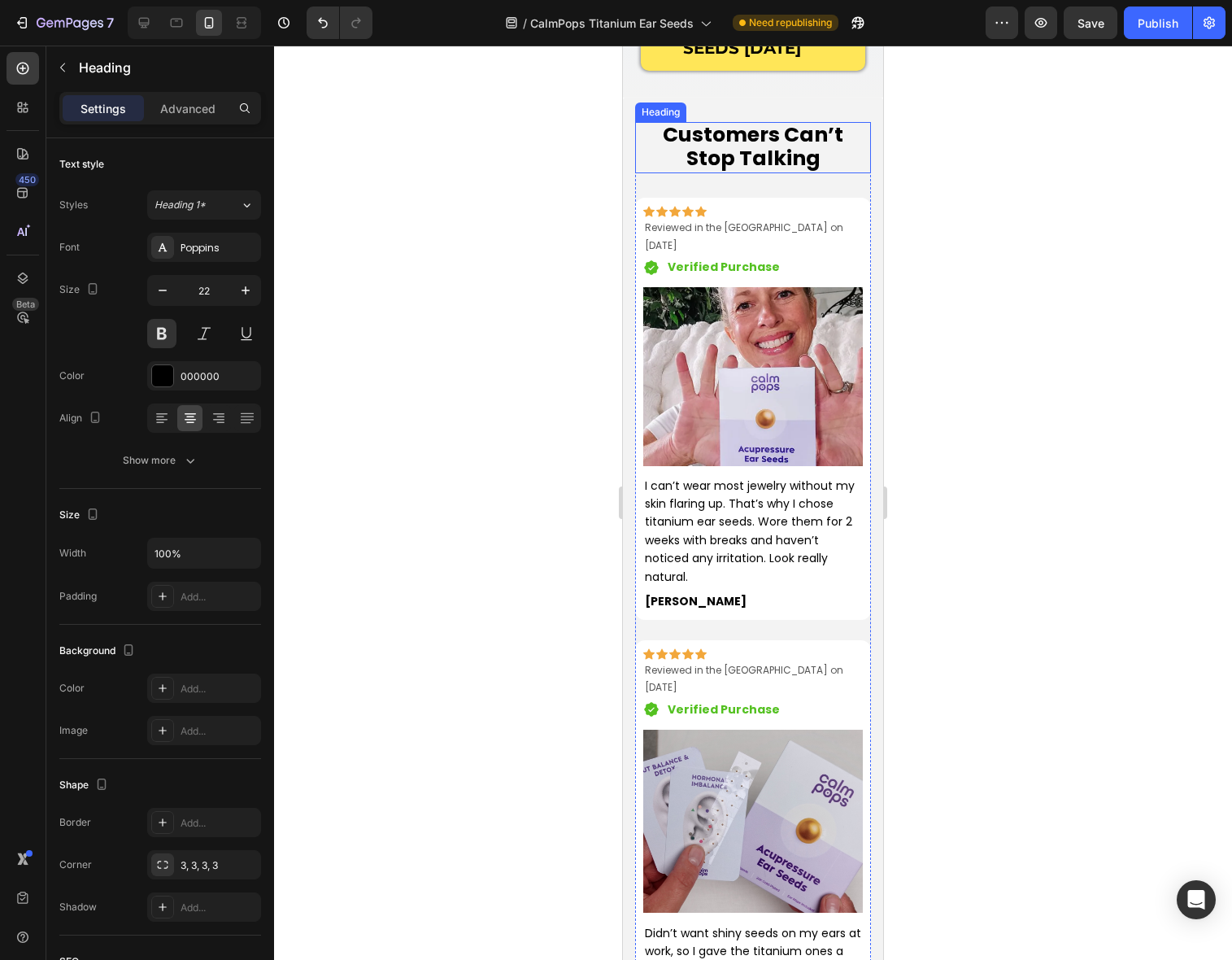
click at [787, 166] on span "Customers Can’t Stop Talking" at bounding box center [753, 146] width 181 height 53
click at [790, 166] on span "Customers Can’t Stop Talking" at bounding box center [753, 146] width 181 height 53
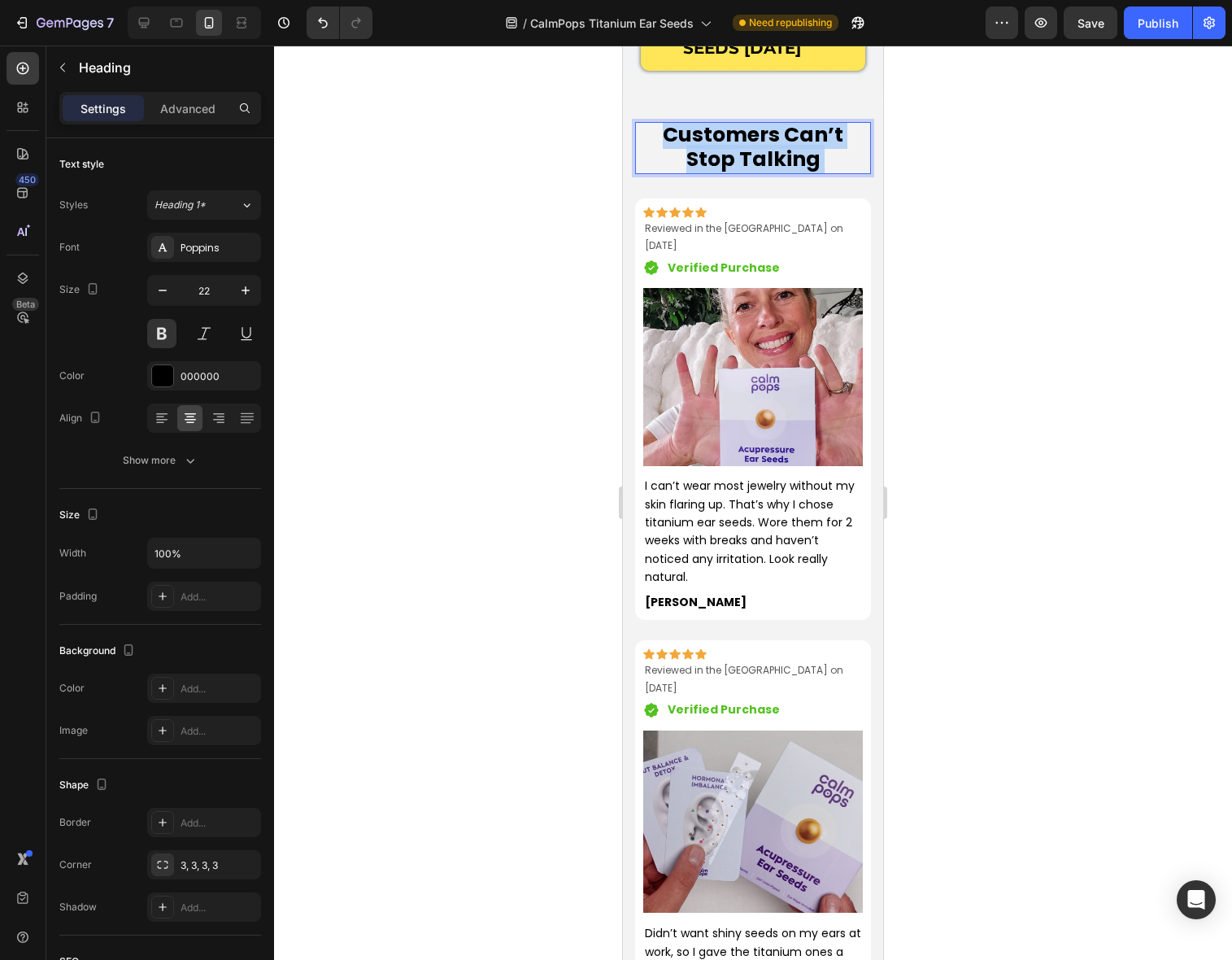
drag, startPoint x: 797, startPoint y: 166, endPoint x: 648, endPoint y: 130, distance: 153.3
click at [649, 130] on p "Customers Can’t Stop Talking" at bounding box center [753, 147] width 233 height 48
drag, startPoint x: 642, startPoint y: 130, endPoint x: 793, endPoint y: 157, distance: 153.4
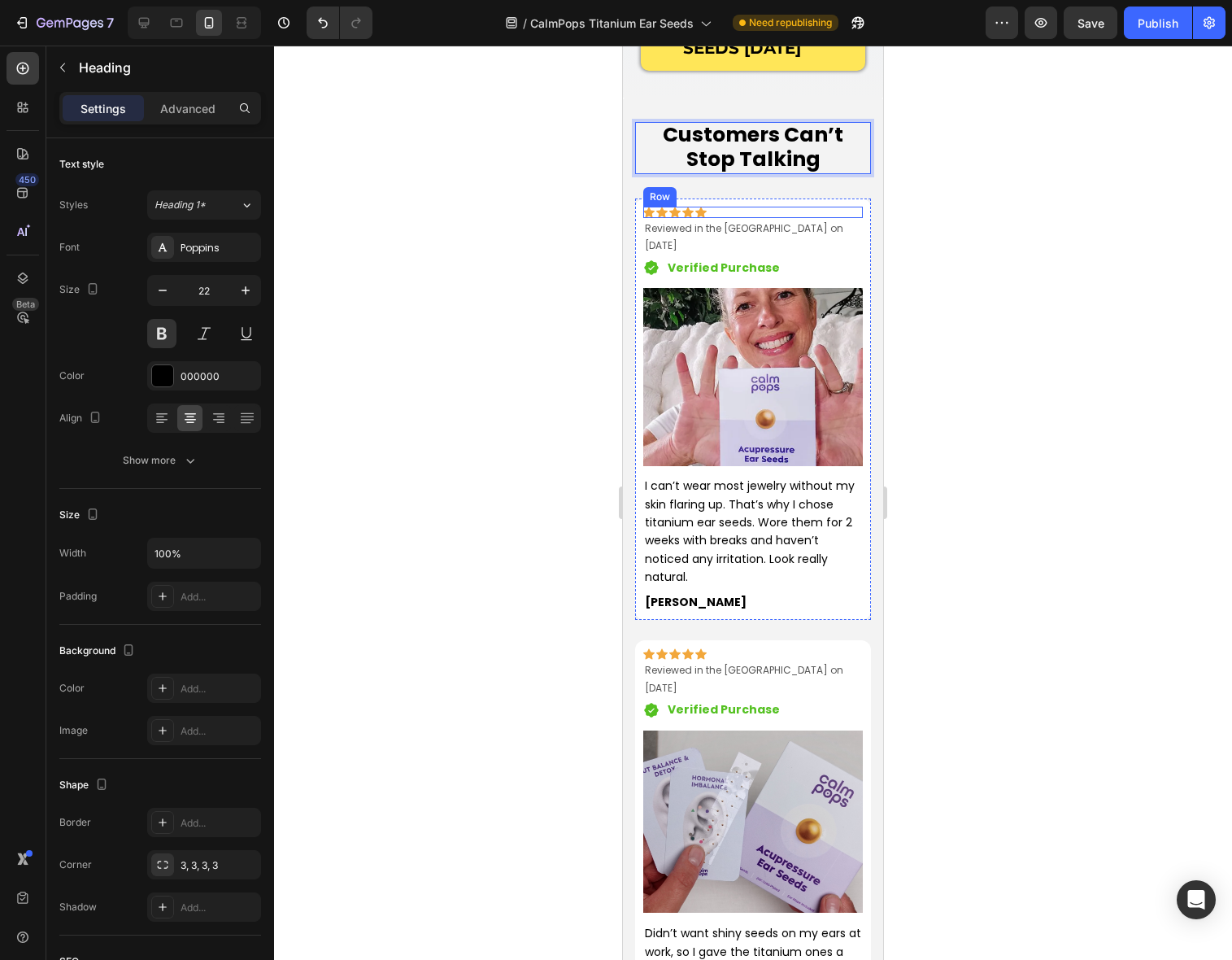
scroll to position [0, 0]
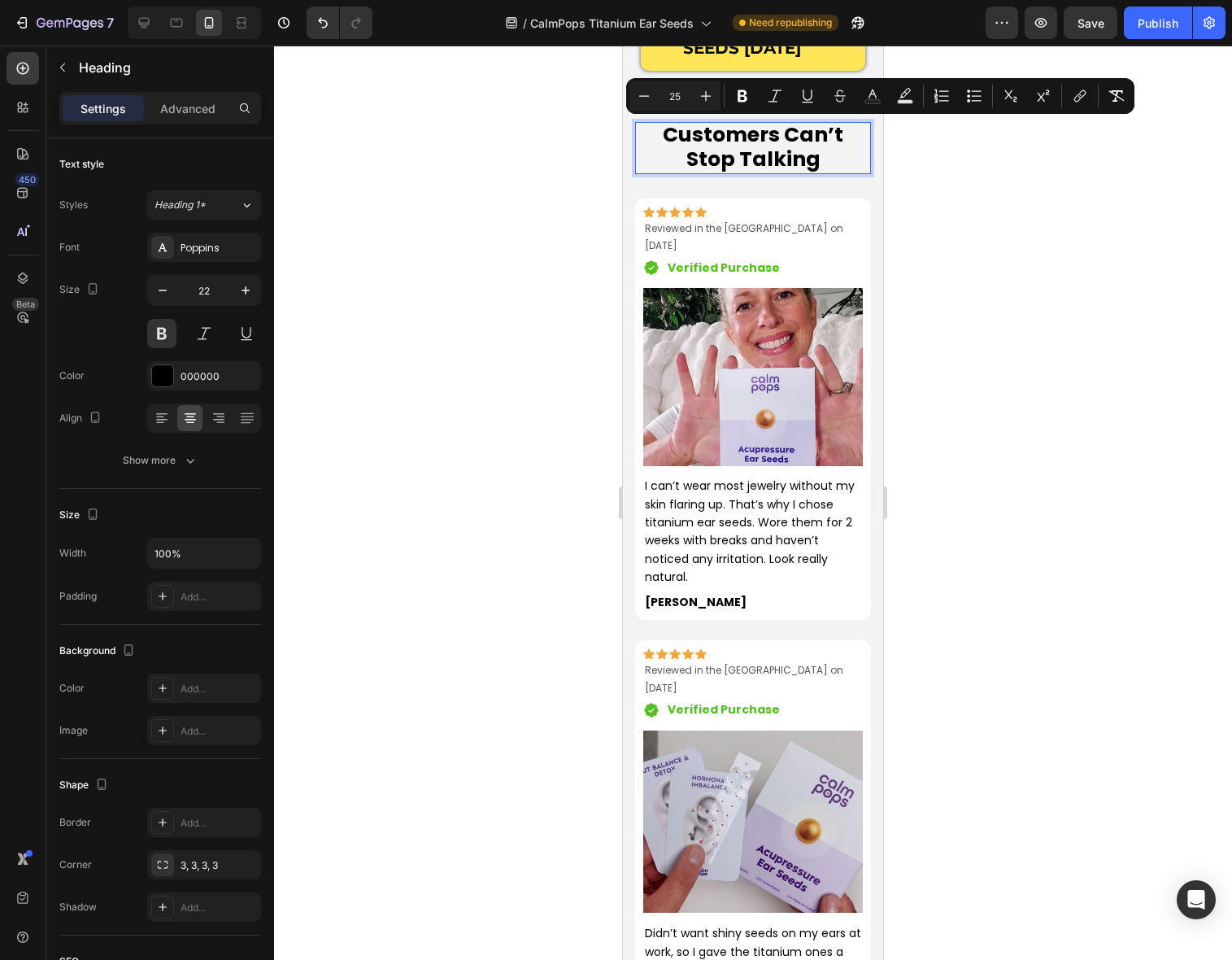
click at [797, 164] on p "Customers Can’t Stop Talking" at bounding box center [753, 147] width 233 height 48
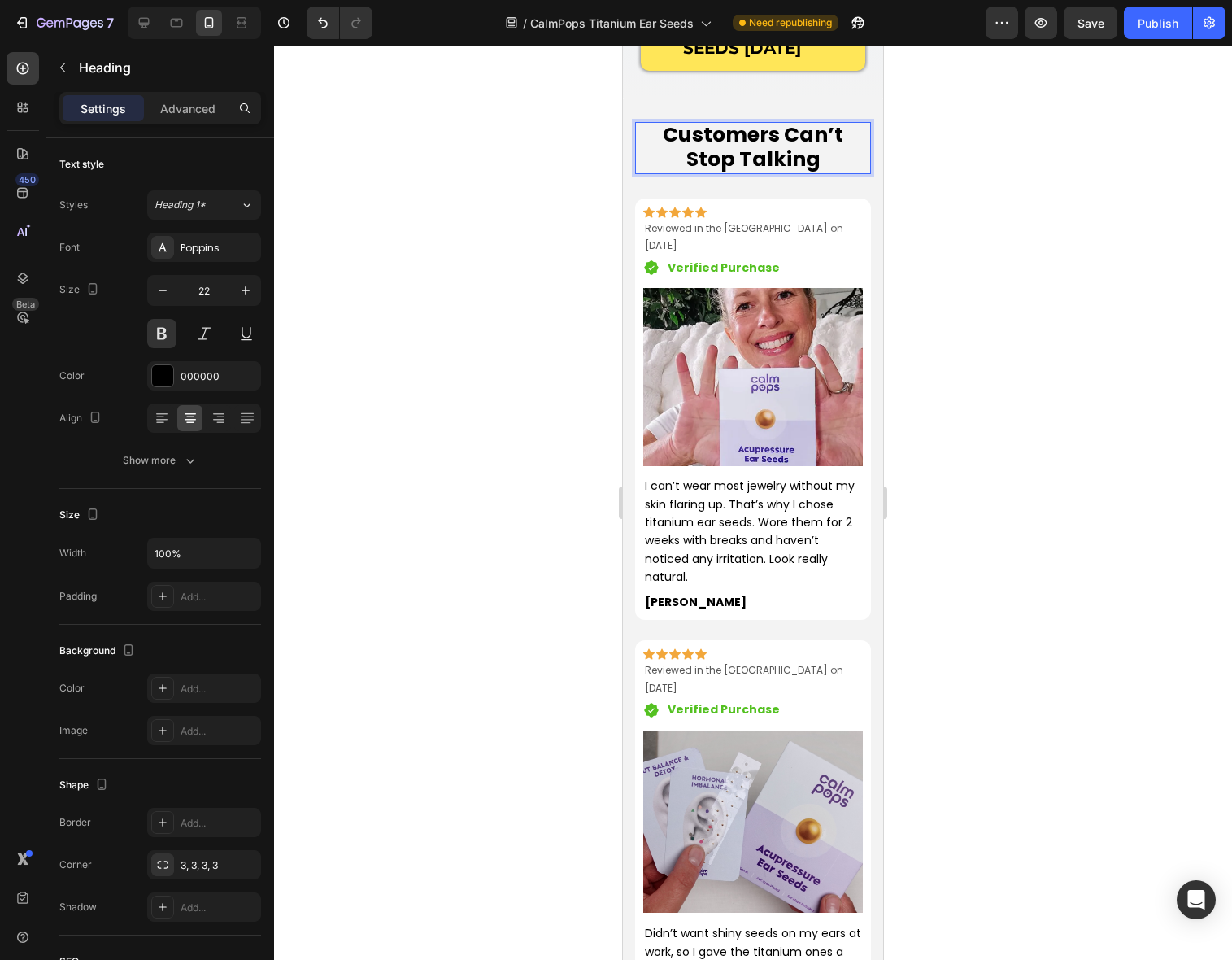
click at [784, 160] on span "Customers Can’t Stop Talking" at bounding box center [753, 146] width 181 height 53
click at [802, 161] on p "Customers Can’t Stop Talking" at bounding box center [753, 147] width 233 height 48
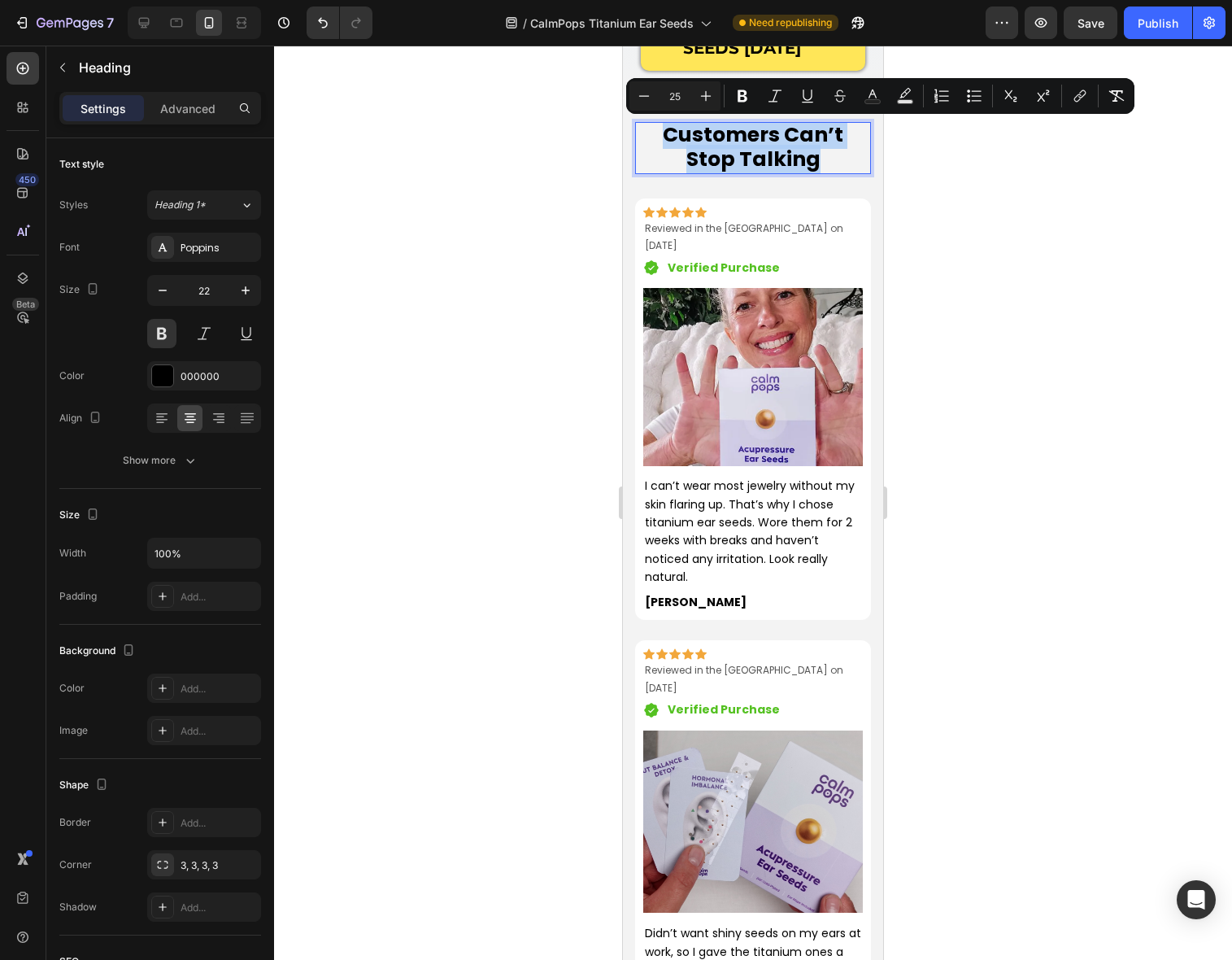
drag, startPoint x: 801, startPoint y: 163, endPoint x: 640, endPoint y: 130, distance: 164.3
click at [640, 130] on p "Customers Can’t Stop Talking" at bounding box center [753, 147] width 233 height 48
click at [796, 166] on p "Customers Can’t Stop Talking" at bounding box center [753, 147] width 233 height 48
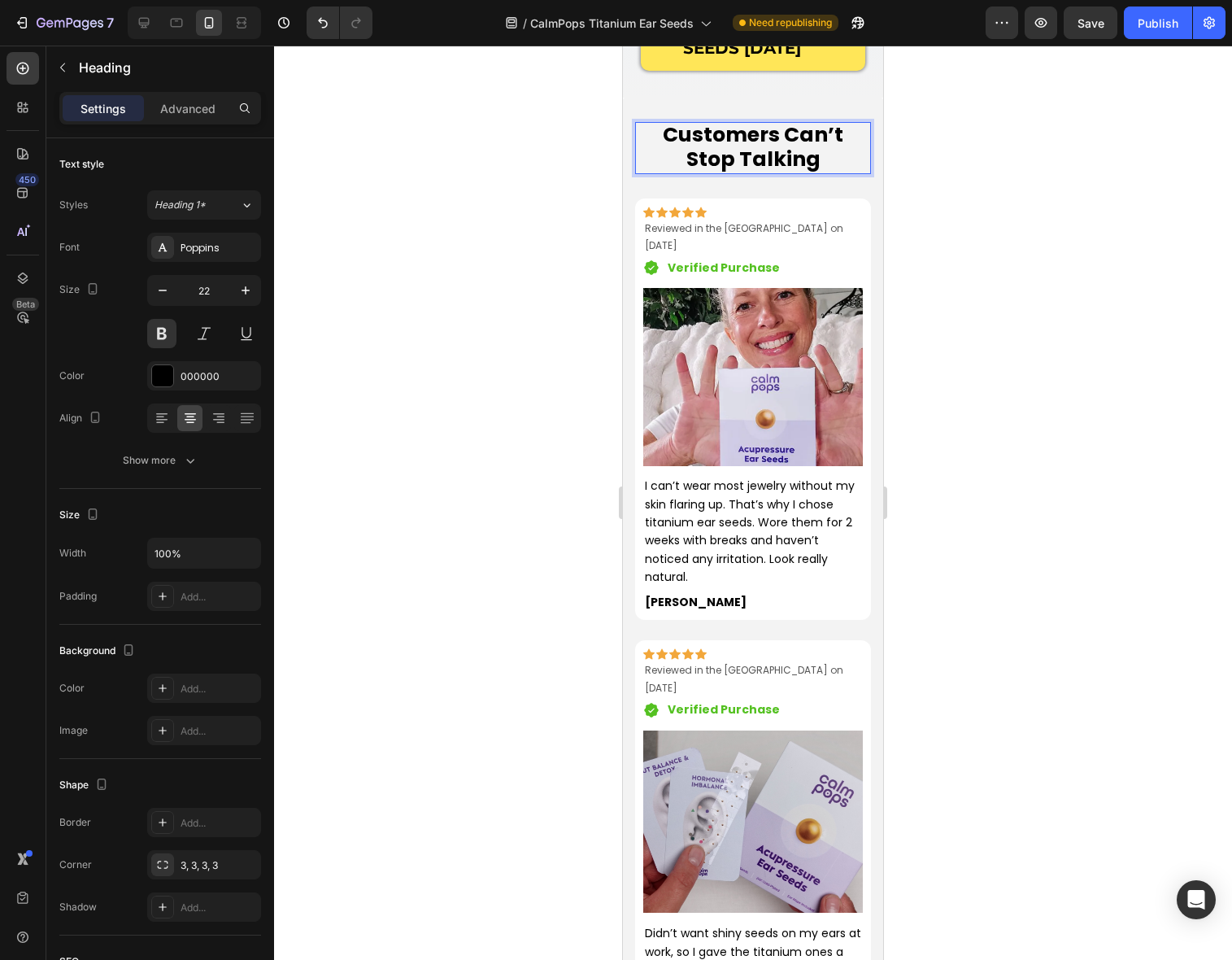
scroll to position [3, 0]
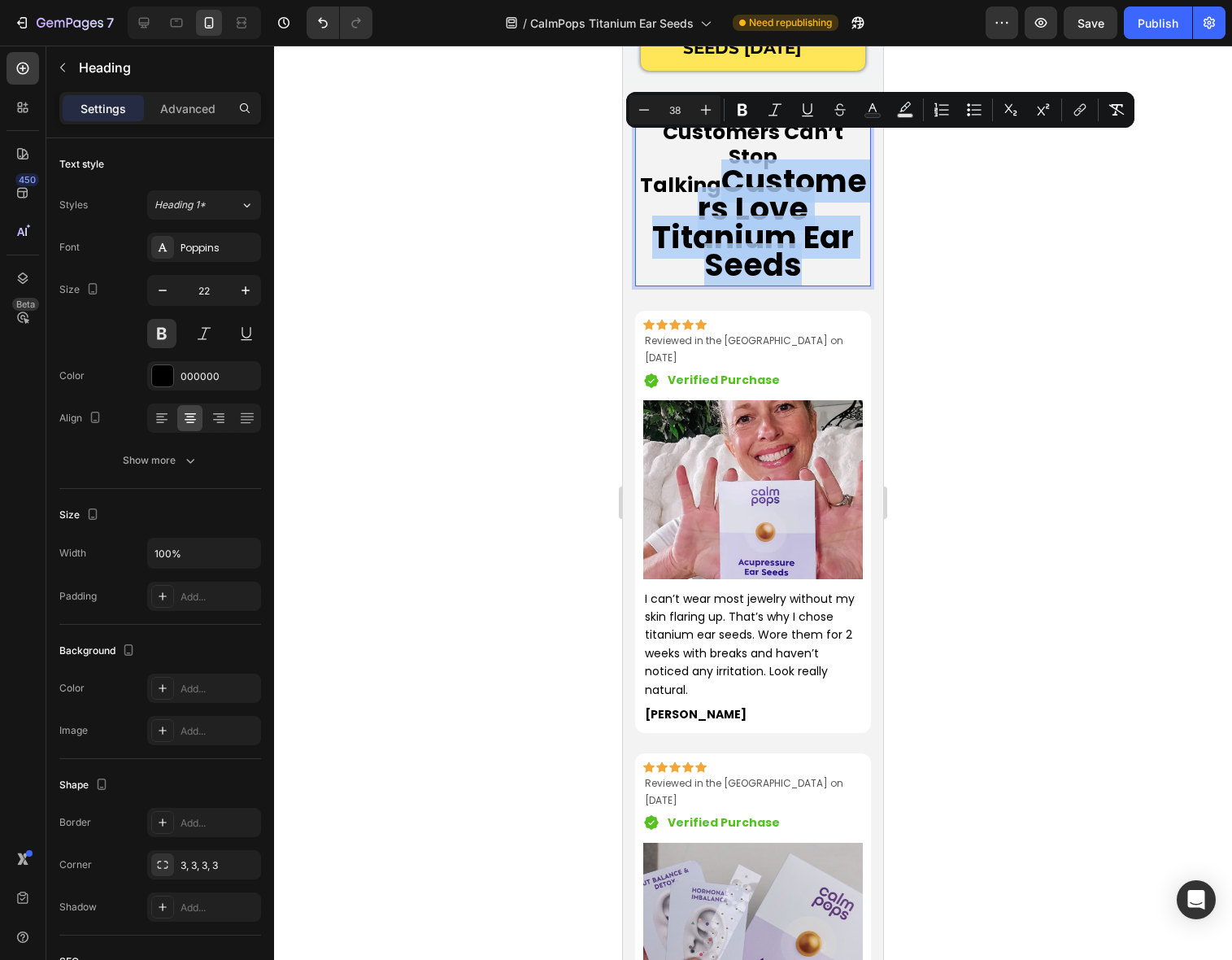
drag, startPoint x: 807, startPoint y: 240, endPoint x: 731, endPoint y: 156, distance: 113.3
click at [731, 156] on p "Customers Can’t Stop Talking Customers Love Titanium Ear Seeds" at bounding box center [753, 201] width 233 height 161
click at [646, 112] on icon "Editor contextual toolbar" at bounding box center [643, 109] width 16 height 16
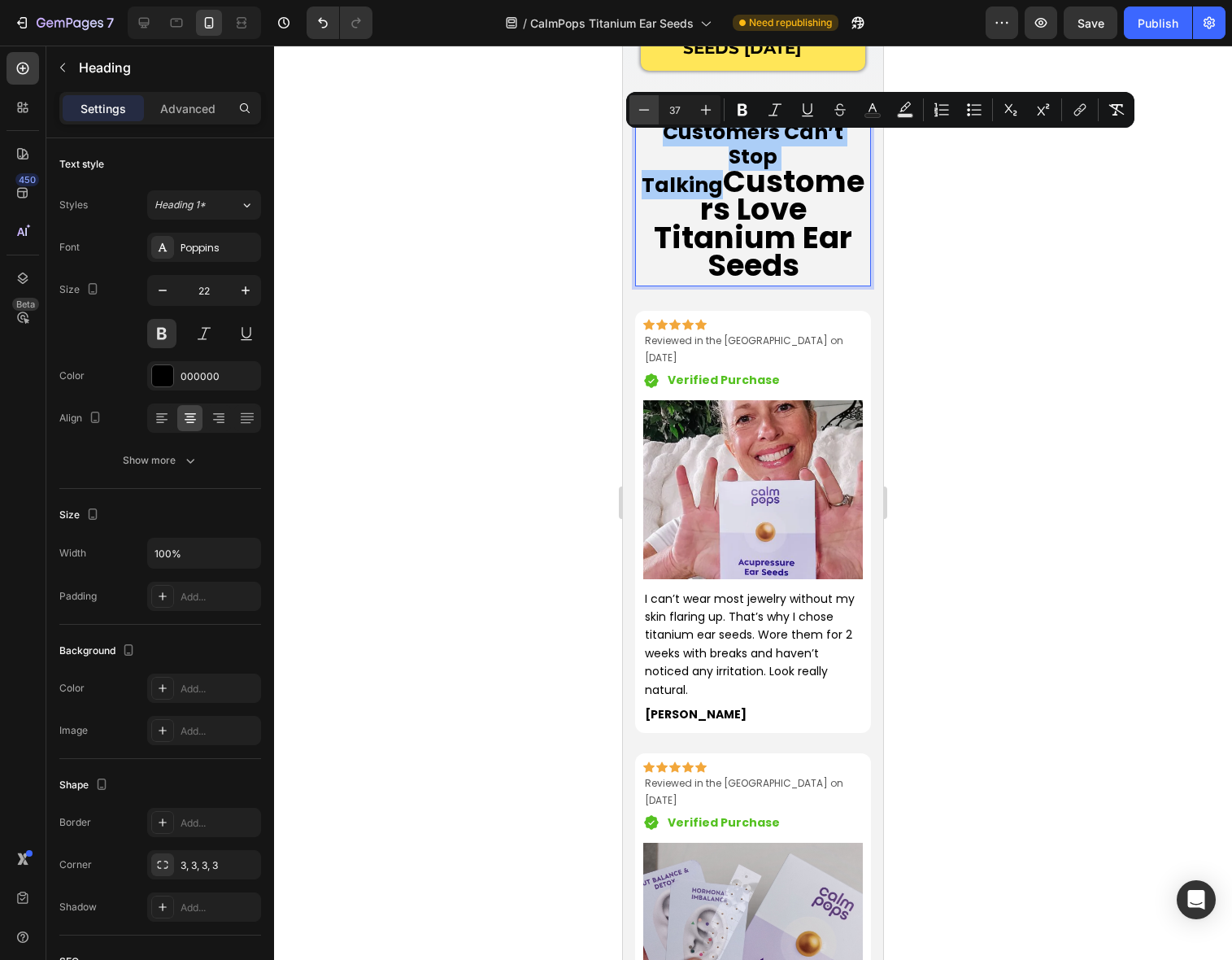
click at [646, 112] on icon "Editor contextual toolbar" at bounding box center [643, 109] width 16 height 16
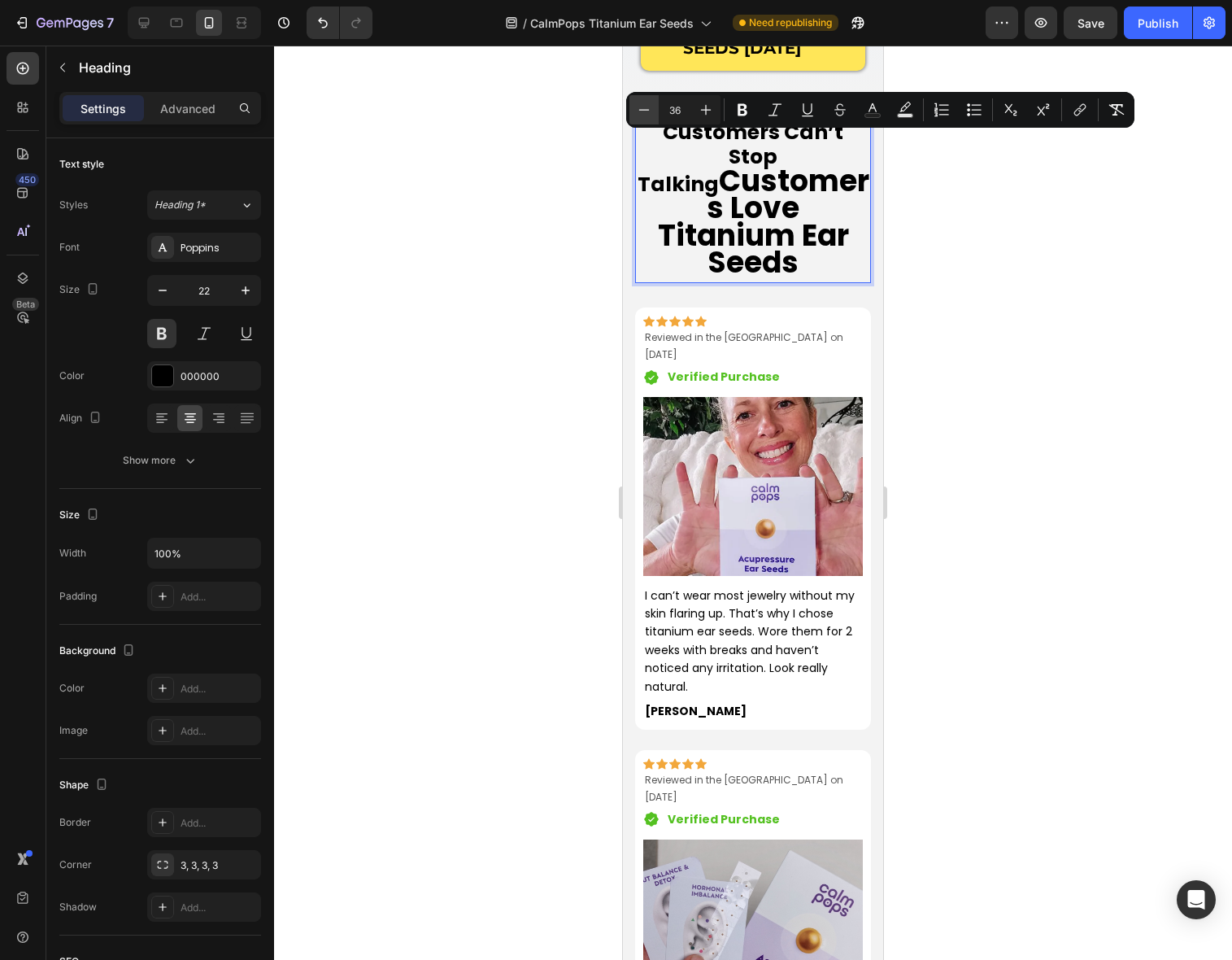
click at [646, 112] on icon "Editor contextual toolbar" at bounding box center [643, 109] width 16 height 16
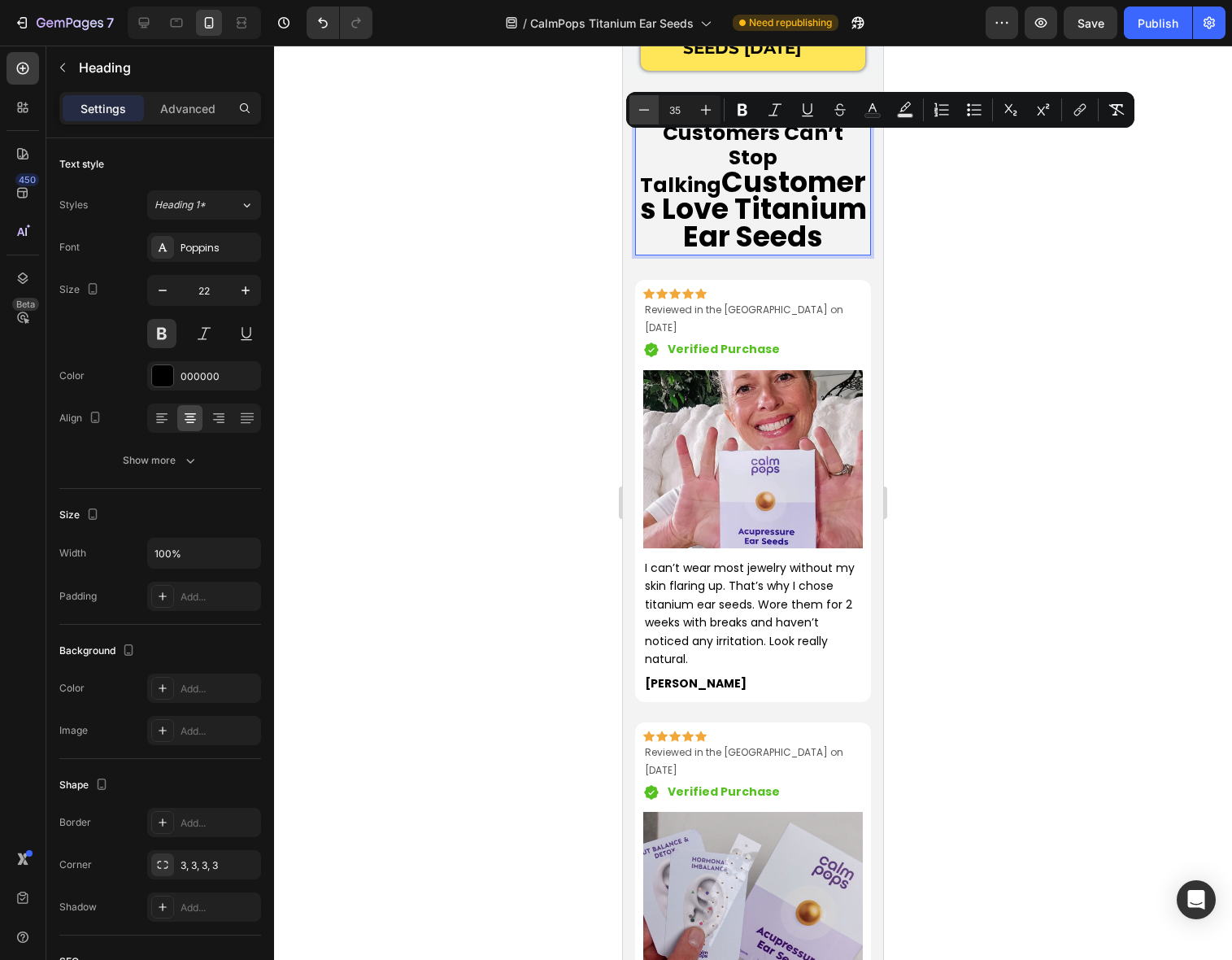
click at [646, 112] on icon "Editor contextual toolbar" at bounding box center [643, 109] width 16 height 16
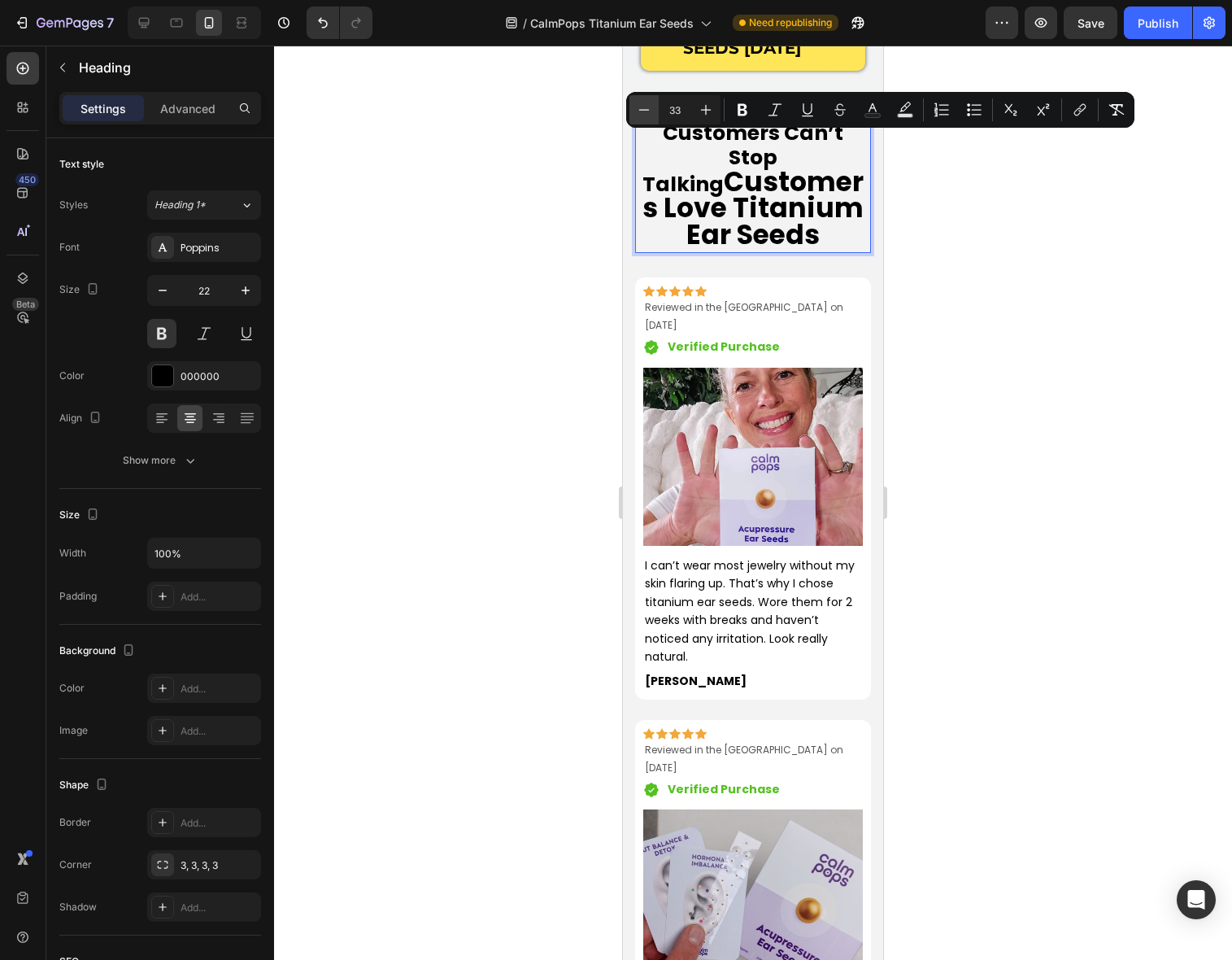
click at [646, 112] on icon "Editor contextual toolbar" at bounding box center [643, 109] width 16 height 16
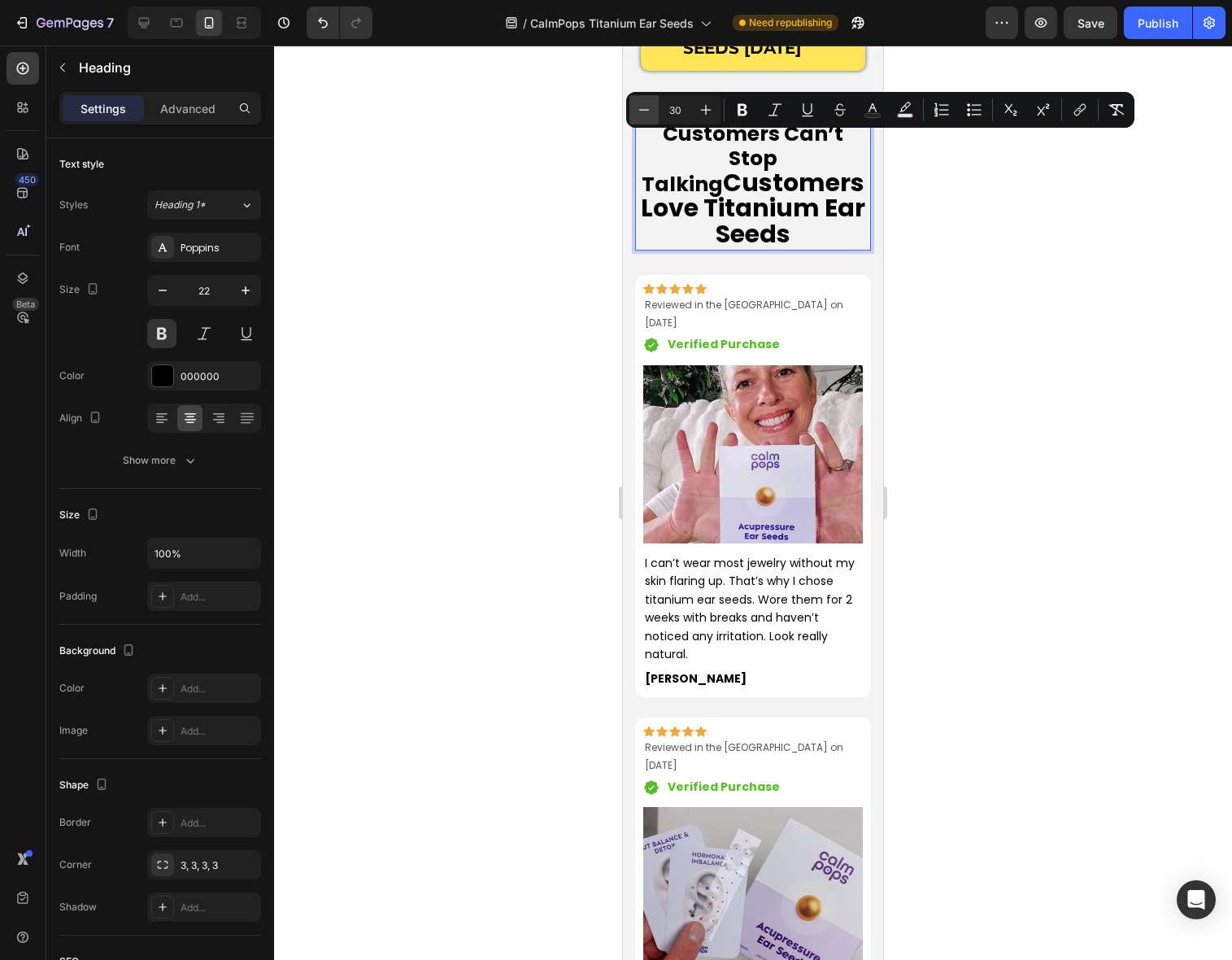
click at [646, 112] on icon "Editor contextual toolbar" at bounding box center [643, 109] width 16 height 16
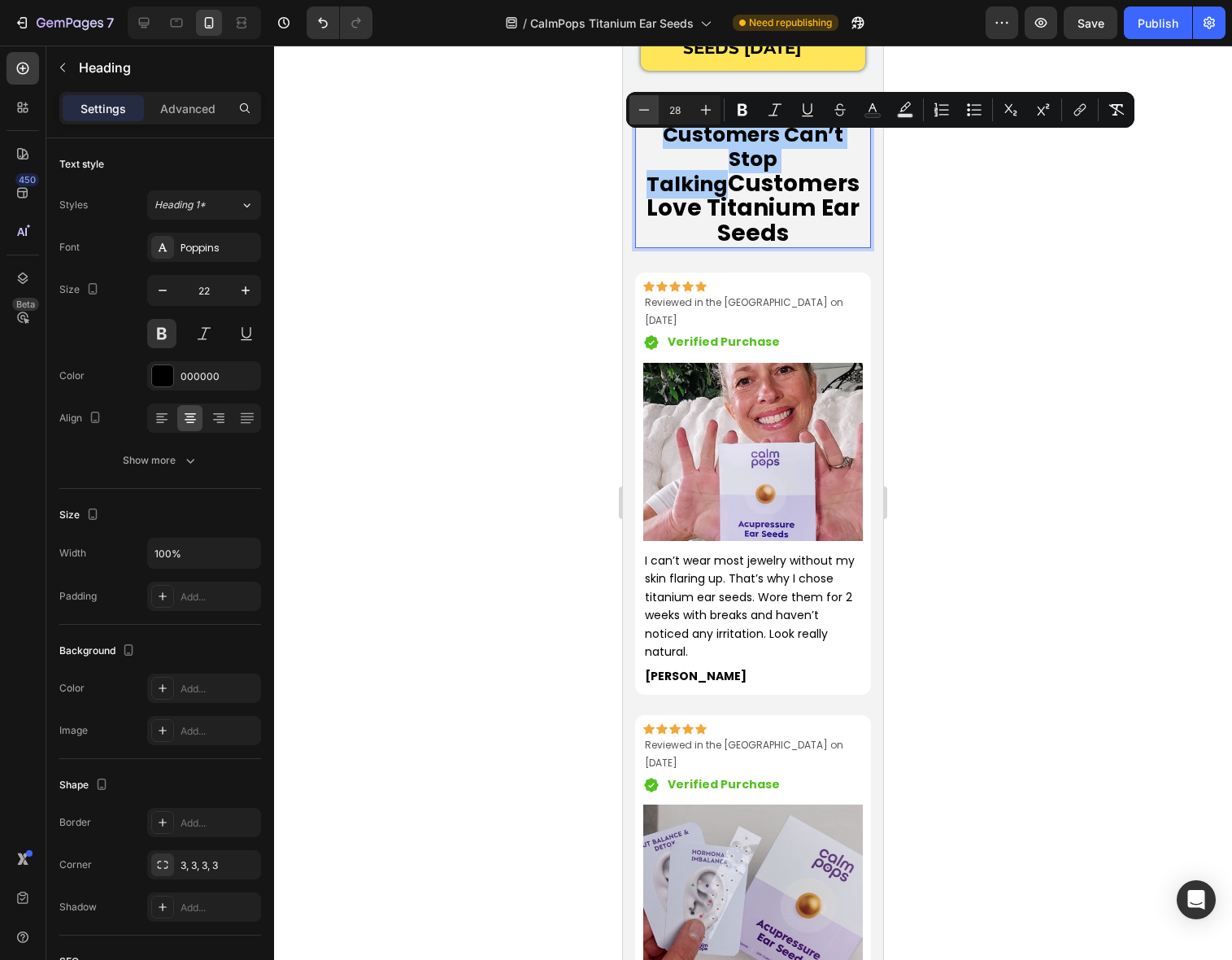
click at [646, 112] on icon "Editor contextual toolbar" at bounding box center [643, 109] width 16 height 16
type input "25"
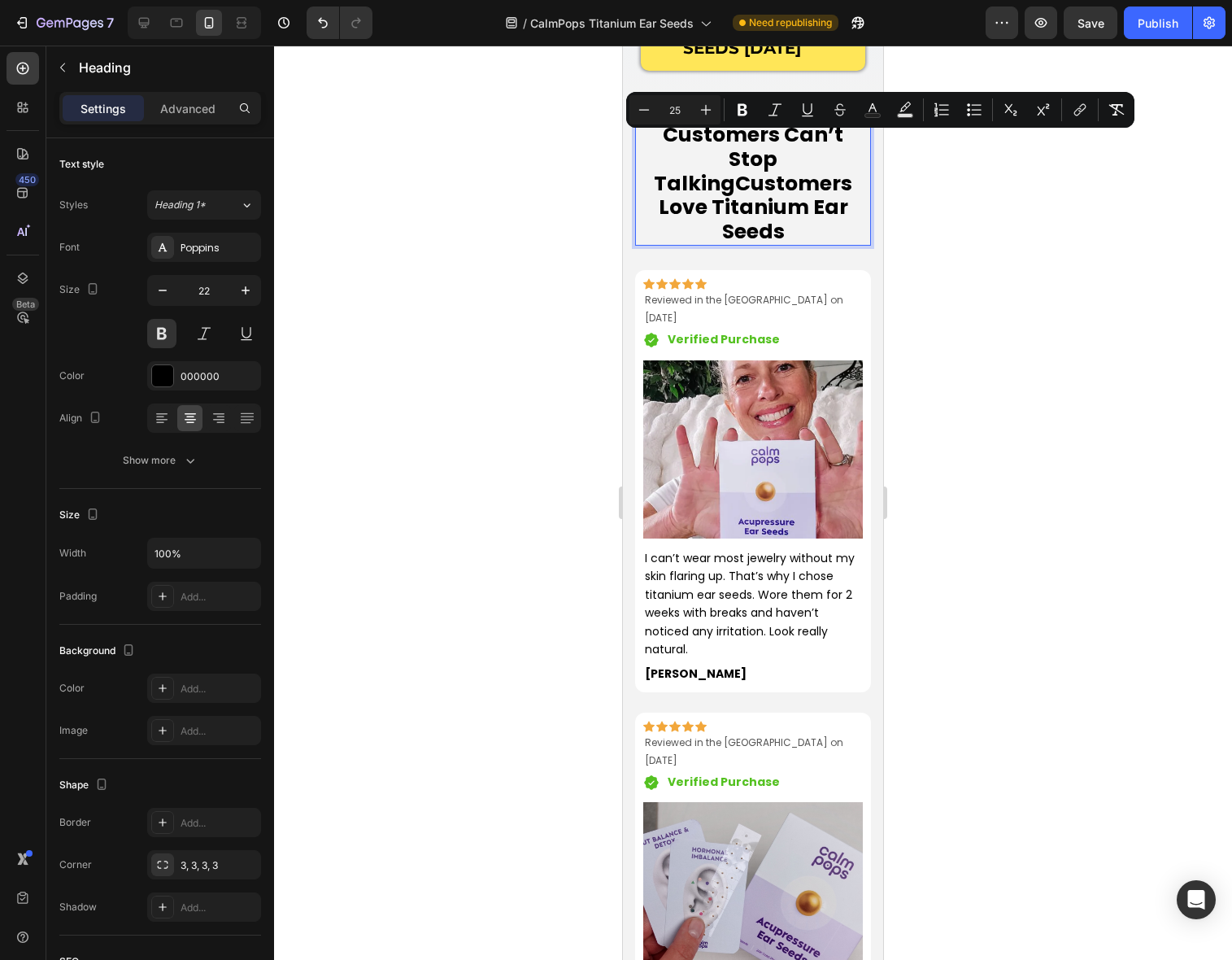
click at [738, 171] on span "Customers Can’t Stop TalkingCustomers Love Titanium Ear Seeds" at bounding box center [753, 183] width 198 height 125
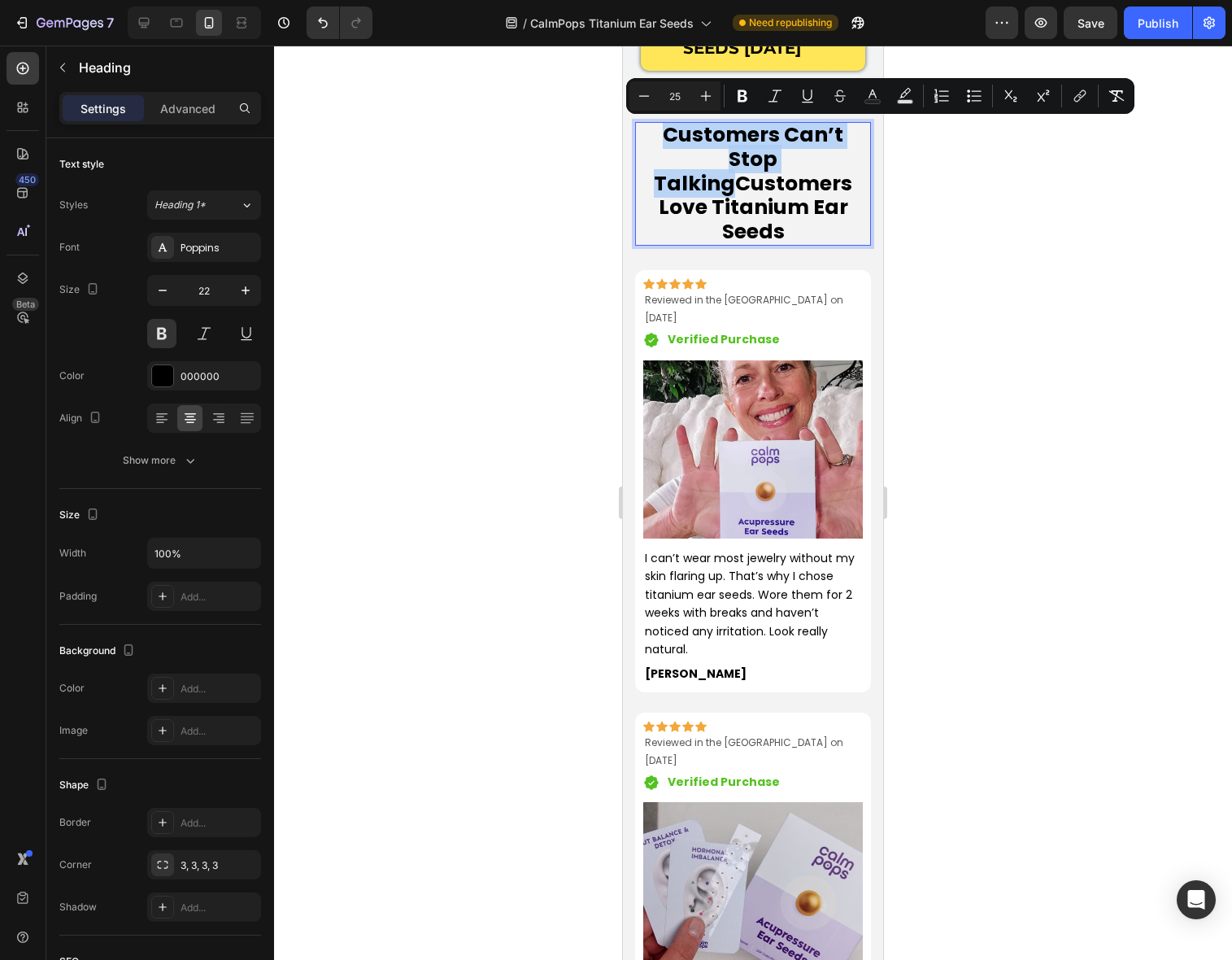
drag, startPoint x: 737, startPoint y: 155, endPoint x: 636, endPoint y: 138, distance: 102.4
click at [637, 138] on p "Customers Can’t Stop TalkingCustomers Love Titanium Ear Seeds" at bounding box center [753, 184] width 233 height 120
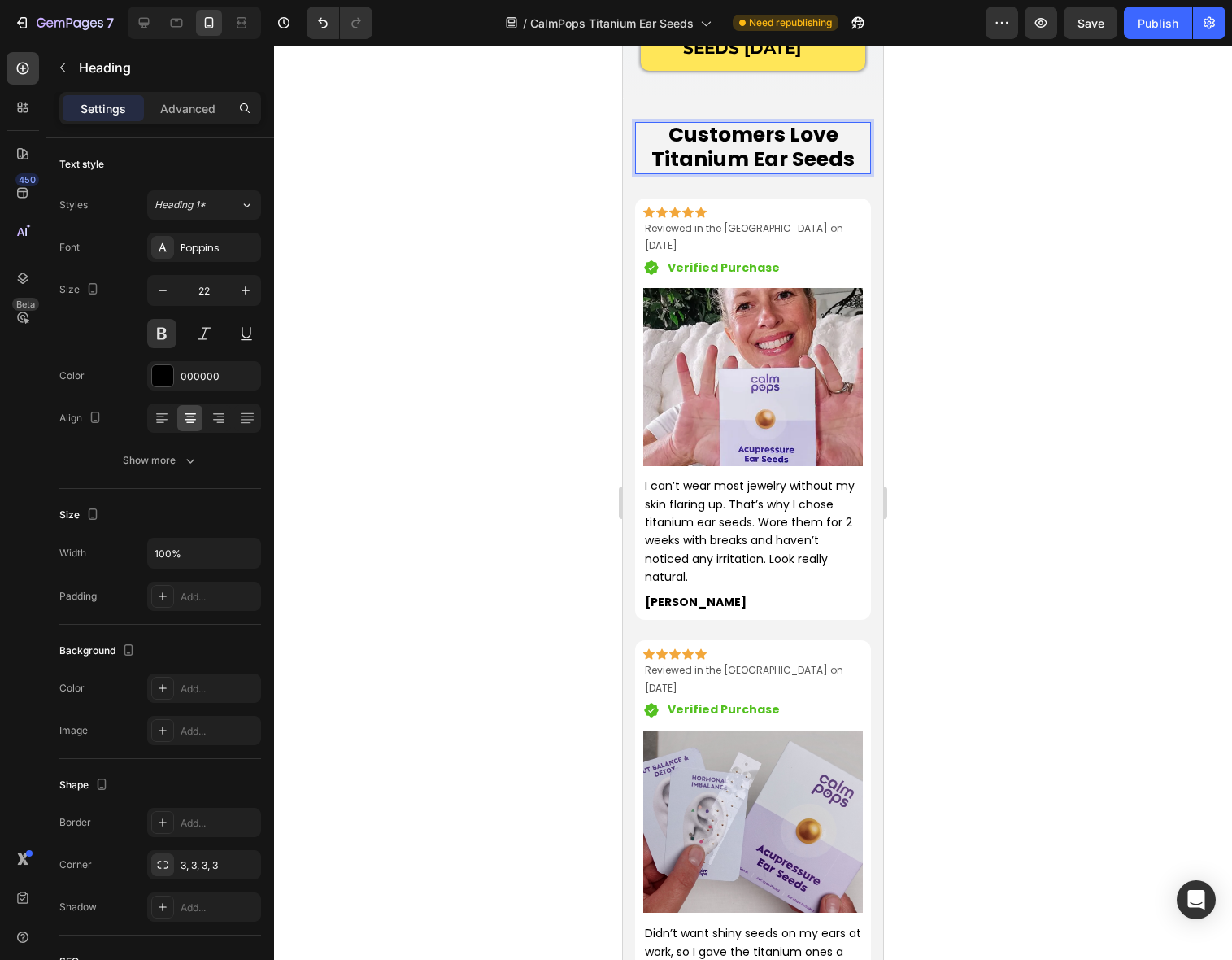
click at [737, 168] on span "Customers Love Titanium Ear Seeds" at bounding box center [753, 146] width 203 height 53
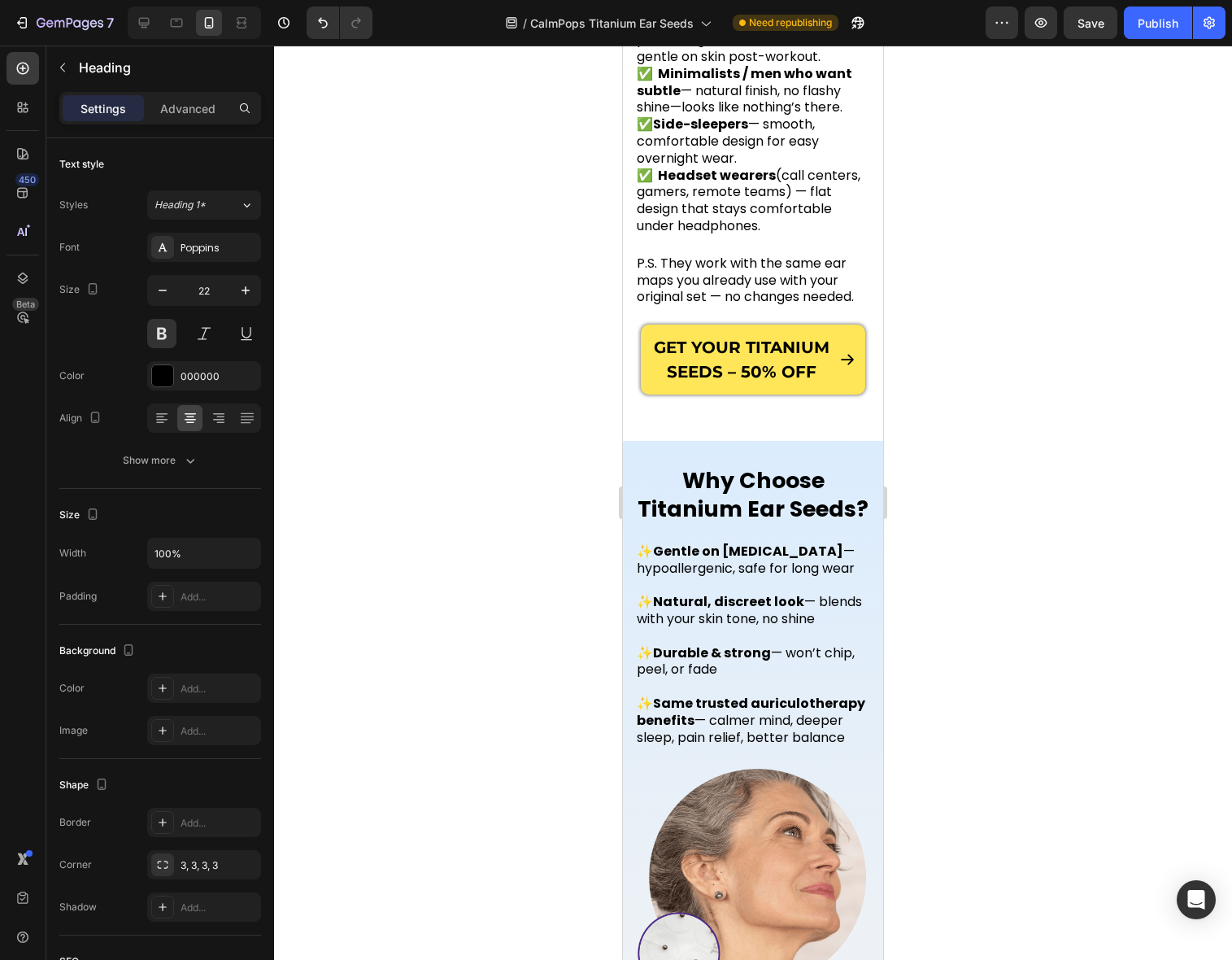
scroll to position [1005, 0]
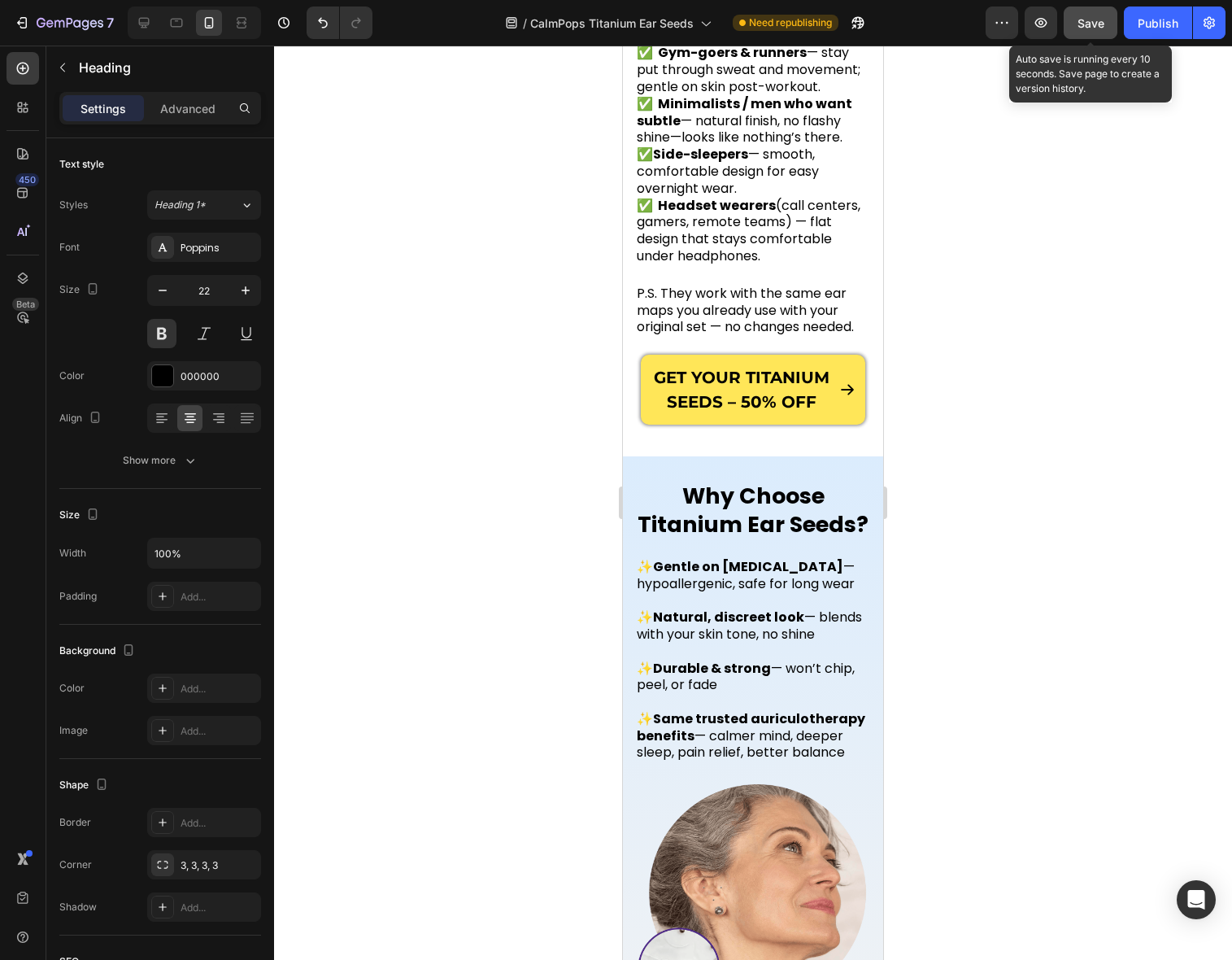
click at [1092, 22] on span "Save" at bounding box center [1090, 22] width 27 height 14
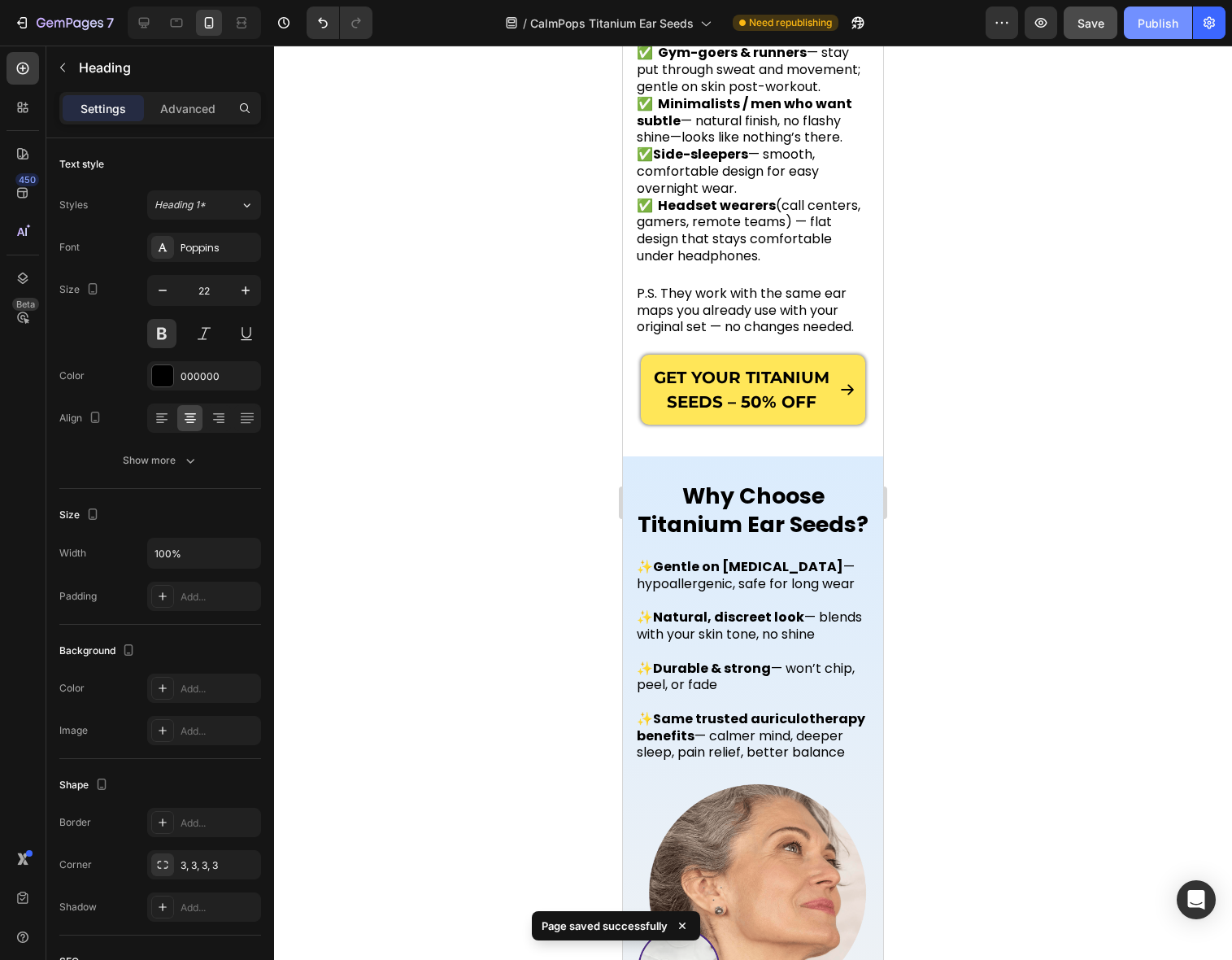
click at [1156, 24] on div "Publish" at bounding box center [1158, 23] width 41 height 17
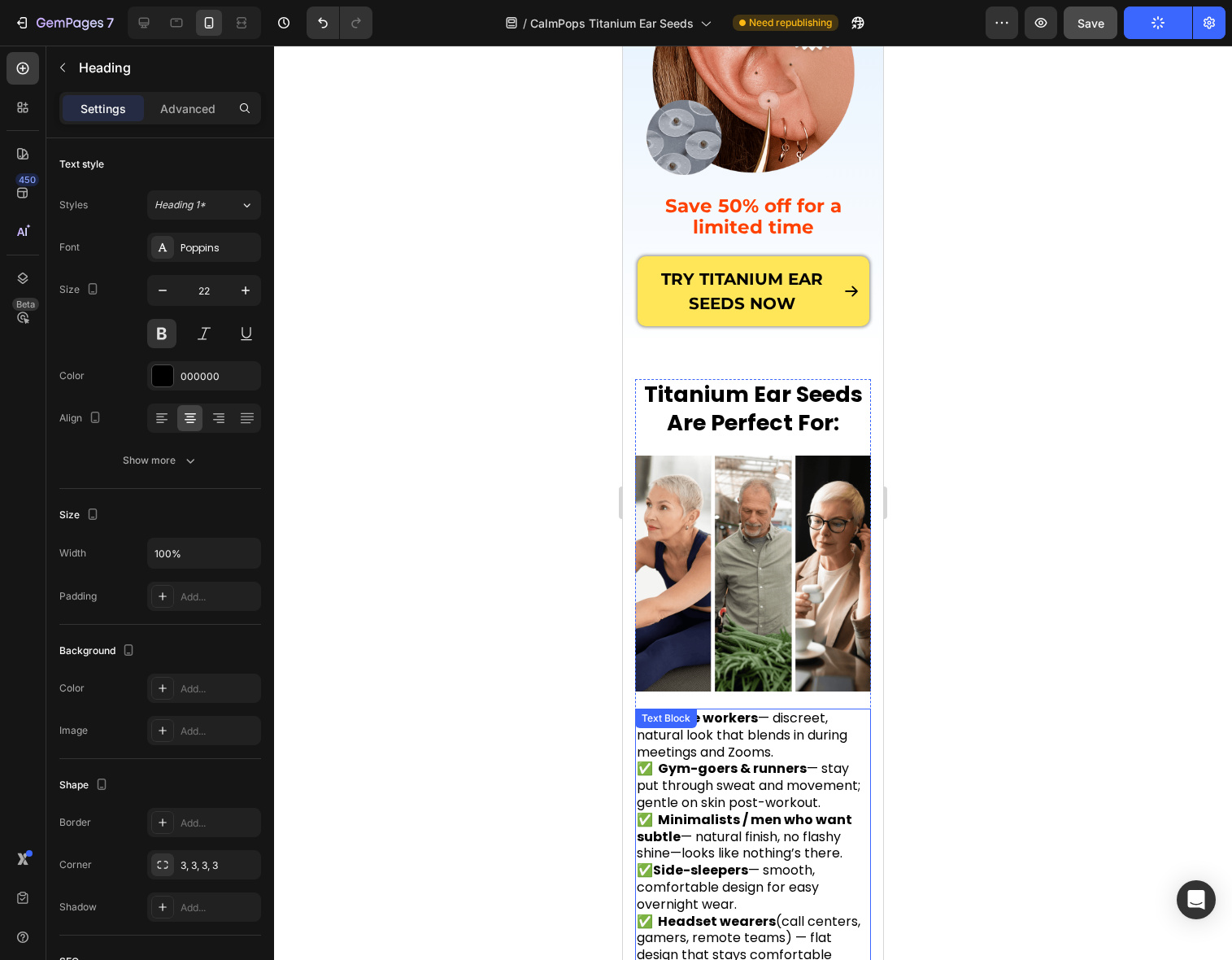
scroll to position [0, 0]
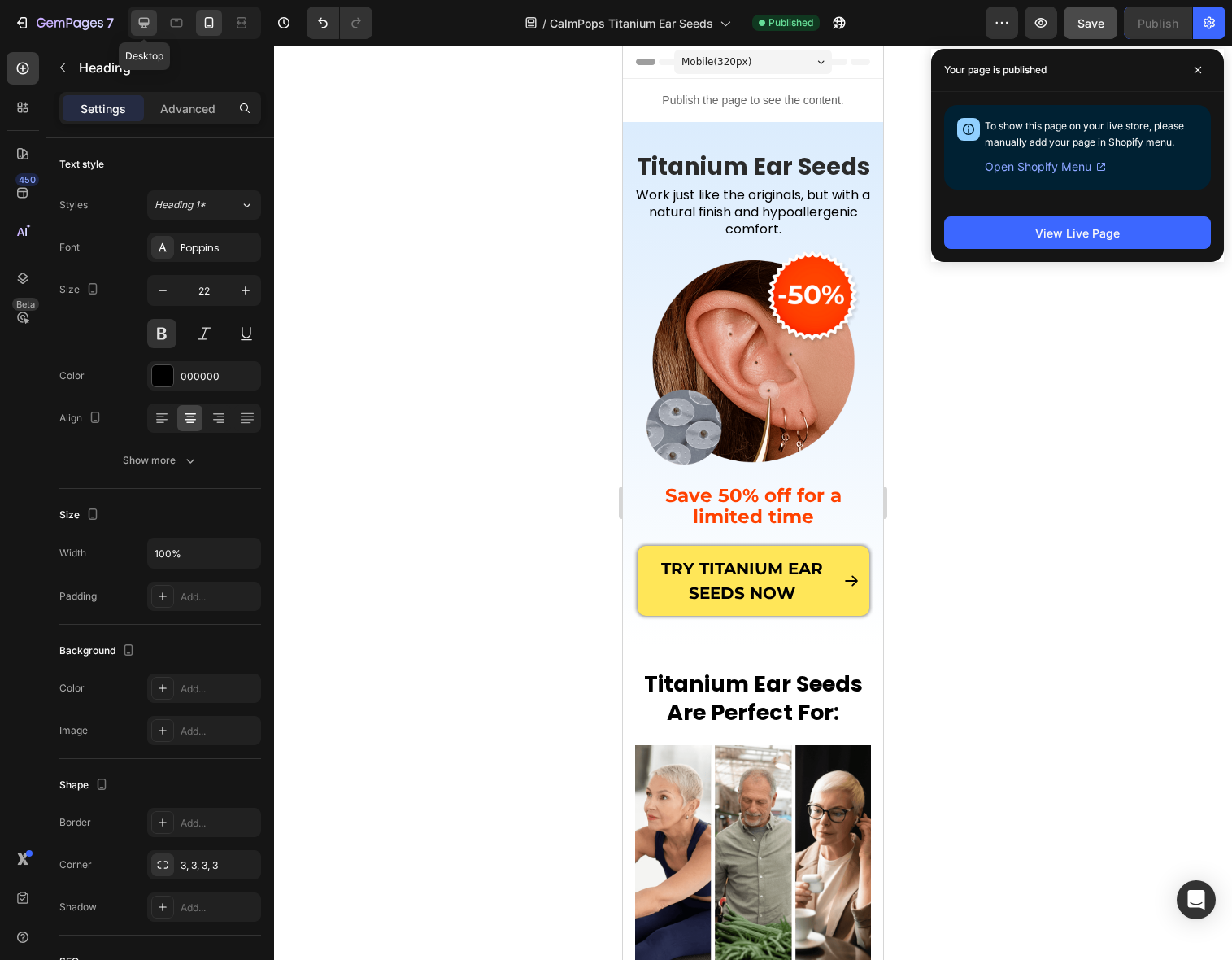
click at [150, 27] on icon at bounding box center [144, 22] width 16 height 16
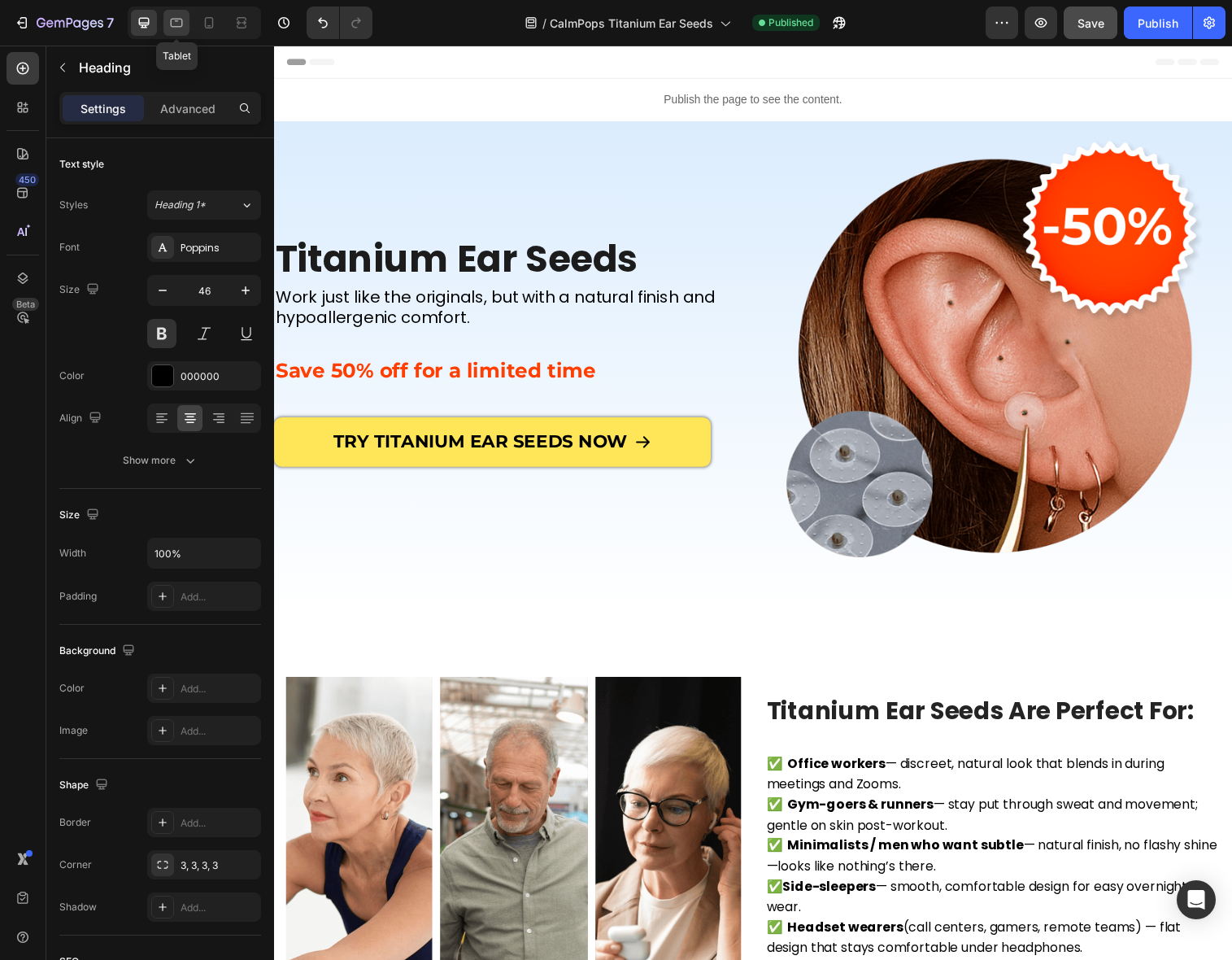
click at [177, 26] on icon at bounding box center [176, 23] width 12 height 9
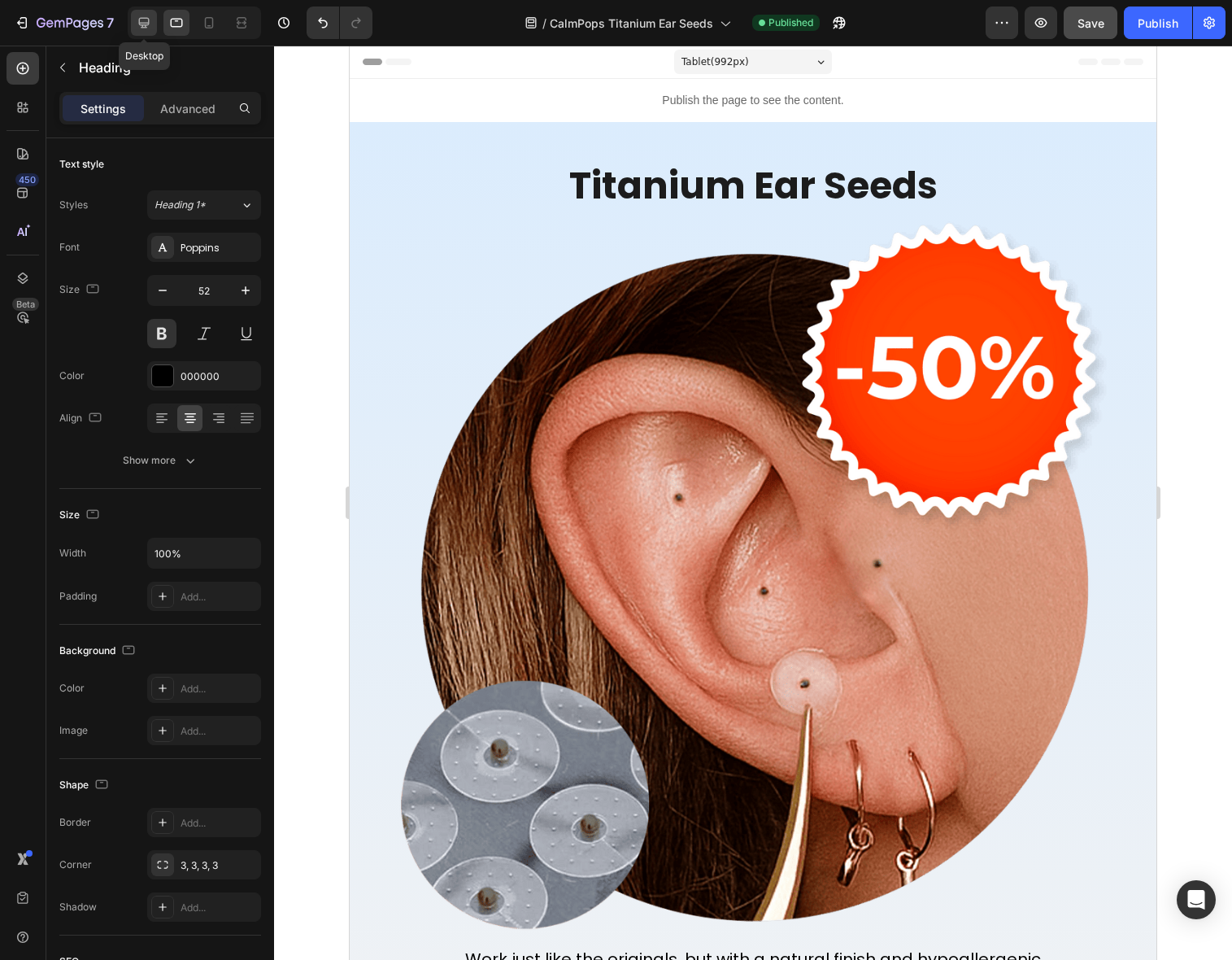
click at [148, 28] on icon at bounding box center [144, 22] width 16 height 16
type input "46"
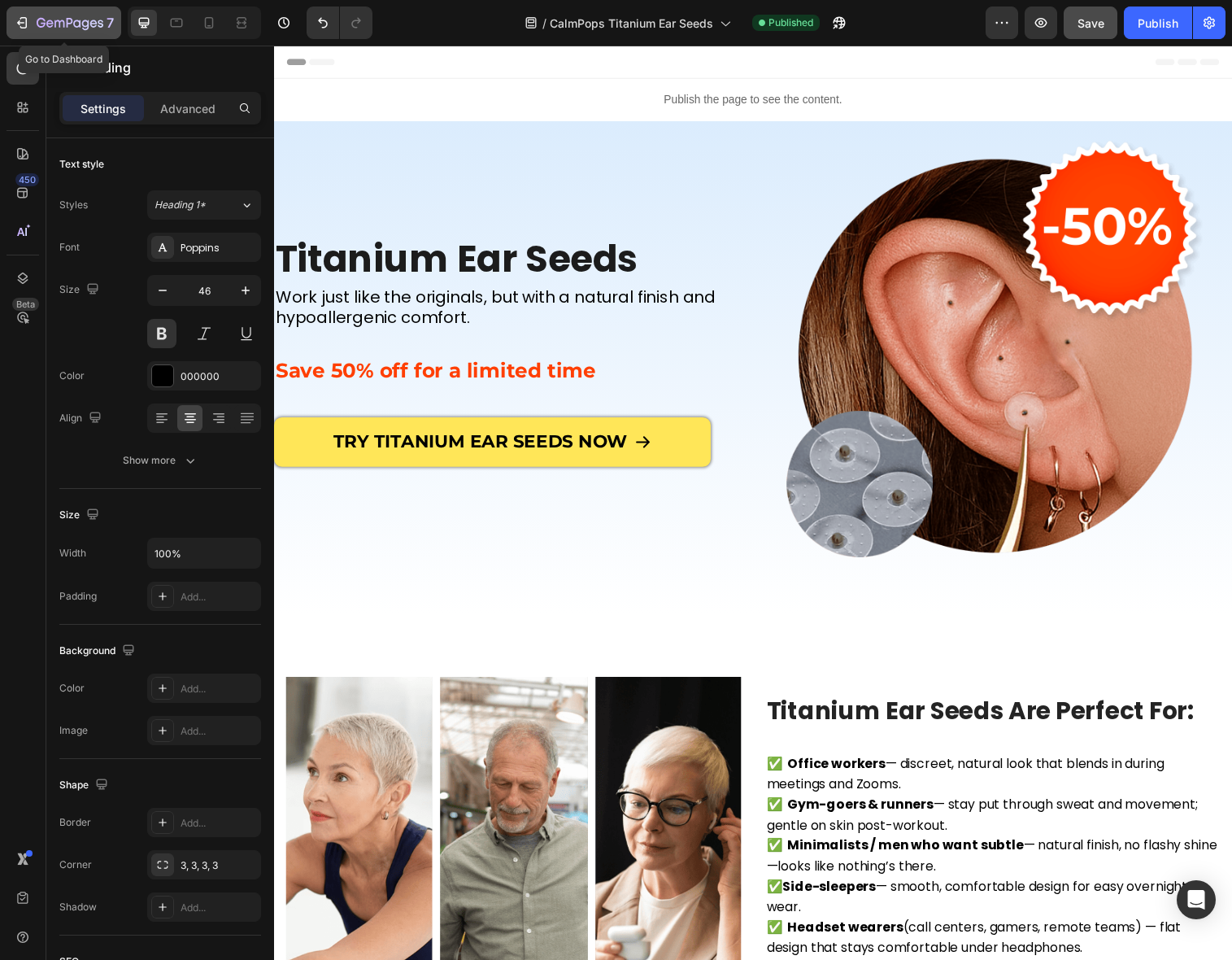
click at [91, 24] on icon "button" at bounding box center [94, 23] width 7 height 7
